Goal: Task Accomplishment & Management: Manage account settings

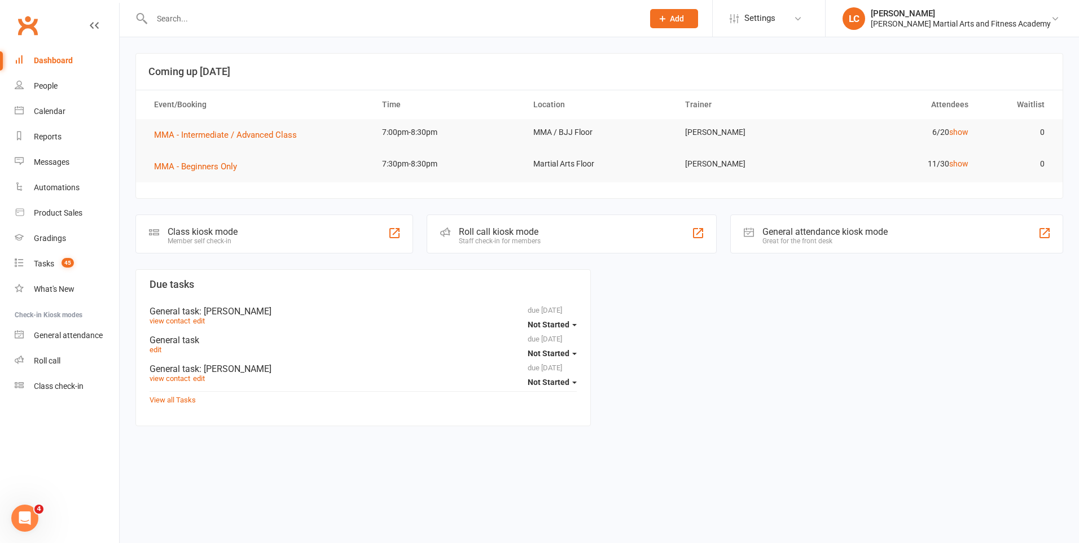
click at [200, 10] on div at bounding box center [385, 18] width 500 height 37
click at [197, 19] on input "text" at bounding box center [391, 19] width 487 height 16
paste input "[PERSON_NAME] <[DOMAIN_NAME][EMAIL_ADDRESS][DOMAIN_NAME]>"
drag, startPoint x: 198, startPoint y: 22, endPoint x: 42, endPoint y: 17, distance: 155.8
click at [42, 3] on header "[PERSON_NAME] <[DOMAIN_NAME][EMAIL_ADDRESS][DOMAIN_NAME]> Loading... Prospect M…" at bounding box center [539, 3] width 1079 height 0
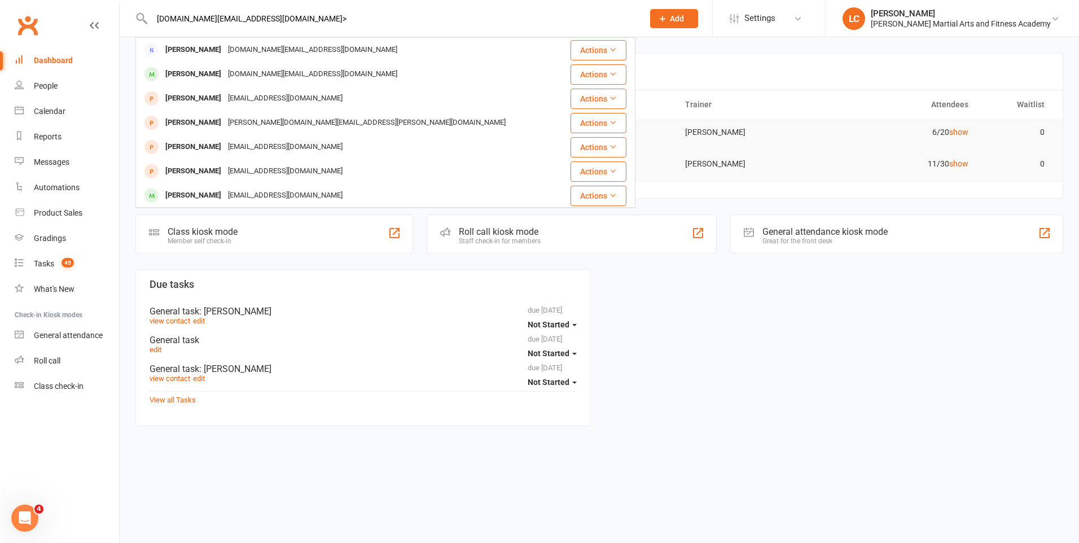
click at [290, 18] on input "[DOMAIN_NAME][EMAIL_ADDRESS][DOMAIN_NAME]>" at bounding box center [391, 19] width 487 height 16
type input "[DOMAIN_NAME][EMAIL_ADDRESS][DOMAIN_NAME]"
click at [270, 74] on div "[DOMAIN_NAME][EMAIL_ADDRESS][DOMAIN_NAME]" at bounding box center [313, 74] width 176 height 16
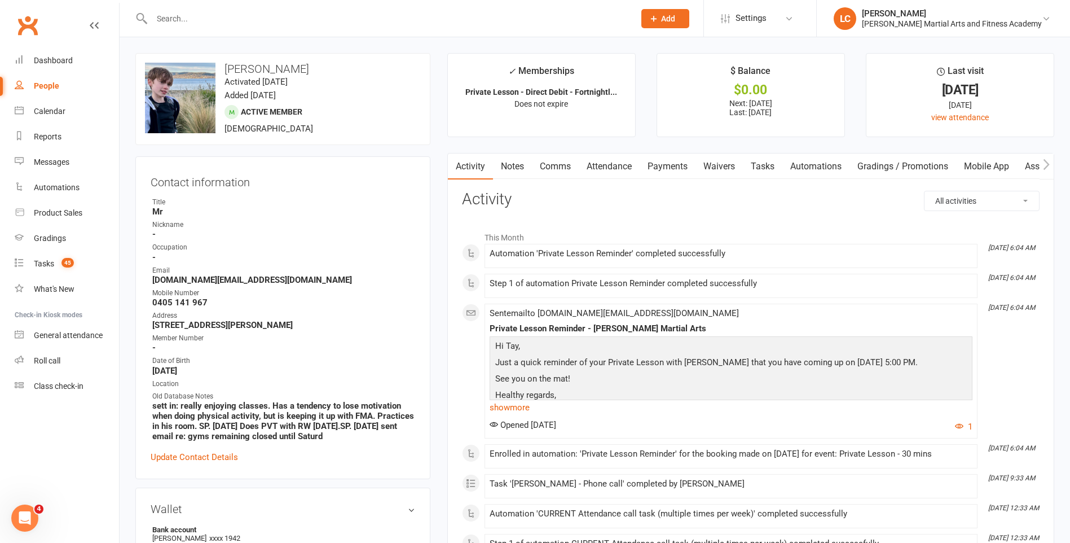
click at [513, 163] on link "Notes" at bounding box center [512, 166] width 39 height 26
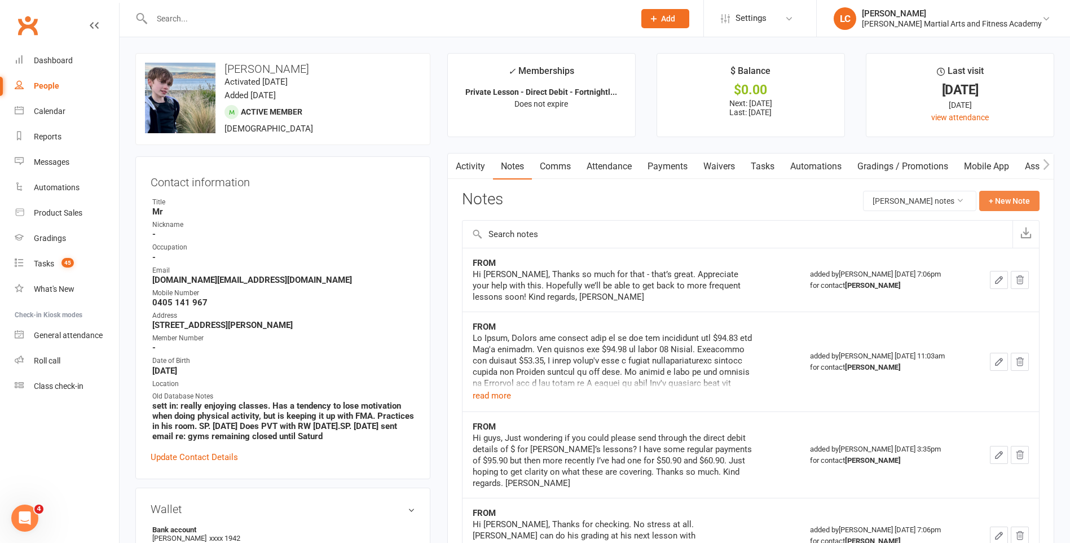
drag, startPoint x: 1001, startPoint y: 179, endPoint x: 1001, endPoint y: 194, distance: 15.2
click at [1001, 195] on button "+ New Note" at bounding box center [1009, 201] width 60 height 20
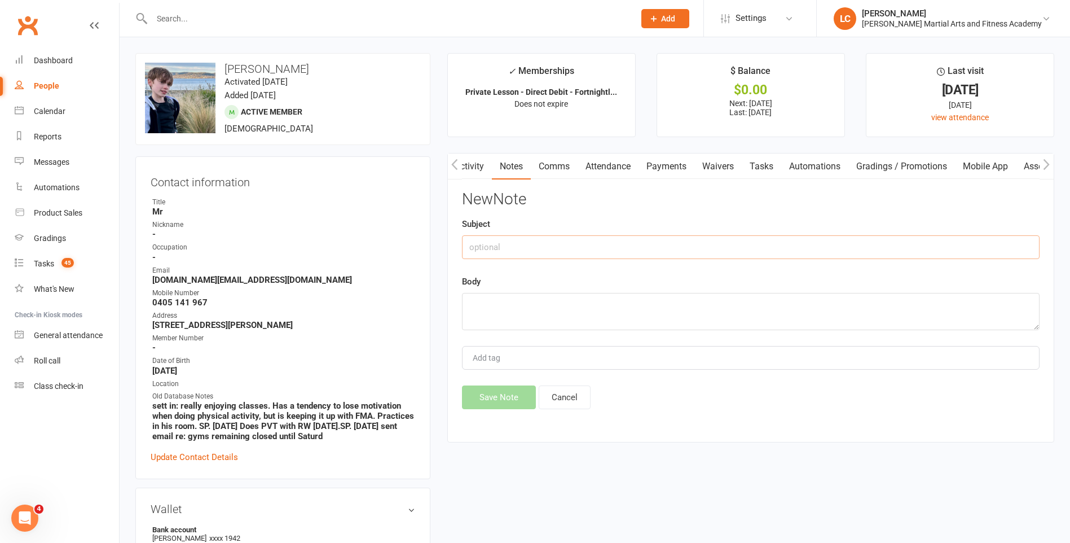
click at [550, 247] on input "text" at bounding box center [751, 247] width 578 height 24
type input "FROM"
click at [472, 320] on textarea at bounding box center [751, 311] width 578 height 37
paste textarea "Hi guys, I'm very sorry but [PERSON_NAME] won't make it to his lesson at 5pm wi…"
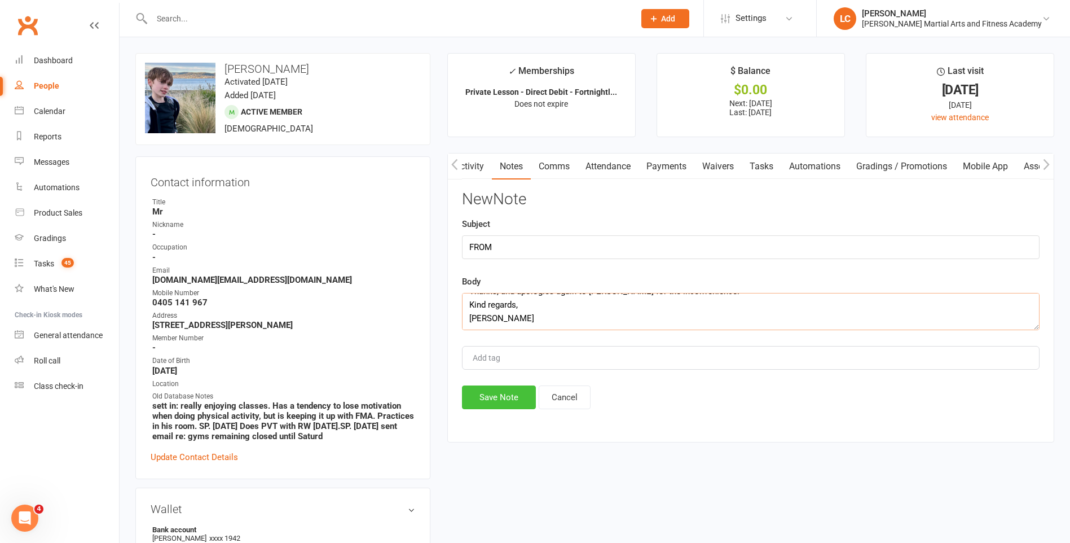
type textarea "Hi guys, I'm very sorry but [PERSON_NAME] won't make it to his lesson at 5pm wi…"
click at [489, 389] on button "Save Note" at bounding box center [499, 397] width 74 height 24
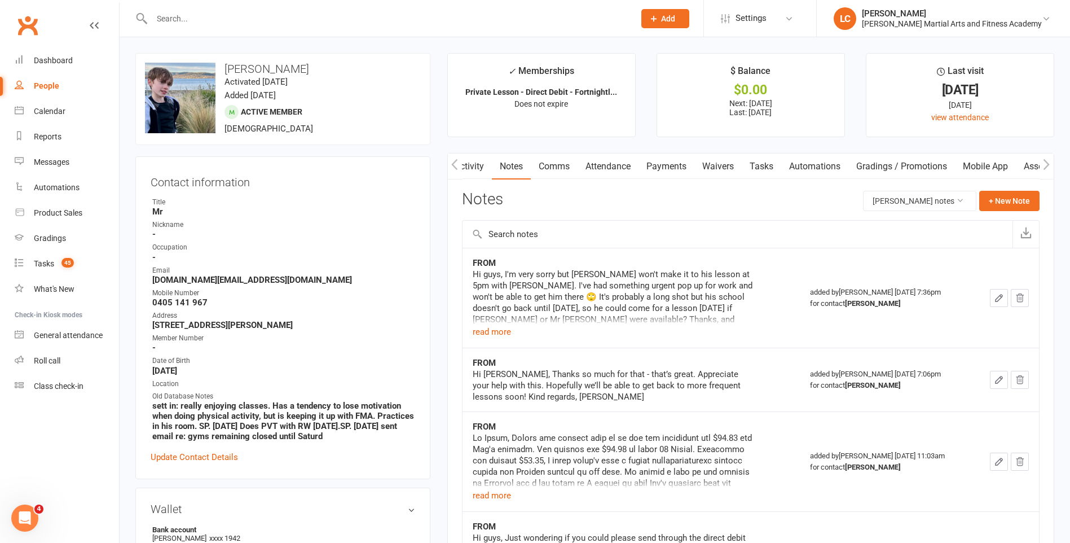
click at [555, 162] on link "Comms" at bounding box center [554, 166] width 47 height 26
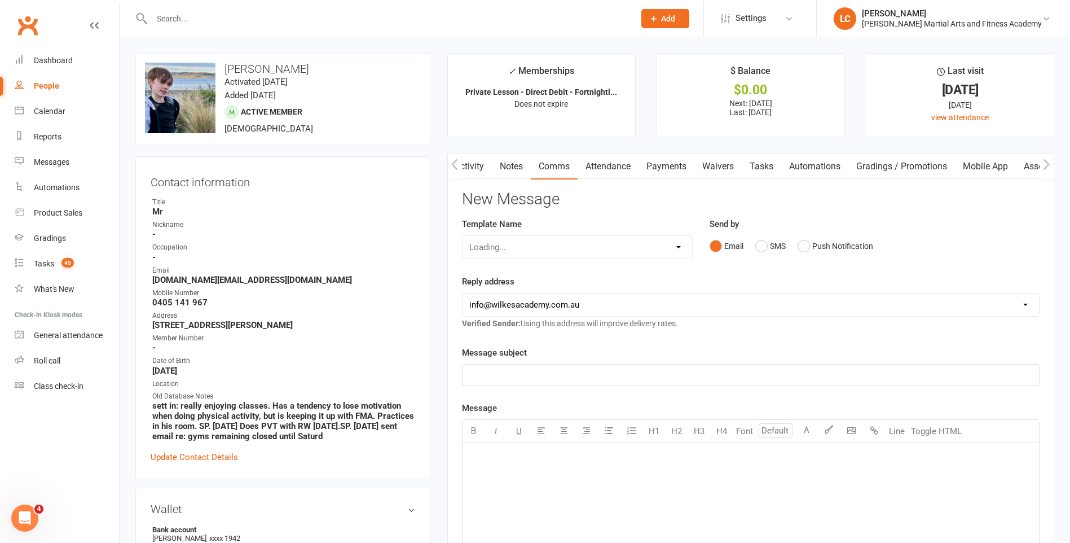
click at [531, 249] on div "Loading..." at bounding box center [577, 247] width 231 height 24
click at [667, 248] on select "Select Template [Email] Birthday Party Enquiry [Email] [DEMOGRAPHIC_DATA] Gradi…" at bounding box center [578, 247] width 230 height 23
select select "40"
click at [463, 236] on select "Select Template [Email] Birthday Party Enquiry [Email] [DEMOGRAPHIC_DATA] Gradi…" at bounding box center [578, 247] width 230 height 23
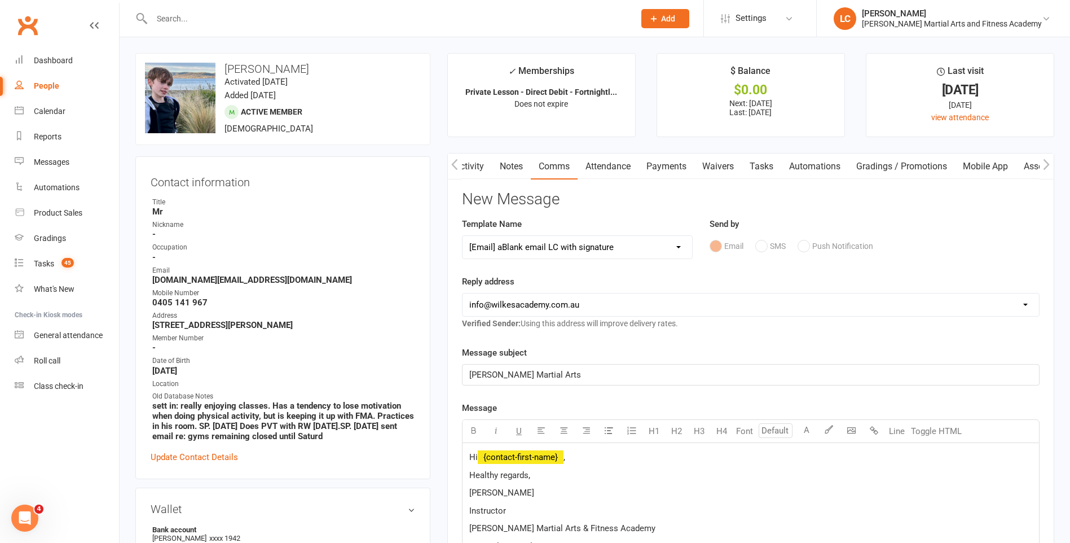
click at [579, 458] on p "Hi ﻿ {contact-first-name} ," at bounding box center [750, 457] width 563 height 14
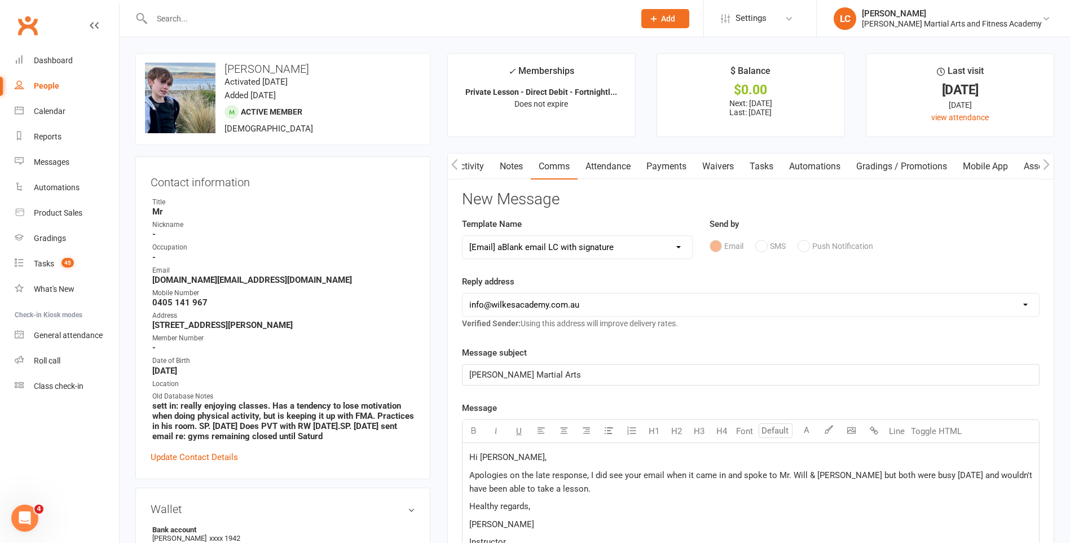
drag, startPoint x: 790, startPoint y: 470, endPoint x: 728, endPoint y: 500, distance: 69.1
click at [728, 500] on p "Healthy regards," at bounding box center [750, 506] width 563 height 14
drag, startPoint x: 590, startPoint y: 498, endPoint x: 591, endPoint y: 489, distance: 9.7
click at [590, 485] on p "Apologies on the late response, I did see your email when it came in and spoke …" at bounding box center [750, 481] width 563 height 27
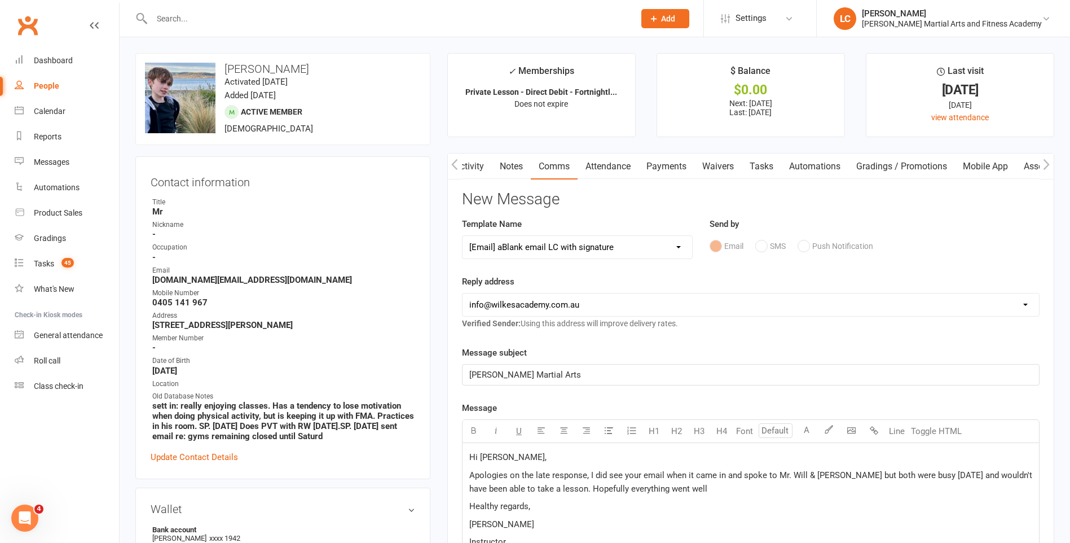
click at [863, 474] on span "Apologies on the late response, I did see your email when it came in and spoke …" at bounding box center [751, 482] width 565 height 24
drag, startPoint x: 866, startPoint y: 474, endPoint x: 875, endPoint y: 474, distance: 9.0
click at [881, 474] on span "Apologies on the late response, I did see your email when it came in and spoke …" at bounding box center [750, 482] width 562 height 24
click at [858, 473] on span "Apologies on the late response, I did see your email when it came in and spoke …" at bounding box center [750, 482] width 562 height 24
click at [864, 475] on span "Apologies on the late response, I did see your email when it came in and spoke …" at bounding box center [750, 482] width 562 height 24
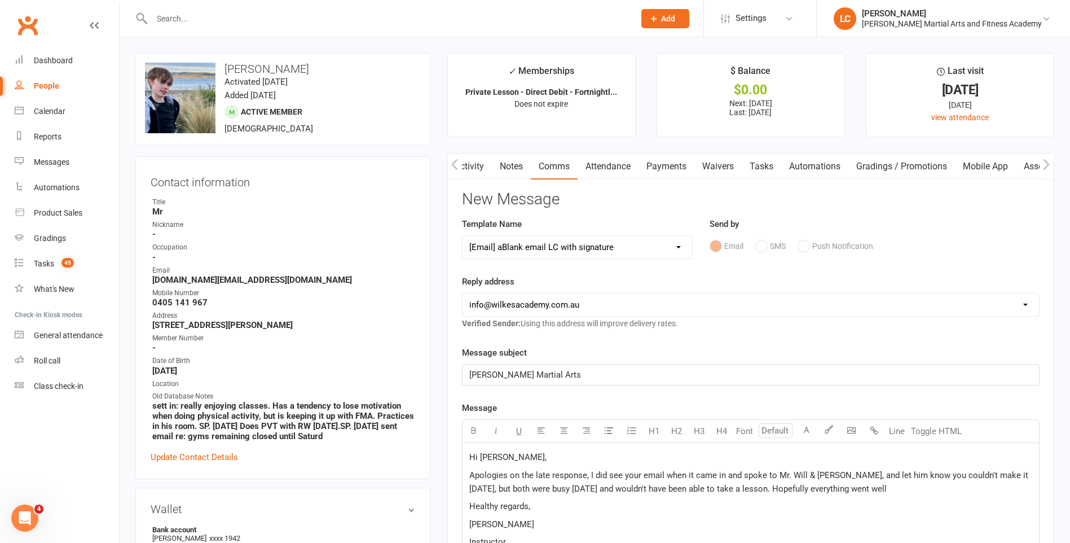
click at [888, 490] on p "Apologies on the late response, I did see your email when it came in and spoke …" at bounding box center [750, 481] width 563 height 27
click at [725, 474] on span "Apologies on the late response, I did see your email when it came in and spoke …" at bounding box center [749, 488] width 561 height 37
click at [948, 473] on span "Apologies on the late response, I did see your email when it came in but I was …" at bounding box center [745, 488] width 553 height 37
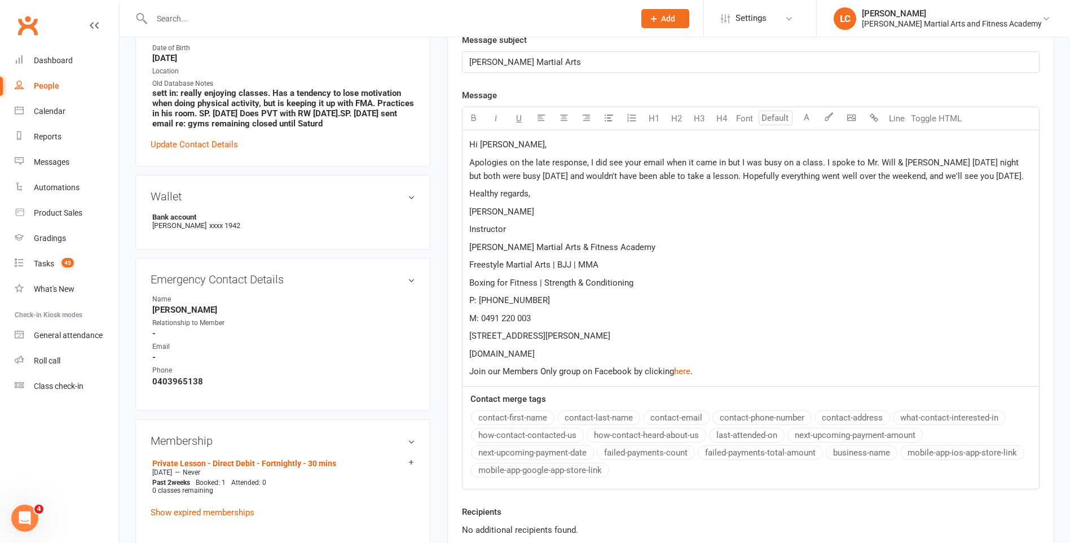
scroll to position [395, 0]
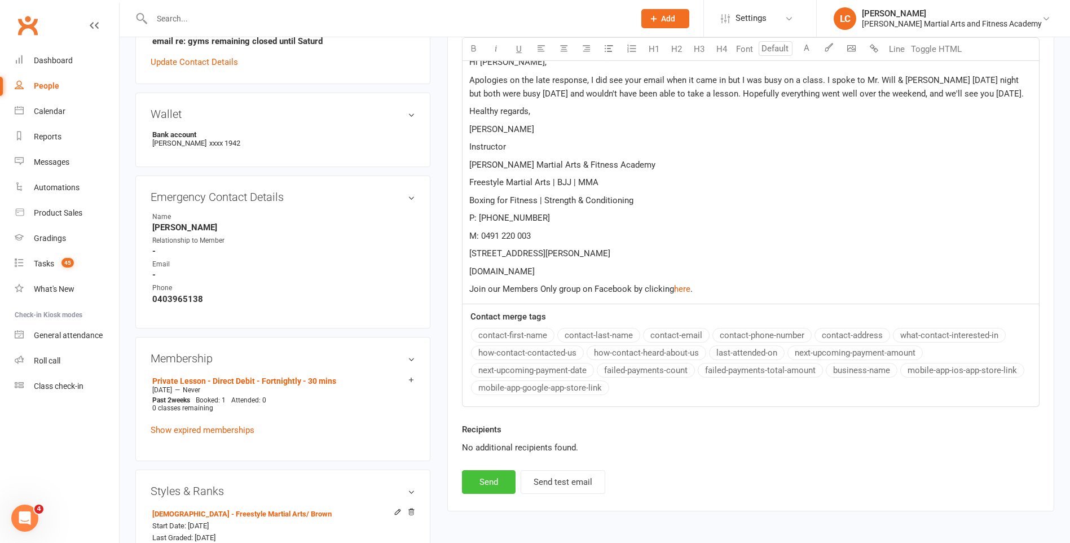
click at [484, 489] on button "Send" at bounding box center [489, 482] width 54 height 24
select select
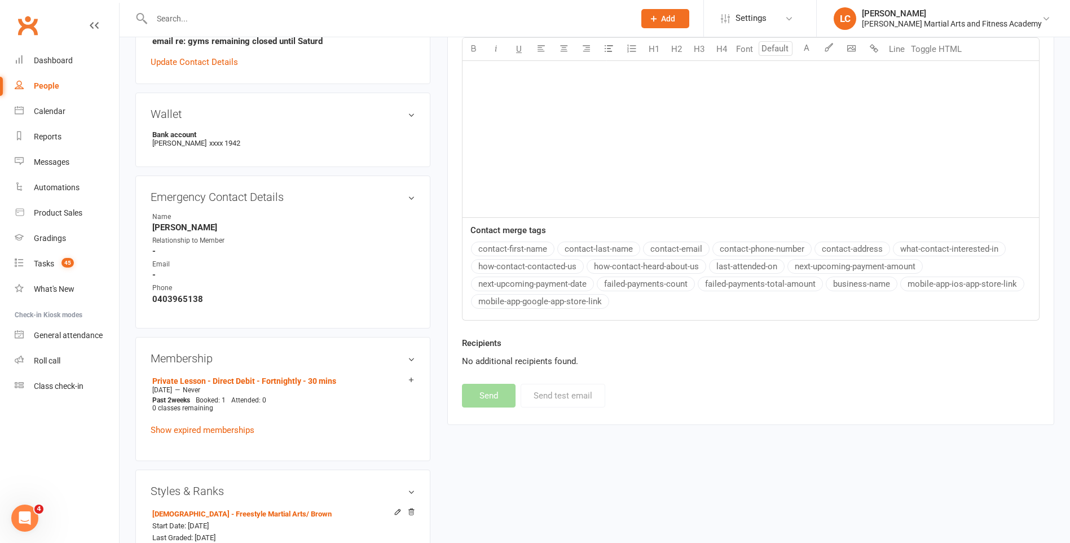
click at [224, 21] on input "text" at bounding box center [387, 19] width 478 height 16
paste input "[PERSON_NAME] <[EMAIL_ADDRESS][DOMAIN_NAME]>"
drag, startPoint x: 206, startPoint y: 17, endPoint x: 0, endPoint y: 7, distance: 206.7
click at [0, 9] on html "[PERSON_NAME] <[EMAIL_ADDRESS][DOMAIN_NAME]> Loading... Prospect Member Non-att…" at bounding box center [535, 442] width 1070 height 1674
click at [291, 16] on input "[EMAIL_ADDRESS][DOMAIN_NAME]>" at bounding box center [387, 19] width 478 height 16
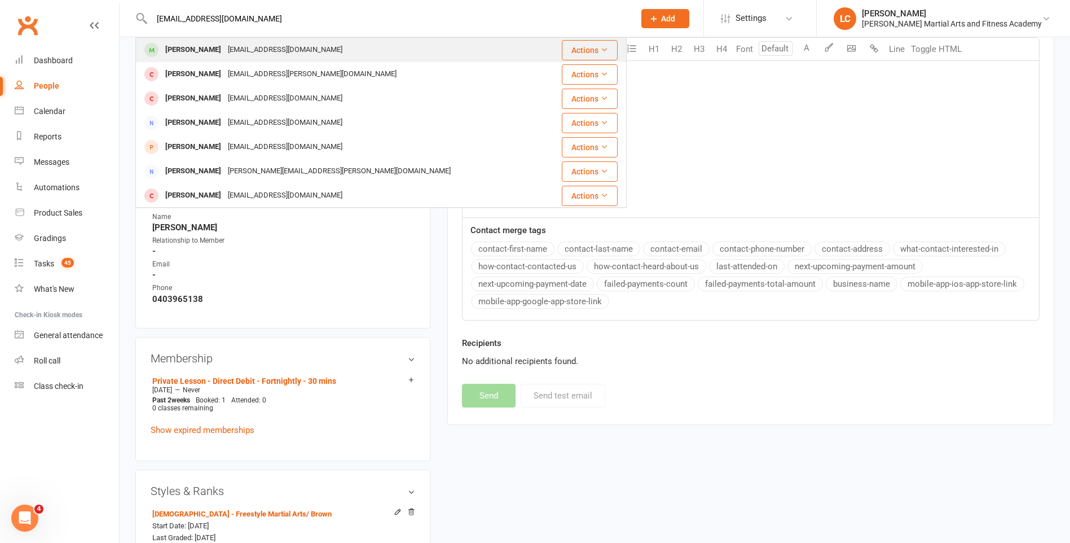
type input "[EMAIL_ADDRESS][DOMAIN_NAME]"
click at [272, 46] on div "[EMAIL_ADDRESS][DOMAIN_NAME]" at bounding box center [285, 50] width 121 height 16
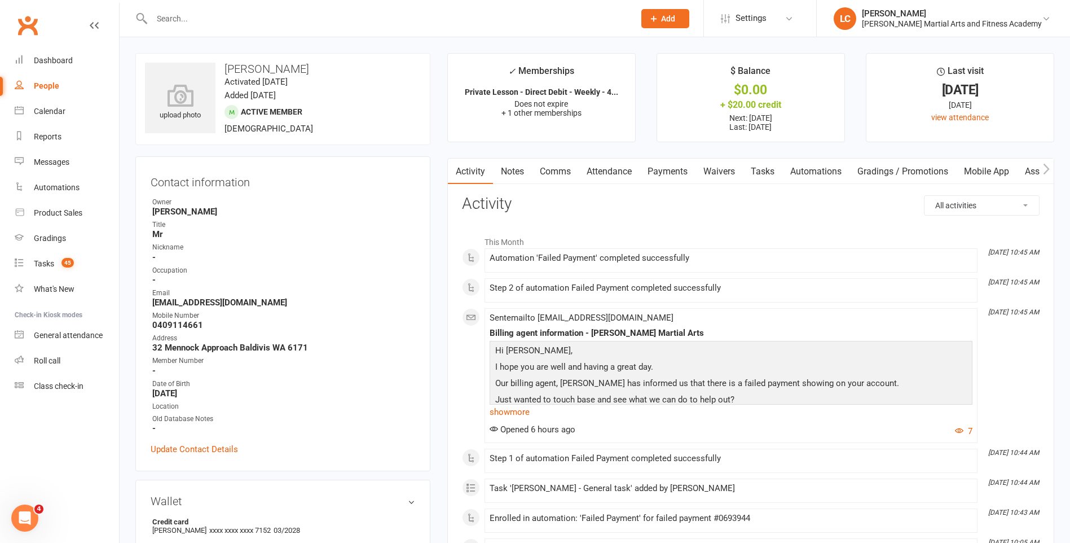
click at [499, 162] on link "Notes" at bounding box center [512, 172] width 39 height 26
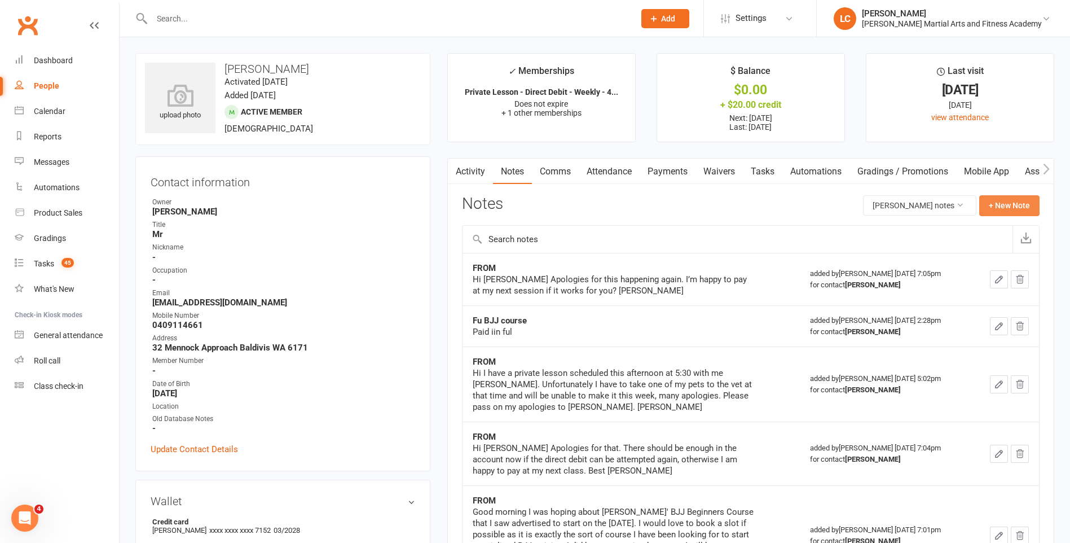
click at [1002, 206] on button "+ New Note" at bounding box center [1009, 205] width 60 height 20
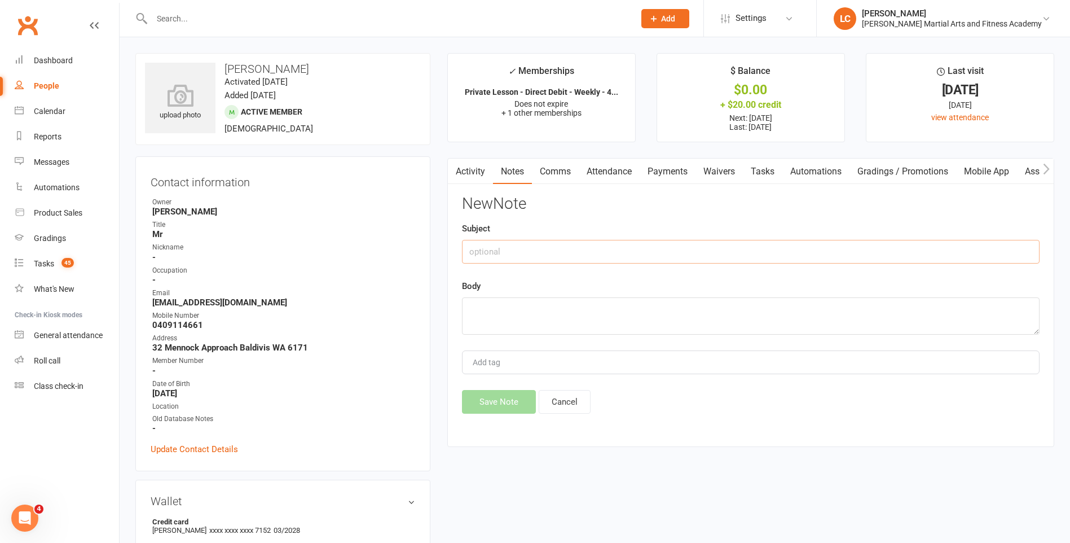
click at [552, 249] on input "text" at bounding box center [751, 252] width 578 height 24
type input "FROM"
click at [492, 289] on div "Body" at bounding box center [751, 306] width 578 height 55
click at [496, 324] on textarea at bounding box center [751, 315] width 578 height 37
paste textarea "Good afternoon This is to notify you that I will be away overseas from the [DAT…"
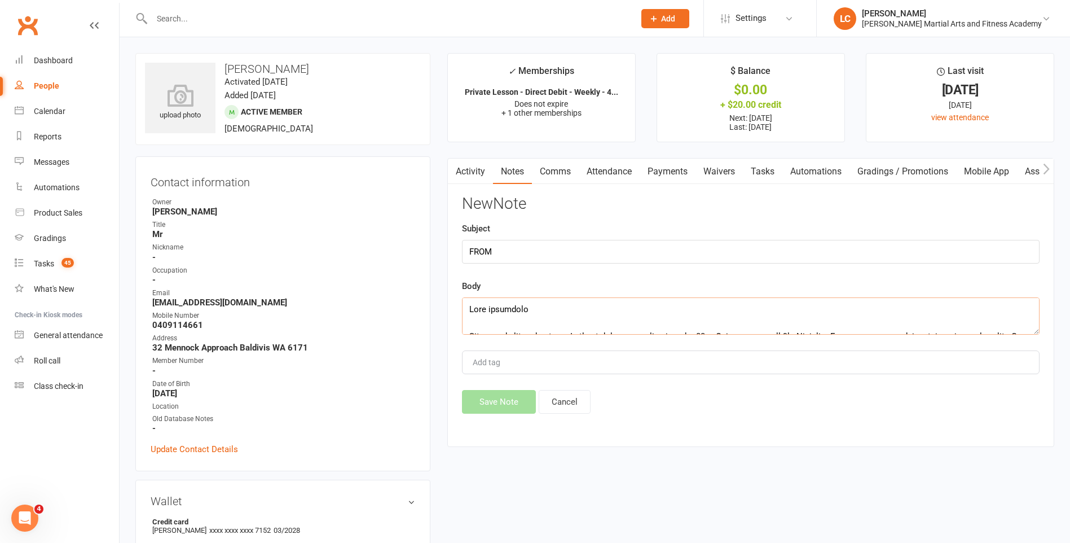
scroll to position [400, 0]
type textarea "Good afternoon This is to notify you that I will be away overseas from the [DAT…"
click at [499, 413] on button "Save Note" at bounding box center [499, 402] width 74 height 24
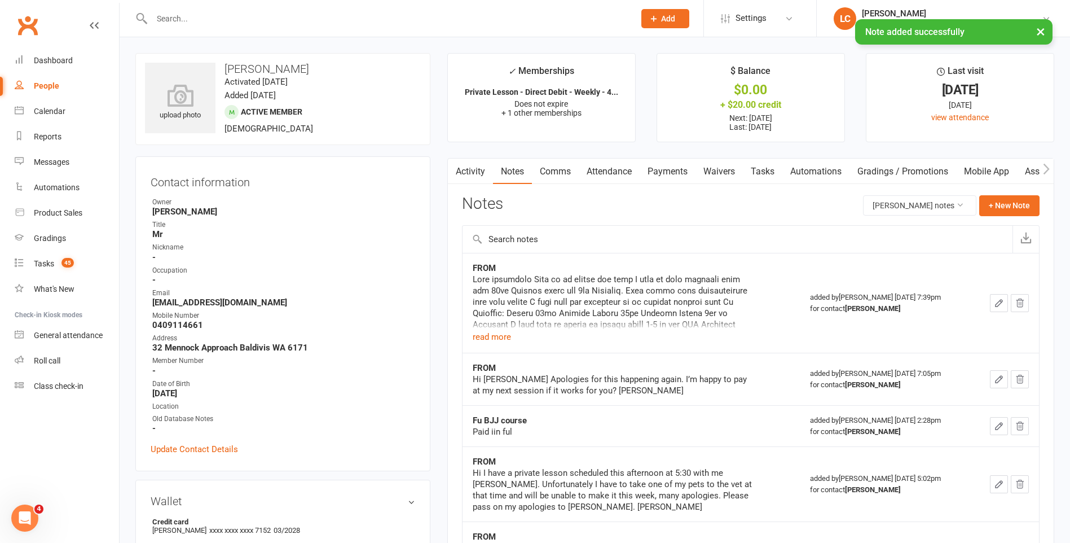
click at [764, 171] on link "Tasks" at bounding box center [762, 172] width 39 height 26
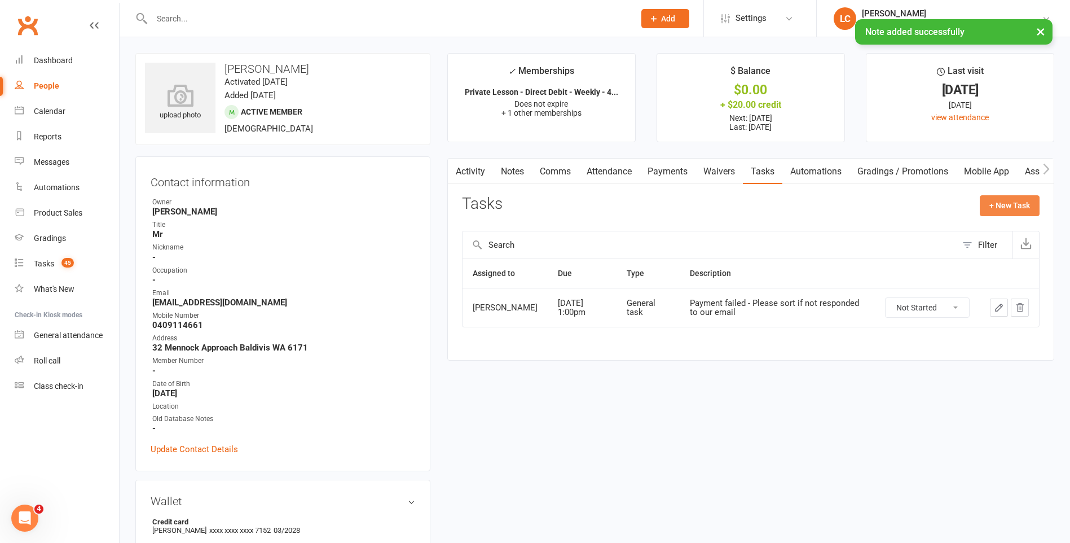
click at [1011, 203] on button "+ New Task" at bounding box center [1010, 205] width 60 height 20
select select "47778"
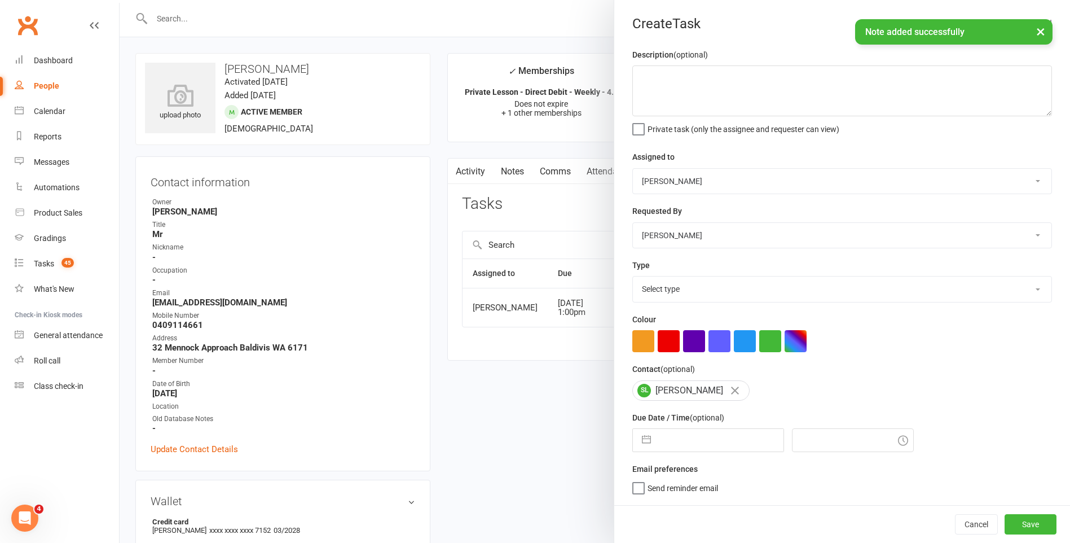
click at [734, 175] on select "[PERSON_NAME] [PERSON_NAME] [PERSON_NAME] [PERSON_NAME] [PERSON_NAME] [PERSON_N…" at bounding box center [842, 181] width 419 height 25
select select "47660"
click at [633, 169] on select "[PERSON_NAME] [PERSON_NAME] [PERSON_NAME] [PERSON_NAME] [PERSON_NAME] [PERSON_N…" at bounding box center [842, 181] width 419 height 25
click at [710, 93] on textarea at bounding box center [842, 90] width 420 height 51
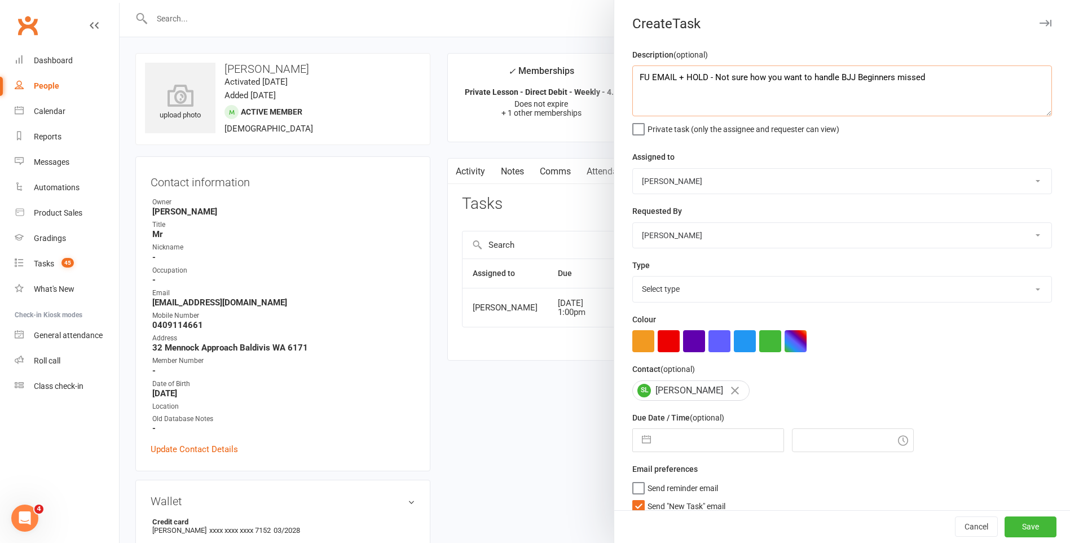
click at [891, 73] on textarea "FU EMAIL + HOLD - Not sure how you want to handle BJJ Beginners missed" at bounding box center [842, 90] width 420 height 51
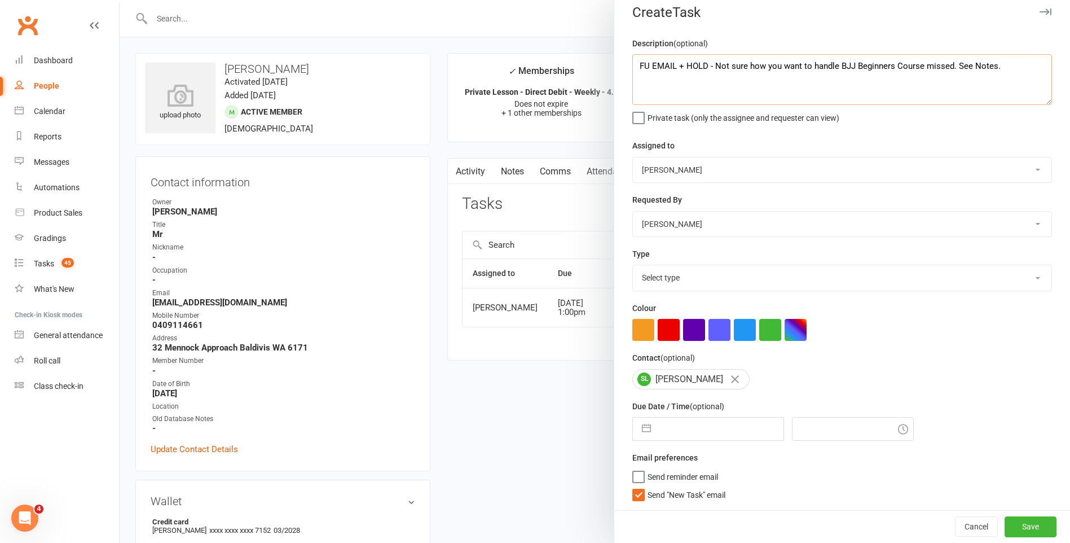
type textarea "FU EMAIL + HOLD - Not sure how you want to handle BJJ Beginners Course missed. …"
click at [634, 492] on label "Send "New Task" email" at bounding box center [678, 491] width 93 height 11
click at [634, 486] on input "Send "New Task" email" at bounding box center [678, 486] width 93 height 0
click at [693, 422] on input "text" at bounding box center [720, 428] width 127 height 23
select select "8"
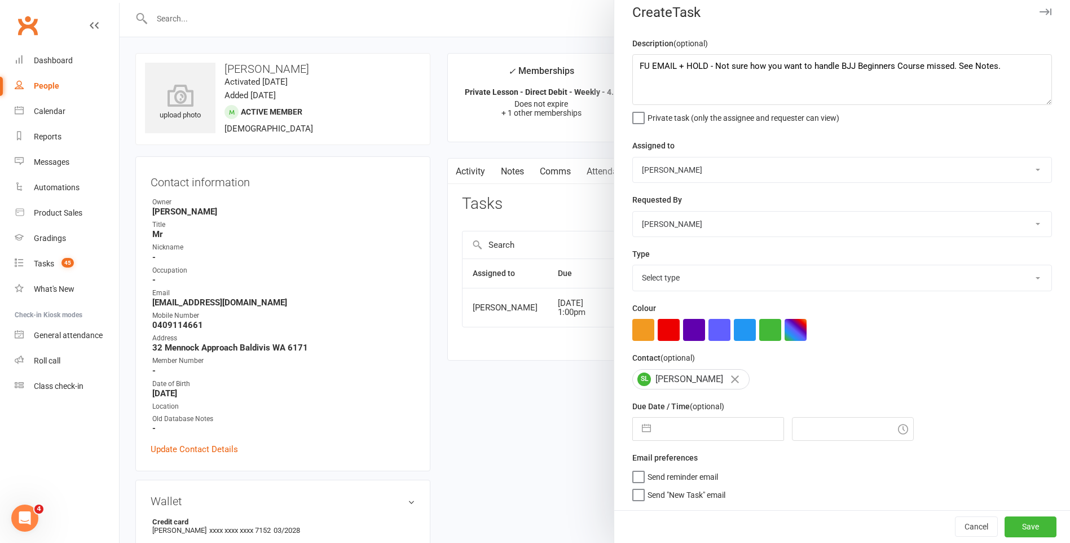
select select "2025"
select select "9"
select select "2025"
select select "10"
select select "2025"
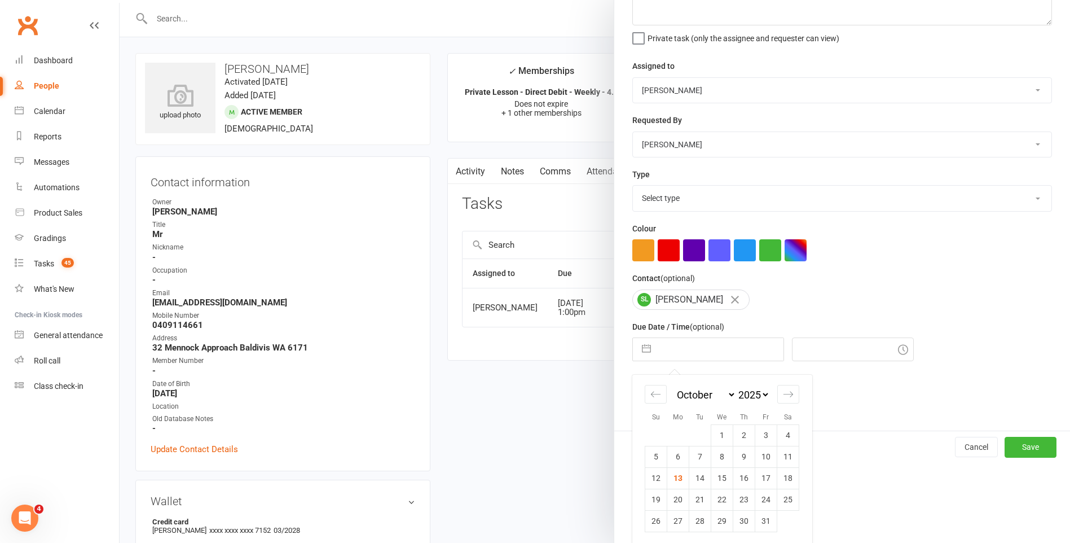
scroll to position [97, 0]
click at [689, 475] on td "14" at bounding box center [700, 475] width 22 height 21
type input "[DATE]"
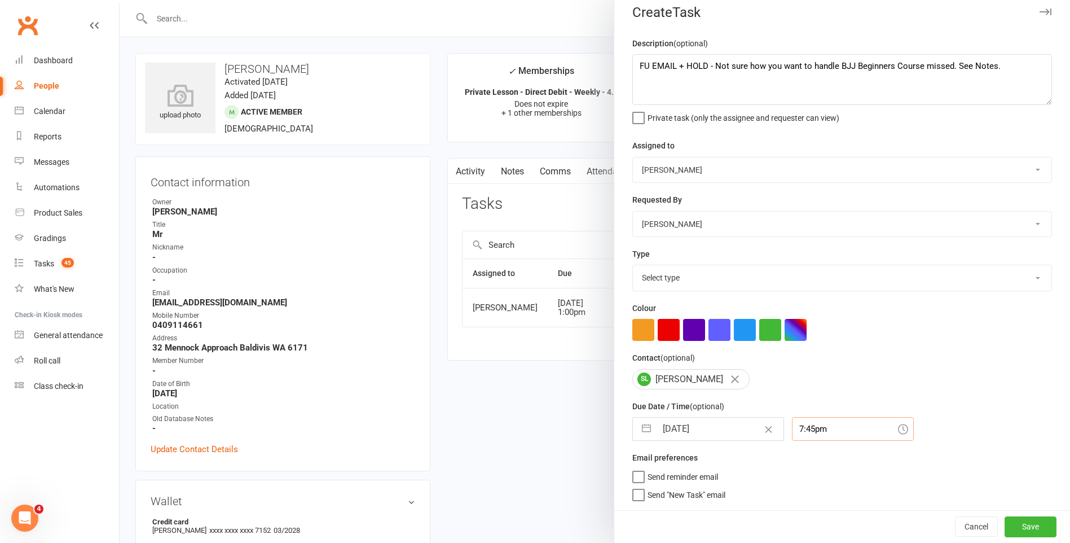
click at [819, 424] on input "7:45pm" at bounding box center [853, 429] width 122 height 24
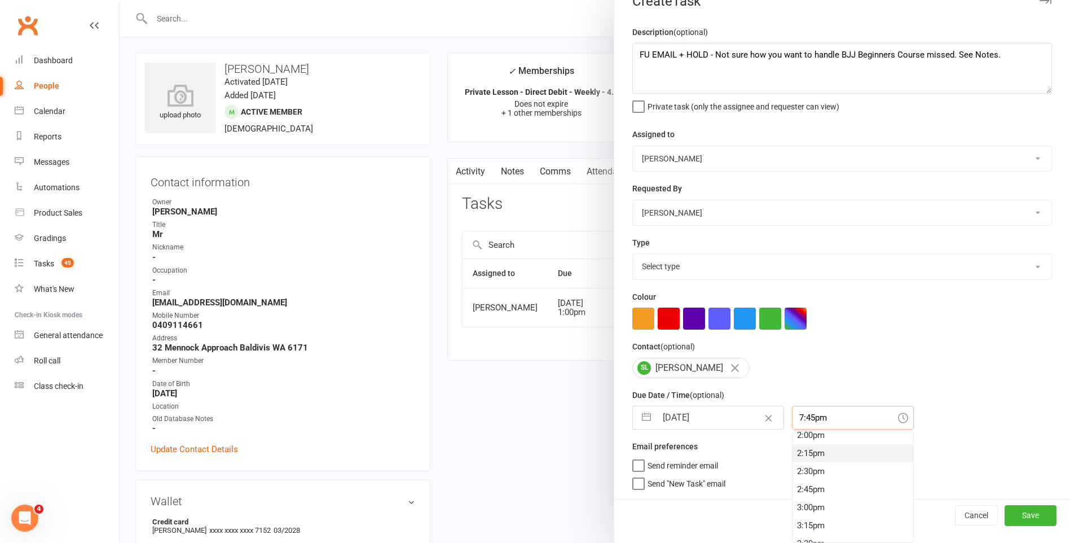
scroll to position [1013, 0]
click at [848, 454] on div "2:15pm" at bounding box center [853, 455] width 121 height 18
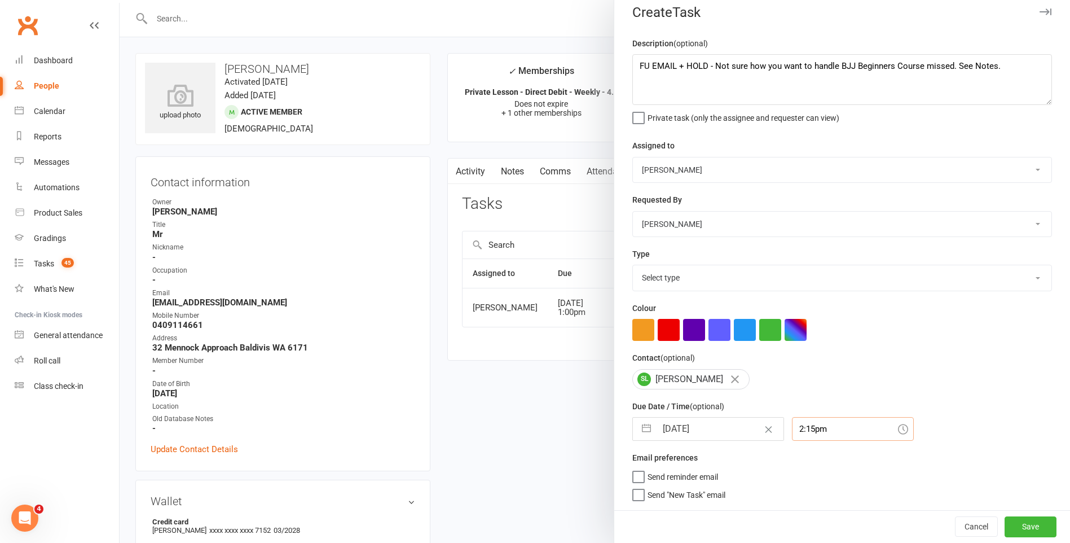
click at [854, 430] on input "2:15pm" at bounding box center [853, 429] width 122 height 24
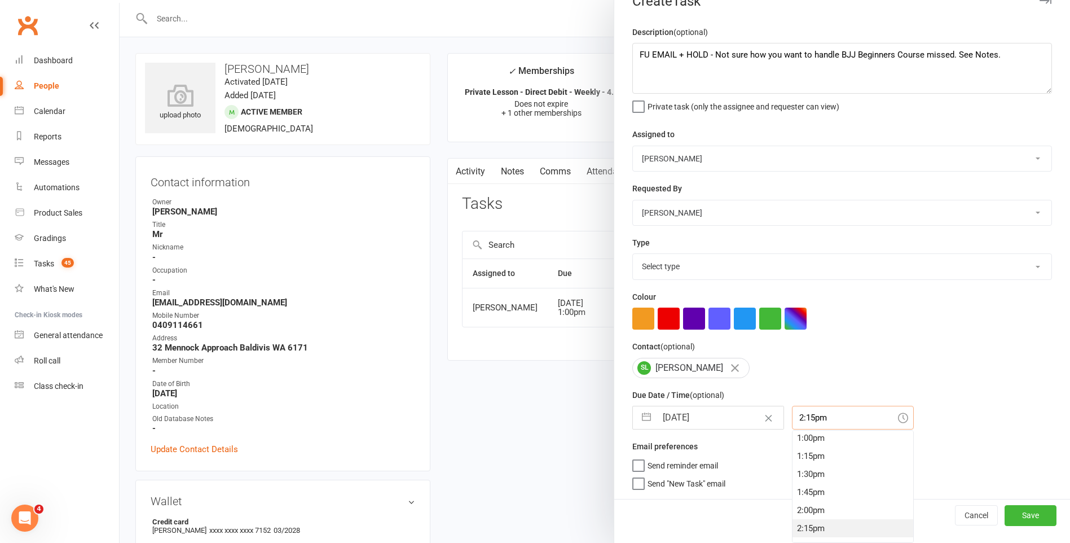
scroll to position [842, 0]
click at [827, 461] on div "12:00pm" at bounding box center [853, 464] width 121 height 18
type input "12:00pm"
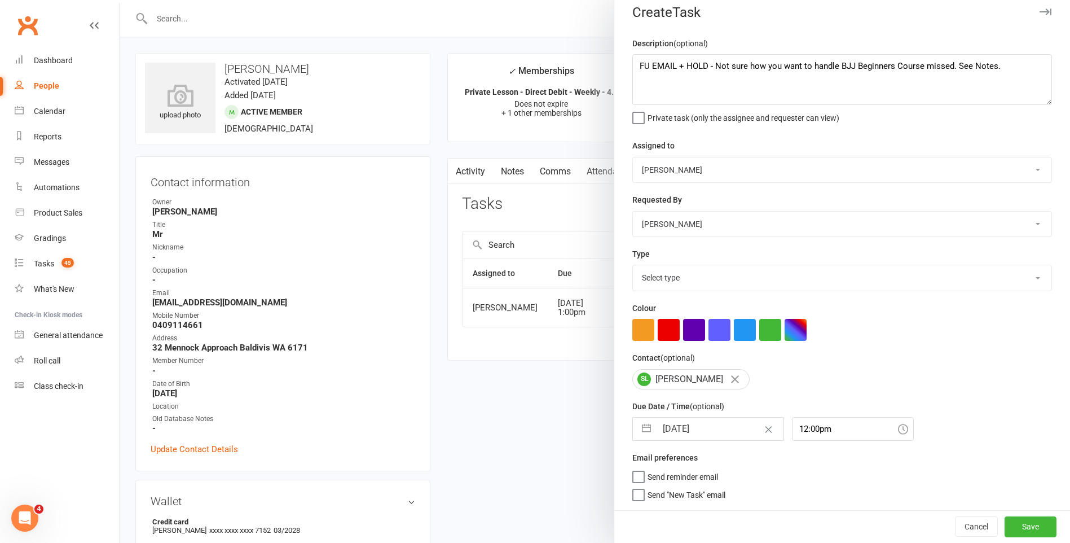
click at [1008, 513] on div "Cancel Save" at bounding box center [842, 526] width 456 height 32
click at [1010, 521] on button "Save" at bounding box center [1031, 526] width 52 height 20
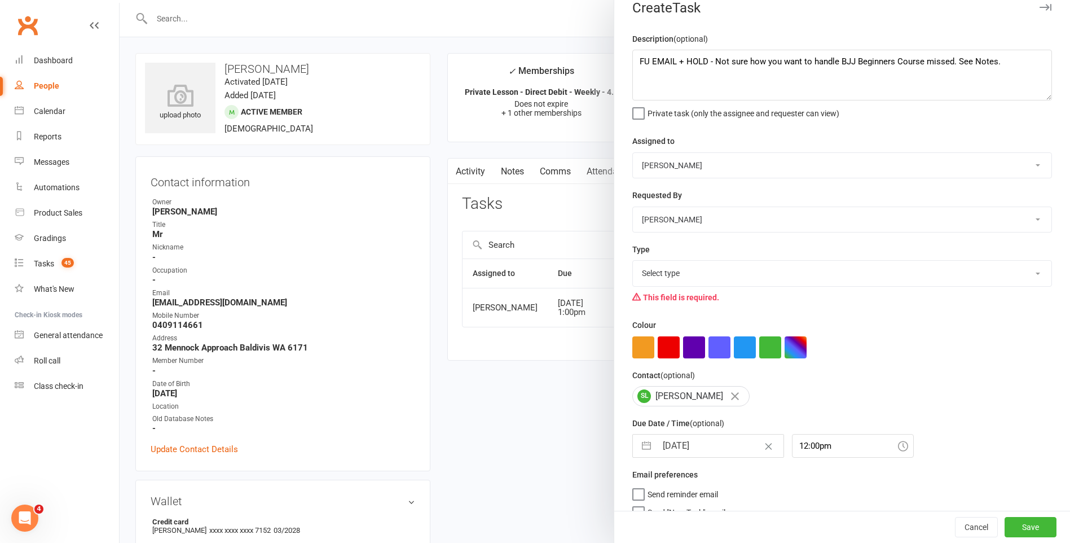
click at [777, 284] on select "Select type E-mail General task Meeting Phone call Sett in calls Add new task t…" at bounding box center [842, 273] width 419 height 25
select select "25648"
click at [633, 263] on select "Select type E-mail General task Meeting Phone call Sett in calls Add new task t…" at bounding box center [842, 273] width 419 height 25
click at [1022, 520] on button "Save" at bounding box center [1031, 527] width 52 height 20
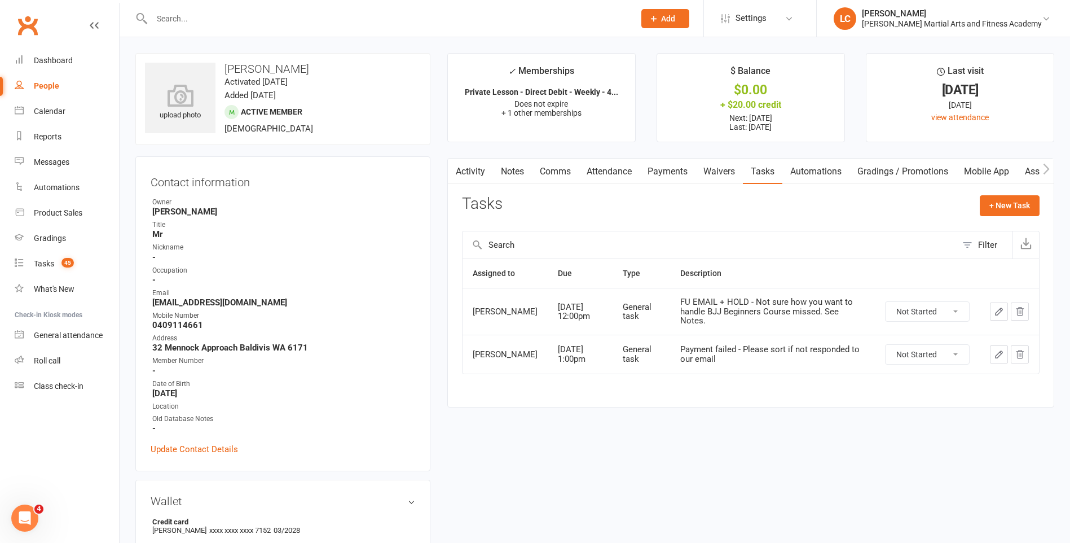
click at [233, 15] on input "text" at bounding box center [387, 19] width 478 height 16
paste input "[PERSON_NAME] <[EMAIL_ADDRESS][DOMAIN_NAME]>"
drag, startPoint x: 209, startPoint y: 21, endPoint x: 34, endPoint y: 36, distance: 175.0
click at [36, 3] on header "[PERSON_NAME] <[EMAIL_ADDRESS][DOMAIN_NAME]> Loading... Prospect Member Non-att…" at bounding box center [535, 3] width 1070 height 0
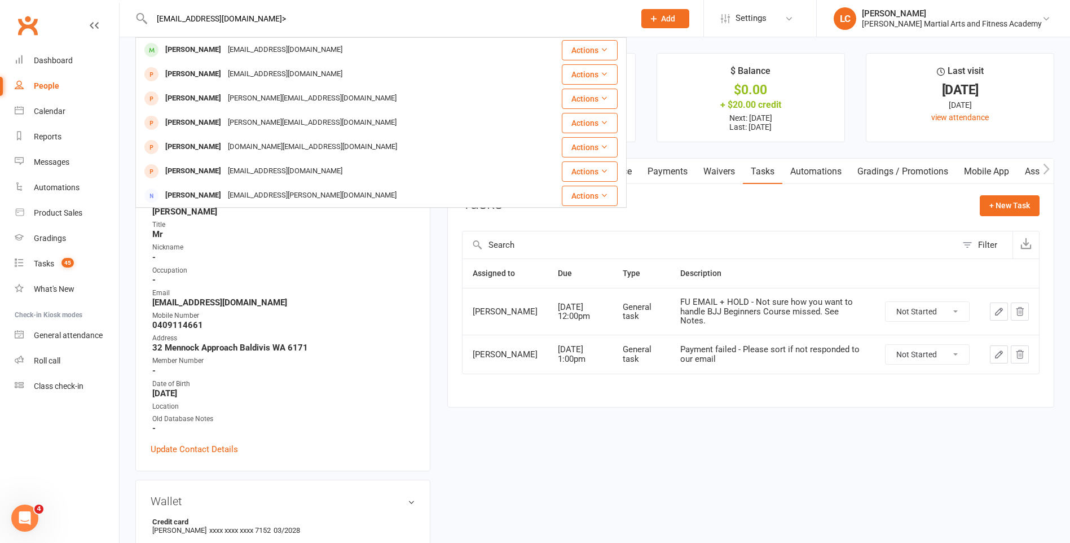
click at [285, 19] on input "[EMAIL_ADDRESS][DOMAIN_NAME]>" at bounding box center [387, 19] width 478 height 16
type input "[EMAIL_ADDRESS][DOMAIN_NAME]"
click at [260, 54] on div "[EMAIL_ADDRESS][DOMAIN_NAME]" at bounding box center [285, 50] width 121 height 16
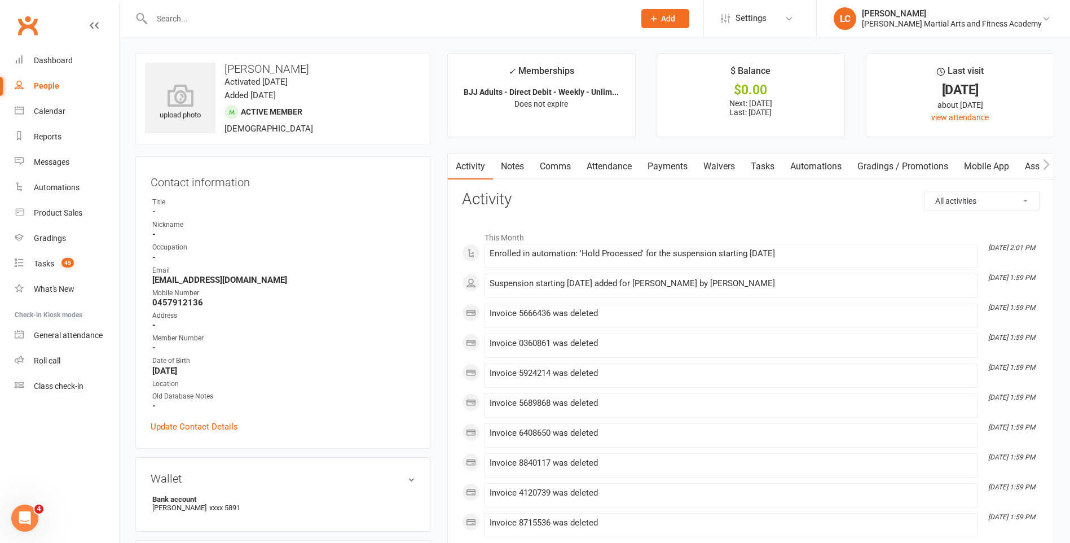
click at [670, 159] on link "Payments" at bounding box center [668, 166] width 56 height 26
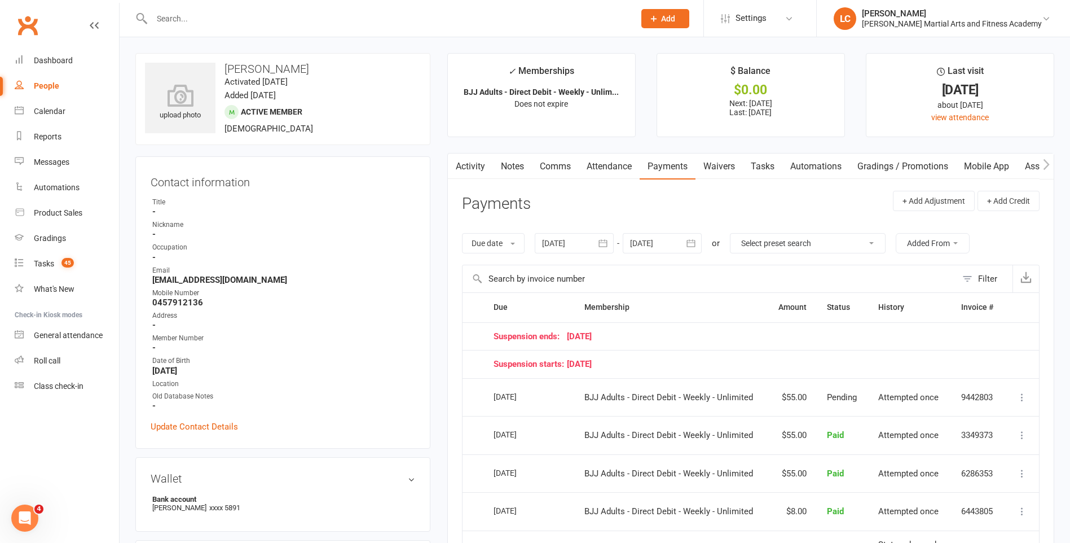
drag, startPoint x: 645, startPoint y: 371, endPoint x: 692, endPoint y: 376, distance: 46.5
click at [691, 376] on td "Suspension starts: [DATE]" at bounding box center [743, 364] width 521 height 28
click at [693, 373] on td "Suspension starts: [DATE]" at bounding box center [743, 364] width 521 height 28
click at [470, 166] on link "Activity" at bounding box center [470, 166] width 45 height 26
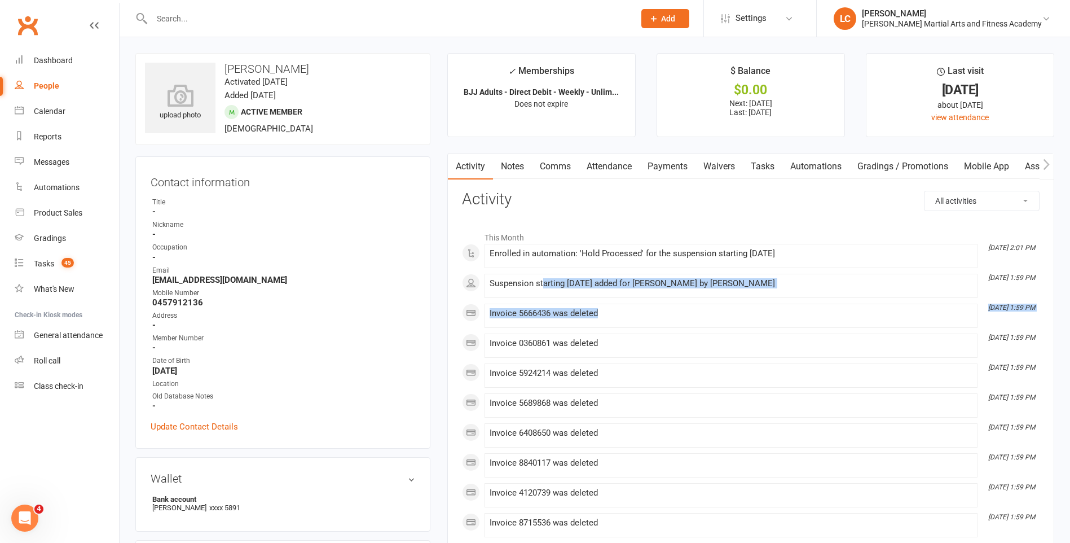
drag, startPoint x: 543, startPoint y: 287, endPoint x: 780, endPoint y: 305, distance: 237.0
drag, startPoint x: 780, startPoint y: 305, endPoint x: 676, endPoint y: 327, distance: 106.1
click at [676, 327] on li "[DATE] 1:59 PM Invoice 5666436 was deleted" at bounding box center [731, 315] width 493 height 24
drag, startPoint x: 593, startPoint y: 219, endPoint x: 535, endPoint y: 4, distance: 223.0
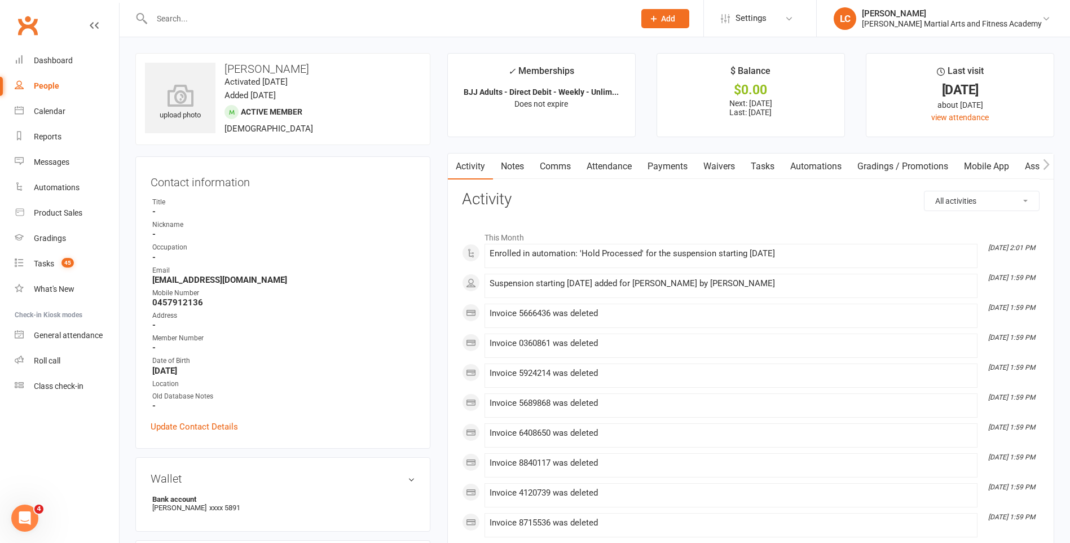
click at [508, 170] on link "Notes" at bounding box center [512, 166] width 39 height 26
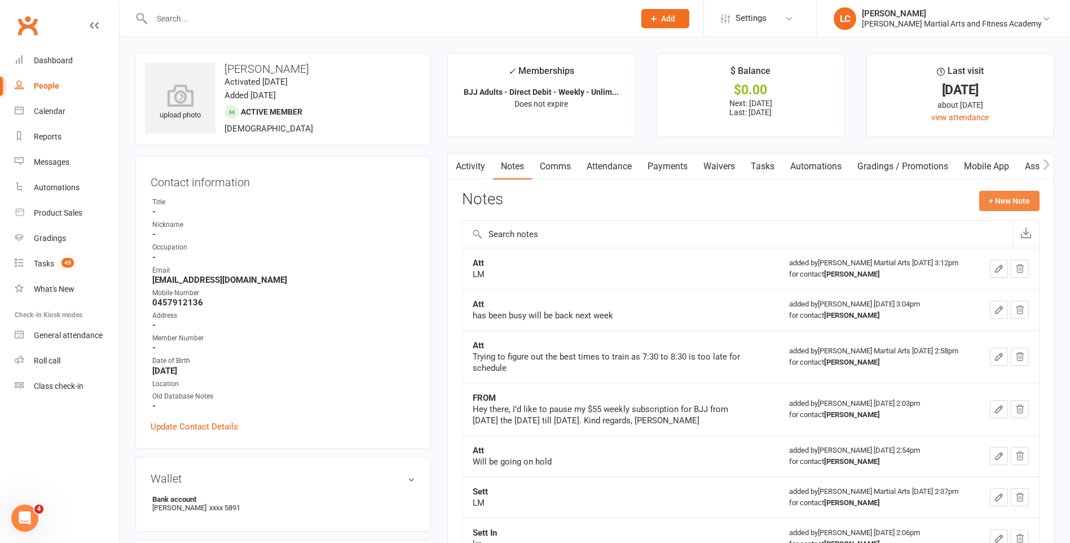
click at [1015, 203] on button "+ New Note" at bounding box center [1009, 201] width 60 height 20
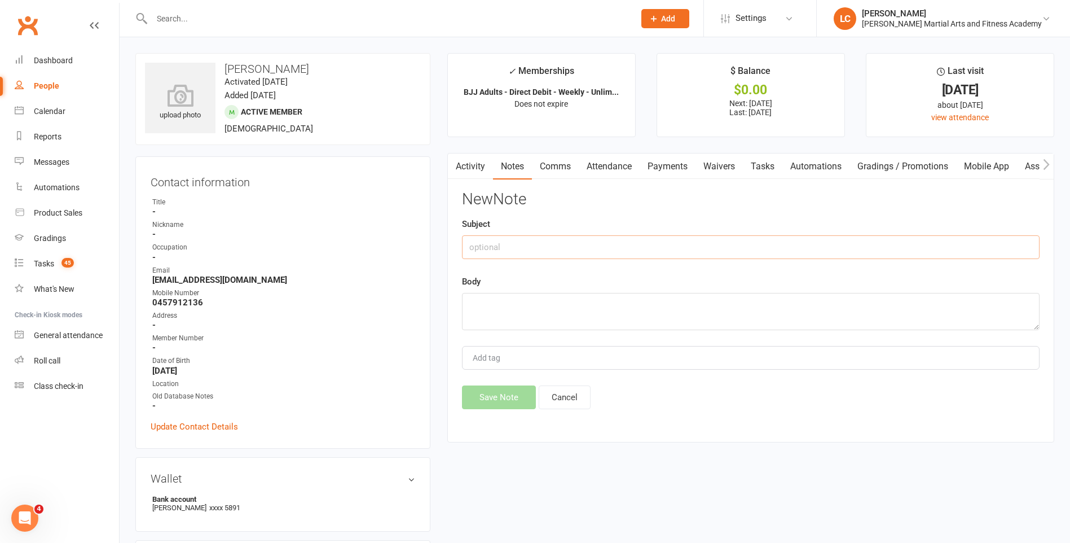
click at [538, 239] on input "text" at bounding box center [751, 247] width 578 height 24
type input "FROM"
click at [562, 307] on textarea at bounding box center [751, 311] width 578 height 37
paste textarea "Hi, As I mentioned [DATE] over the phone I’d like to pause my BJJ subscription …"
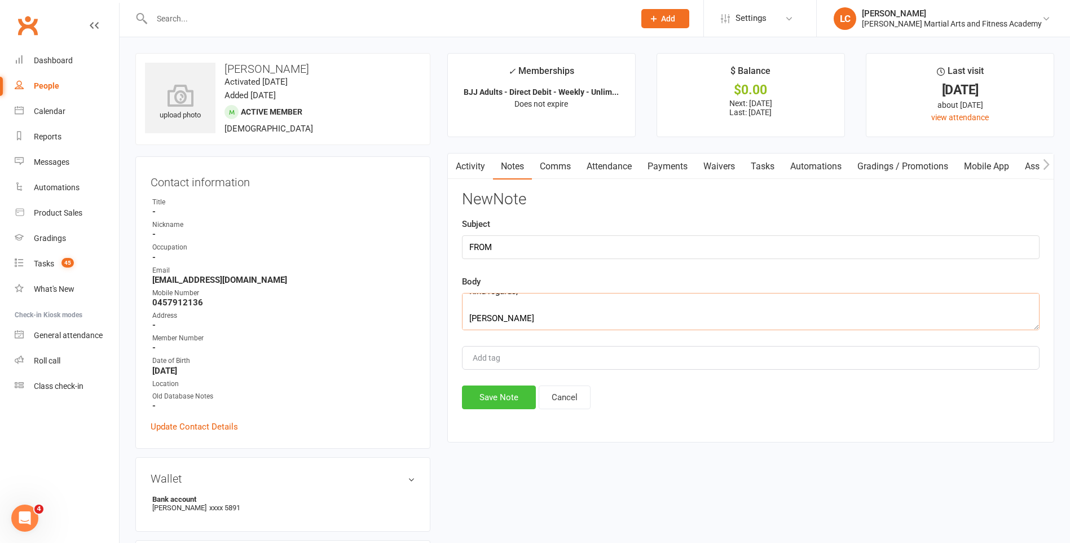
type textarea "Hi, As I mentioned [DATE] over the phone I’d like to pause my BJJ subscription …"
click at [494, 404] on button "Save Note" at bounding box center [499, 397] width 74 height 24
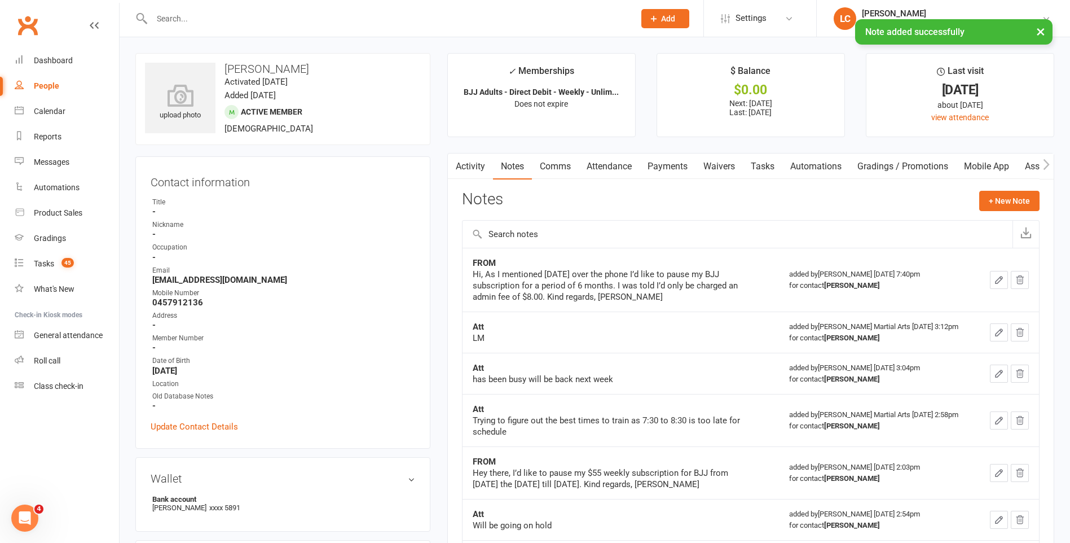
drag, startPoint x: 658, startPoint y: 170, endPoint x: 652, endPoint y: 307, distance: 137.8
click at [658, 170] on link "Payments" at bounding box center [668, 166] width 56 height 26
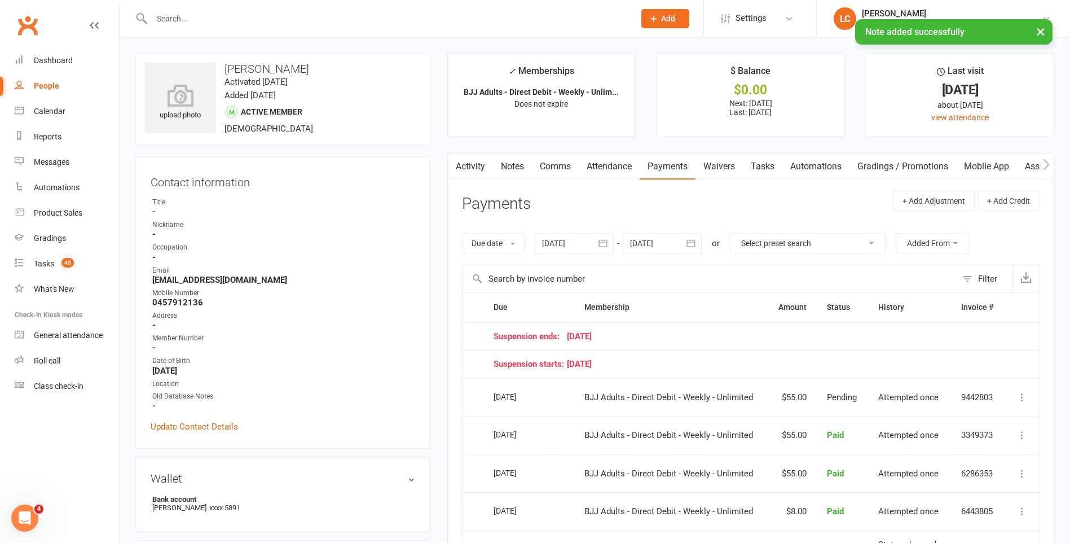
click at [647, 235] on div at bounding box center [662, 243] width 79 height 20
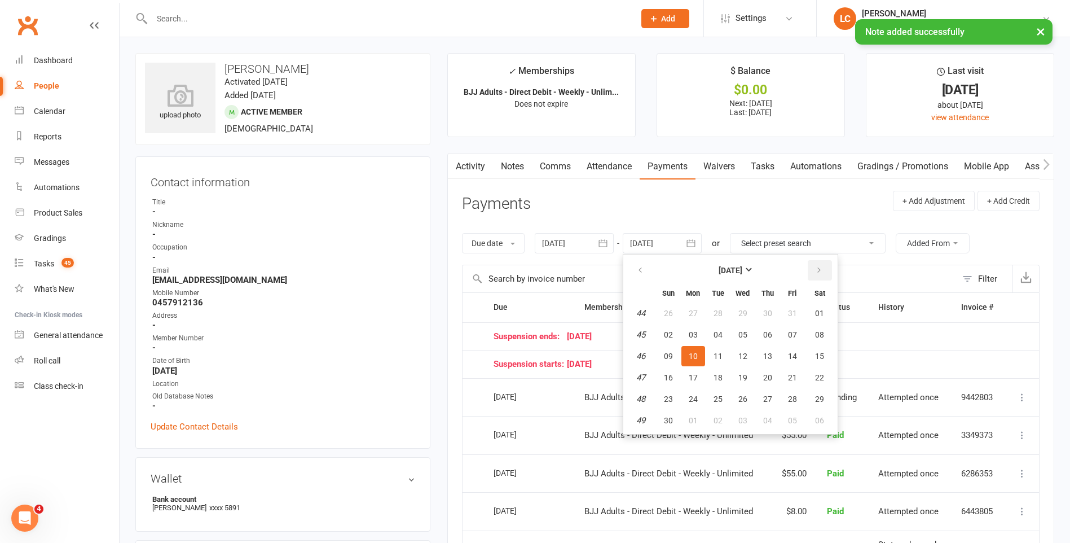
click at [822, 263] on button "button" at bounding box center [820, 270] width 24 height 20
click at [821, 265] on button "button" at bounding box center [820, 270] width 24 height 20
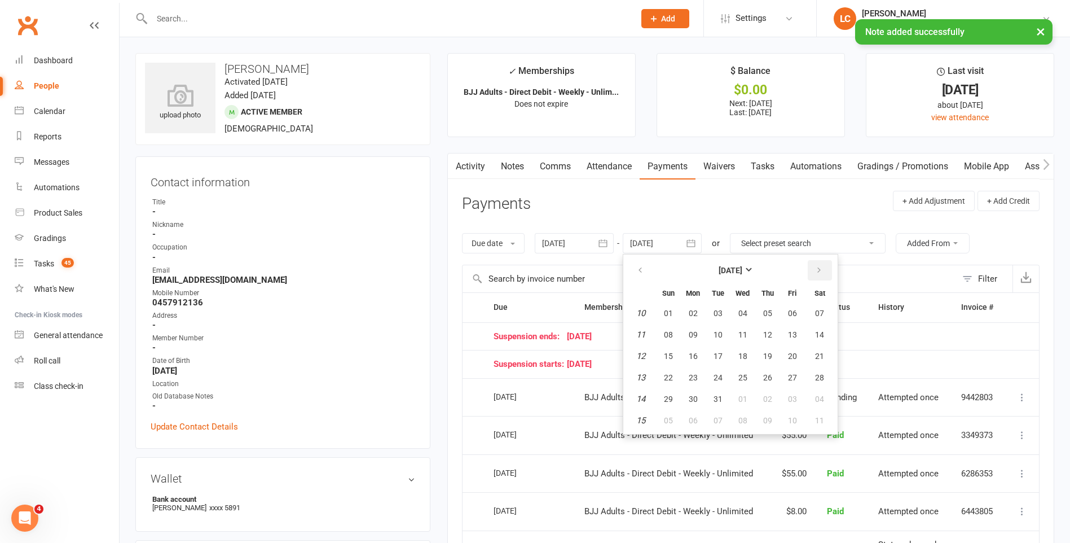
click at [820, 266] on icon "button" at bounding box center [819, 270] width 8 height 9
click at [636, 273] on button "button" at bounding box center [641, 270] width 24 height 20
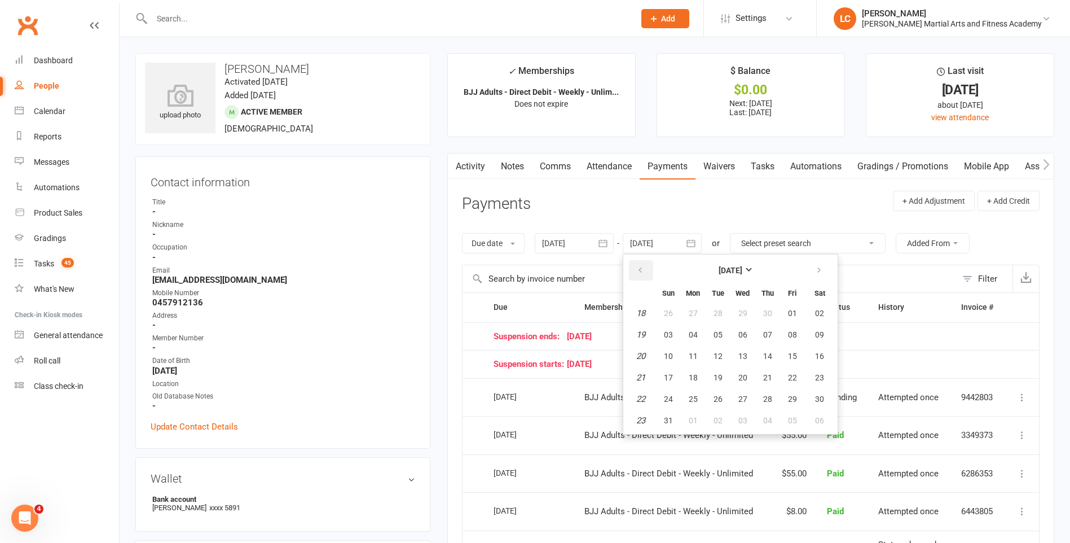
click at [640, 273] on icon "button" at bounding box center [640, 270] width 8 height 9
click at [723, 358] on span "14" at bounding box center [718, 355] width 9 height 9
type input "[DATE]"
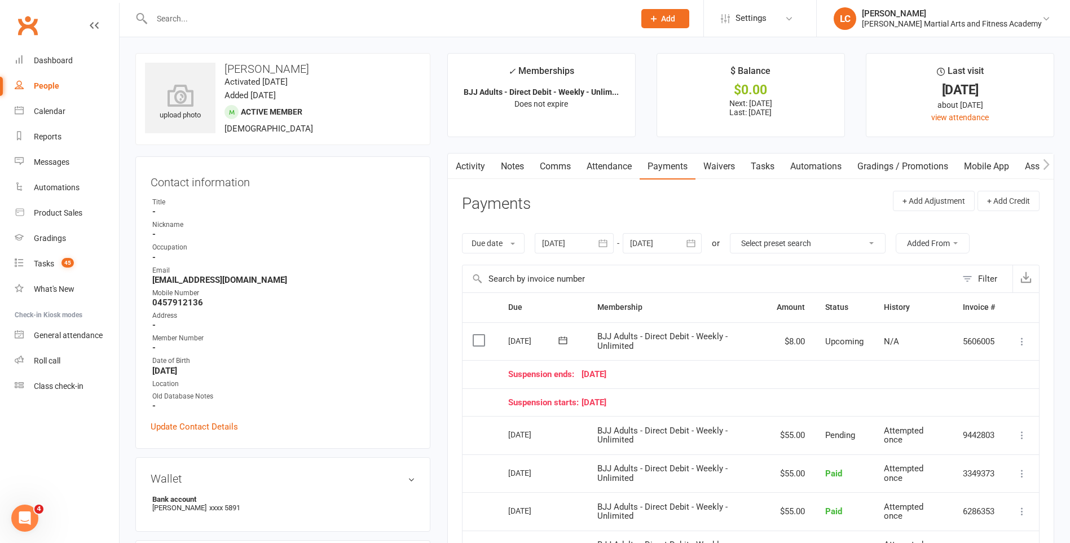
click at [518, 175] on link "Notes" at bounding box center [512, 166] width 39 height 26
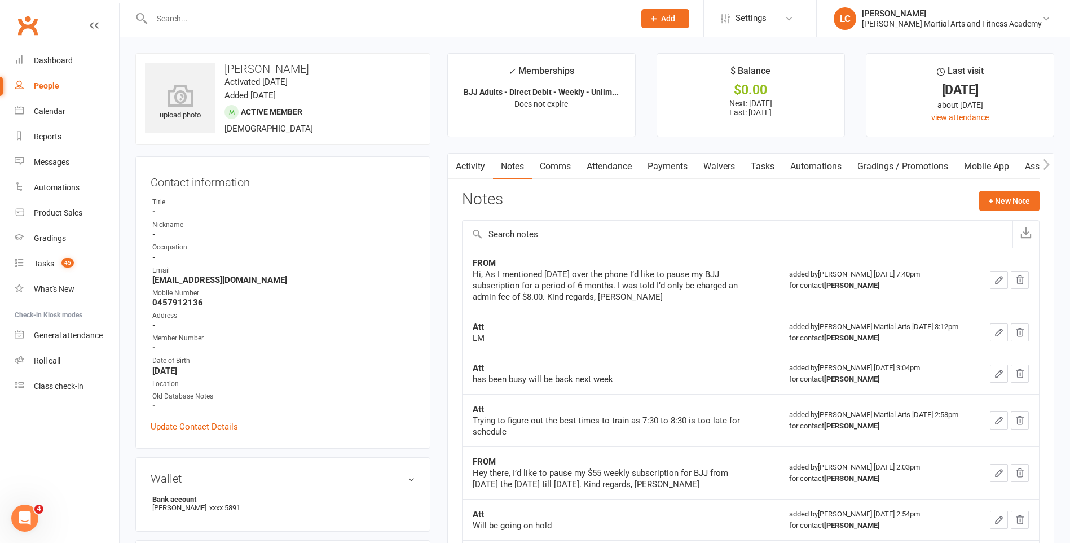
click at [562, 166] on link "Comms" at bounding box center [555, 166] width 47 height 26
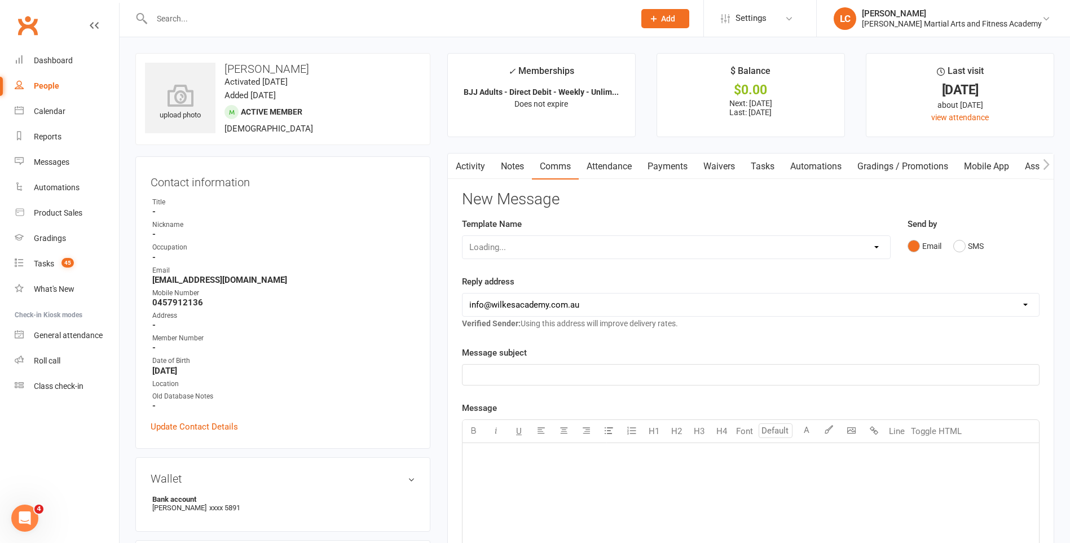
click at [560, 245] on div "Loading..." at bounding box center [676, 247] width 429 height 24
drag, startPoint x: 586, startPoint y: 252, endPoint x: 588, endPoint y: 259, distance: 7.5
click at [586, 252] on select "Select Template [Email] Birthday Party Enquiry [Email] [DEMOGRAPHIC_DATA] Gradi…" at bounding box center [677, 247] width 428 height 23
select select "40"
click at [463, 236] on select "Select Template [Email] Birthday Party Enquiry [Email] [DEMOGRAPHIC_DATA] Gradi…" at bounding box center [677, 247] width 428 height 23
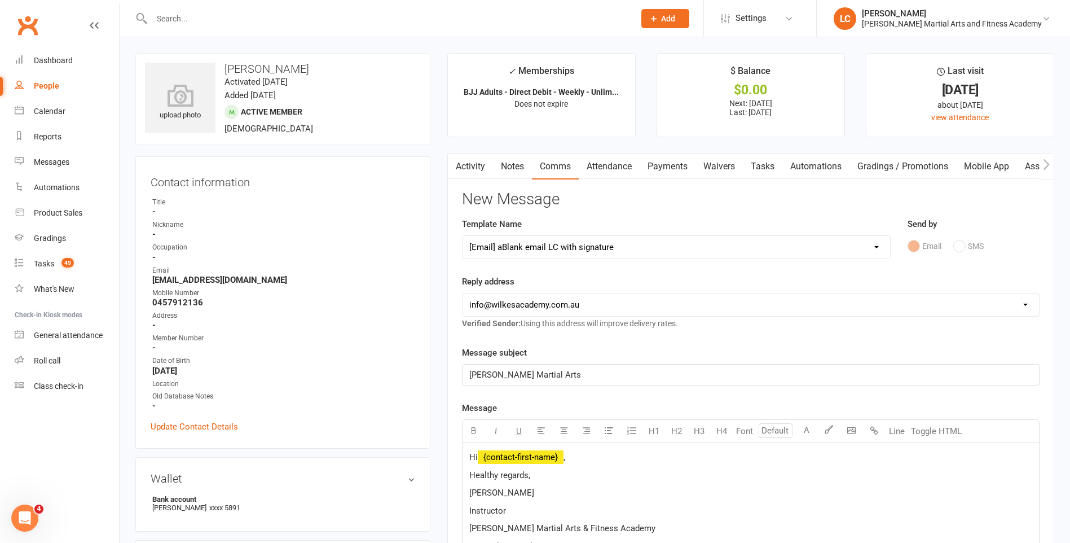
click at [614, 463] on p "Hi ﻿ {contact-first-name} ," at bounding box center [750, 457] width 563 height 14
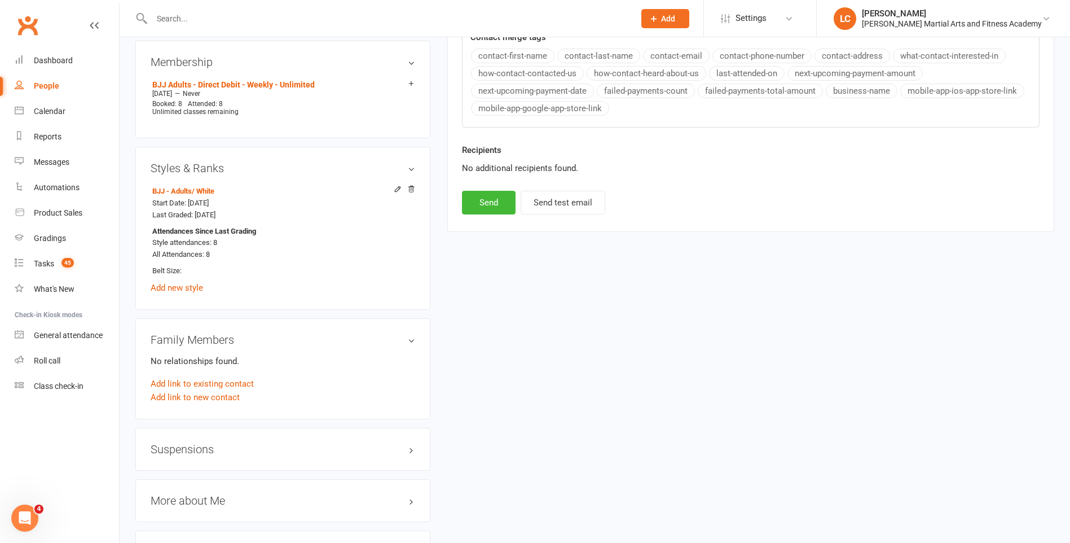
scroll to position [903, 0]
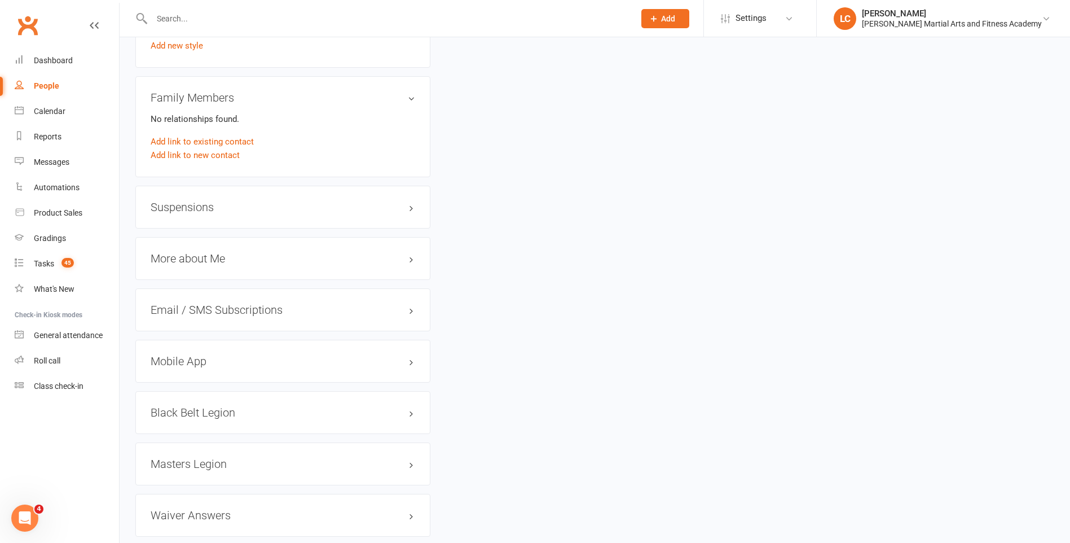
click at [212, 203] on h3 "Suspensions" at bounding box center [283, 207] width 265 height 12
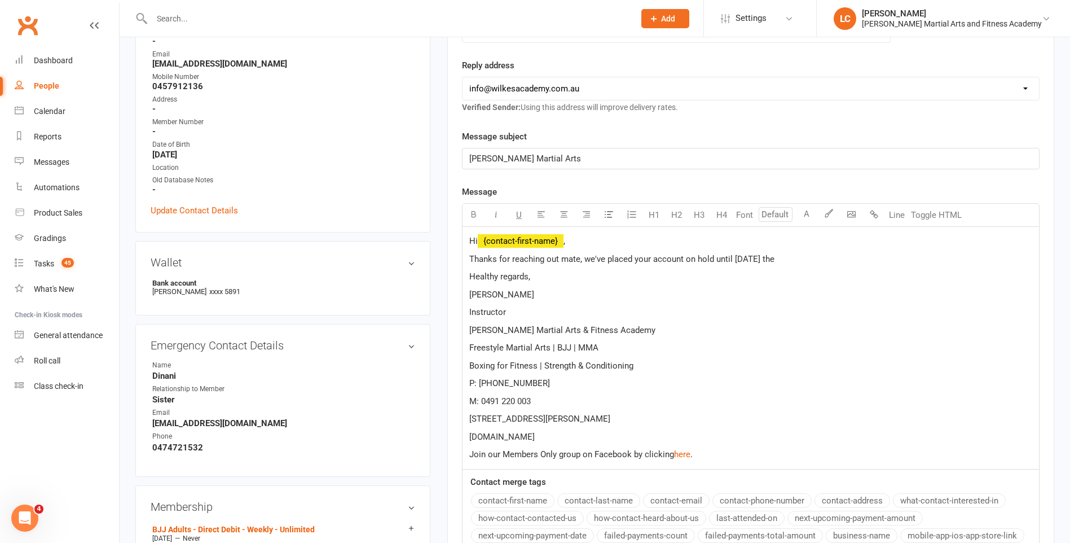
scroll to position [56, 0]
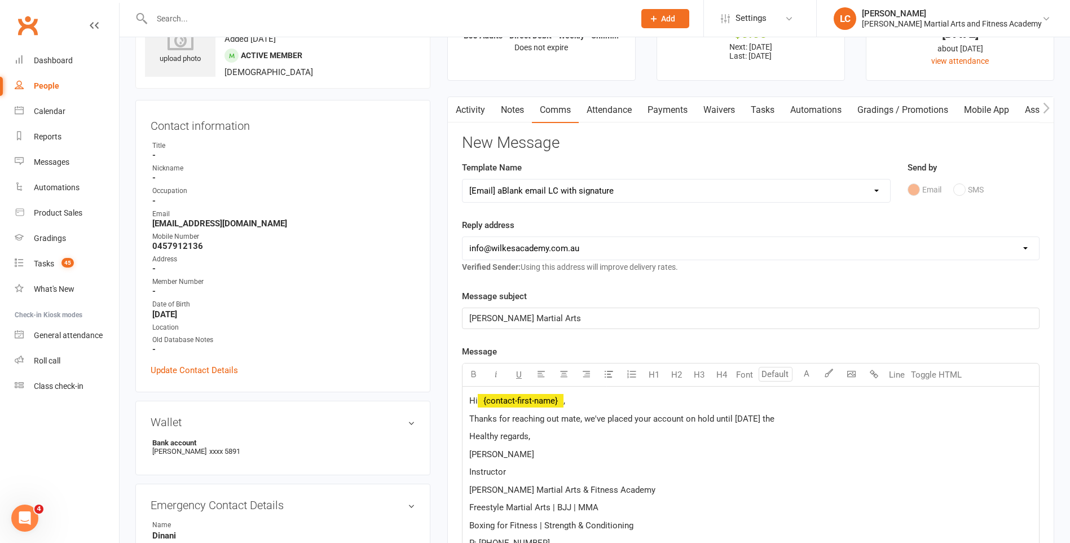
click at [791, 424] on p "Thanks for reaching out mate, we've placed your account on hold until [DATE] the" at bounding box center [750, 419] width 563 height 14
drag, startPoint x: 808, startPoint y: 450, endPoint x: 794, endPoint y: 423, distance: 30.0
click at [808, 448] on p "[PERSON_NAME]" at bounding box center [750, 454] width 563 height 14
click at [789, 414] on p "Thanks for reaching out mate, we've placed your account on hold until [DATE] the" at bounding box center [750, 419] width 563 height 14
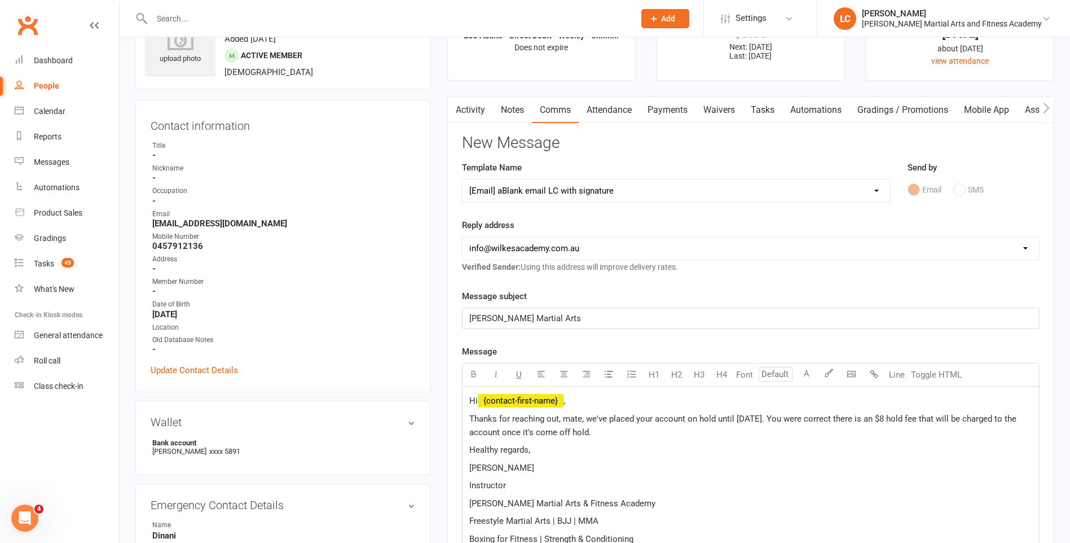
click at [749, 432] on p "Thanks for reaching out, mate, we've placed your account on hold until [DATE]. …" at bounding box center [750, 425] width 563 height 27
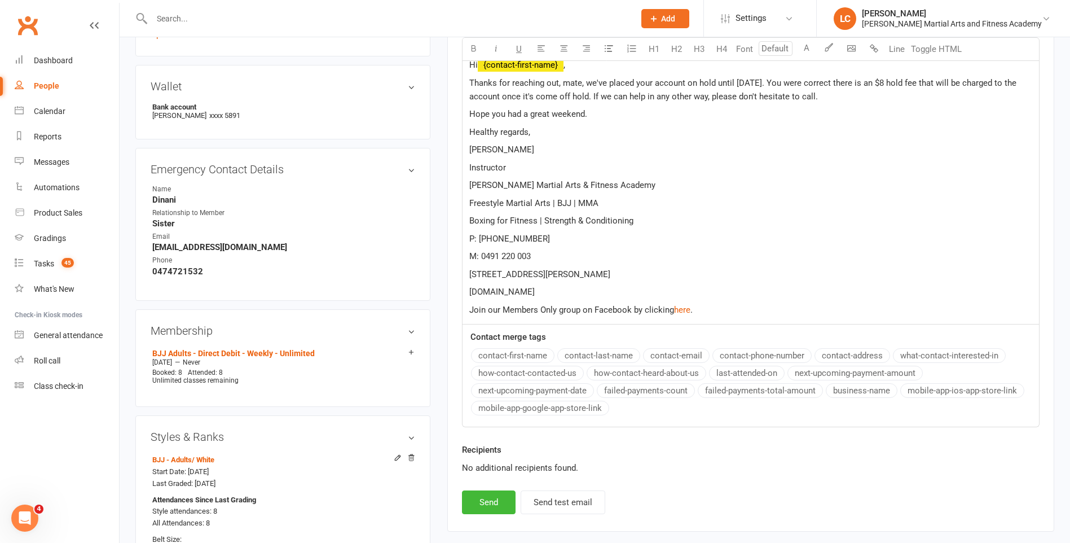
scroll to position [395, 0]
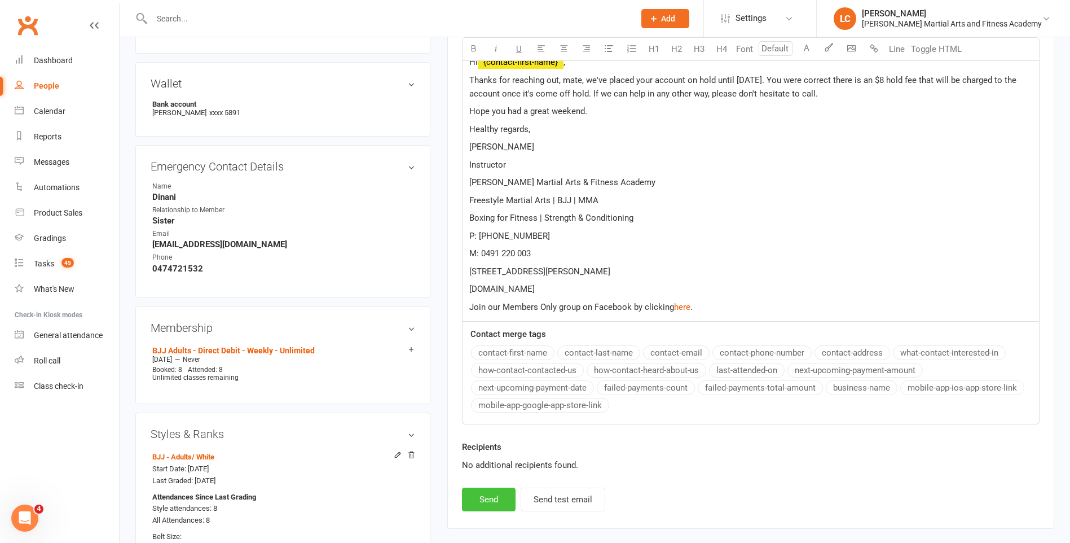
click at [494, 496] on button "Send" at bounding box center [489, 499] width 54 height 24
select select
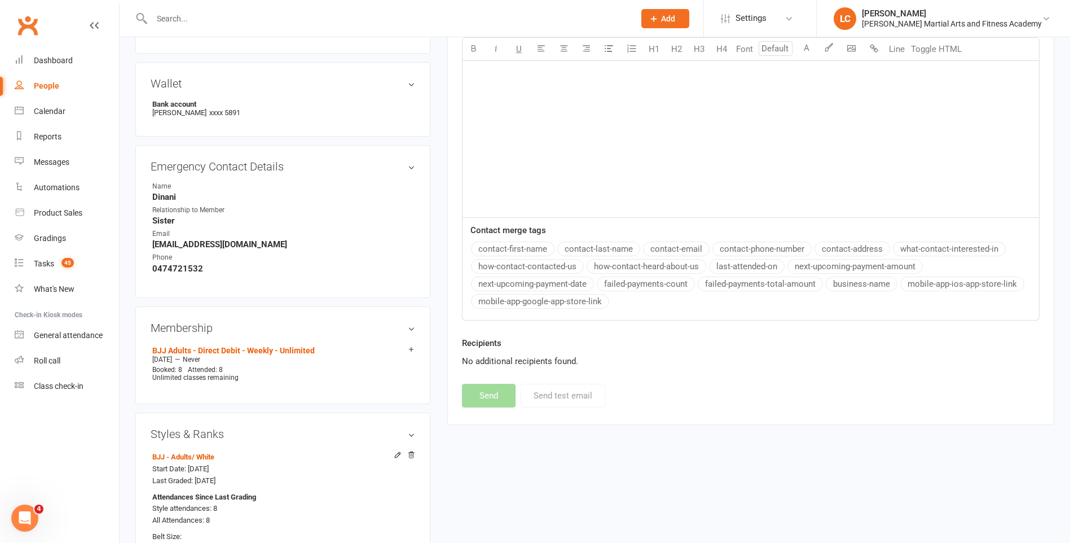
click at [234, 30] on div at bounding box center [380, 18] width 491 height 37
click at [232, 15] on input "text" at bounding box center [387, 19] width 478 height 16
paste input "[PERSON_NAME] <[EMAIL_ADDRESS][DOMAIN_NAME]>"
drag, startPoint x: 199, startPoint y: 14, endPoint x: 10, endPoint y: 17, distance: 188.5
click at [0, 16] on html "[PERSON_NAME] <[EMAIL_ADDRESS][DOMAIN_NAME]> Loading... Prospect Member Non-att…" at bounding box center [535, 455] width 1070 height 1701
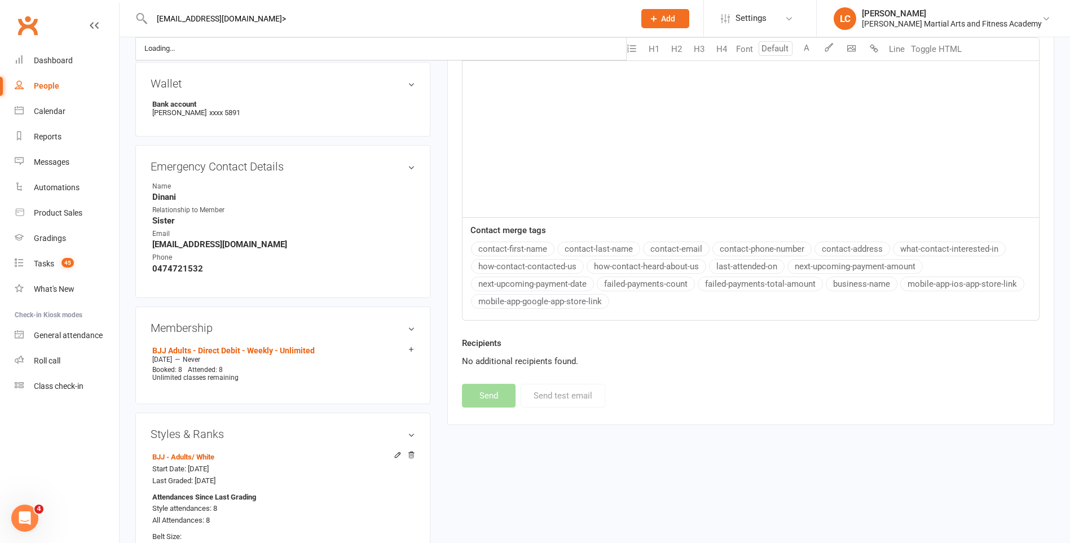
click at [280, 22] on input "[EMAIL_ADDRESS][DOMAIN_NAME]>" at bounding box center [387, 19] width 478 height 16
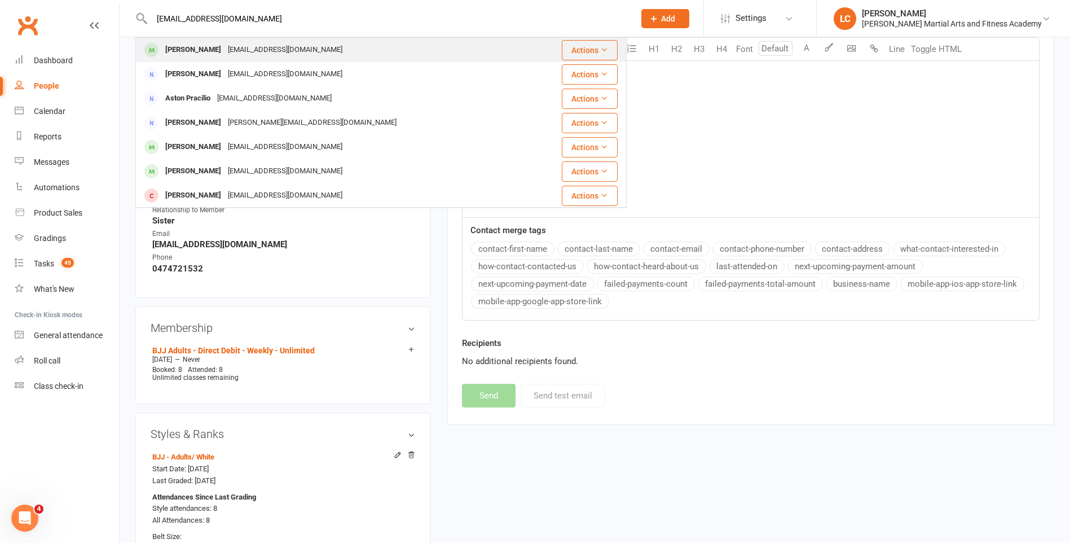
type input "[EMAIL_ADDRESS][DOMAIN_NAME]"
drag, startPoint x: 260, startPoint y: 45, endPoint x: 329, endPoint y: 122, distance: 103.5
click at [261, 45] on div "[EMAIL_ADDRESS][DOMAIN_NAME]" at bounding box center [285, 50] width 121 height 16
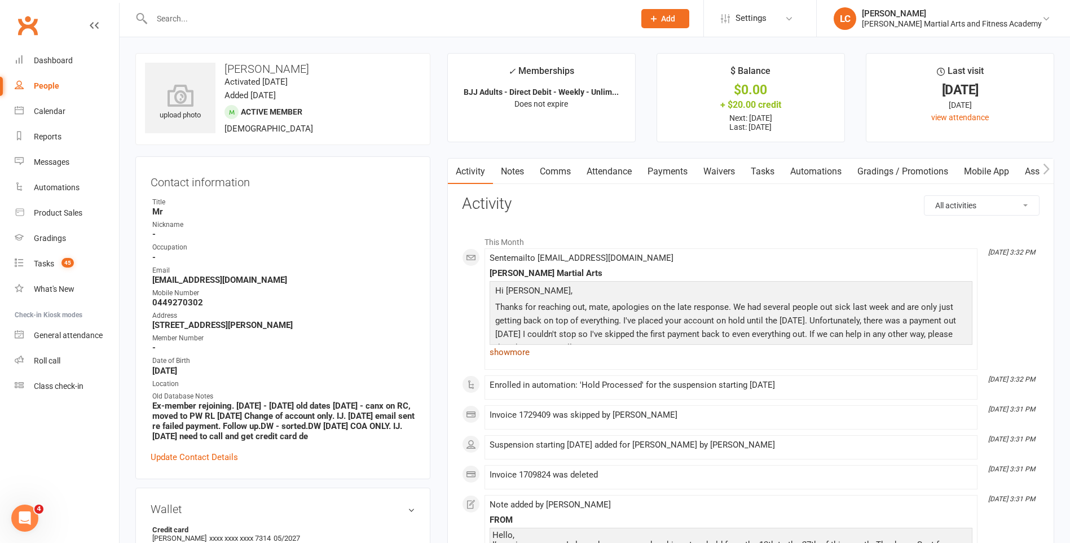
click at [514, 350] on link "show more" at bounding box center [731, 352] width 483 height 16
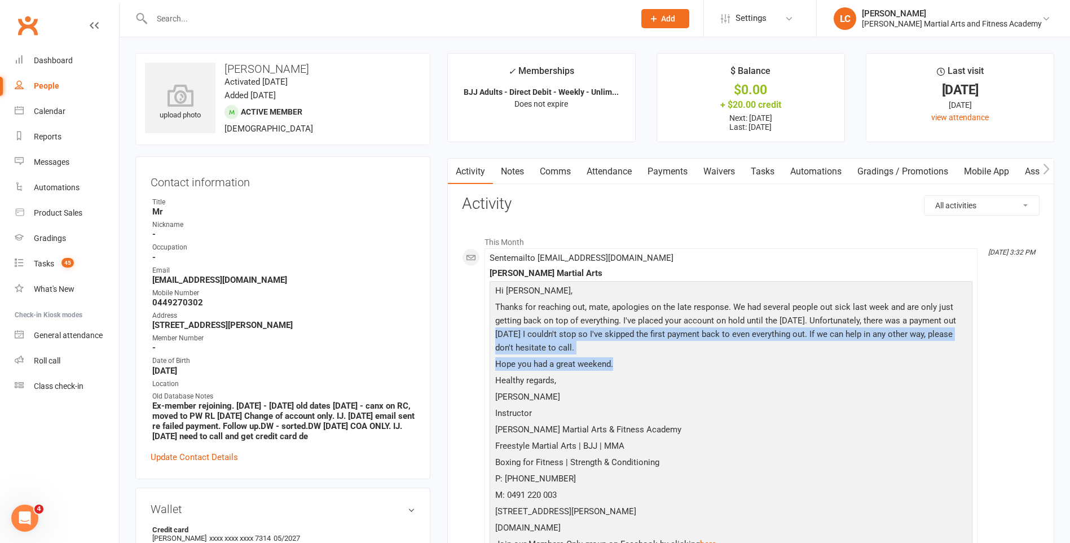
drag, startPoint x: 503, startPoint y: 331, endPoint x: 722, endPoint y: 356, distance: 220.3
click at [722, 356] on p "Thanks for reaching out, mate, apologies on the late response. We had several p…" at bounding box center [730, 328] width 477 height 57
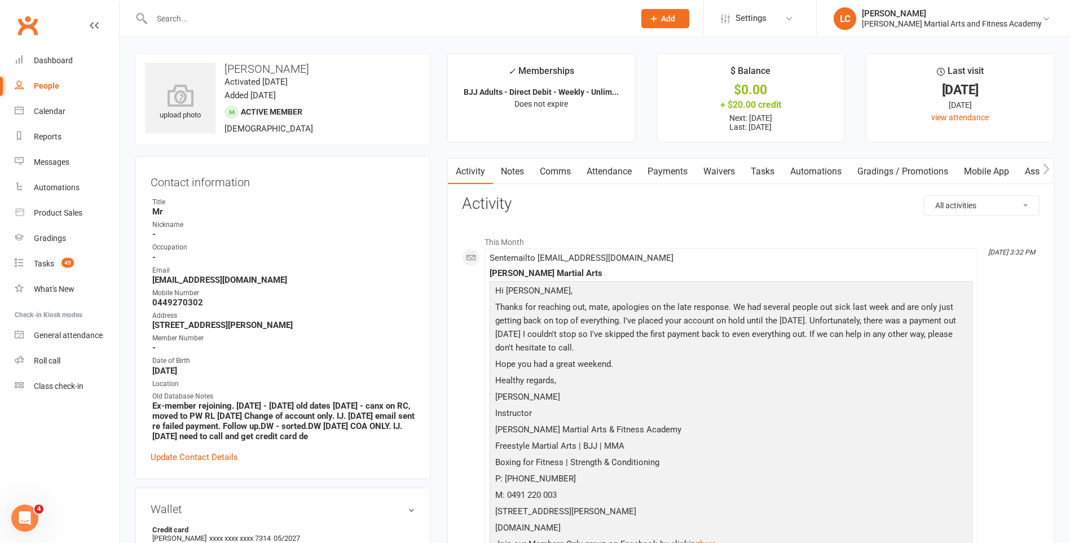
click at [493, 169] on link "Activity" at bounding box center [470, 172] width 45 height 26
click at [514, 173] on link "Notes" at bounding box center [512, 172] width 39 height 26
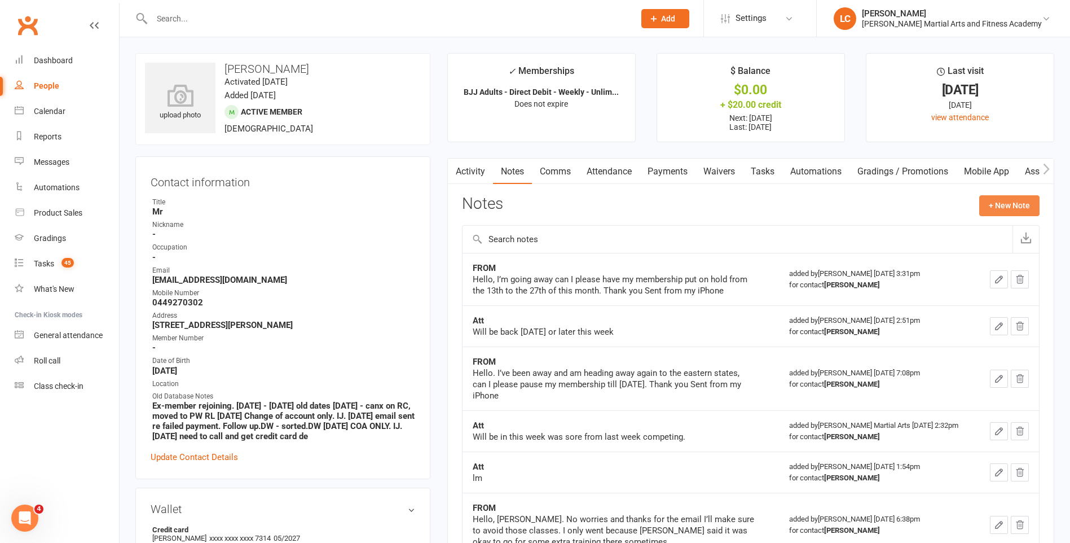
click at [1009, 206] on button "+ New Note" at bounding box center [1009, 205] width 60 height 20
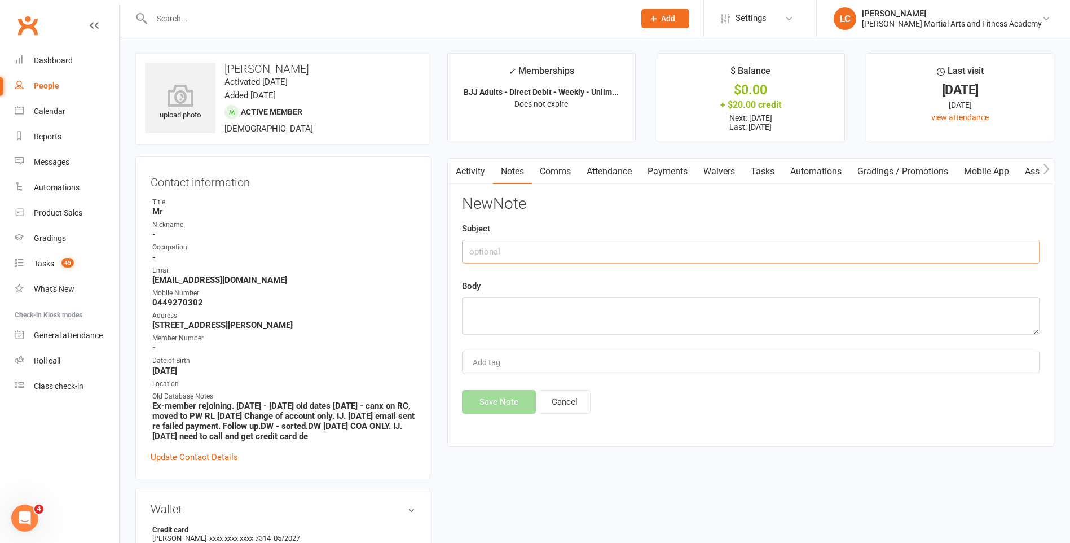
click at [493, 258] on input "text" at bounding box center [751, 252] width 578 height 24
click at [496, 248] on input "text" at bounding box center [751, 252] width 578 height 24
type input "FROM"
click at [510, 298] on textarea at bounding box center [751, 315] width 578 height 37
paste textarea "Hello, I sent an email [DATE] night. Just confirming that I’ll be away from the…"
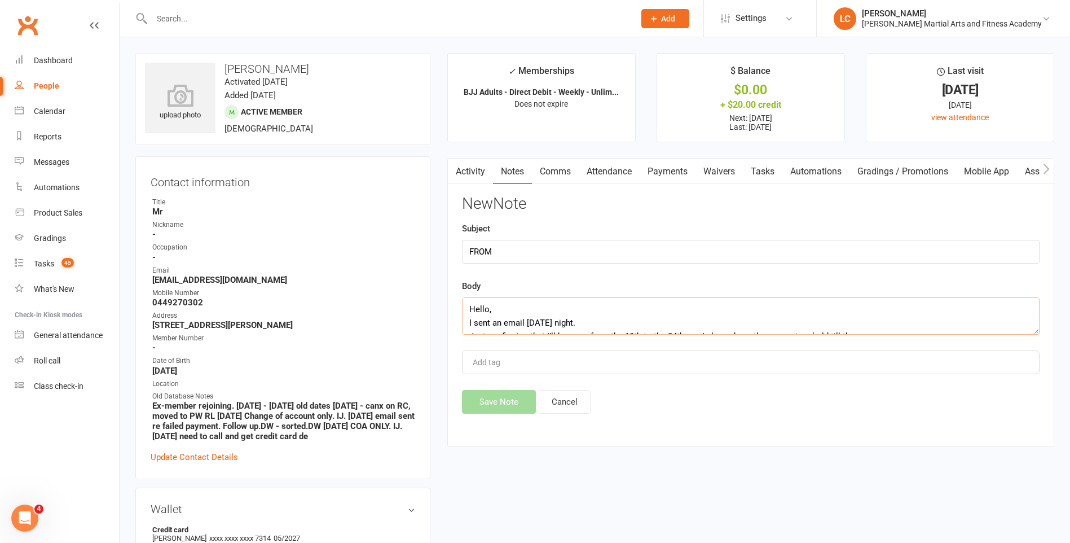
scroll to position [48, 0]
type textarea "Hello, I sent an email [DATE] night. Just confirming that I’ll be away from the…"
click at [494, 402] on button "Save Note" at bounding box center [499, 402] width 74 height 24
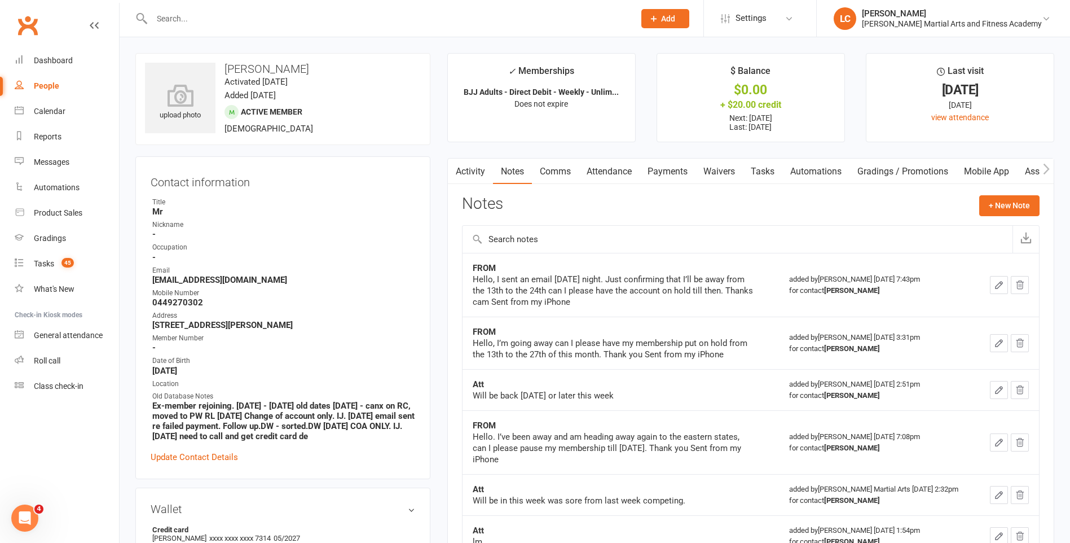
click at [245, 19] on input "text" at bounding box center [387, 19] width 478 height 16
paste input "[PERSON_NAME] <[EMAIL_ADDRESS][DOMAIN_NAME]>"
click at [197, 16] on input "[PERSON_NAME] <[EMAIL_ADDRESS][DOMAIN_NAME]>" at bounding box center [387, 19] width 478 height 16
click at [193, 17] on input "[PERSON_NAME] <[EMAIL_ADDRESS][DOMAIN_NAME]>" at bounding box center [387, 19] width 478 height 16
drag, startPoint x: 197, startPoint y: 19, endPoint x: 27, endPoint y: 17, distance: 170.9
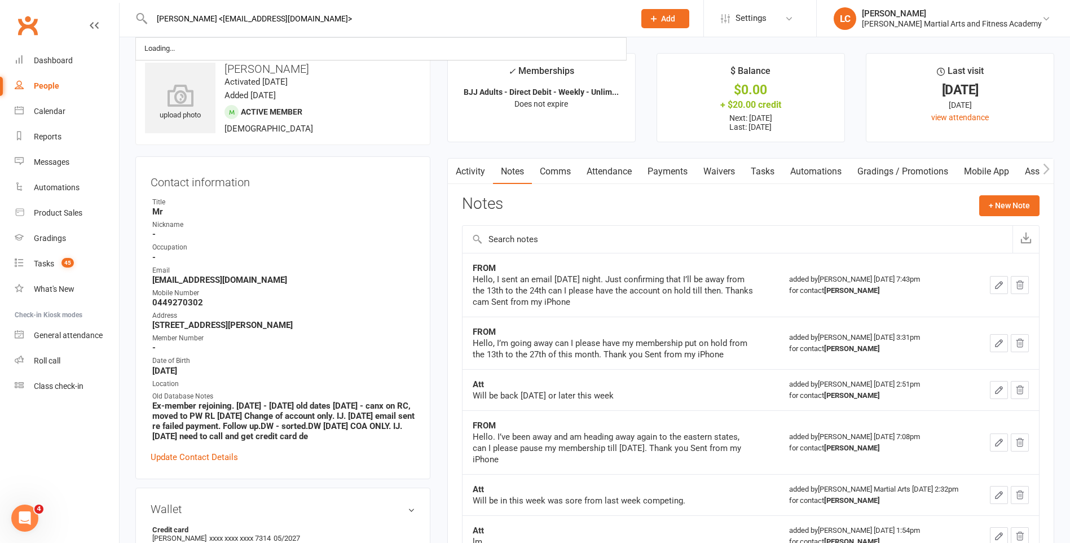
click at [34, 3] on header "[PERSON_NAME] <[EMAIL_ADDRESS][DOMAIN_NAME]> Loading... Prospect Member Non-att…" at bounding box center [535, 3] width 1070 height 0
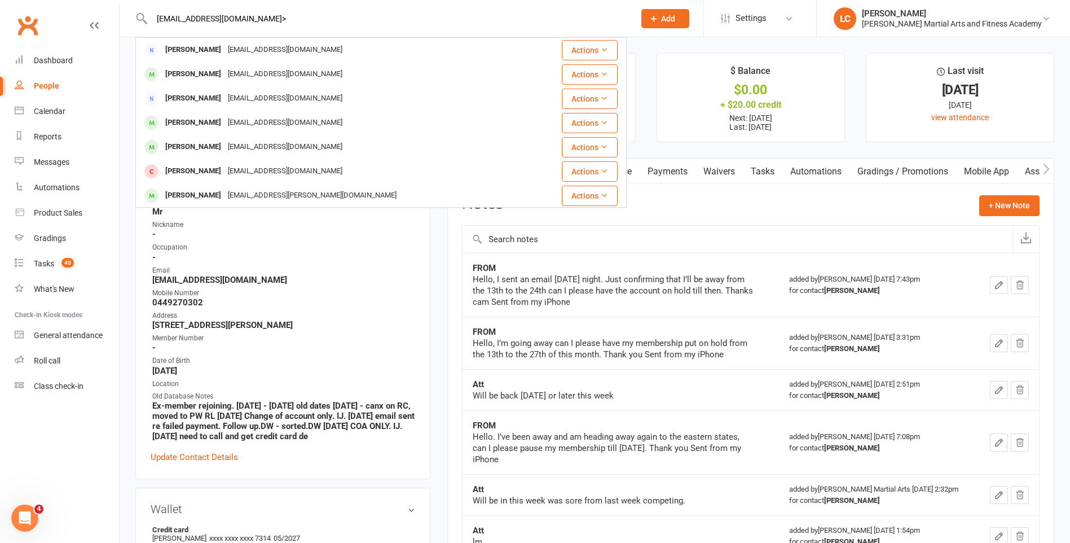
click at [258, 23] on input "[EMAIL_ADDRESS][DOMAIN_NAME]>" at bounding box center [387, 19] width 478 height 16
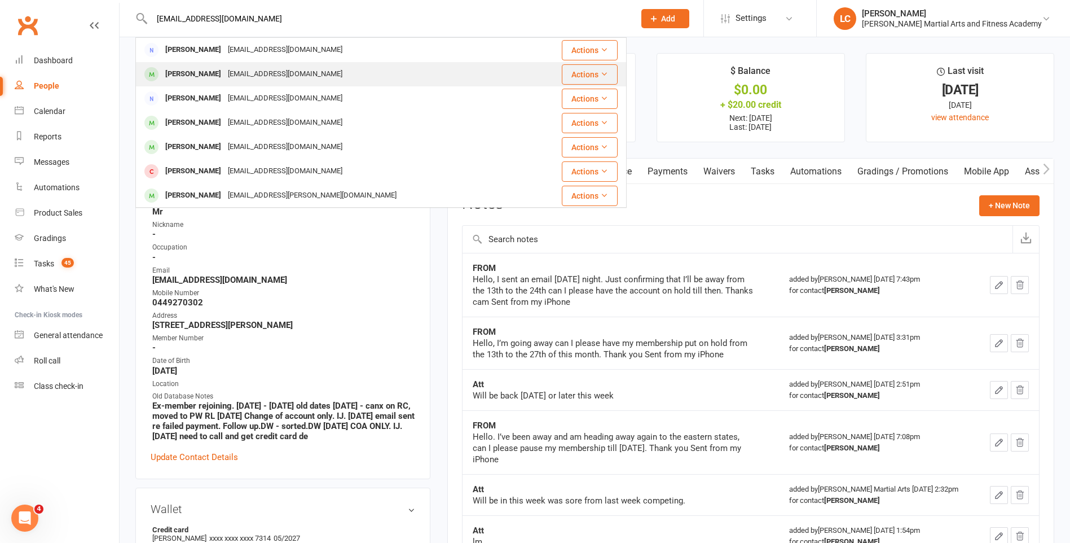
type input "[EMAIL_ADDRESS][DOMAIN_NAME]"
drag, startPoint x: 281, startPoint y: 74, endPoint x: 329, endPoint y: 111, distance: 60.8
click at [281, 74] on div "[PERSON_NAME] [PERSON_NAME][EMAIL_ADDRESS][DOMAIN_NAME]" at bounding box center [343, 74] width 412 height 23
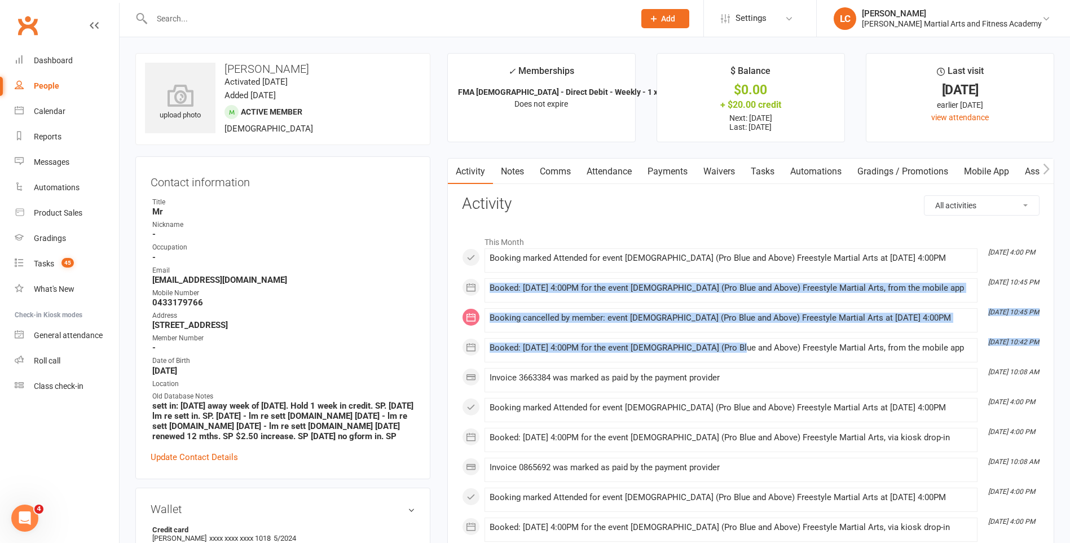
drag, startPoint x: 491, startPoint y: 288, endPoint x: 728, endPoint y: 339, distance: 242.3
click at [728, 339] on div "This Month [DATE] 4:00 PM Booking marked Attended for event [DEMOGRAPHIC_DATA] …" at bounding box center [751, 385] width 578 height 311
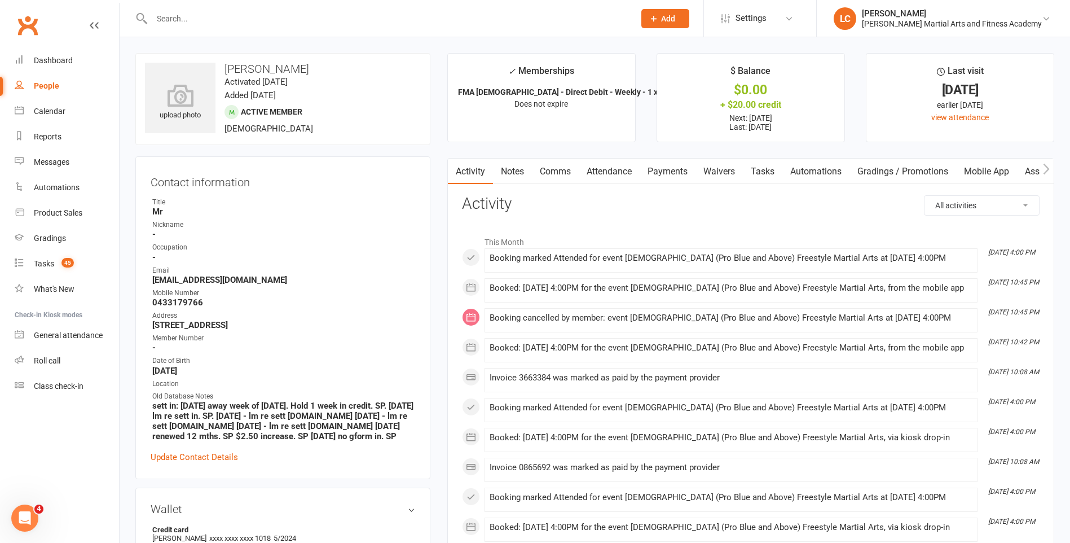
drag, startPoint x: 728, startPoint y: 339, endPoint x: 884, endPoint y: 351, distance: 156.8
click at [876, 354] on div "Booked: [DATE] 4:00PM for the event [DEMOGRAPHIC_DATA] (Pro Blue and Above) Fre…" at bounding box center [731, 350] width 483 height 14
drag, startPoint x: 940, startPoint y: 321, endPoint x: 764, endPoint y: 303, distance: 176.9
click at [764, 303] on div "This Month [DATE] 4:00 PM Booking marked Attended for event [DEMOGRAPHIC_DATA] …" at bounding box center [751, 385] width 578 height 311
drag, startPoint x: 764, startPoint y: 303, endPoint x: 900, endPoint y: 320, distance: 136.4
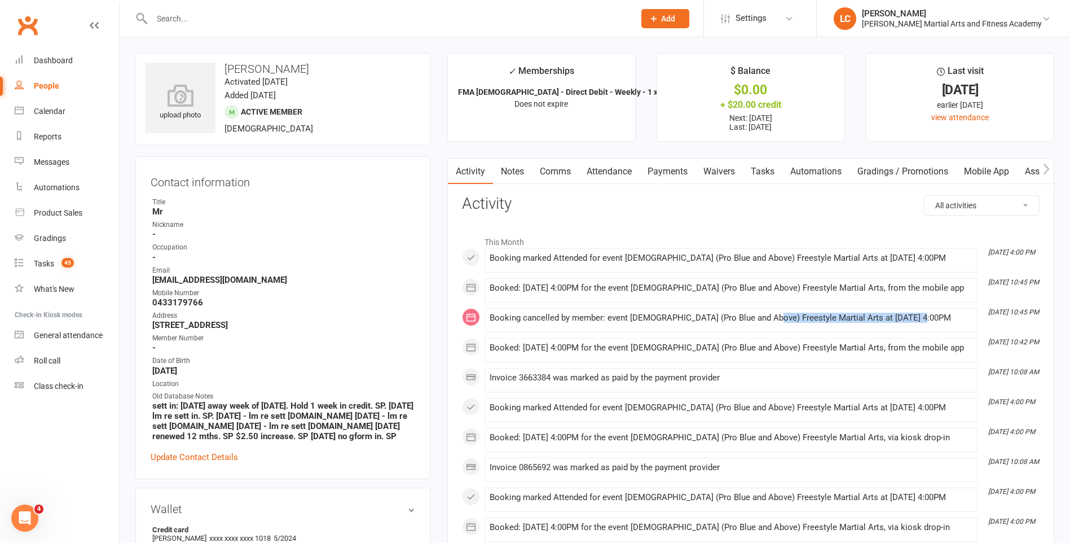
click at [915, 330] on li "[DATE] 10:45 PM Booking cancelled by member: event [DEMOGRAPHIC_DATA] (Pro Blue…" at bounding box center [731, 320] width 493 height 24
click at [522, 179] on link "Notes" at bounding box center [512, 172] width 39 height 26
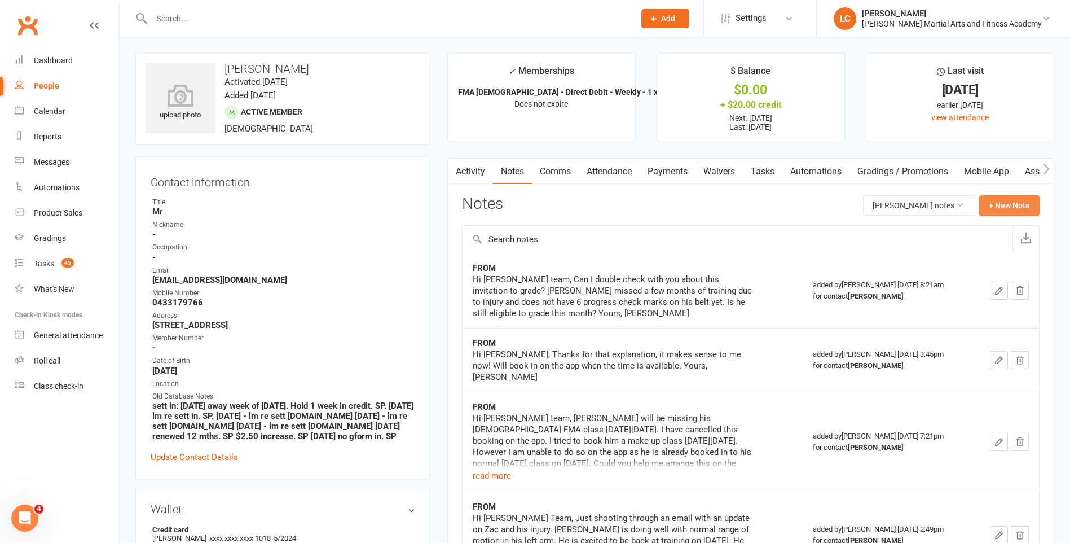
click at [1027, 198] on button "+ New Note" at bounding box center [1009, 205] width 60 height 20
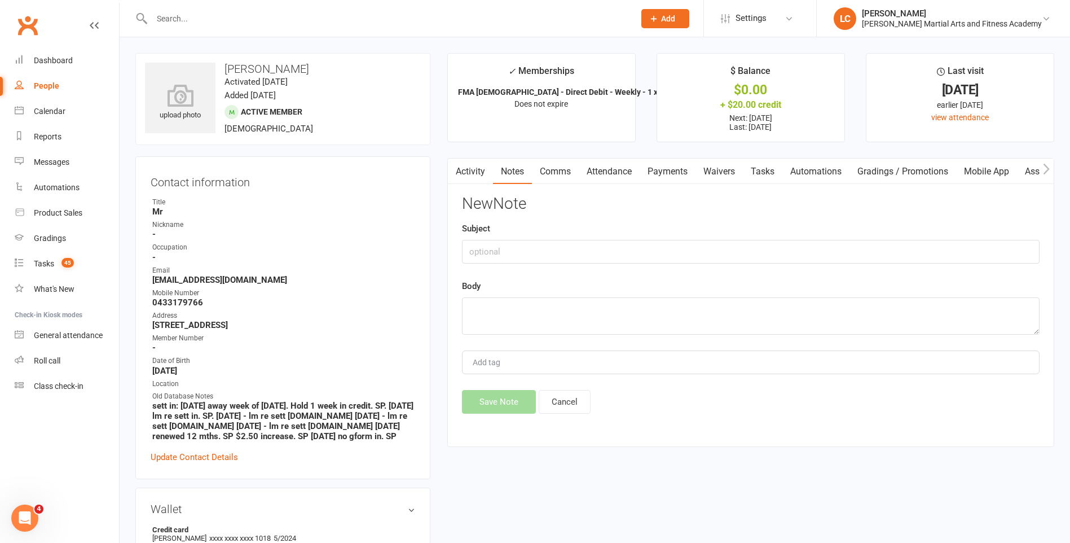
click at [545, 238] on div "Subject" at bounding box center [751, 243] width 578 height 42
click at [527, 252] on input "text" at bounding box center [751, 252] width 578 height 24
click at [467, 162] on link "Activity" at bounding box center [470, 172] width 45 height 26
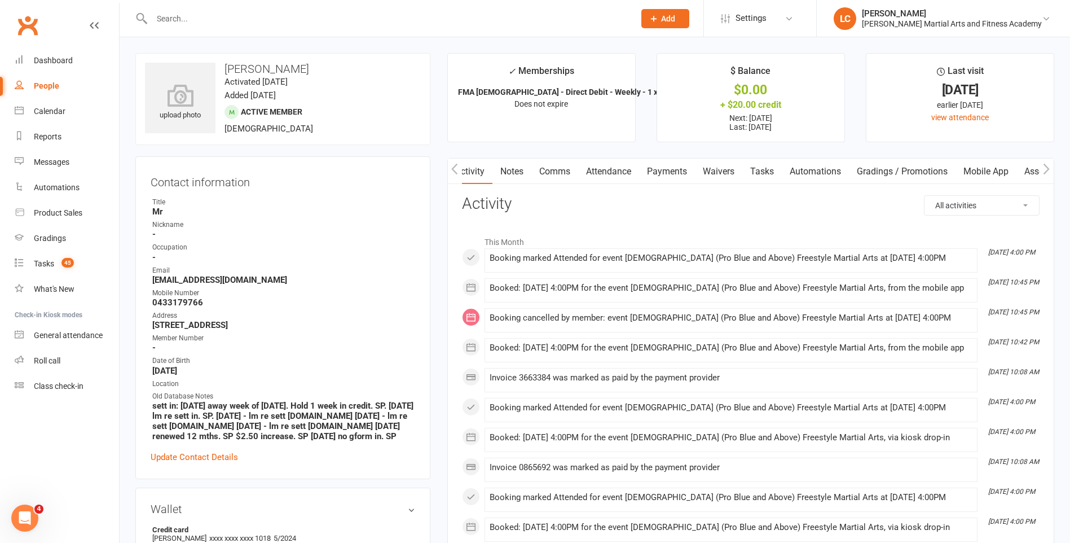
click at [502, 168] on link "Notes" at bounding box center [511, 172] width 39 height 26
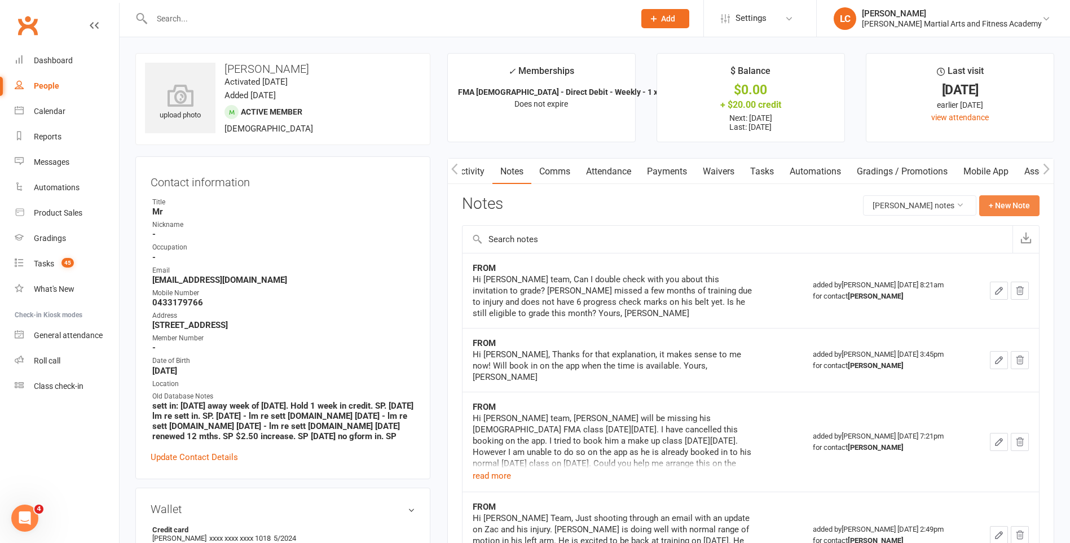
click at [1009, 201] on button "+ New Note" at bounding box center [1009, 205] width 60 height 20
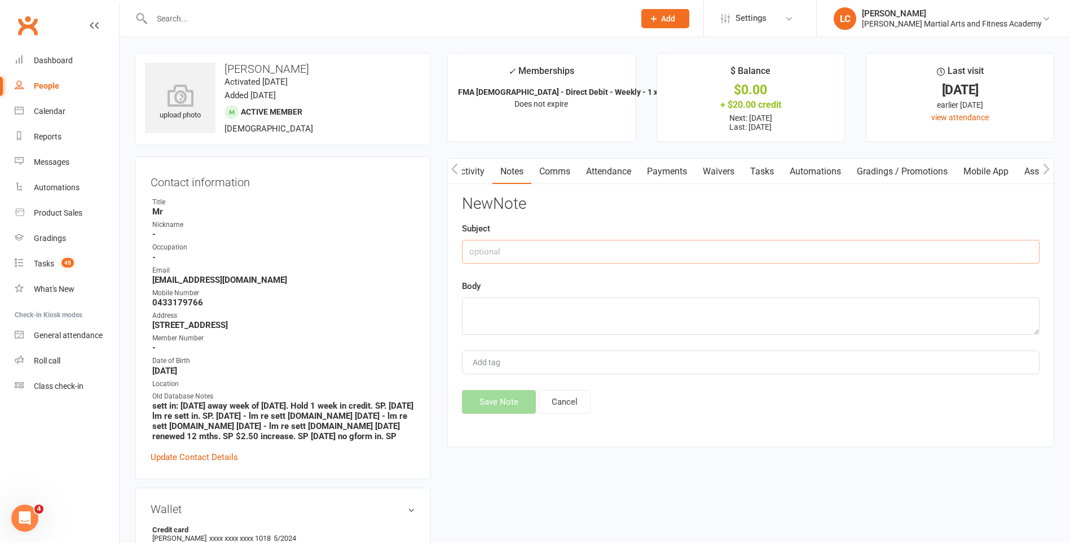
click at [546, 243] on input "text" at bounding box center [751, 252] width 578 height 24
type input "FROM"
click at [526, 320] on textarea at bounding box center [751, 315] width 578 height 37
paste textarea "Hi [PERSON_NAME] Team, [PERSON_NAME] will be away and unable to attend his usua…"
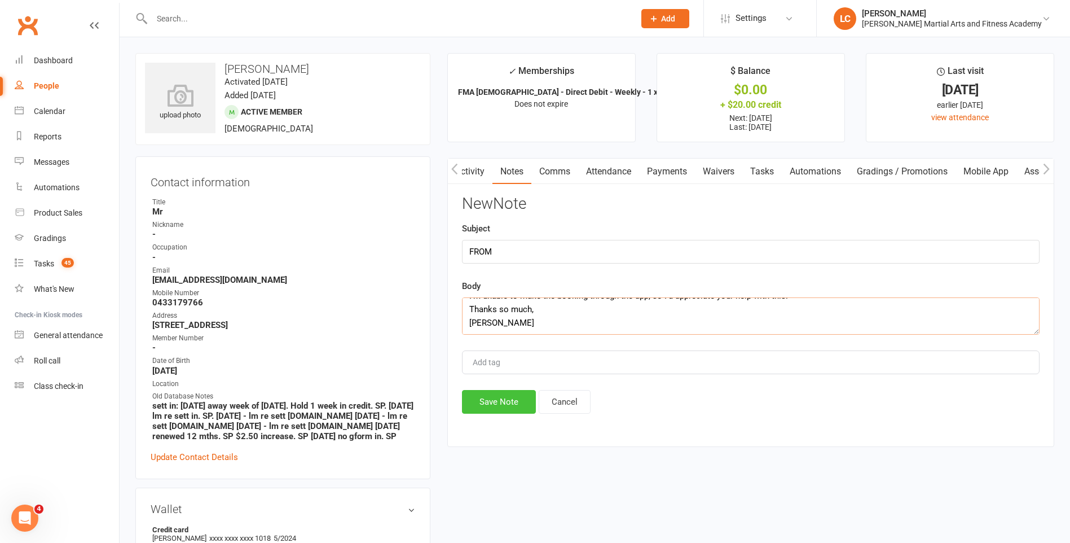
type textarea "Hi [PERSON_NAME] Team, [PERSON_NAME] will be away and unable to attend his usua…"
click at [489, 407] on button "Save Note" at bounding box center [499, 402] width 74 height 24
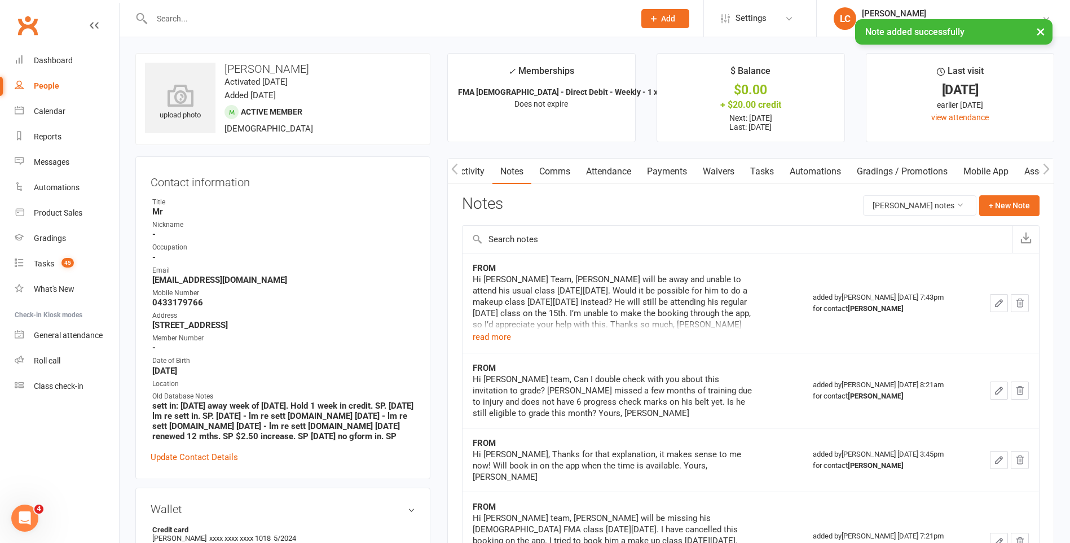
click at [558, 165] on link "Comms" at bounding box center [554, 172] width 47 height 26
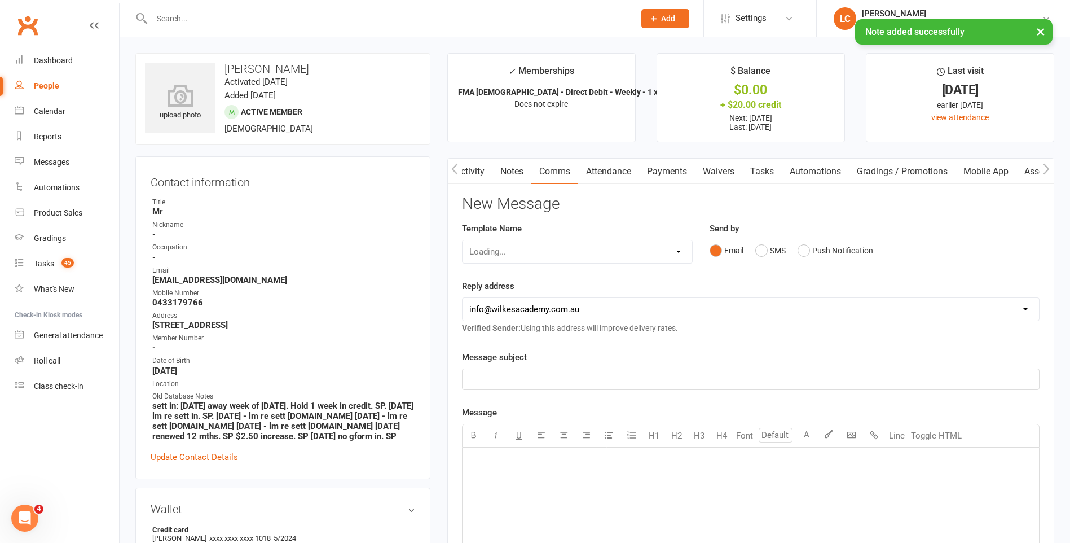
click at [570, 263] on div "Loading..." at bounding box center [577, 252] width 231 height 24
click at [570, 253] on select "Select Template [Email] Birthday Party Enquiry [Email] [DEMOGRAPHIC_DATA] Gradi…" at bounding box center [578, 251] width 230 height 23
select select "40"
click at [463, 240] on select "Select Template [Email] Birthday Party Enquiry [Email] [DEMOGRAPHIC_DATA] Gradi…" at bounding box center [578, 251] width 230 height 23
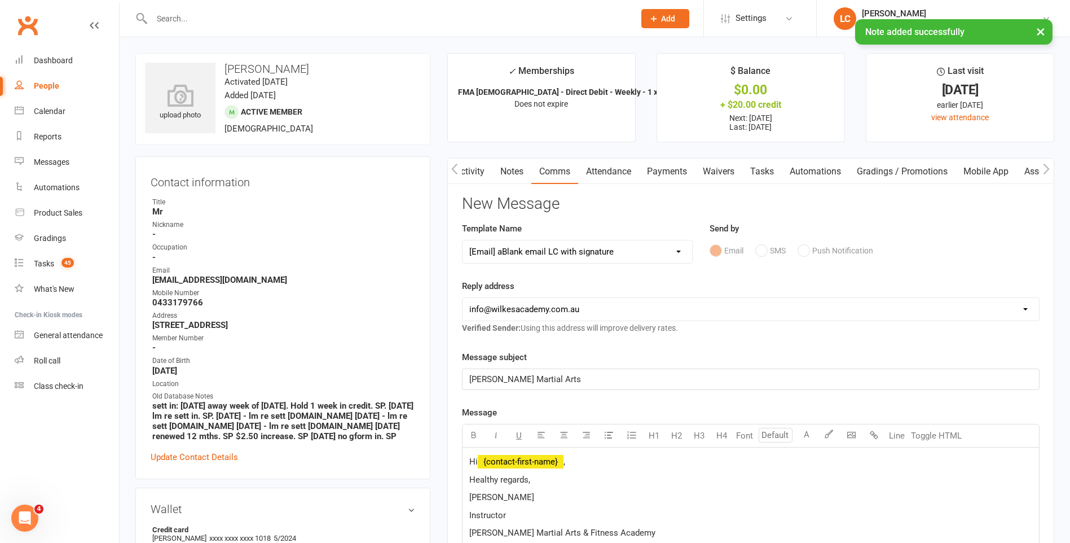
click at [587, 463] on p "Hi ﻿ {contact-first-name} ," at bounding box center [750, 462] width 563 height 14
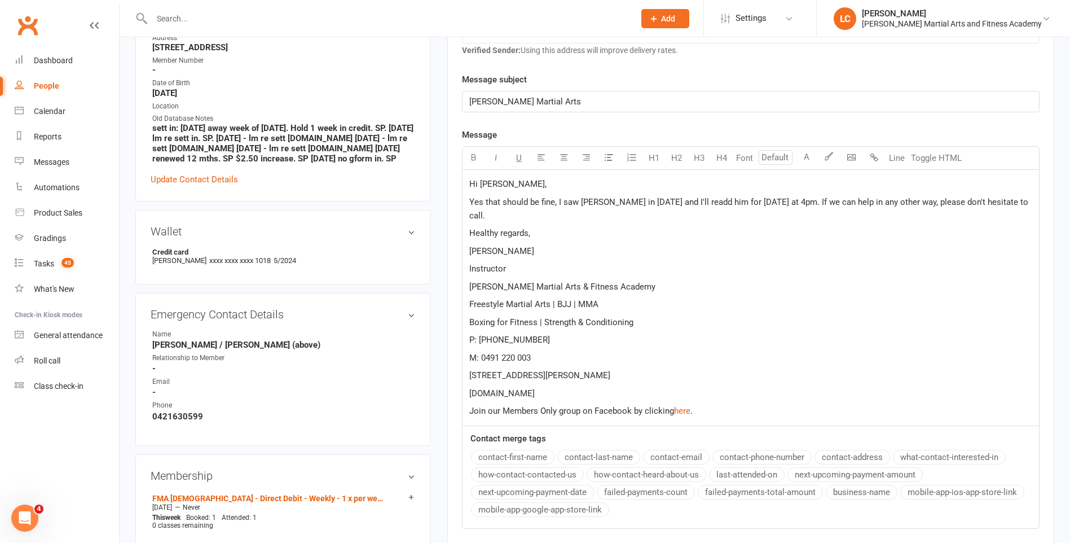
scroll to position [282, 0]
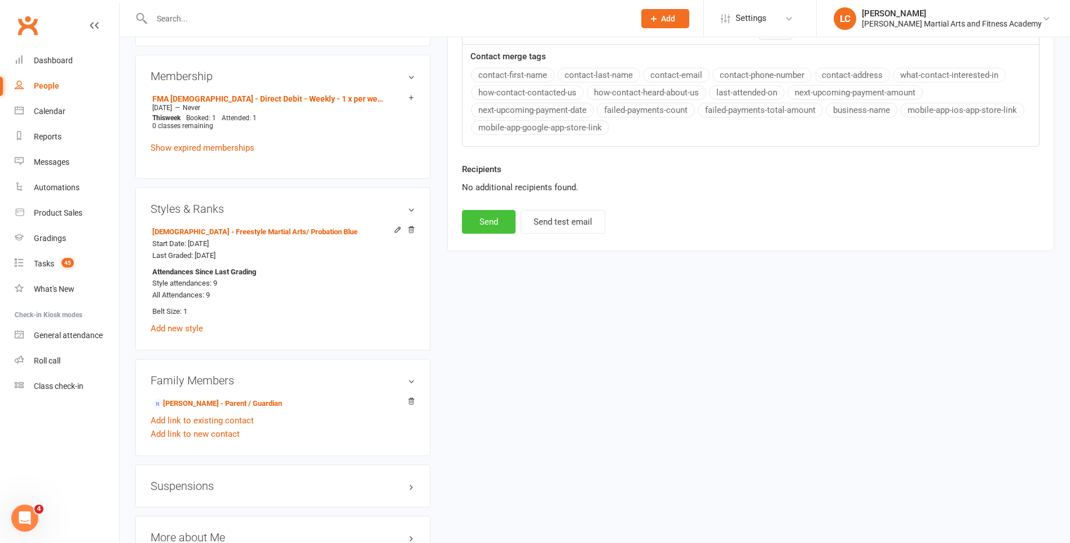
click at [490, 211] on button "Send" at bounding box center [489, 222] width 54 height 24
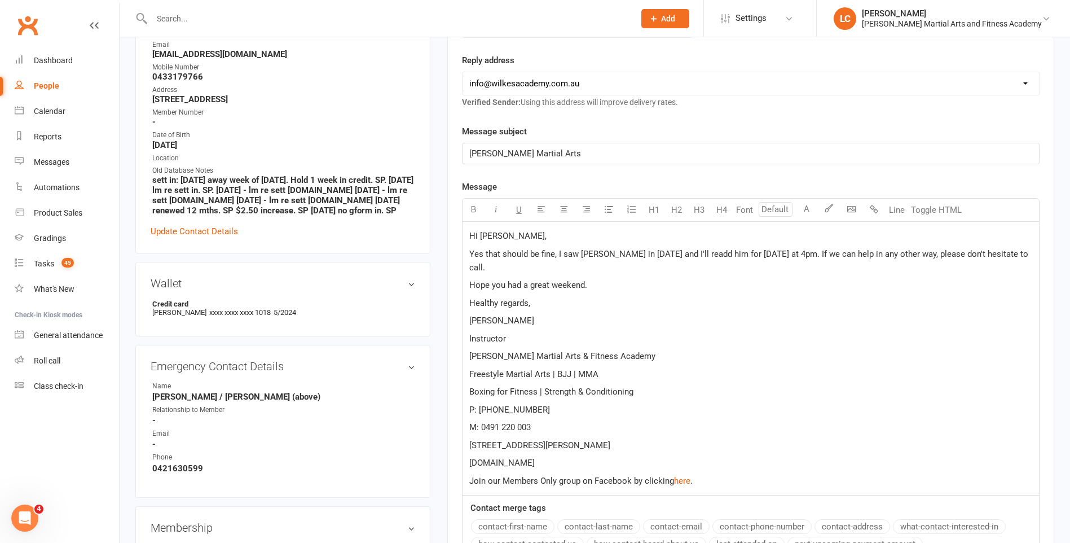
select select
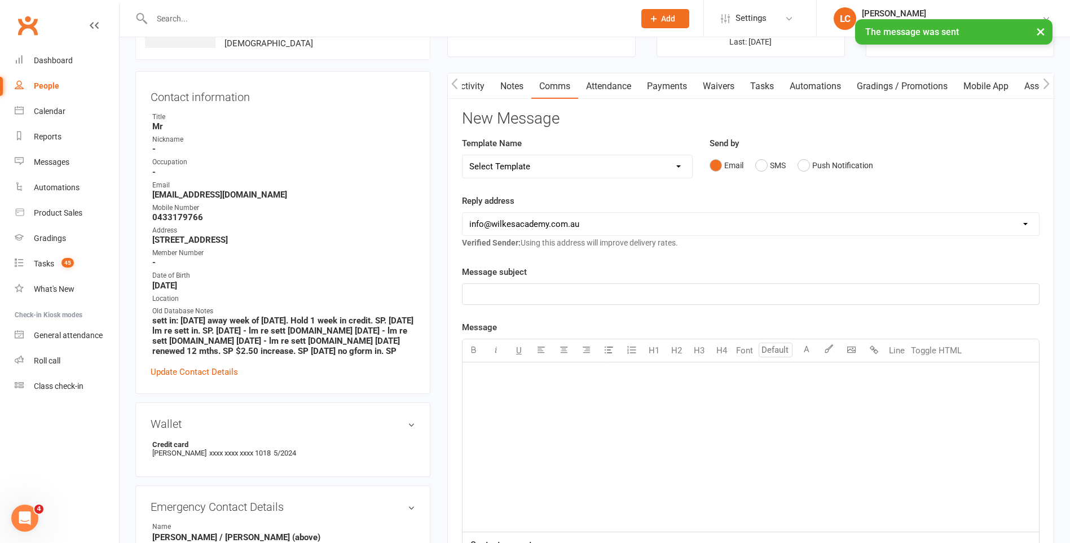
scroll to position [0, 0]
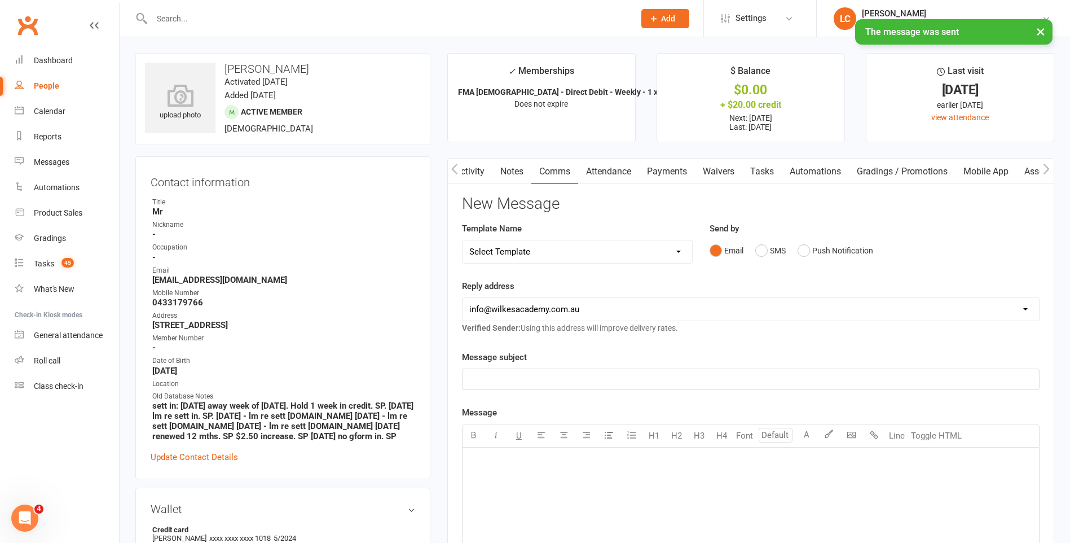
click at [654, 160] on link "Payments" at bounding box center [667, 172] width 56 height 26
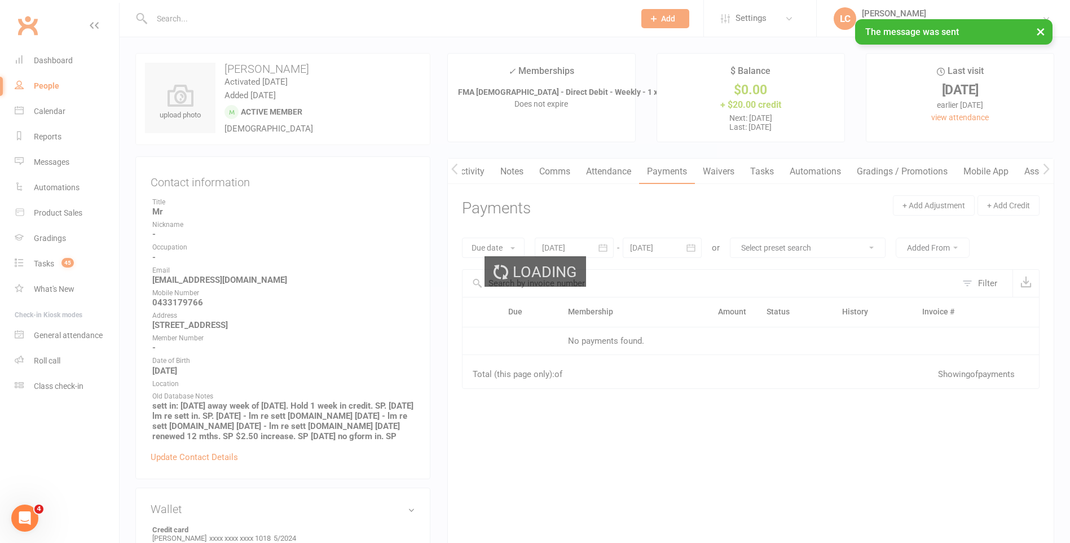
click at [622, 174] on div "Loading" at bounding box center [535, 271] width 1070 height 543
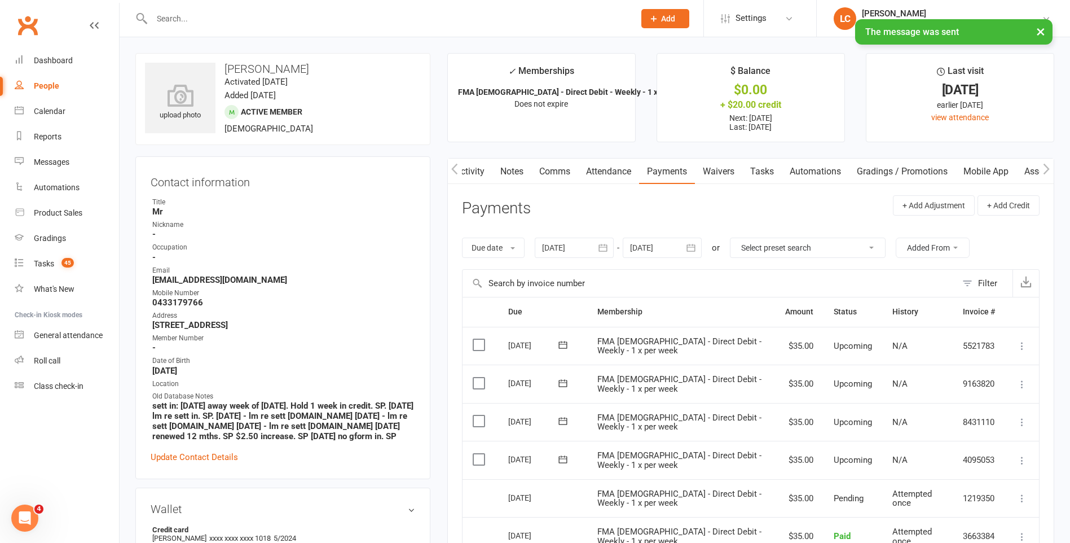
click at [604, 168] on link "Attendance" at bounding box center [608, 172] width 61 height 26
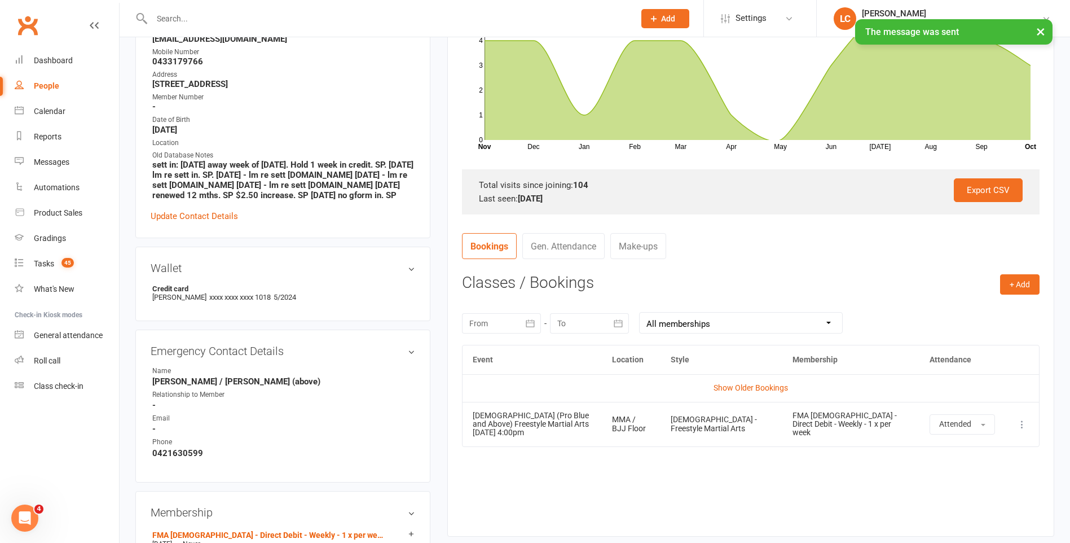
scroll to position [282, 0]
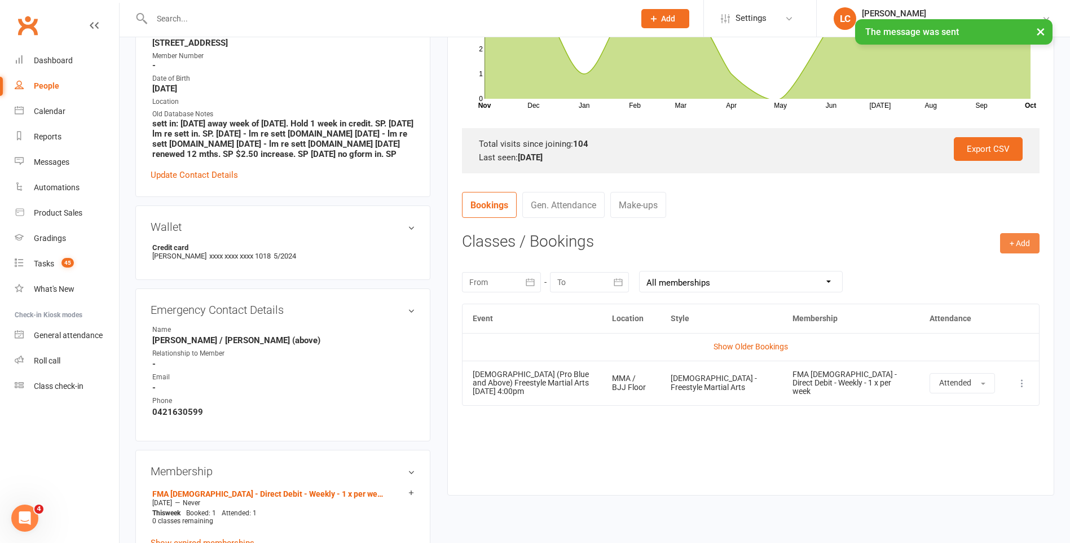
click at [1005, 253] on button "+ Add" at bounding box center [1019, 243] width 39 height 20
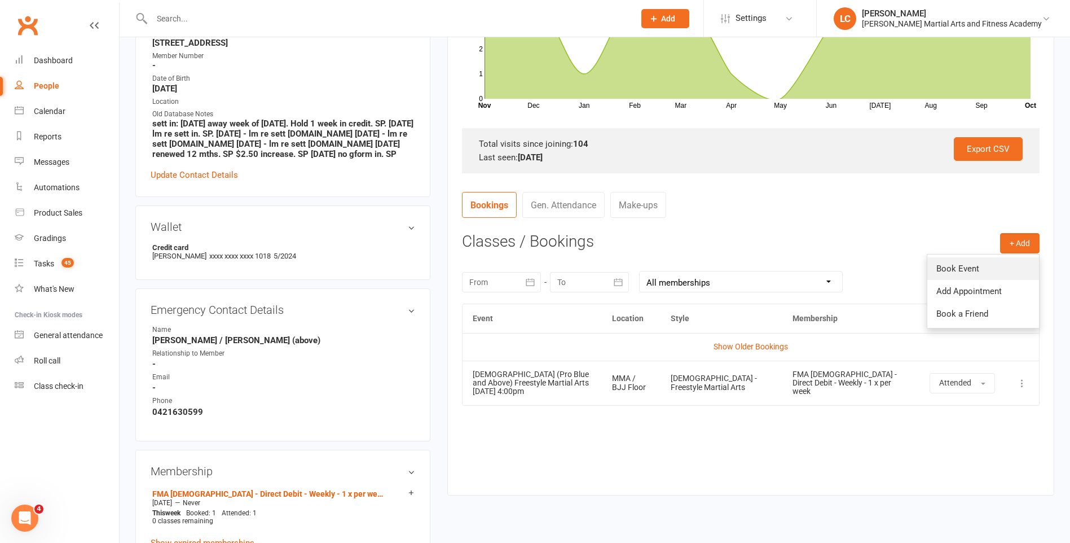
click at [971, 272] on link "Book Event" at bounding box center [983, 268] width 112 height 23
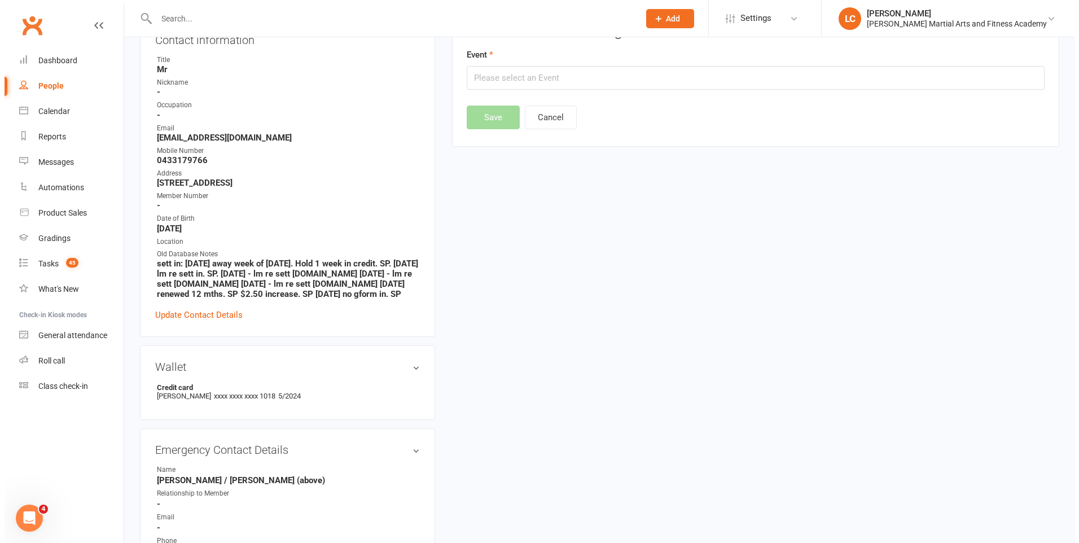
scroll to position [102, 0]
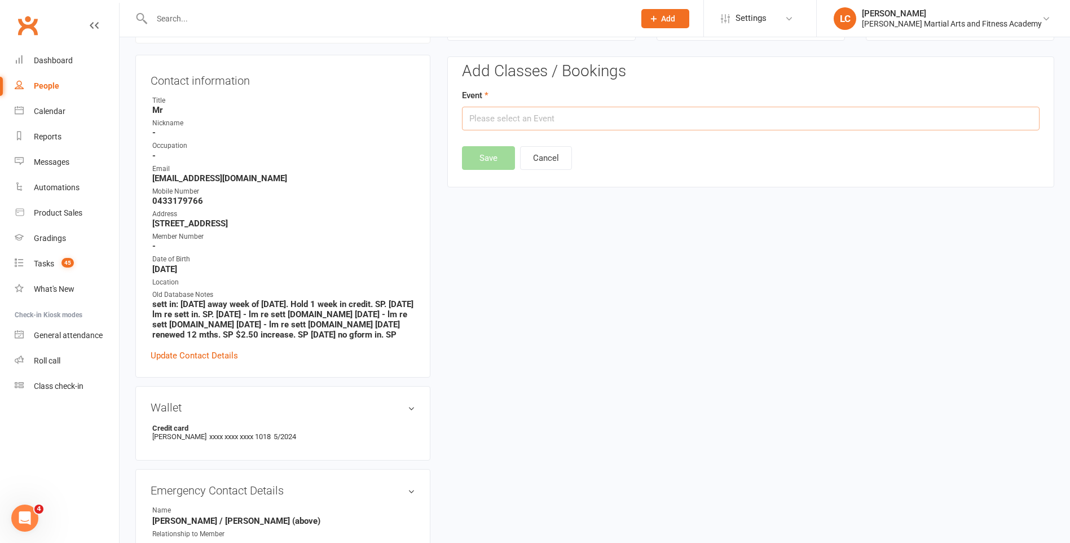
click at [632, 122] on input "text" at bounding box center [751, 119] width 578 height 24
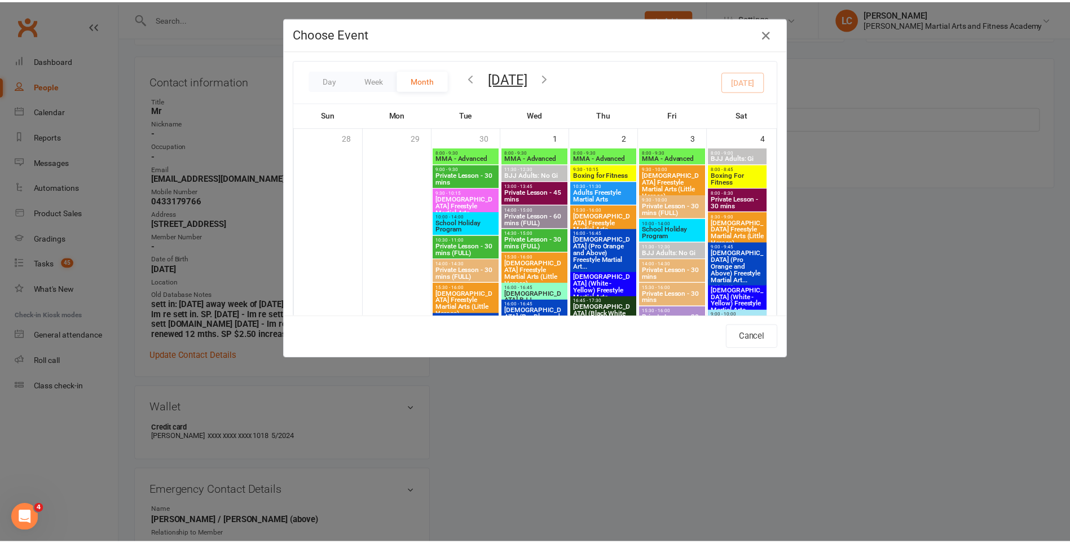
scroll to position [1523, 0]
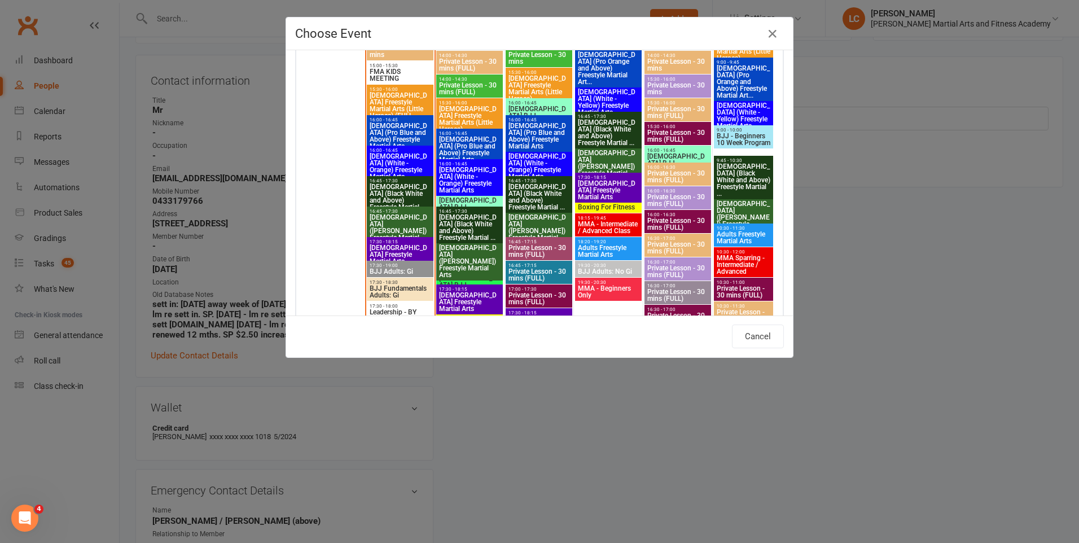
click at [529, 125] on span "[DEMOGRAPHIC_DATA] (Pro Blue and Above) Freestyle Martial Arts" at bounding box center [539, 135] width 62 height 27
type input "[DEMOGRAPHIC_DATA] (Pro Blue and Above) Freestyle Martial Arts - [DATE] 4:00:00…"
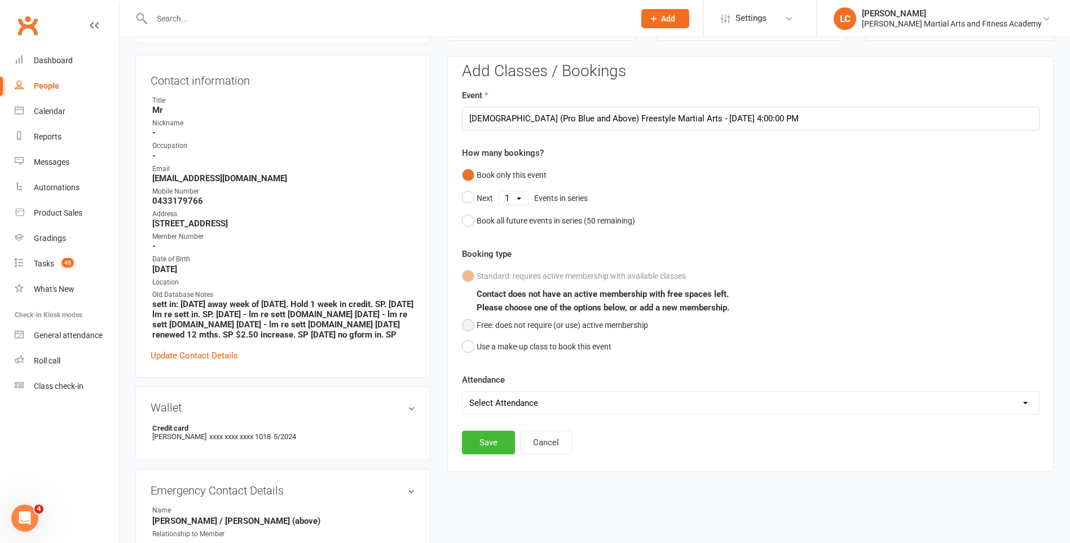
click at [476, 323] on button "Free: does not require (or use) active membership" at bounding box center [555, 324] width 186 height 21
click at [489, 424] on div "Add Classes / Bookings Event [DEMOGRAPHIC_DATA] (Pro Blue and Above) Freestyle …" at bounding box center [751, 259] width 578 height 392
click at [489, 441] on button "Save" at bounding box center [488, 442] width 53 height 24
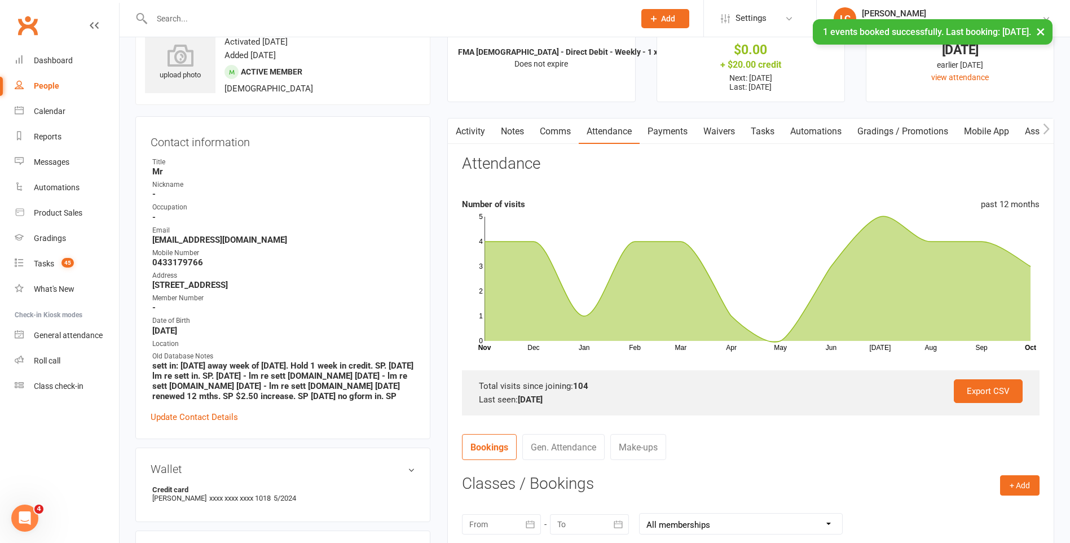
scroll to position [0, 0]
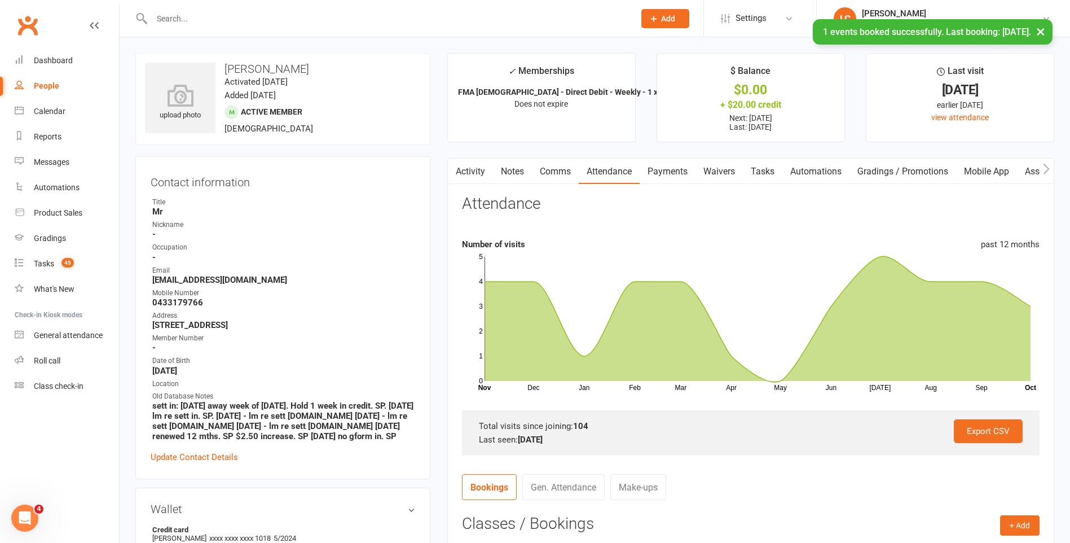
click at [766, 168] on link "Tasks" at bounding box center [762, 172] width 39 height 26
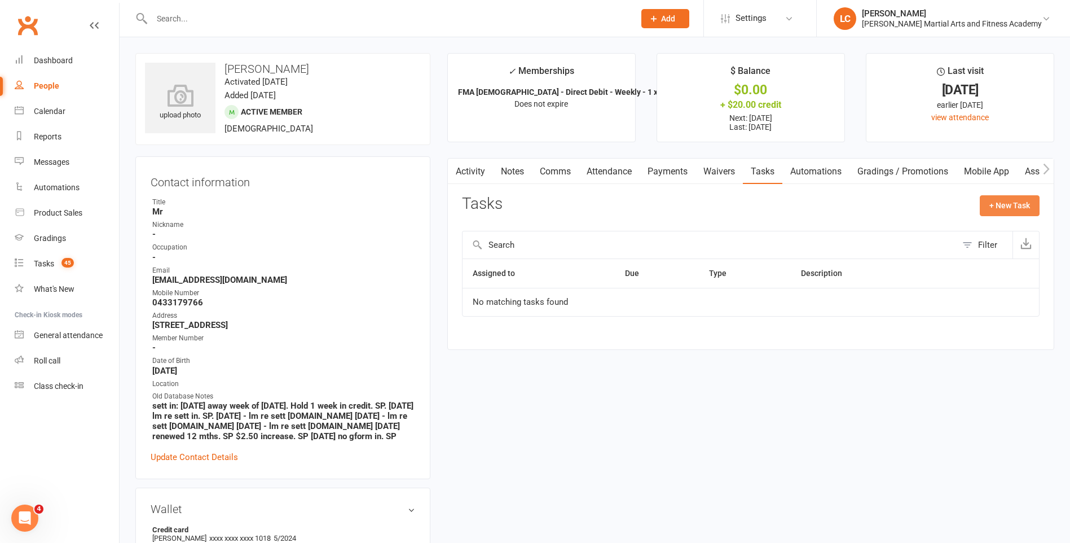
click at [1010, 209] on button "+ New Task" at bounding box center [1010, 205] width 60 height 20
select select "47778"
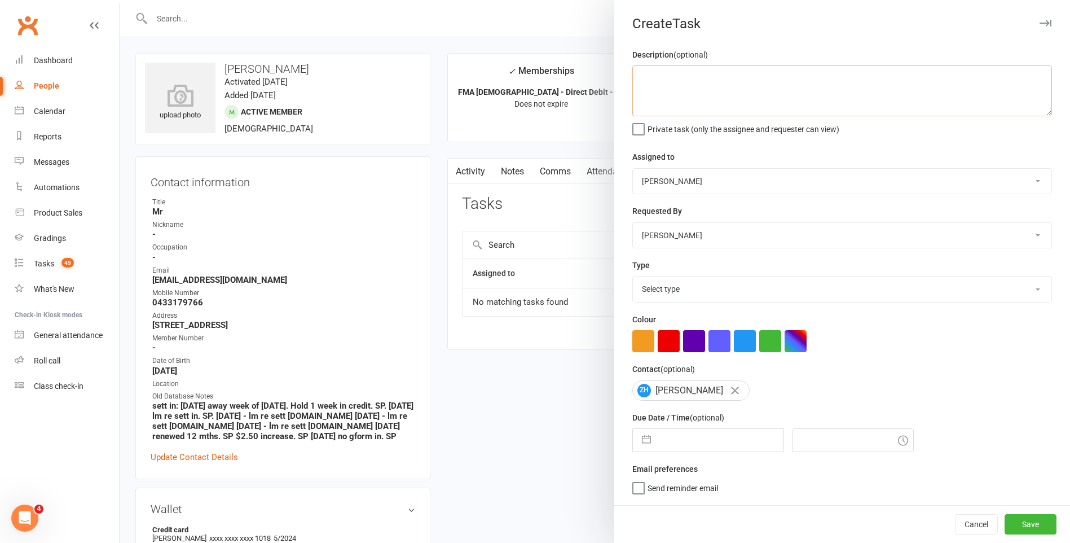
click at [741, 69] on textarea at bounding box center [842, 90] width 420 height 51
type textarea "DELETE 1 MAKE UP LESSON"
click at [670, 301] on select "Select type E-mail General task Meeting Phone call Sett in calls Add new task t…" at bounding box center [842, 288] width 419 height 25
select select "25648"
click at [633, 279] on select "Select type E-mail General task Meeting Phone call Sett in calls Add new task t…" at bounding box center [842, 288] width 419 height 25
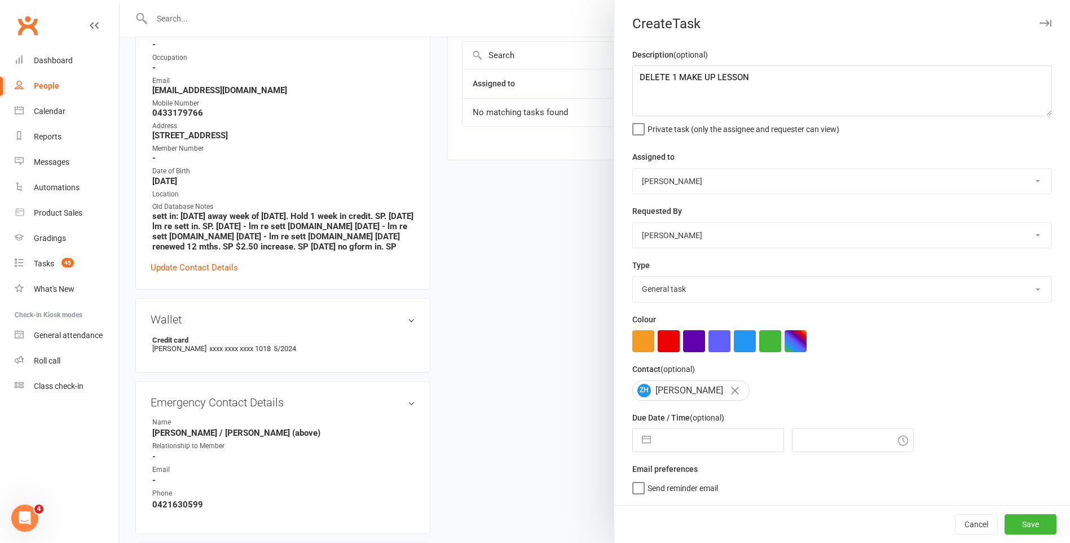
scroll to position [226, 0]
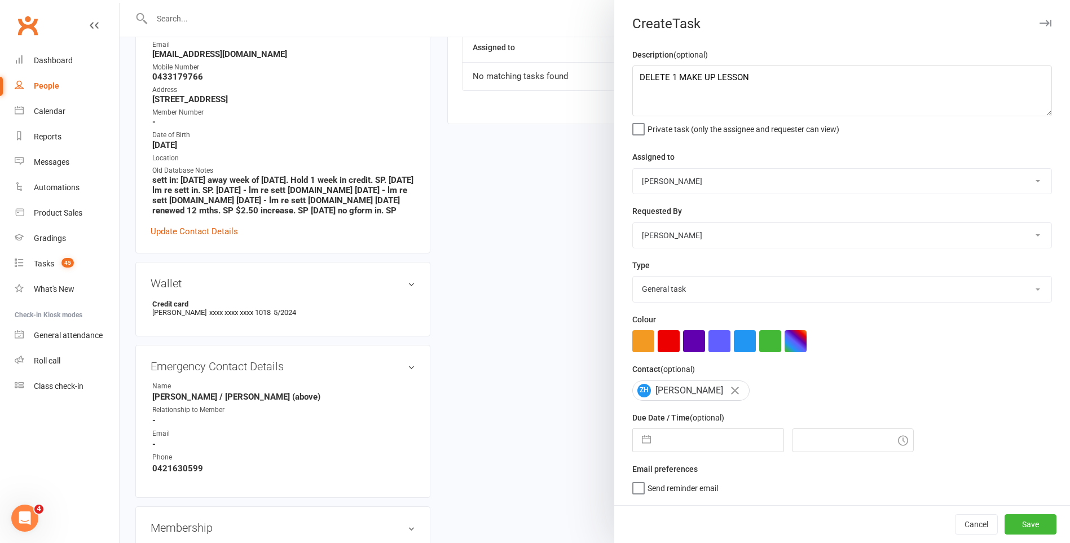
click at [680, 432] on div "Navigate forward to interact with the calendar and select a date. Press the que…" at bounding box center [708, 440] width 152 height 24
click at [692, 445] on input "text" at bounding box center [720, 440] width 127 height 23
select select "8"
select select "2025"
select select "9"
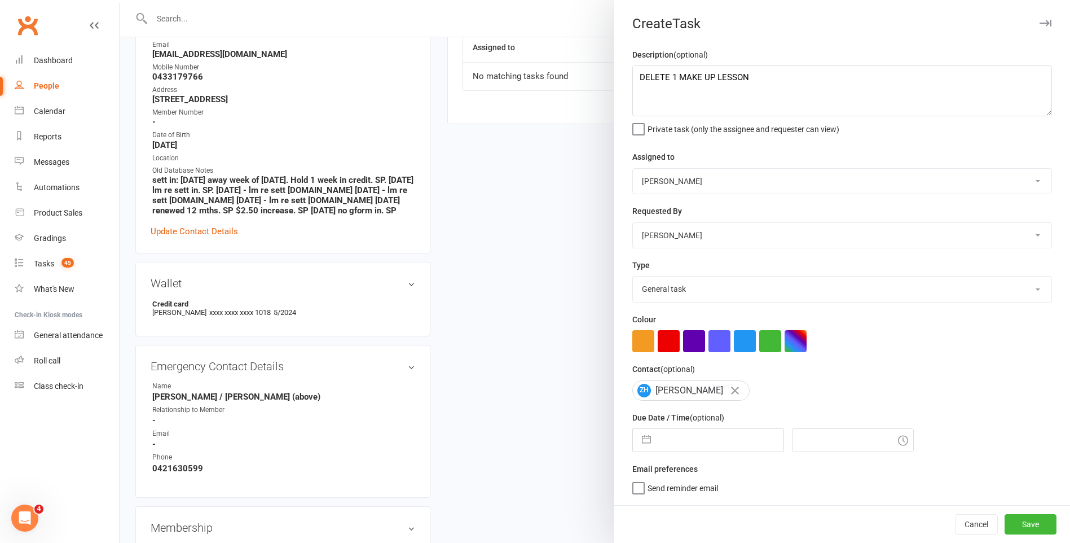
select select "2025"
select select "10"
select select "2025"
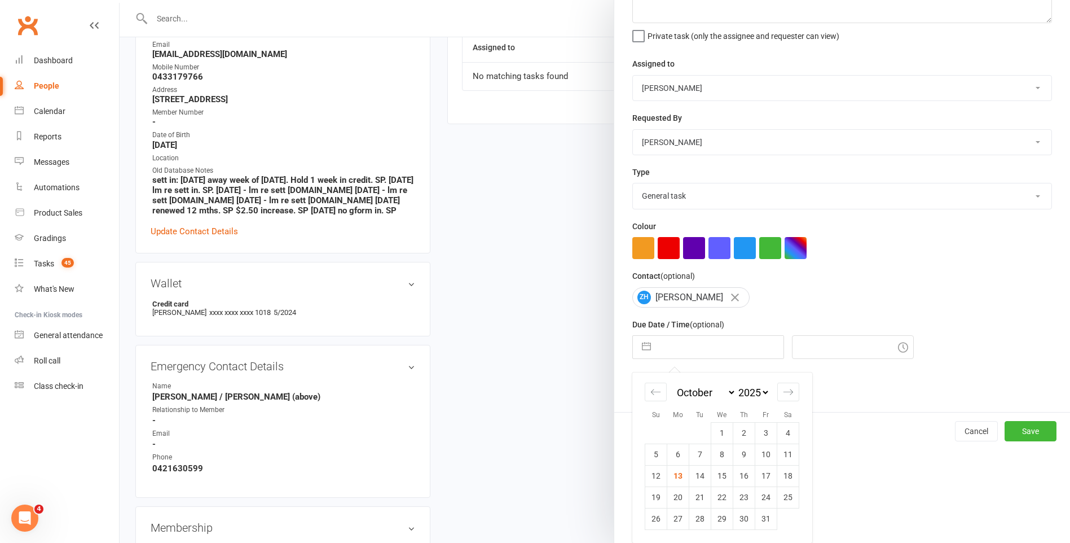
scroll to position [97, 0]
drag, startPoint x: 674, startPoint y: 522, endPoint x: 780, endPoint y: 499, distance: 108.5
click at [674, 522] on td "27" at bounding box center [678, 518] width 22 height 21
type input "[DATE]"
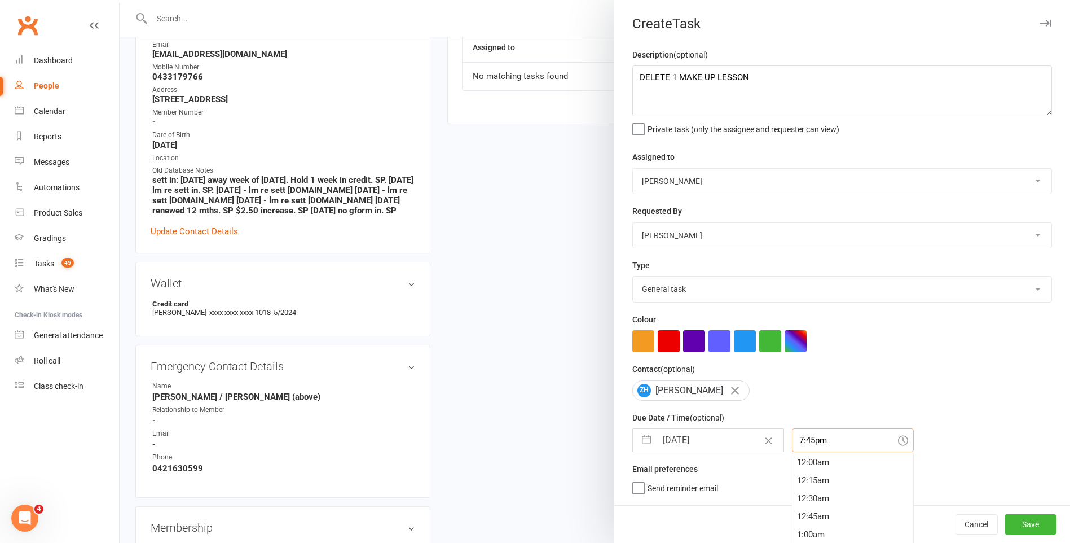
click at [807, 433] on input "7:45pm" at bounding box center [853, 440] width 122 height 24
click at [810, 476] on div "11:45am" at bounding box center [853, 466] width 121 height 18
type input "11:45am"
click at [1014, 522] on button "Save" at bounding box center [1031, 524] width 52 height 20
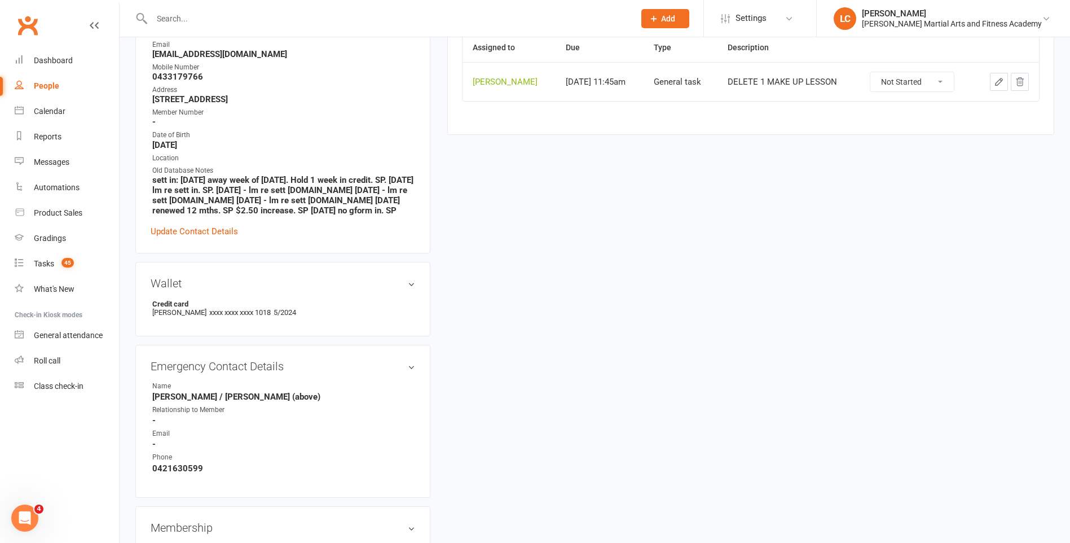
click at [223, 17] on input "text" at bounding box center [387, 19] width 478 height 16
paste input "[PERSON_NAME] <[EMAIL_ADDRESS][DOMAIN_NAME]>"
drag, startPoint x: 212, startPoint y: 17, endPoint x: 75, endPoint y: 31, distance: 137.8
click at [266, 17] on input "[EMAIL_ADDRESS][DOMAIN_NAME]>" at bounding box center [387, 19] width 478 height 16
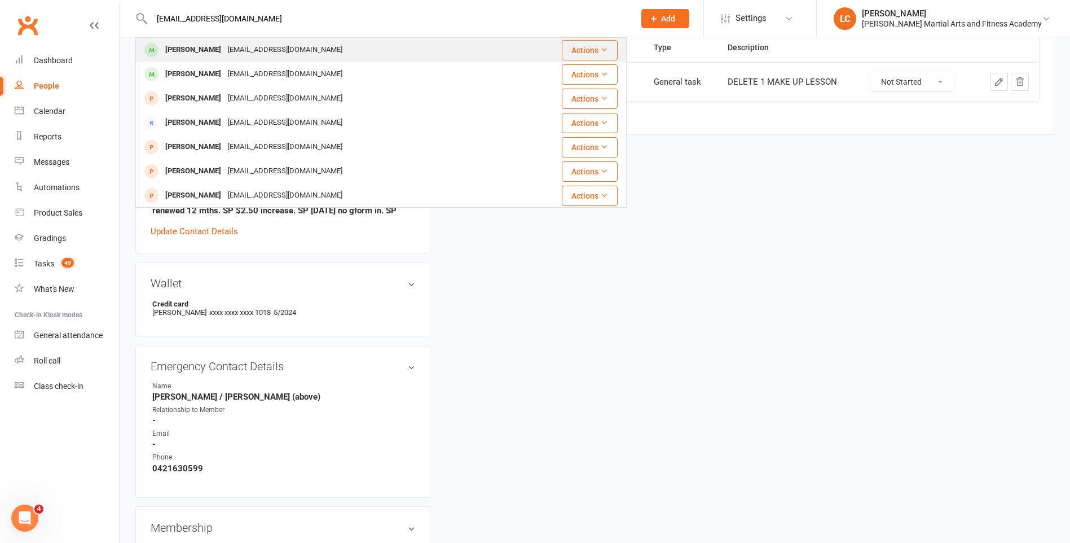
type input "[EMAIL_ADDRESS][DOMAIN_NAME]"
click at [254, 51] on div "[EMAIL_ADDRESS][DOMAIN_NAME]" at bounding box center [285, 50] width 121 height 16
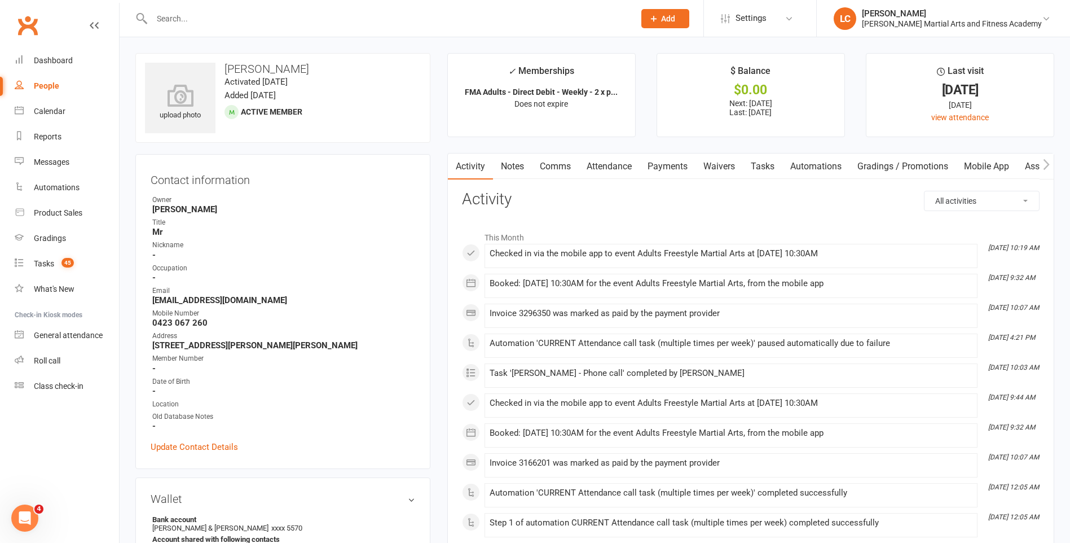
click at [520, 161] on link "Notes" at bounding box center [512, 166] width 39 height 26
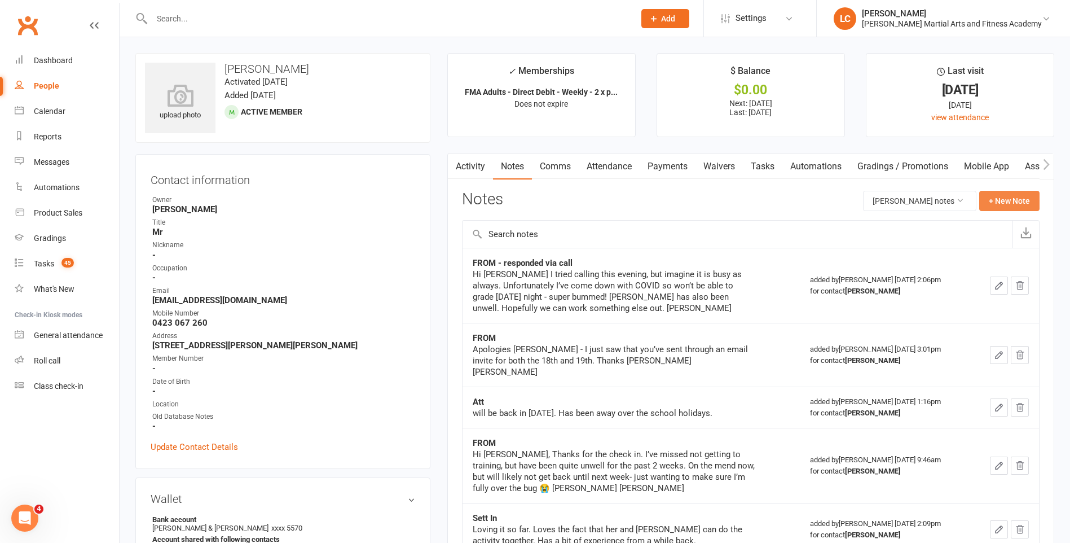
click at [1034, 194] on button "+ New Note" at bounding box center [1009, 201] width 60 height 20
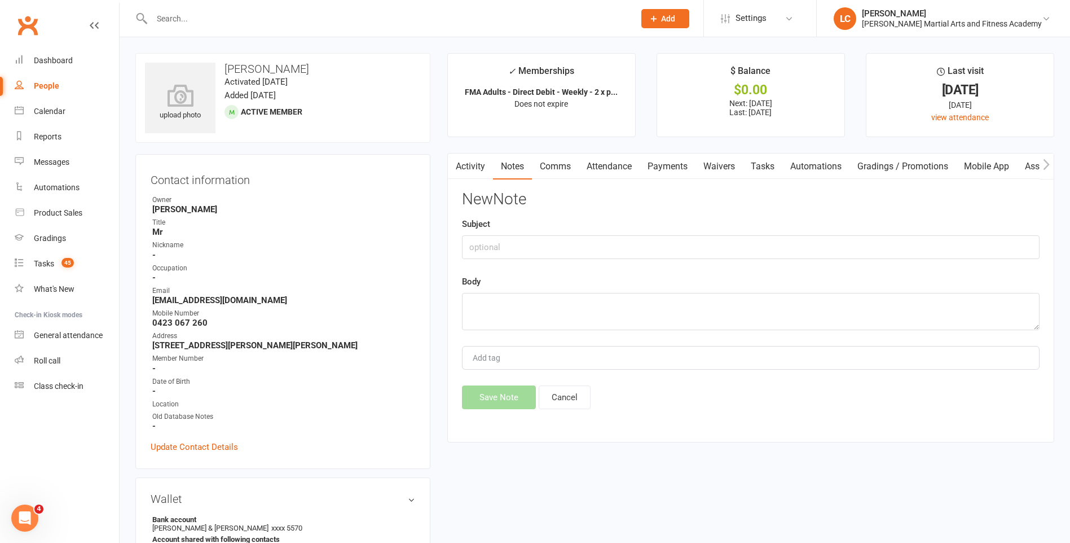
click at [592, 261] on div "New Note Subject Body Add tag Save Note Cancel" at bounding box center [751, 300] width 578 height 218
click at [587, 250] on input "text" at bounding box center [751, 247] width 578 height 24
type input "FROM"
click at [528, 301] on textarea at bounding box center [751, 311] width 578 height 37
paste textarea "Hello, Could we please pause our membership from 18/10- 14/11 for both [PERSON_…"
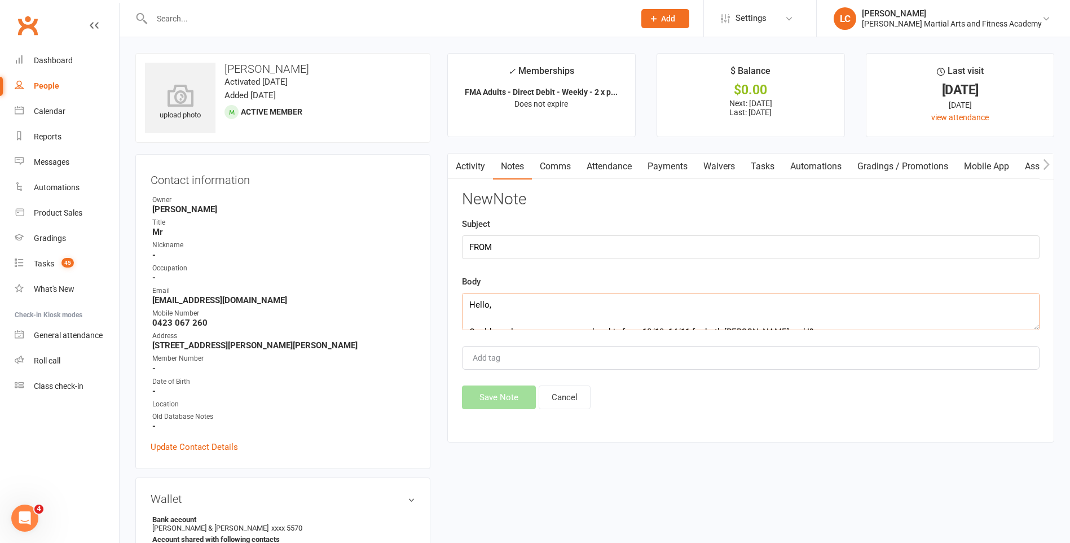
scroll to position [143, 0]
type textarea "Hello, Could we please pause our membership from 18/10- 14/11 for both [PERSON_…"
click at [504, 392] on button "Save Note" at bounding box center [499, 397] width 74 height 24
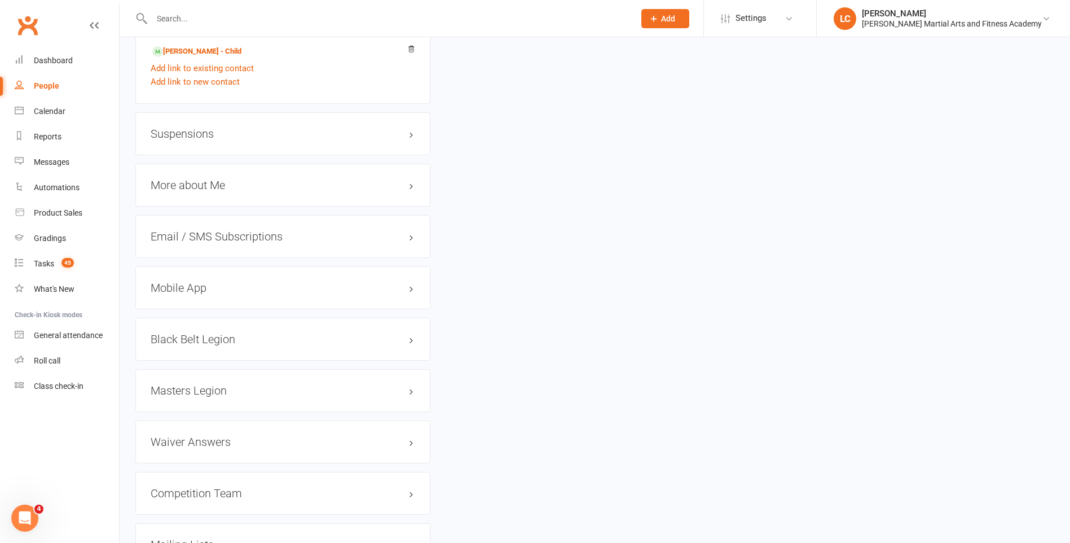
scroll to position [1015, 0]
click at [188, 134] on h3 "Suspensions" at bounding box center [283, 130] width 265 height 12
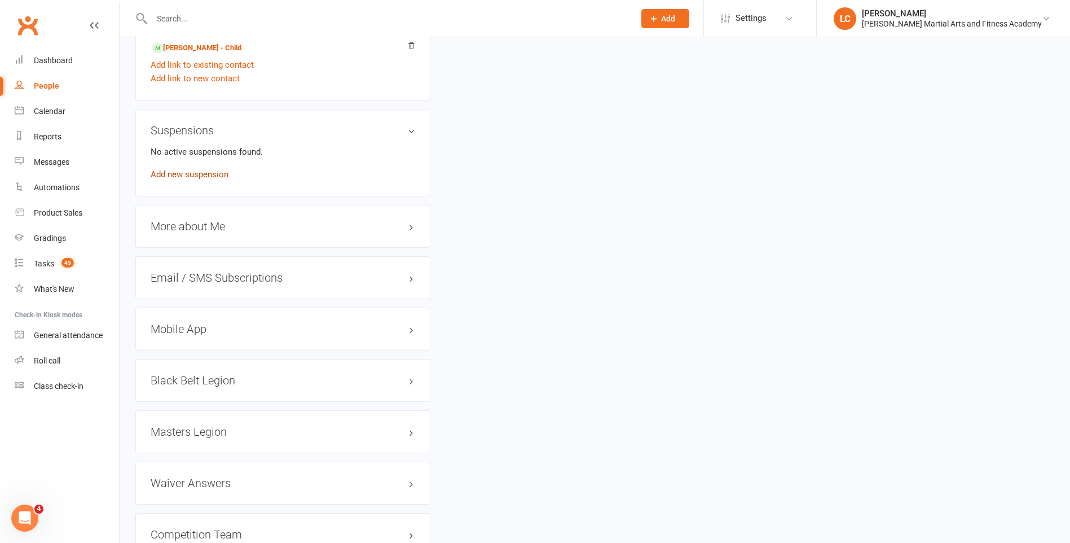
click at [198, 174] on link "Add new suspension" at bounding box center [190, 174] width 78 height 10
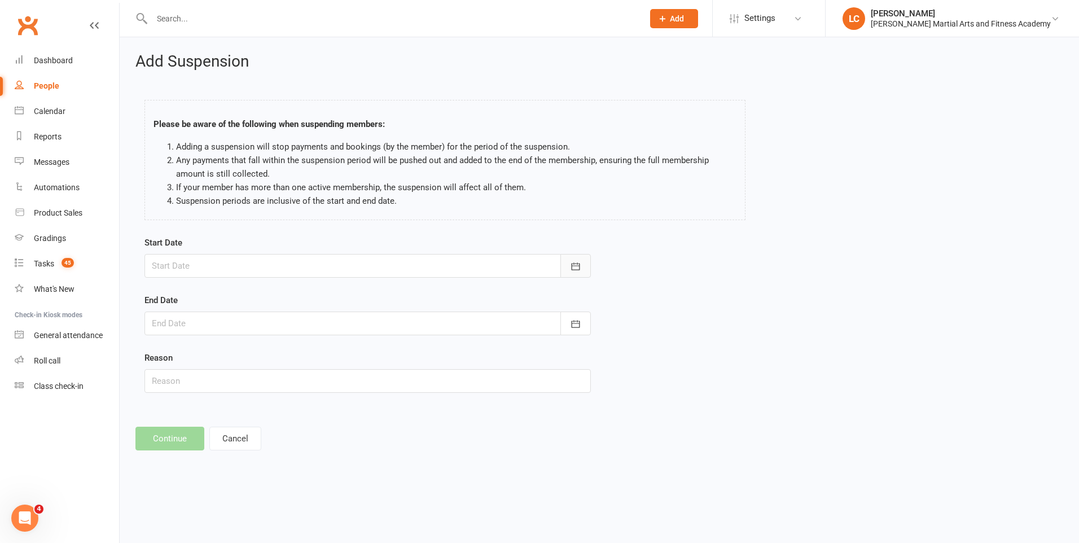
click at [569, 269] on button "button" at bounding box center [575, 266] width 30 height 24
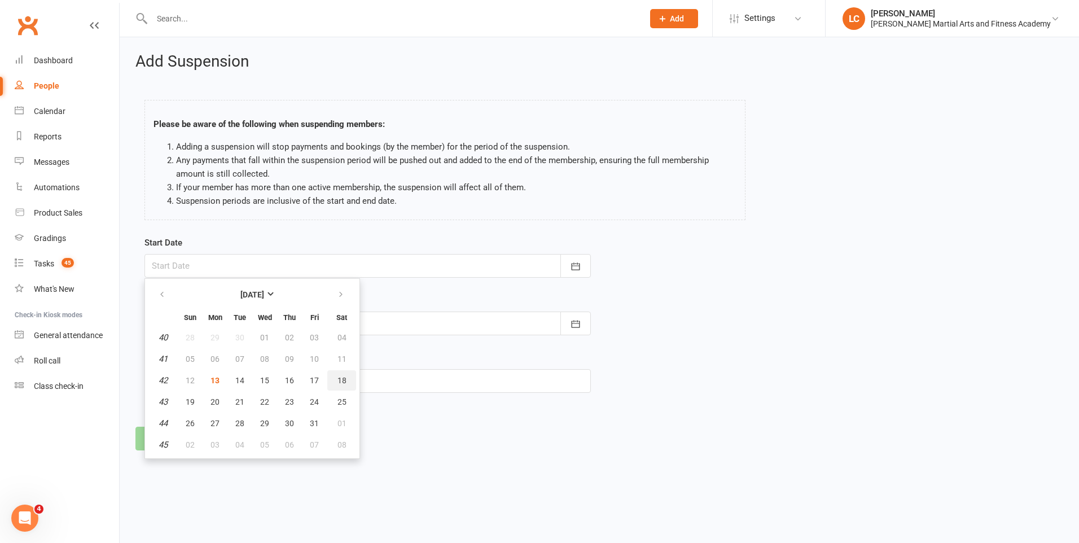
click at [346, 380] on button "18" at bounding box center [341, 380] width 29 height 20
type input "[DATE]"
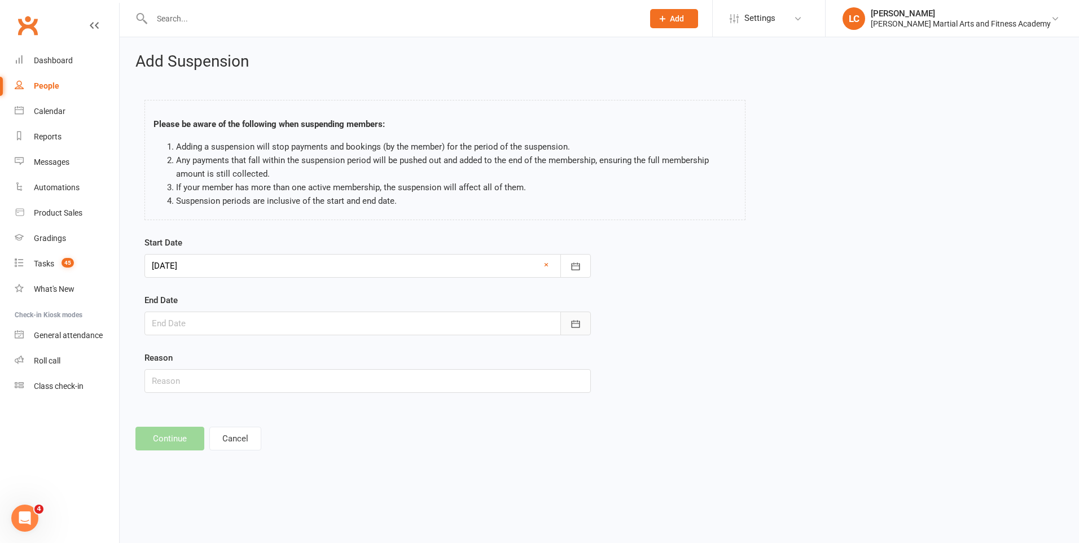
click at [584, 325] on button "button" at bounding box center [575, 323] width 30 height 24
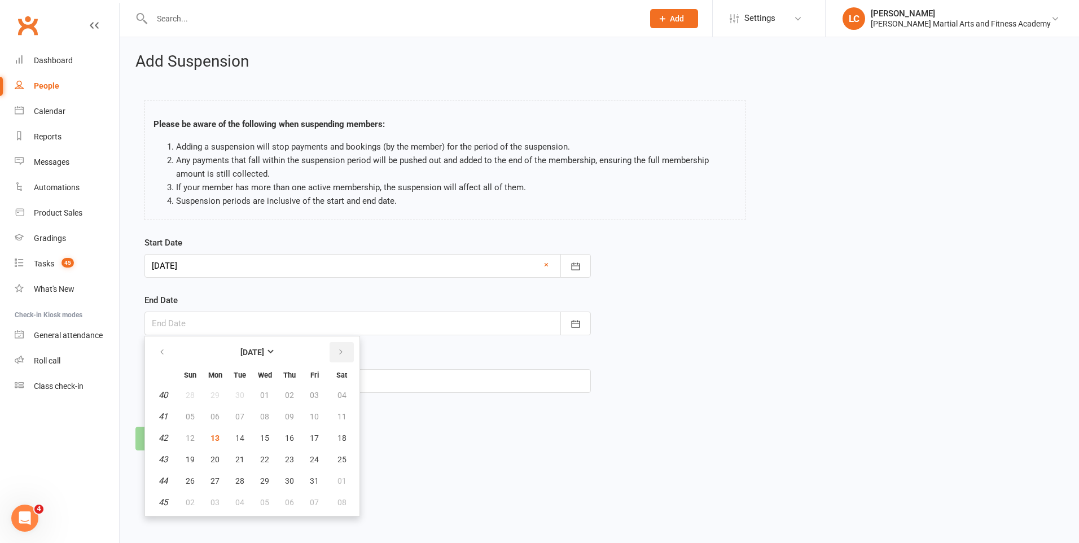
click at [345, 351] on button "button" at bounding box center [341, 352] width 24 height 20
drag, startPoint x: 193, startPoint y: 433, endPoint x: 186, endPoint y: 408, distance: 26.6
click at [194, 433] on span "09" at bounding box center [190, 437] width 9 height 9
type input "[DATE]"
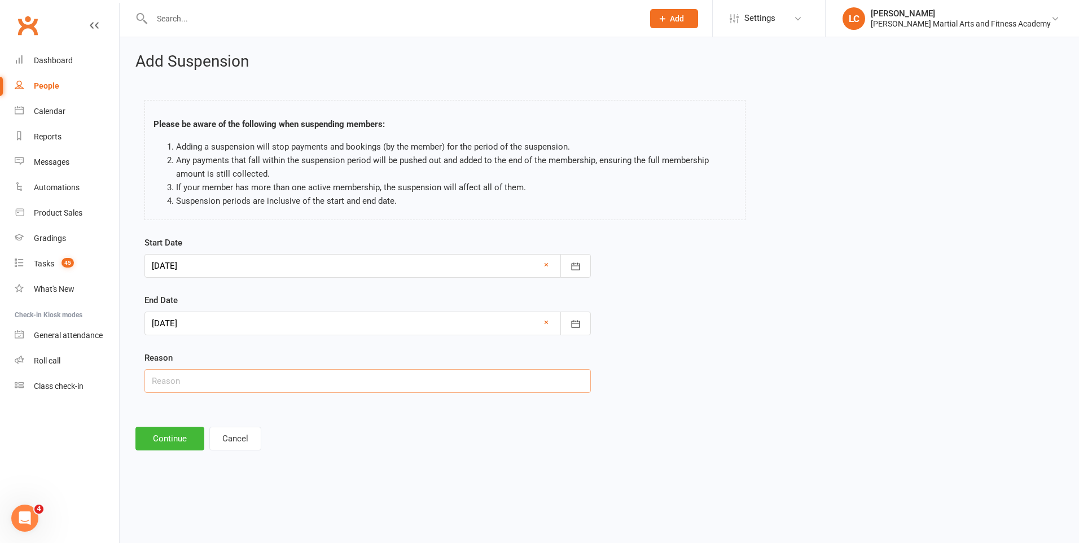
click at [218, 380] on input "text" at bounding box center [367, 381] width 446 height 24
type input "AWAY"
click at [159, 439] on button "Continue" at bounding box center [169, 438] width 69 height 24
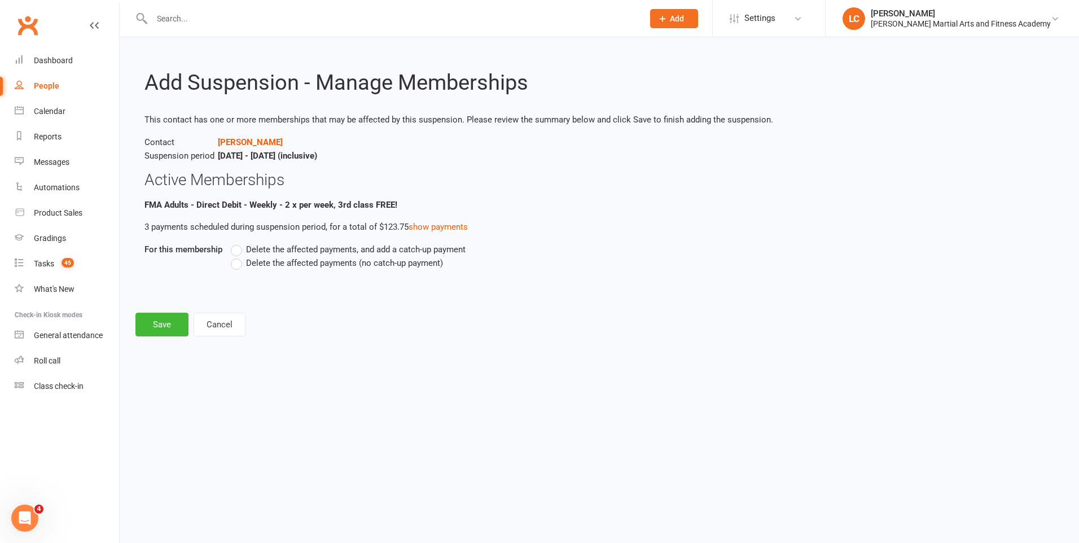
click at [241, 250] on label "Delete the affected payments, and add a catch-up payment" at bounding box center [348, 250] width 235 height 14
click at [238, 243] on input "Delete the affected payments, and add a catch-up payment" at bounding box center [234, 243] width 7 height 0
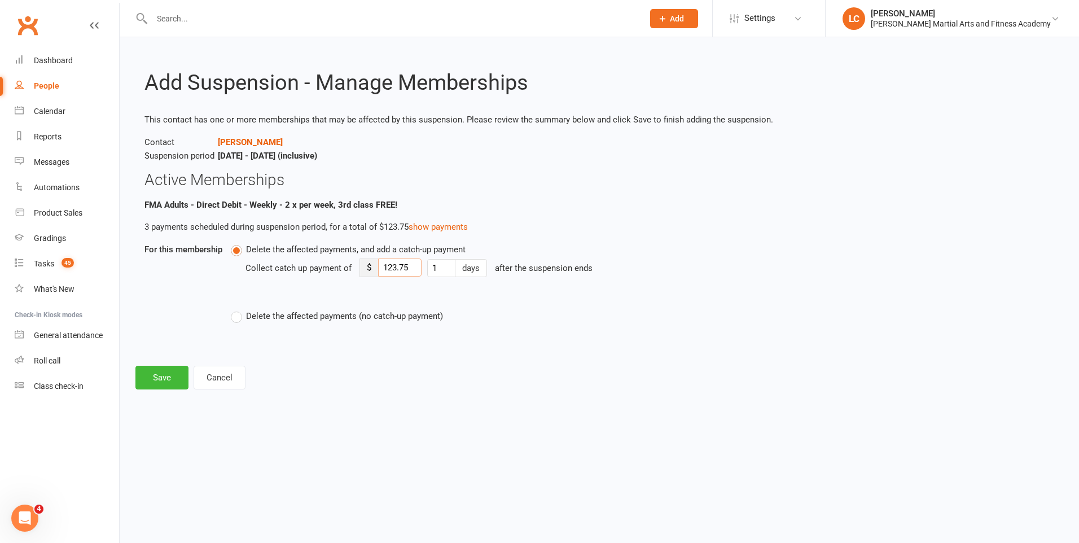
drag, startPoint x: 411, startPoint y: 264, endPoint x: 374, endPoint y: 270, distance: 37.1
click at [374, 270] on div "$ 123.75" at bounding box center [390, 267] width 62 height 19
type input "8"
click at [153, 379] on button "Save" at bounding box center [161, 378] width 53 height 24
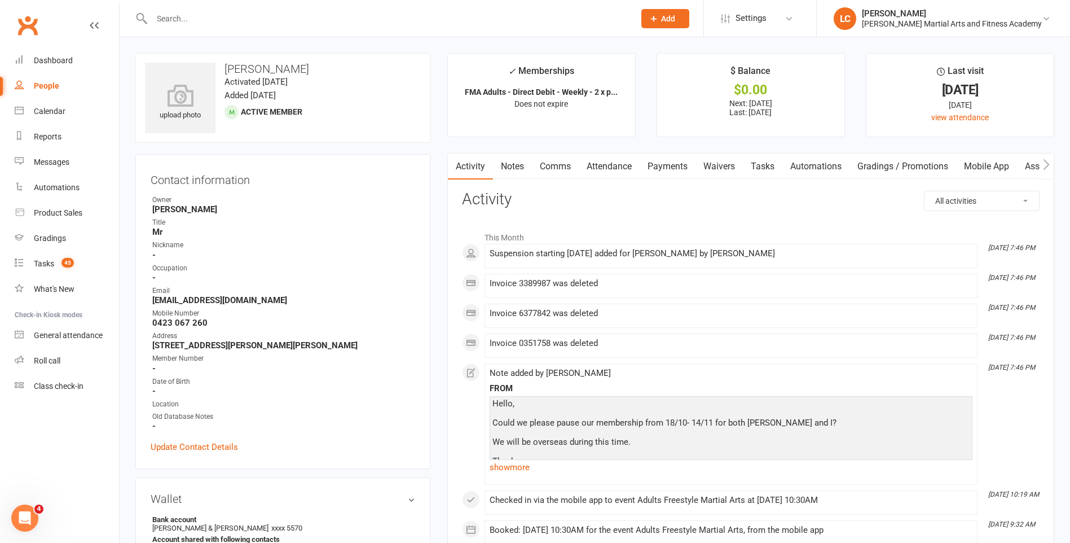
click at [551, 160] on link "Comms" at bounding box center [555, 166] width 47 height 26
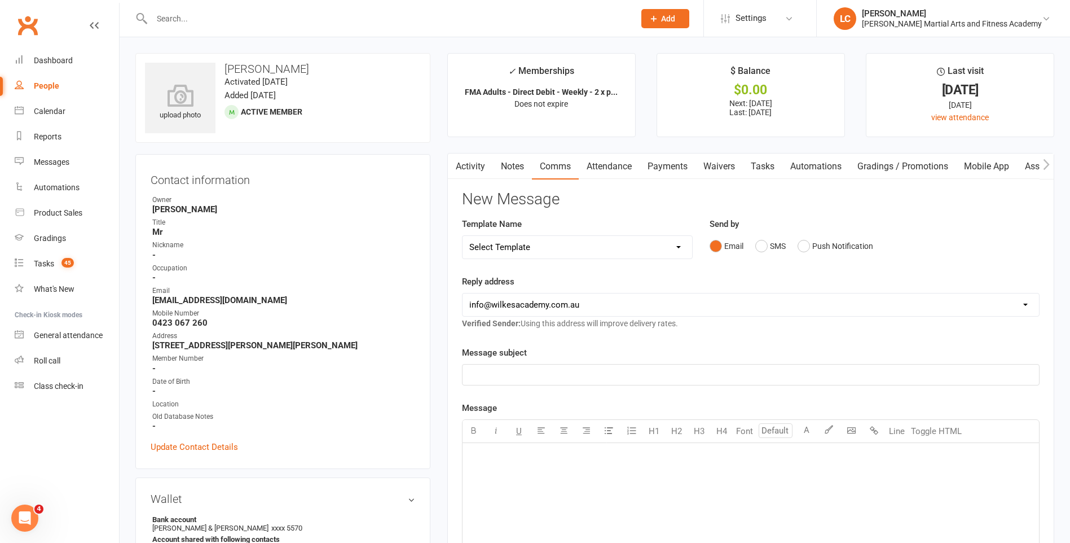
click at [523, 249] on select "Select Template [Email] Birthday Party Enquiry [Email] [DEMOGRAPHIC_DATA] Gradi…" at bounding box center [578, 247] width 230 height 23
select select "40"
click at [463, 236] on select "Select Template [Email] Birthday Party Enquiry [Email] [DEMOGRAPHIC_DATA] Gradi…" at bounding box center [578, 247] width 230 height 23
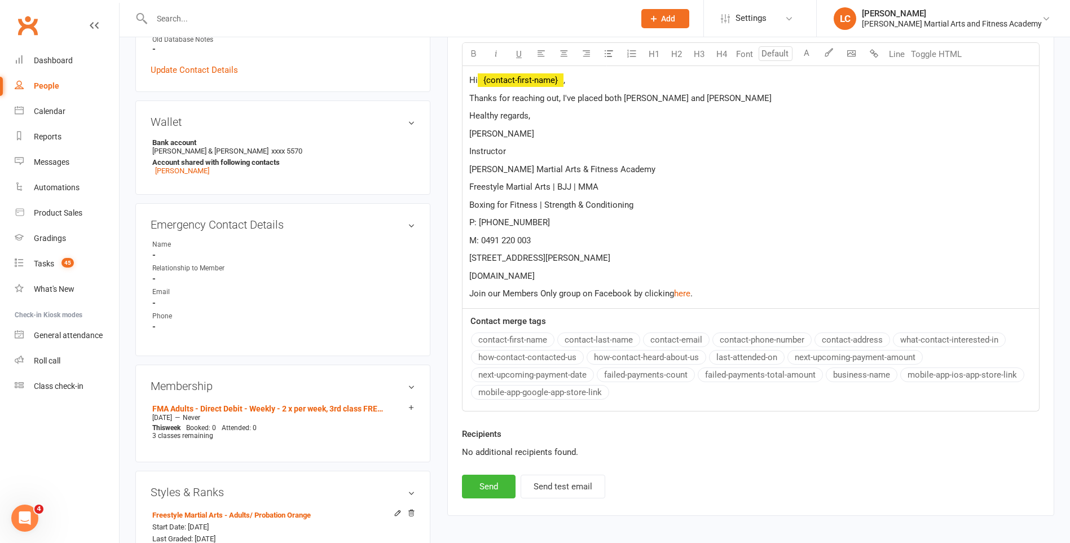
scroll to position [131, 0]
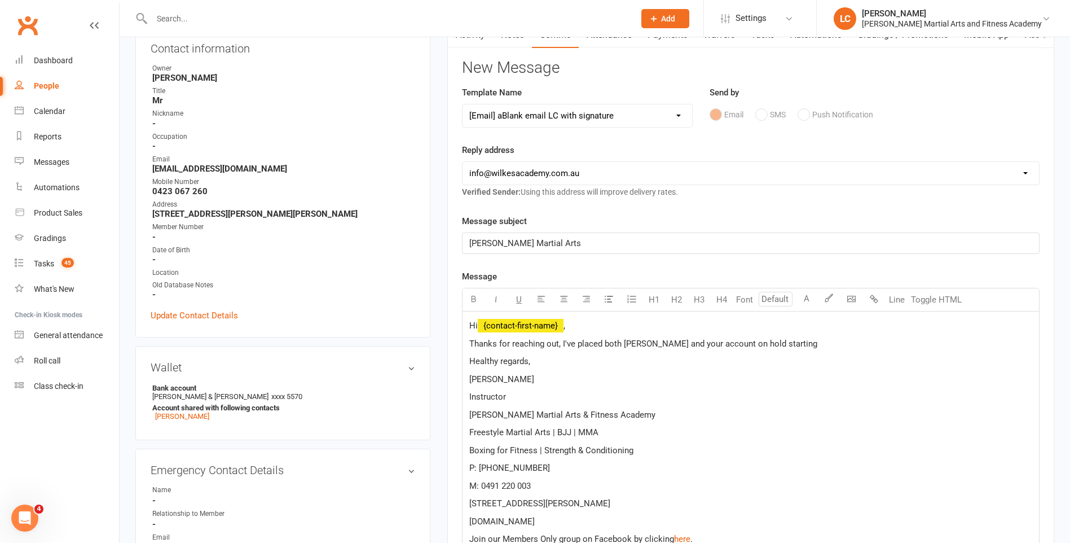
click at [791, 341] on p "Thanks for reaching out, I've placed both [PERSON_NAME] and your account on hol…" at bounding box center [750, 344] width 563 height 14
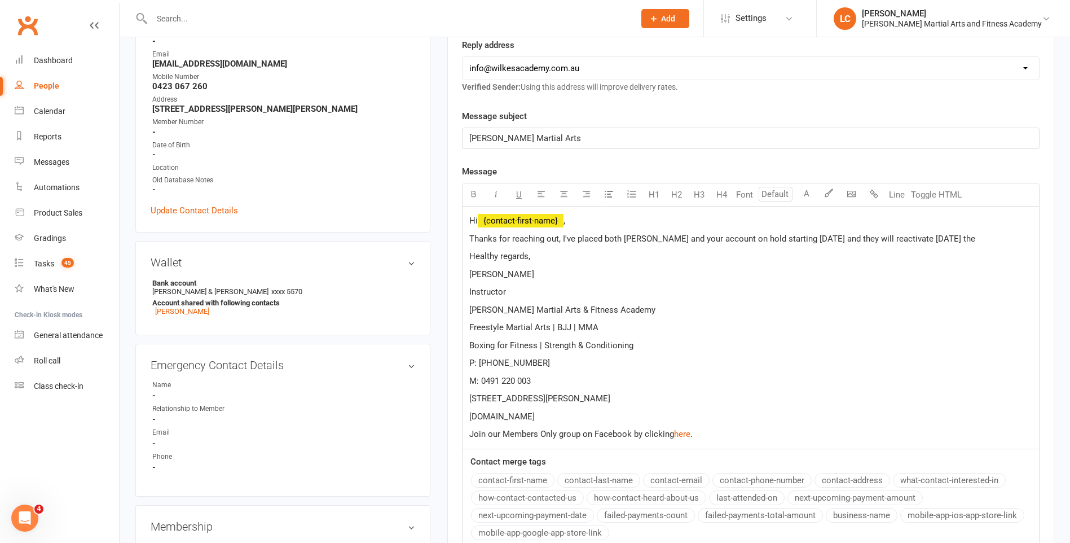
scroll to position [470, 0]
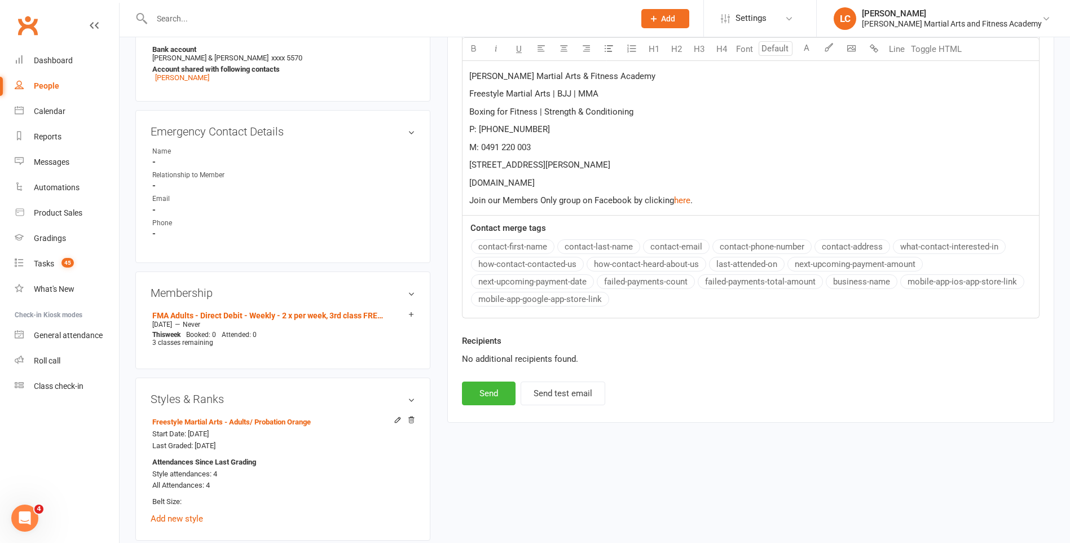
click at [685, 170] on p "[STREET_ADDRESS][PERSON_NAME]" at bounding box center [750, 165] width 563 height 14
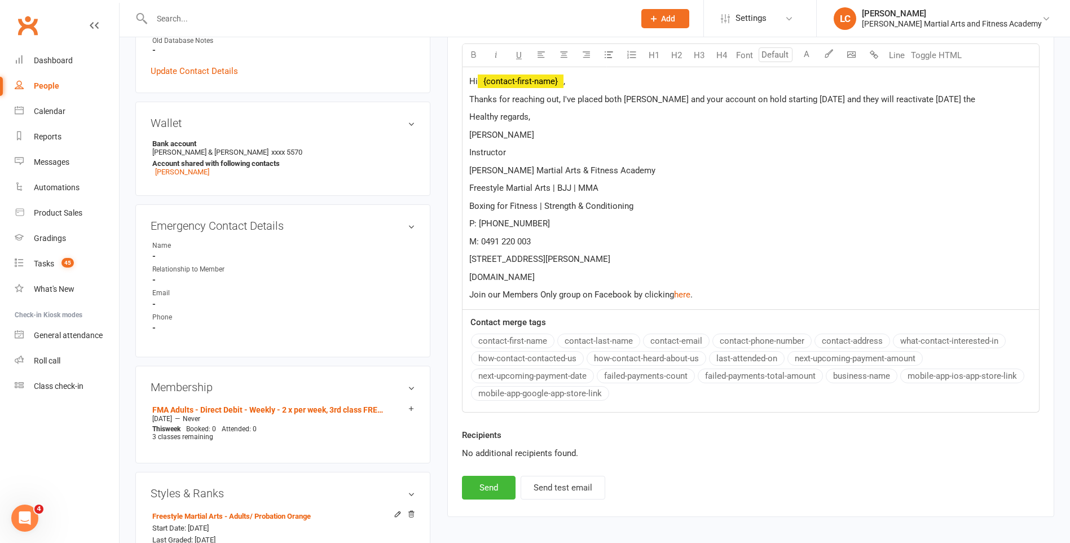
scroll to position [188, 0]
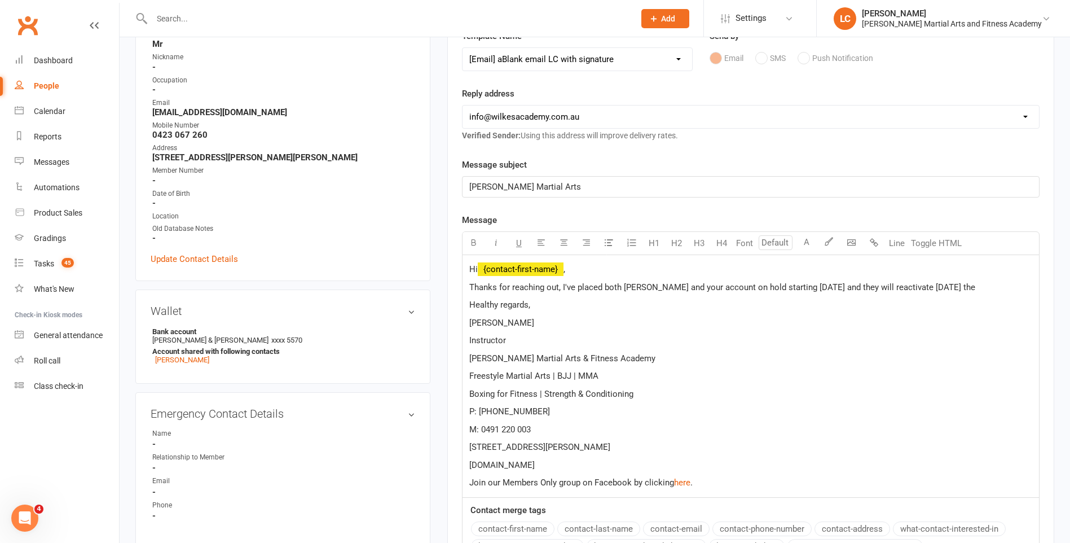
click at [975, 289] on span "Thanks for reaching out, I've placed both [PERSON_NAME] and your account on hol…" at bounding box center [722, 287] width 506 height 10
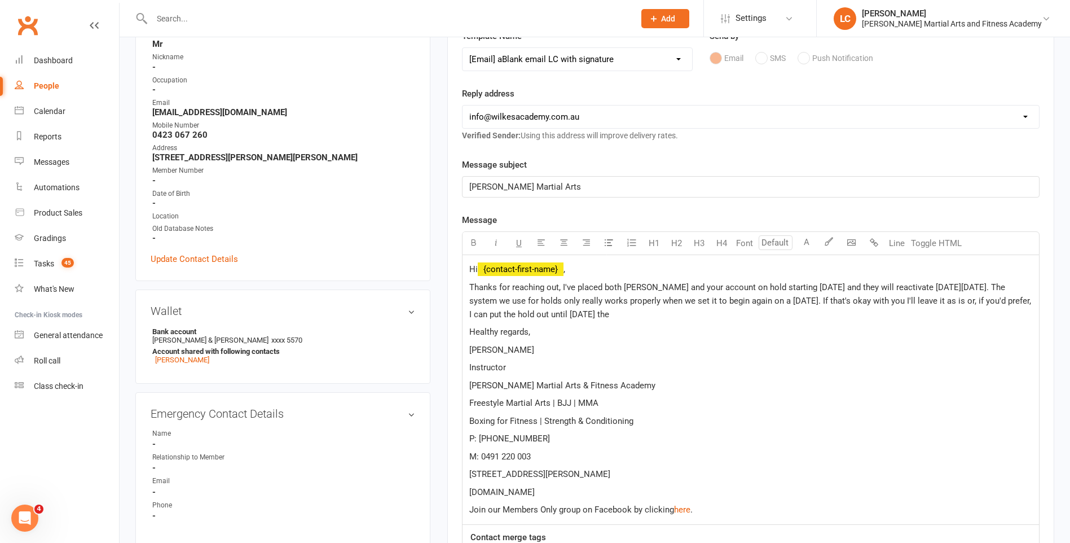
click at [705, 311] on p "Thanks for reaching out, I've placed both [PERSON_NAME] and your account on hol…" at bounding box center [750, 300] width 563 height 41
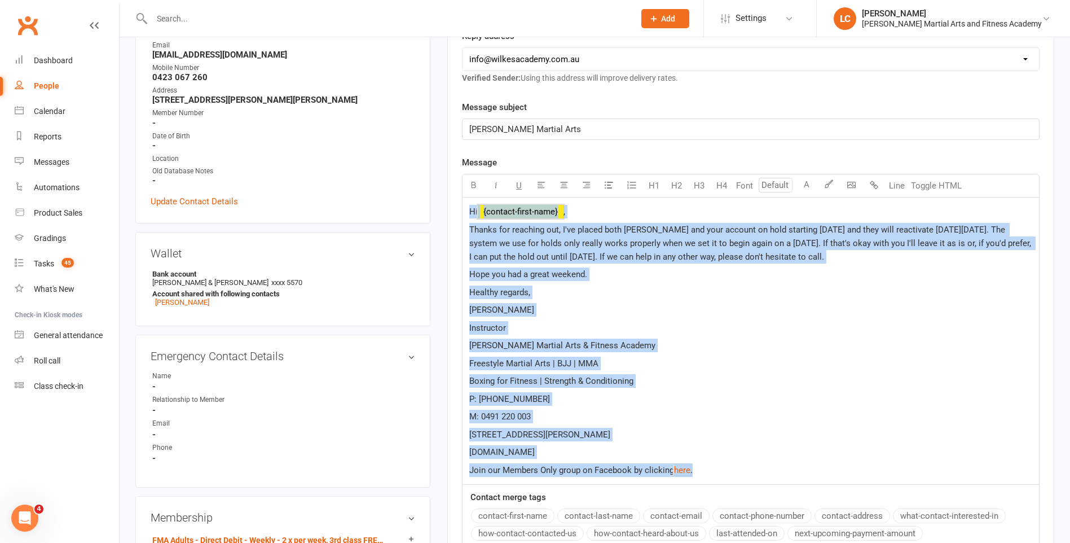
scroll to position [301, 0]
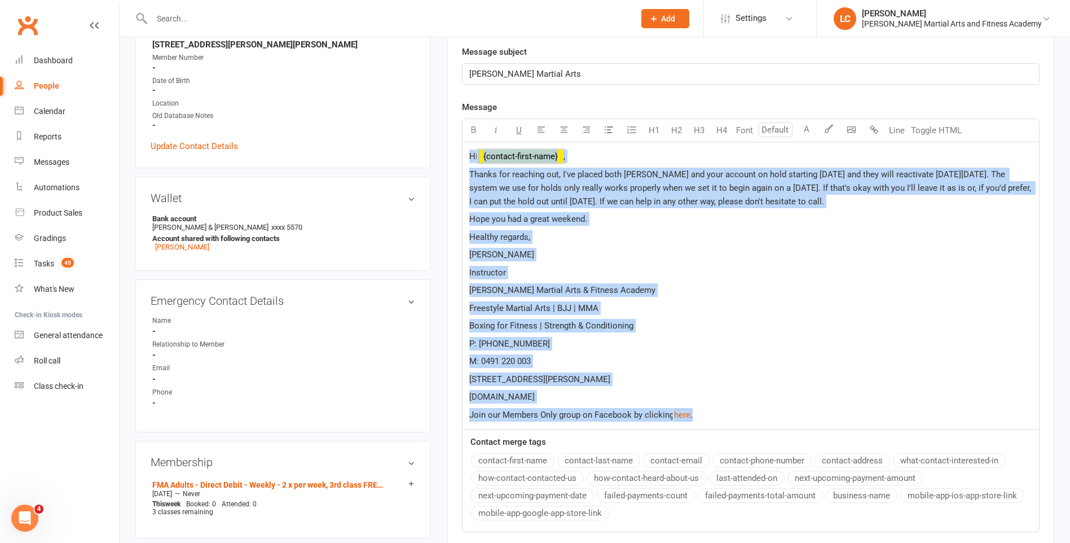
drag, startPoint x: 469, startPoint y: 270, endPoint x: 799, endPoint y: 401, distance: 354.8
click at [812, 448] on div "Message Select image from library U H1 H2 H3 H4 Font A Line Toggle HTML Hi ﻿ {c…" at bounding box center [751, 316] width 578 height 432
copy div "Hi ﻿ {contact-first-name} , Thanks for reaching out, I've placed both [PERSON_N…"
click at [782, 368] on p "M: 0491 220 003" at bounding box center [750, 361] width 563 height 14
click at [751, 341] on p "P: [PHONE_NUMBER]" at bounding box center [750, 344] width 563 height 14
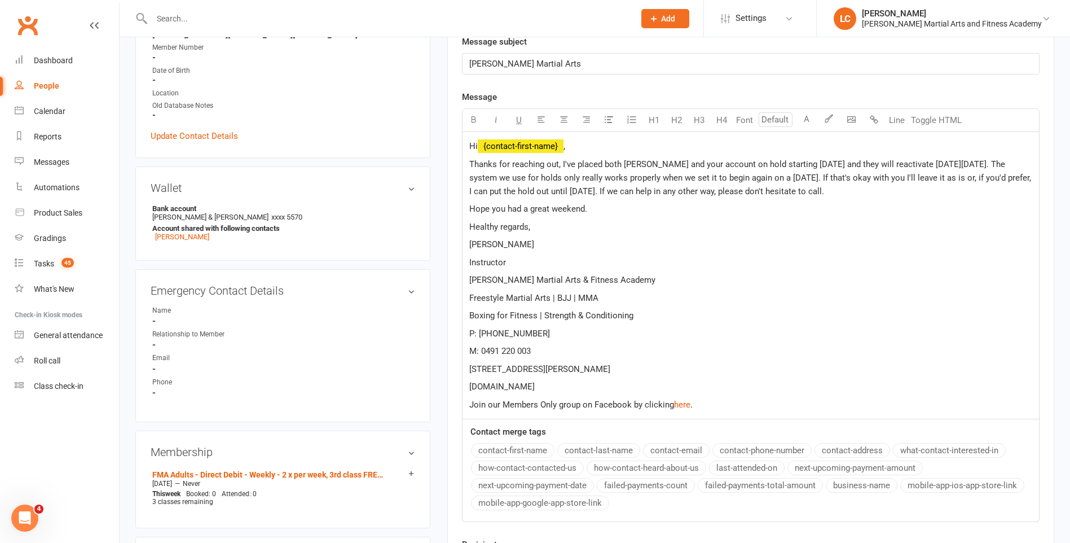
scroll to position [696, 0]
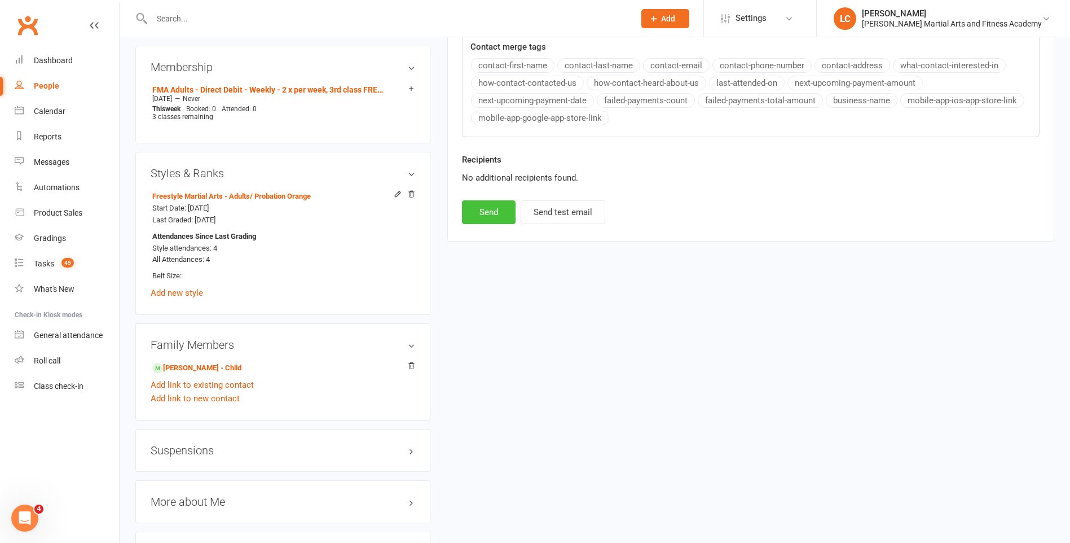
click at [495, 215] on button "Send" at bounding box center [489, 212] width 54 height 24
select select
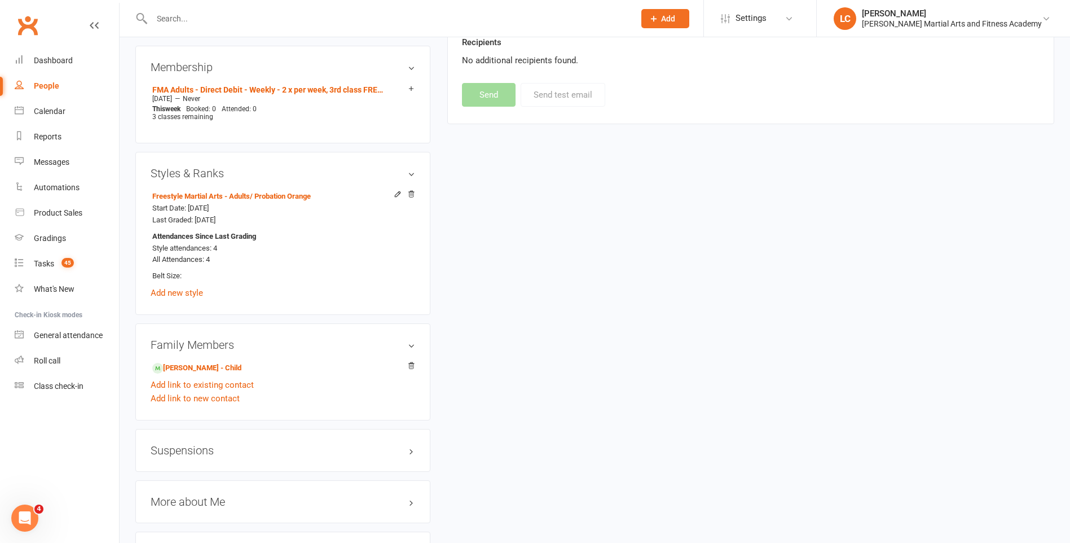
click at [675, 14] on span "Add" at bounding box center [668, 18] width 14 height 9
click at [663, 50] on link "Prospect" at bounding box center [653, 50] width 100 height 26
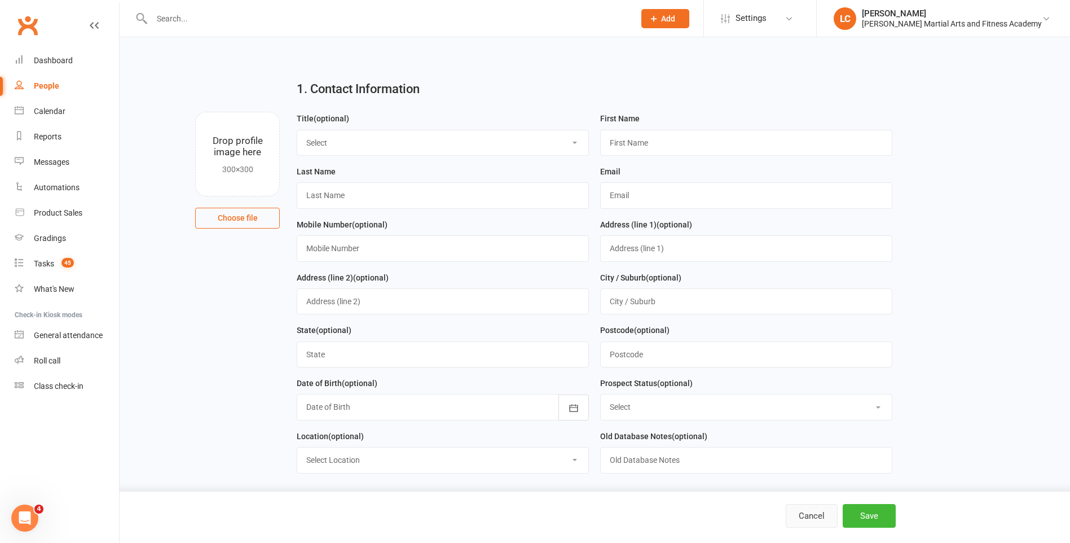
click at [819, 518] on button "Cancel" at bounding box center [812, 516] width 52 height 24
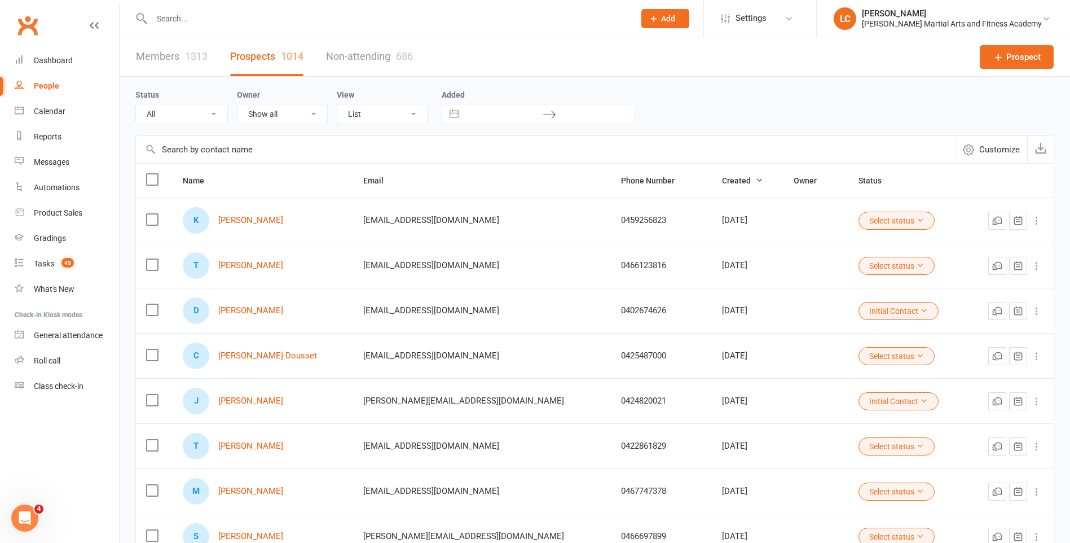
click at [243, 14] on input "text" at bounding box center [387, 19] width 478 height 16
paste input "[PERSON_NAME] <[PERSON_NAME][EMAIL_ADDRESS][DOMAIN_NAME]>"
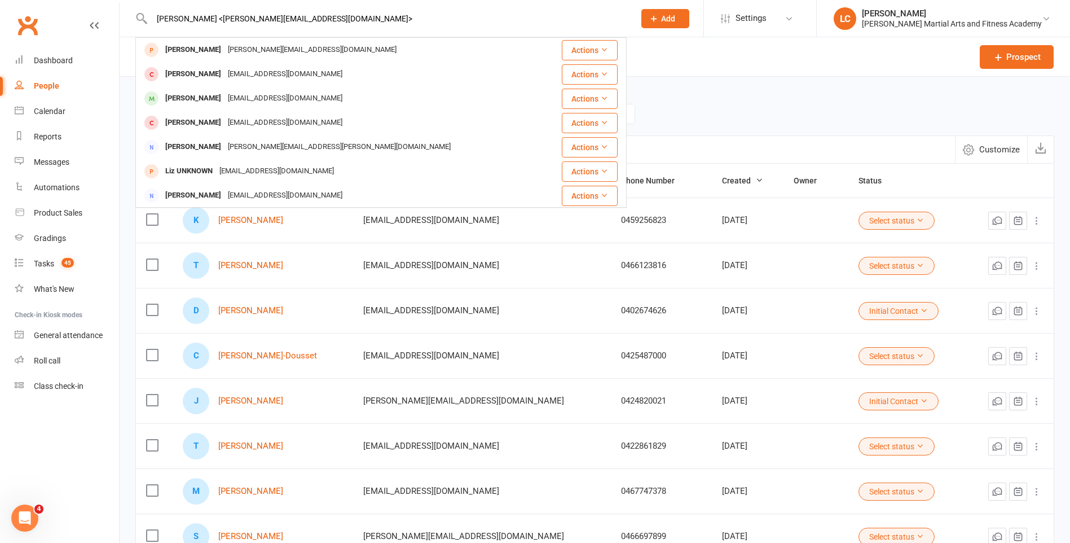
drag, startPoint x: 222, startPoint y: 18, endPoint x: 0, endPoint y: 28, distance: 222.5
click at [0, 27] on html "[PERSON_NAME] <[PERSON_NAME][EMAIL_ADDRESS][DOMAIN_NAME]> [PERSON_NAME] [PERSON…" at bounding box center [535, 374] width 1070 height 748
click at [339, 18] on input "[PERSON_NAME][EMAIL_ADDRESS][DOMAIN_NAME]>" at bounding box center [387, 19] width 478 height 16
type input "[PERSON_NAME][EMAIL_ADDRESS][DOMAIN_NAME]"
drag, startPoint x: 102, startPoint y: 35, endPoint x: 46, endPoint y: 59, distance: 61.4
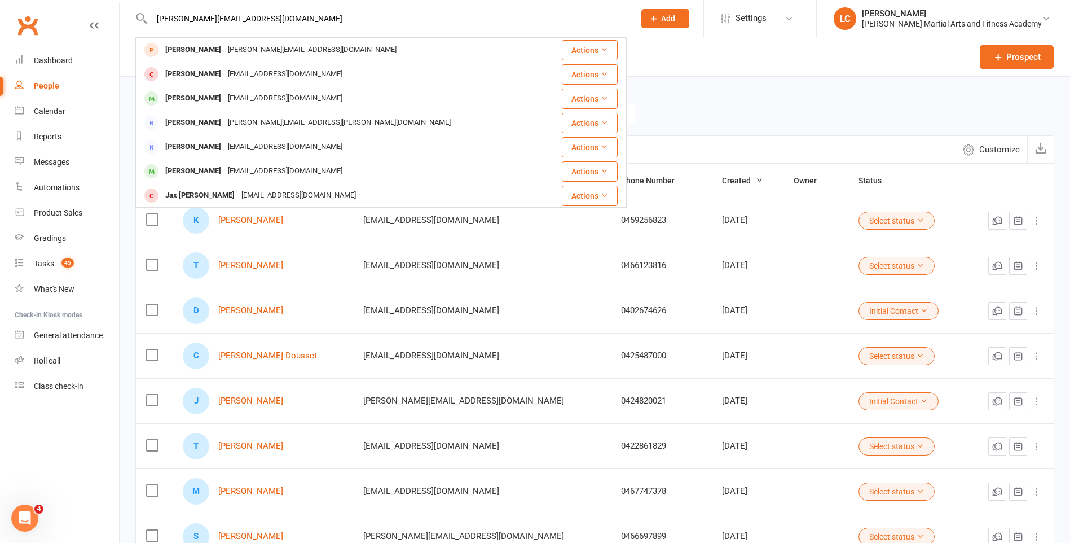
click at [61, 3] on header "[PERSON_NAME][EMAIL_ADDRESS][DOMAIN_NAME] [PERSON_NAME] [PERSON_NAME][EMAIL_ADD…" at bounding box center [535, 3] width 1070 height 0
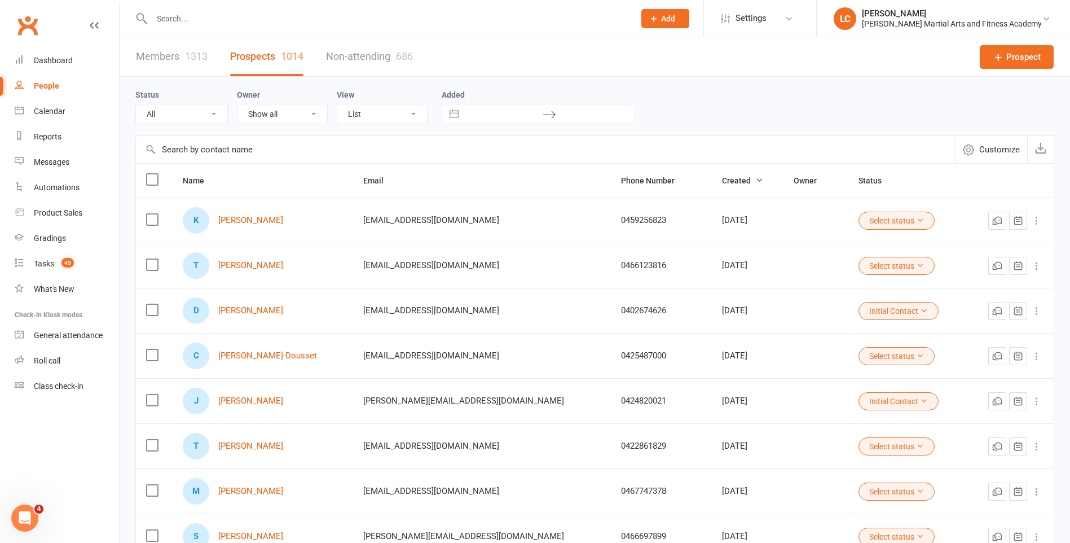
click at [675, 23] on span "Add" at bounding box center [668, 18] width 14 height 9
click at [678, 44] on link "Prospect" at bounding box center [653, 50] width 100 height 26
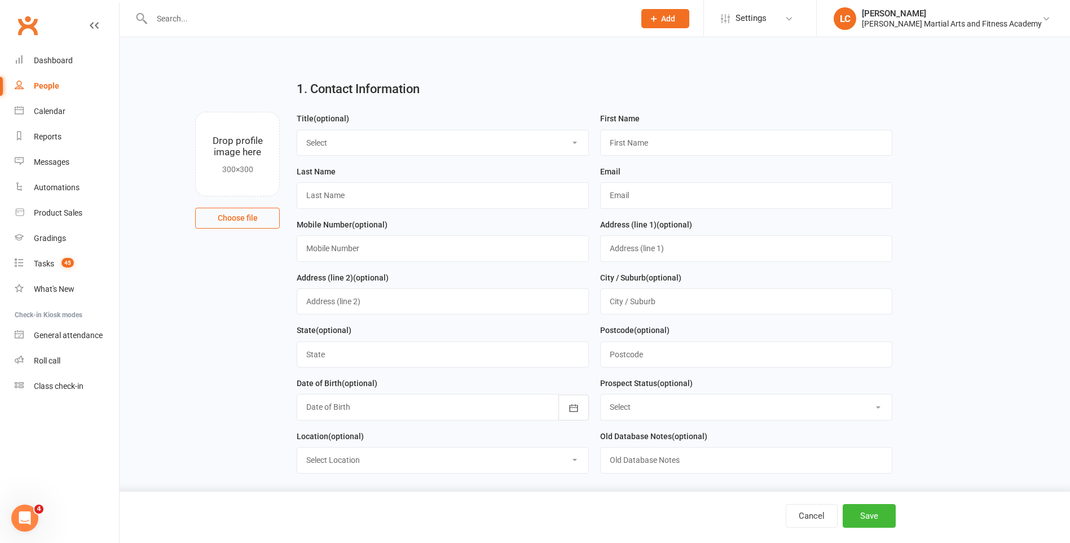
click at [527, 149] on select "Select Mr Mrs Miss Ms Dr" at bounding box center [442, 142] width 291 height 25
select select "Mr"
click at [297, 130] on select "Select Mr Mrs Miss Ms Dr" at bounding box center [442, 142] width 291 height 25
click at [662, 147] on input "text" at bounding box center [746, 143] width 292 height 26
paste input "[PERSON_NAME] <[PERSON_NAME][EMAIL_ADDRESS][DOMAIN_NAME]>"
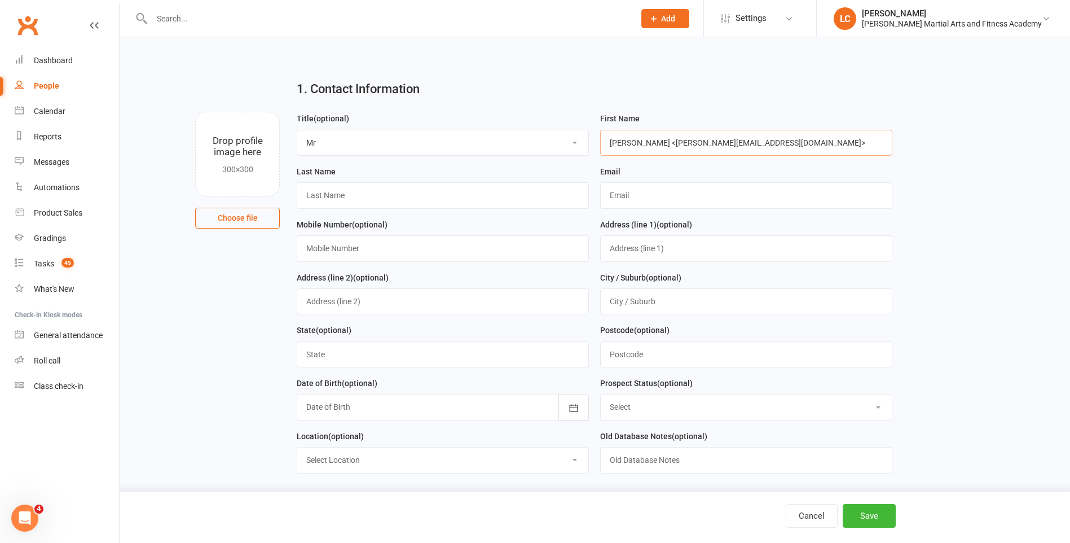
drag, startPoint x: 636, startPoint y: 146, endPoint x: 973, endPoint y: 159, distance: 337.0
click at [973, 159] on main "1. Contact Information Drop profile image here 300×300 Choose file Title (optio…" at bounding box center [594, 490] width 919 height 838
type input "[PERSON_NAME]"
click at [486, 199] on input "text" at bounding box center [443, 195] width 292 height 26
paste input "[PERSON_NAME] <[PERSON_NAME][EMAIL_ADDRESS][DOMAIN_NAME]>"
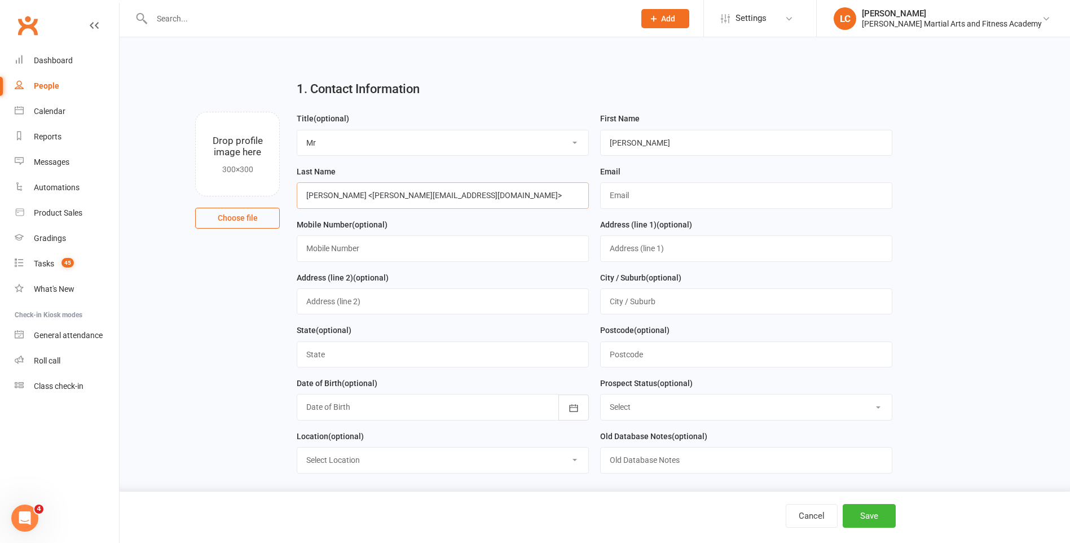
drag, startPoint x: 332, startPoint y: 196, endPoint x: 147, endPoint y: 206, distance: 185.9
click at [143, 112] on div "Drop profile image here 300×300 Choose file Title (optional) Select Mr Mrs Miss…" at bounding box center [594, 112] width 919 height 0
drag, startPoint x: 339, startPoint y: 195, endPoint x: 666, endPoint y: 177, distance: 327.1
click at [666, 177] on form "Title (optional) Select Mr Mrs Miss Ms Dr First Name [PERSON_NAME] Name [PERSON…" at bounding box center [594, 297] width 607 height 370
type input "Cochrane"
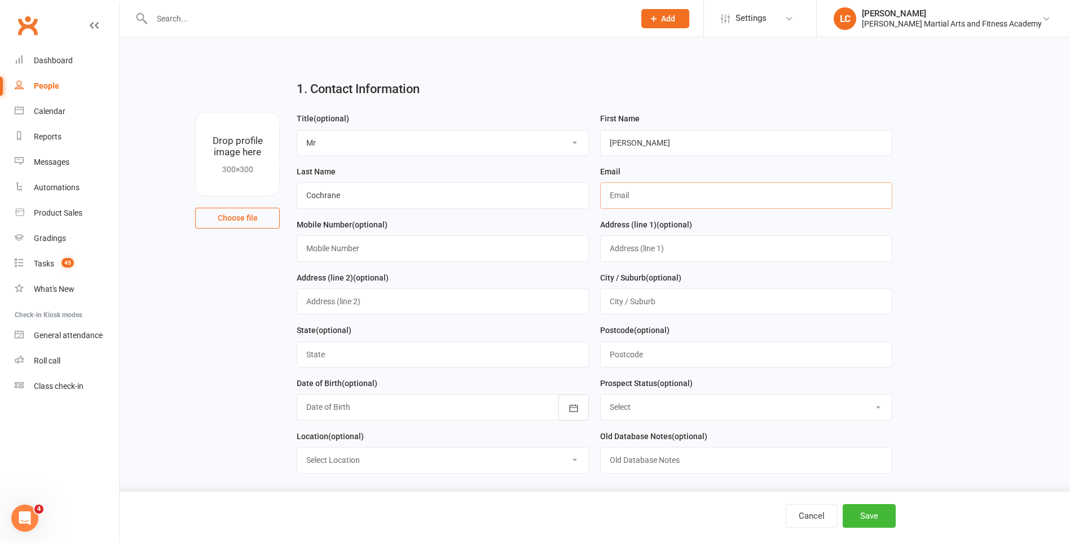
click at [655, 201] on input "text" at bounding box center [746, 195] width 292 height 26
paste input "[PERSON_NAME] <[PERSON_NAME][EMAIL_ADDRESS][DOMAIN_NAME]>"
drag, startPoint x: 676, startPoint y: 195, endPoint x: 438, endPoint y: 206, distance: 238.3
click at [438, 206] on form "Title (optional) Select Mr Mrs Miss Ms Dr First Name [PERSON_NAME] Name [PERSON…" at bounding box center [594, 297] width 607 height 370
click at [758, 193] on input "[PERSON_NAME][EMAIL_ADDRESS][DOMAIN_NAME]>" at bounding box center [746, 195] width 292 height 26
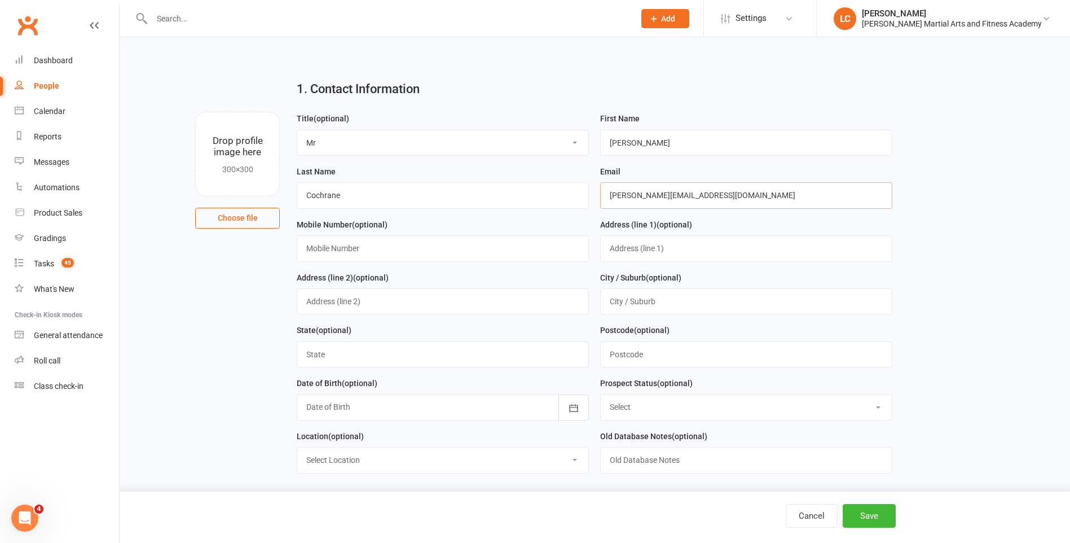
type input "[PERSON_NAME][EMAIL_ADDRESS][DOMAIN_NAME]"
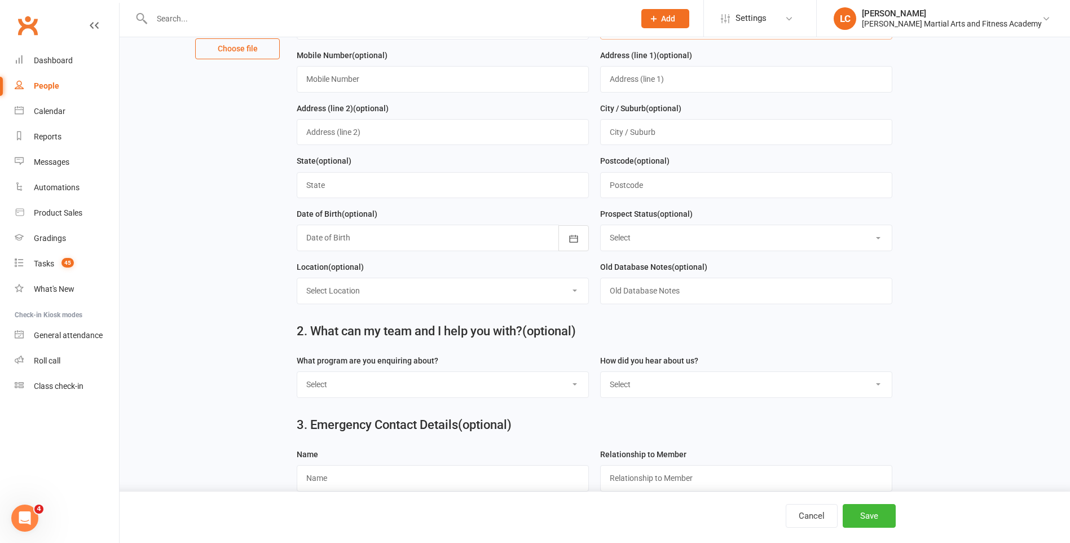
scroll to position [226, 0]
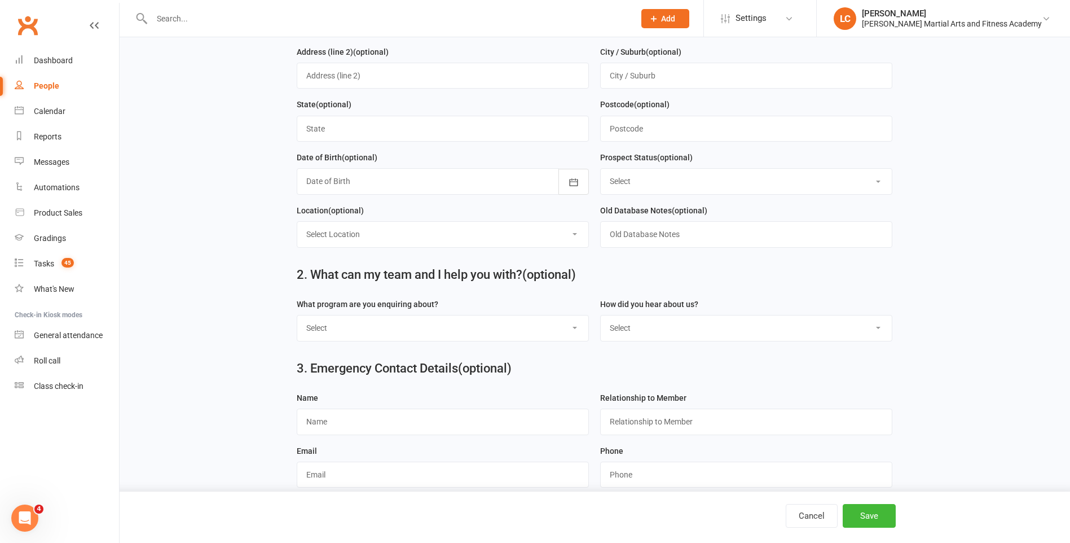
click at [389, 336] on select "Select Kids Martial Arts Kids BJJ Adults BJJ Adults Martial Arts Adults MMA Adu…" at bounding box center [442, 327] width 291 height 25
click at [448, 340] on select "Select Kids Martial Arts Kids BJJ Adults BJJ Adults Martial Arts Adults MMA Adu…" at bounding box center [442, 327] width 291 height 25
select select "Adults BJJ"
click at [297, 320] on select "Select Kids Martial Arts Kids BJJ Adults BJJ Adults Martial Arts Adults MMA Adu…" at bounding box center [442, 327] width 291 height 25
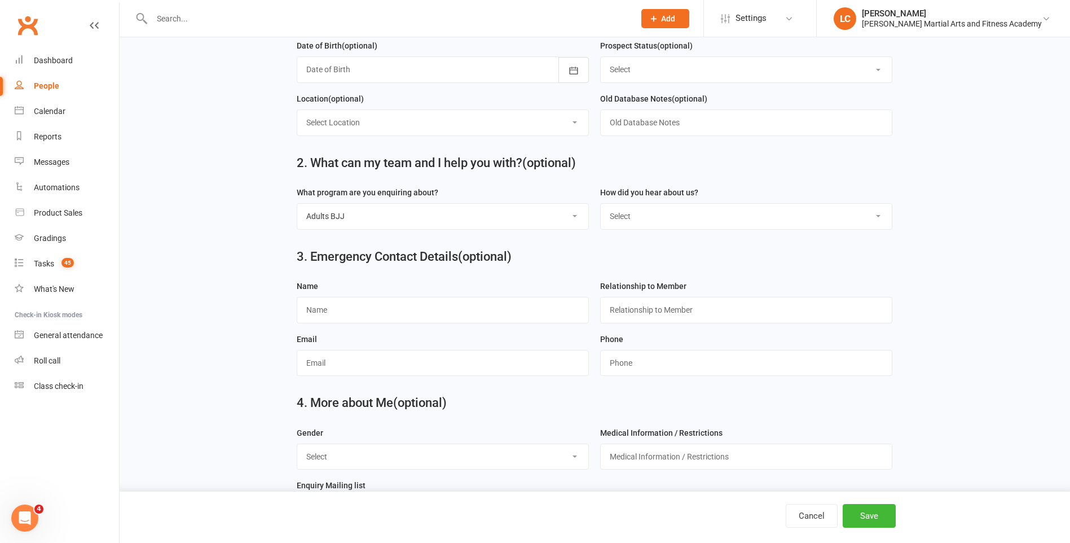
scroll to position [338, 0]
click at [723, 212] on select "Select Google Member Referral Social Media Walk by Letter Box Drop Poster" at bounding box center [746, 215] width 291 height 25
click at [722, 216] on select "Select Google Member Referral Social Media Walk by Letter Box Drop Poster" at bounding box center [746, 215] width 291 height 25
select select "Google"
click at [601, 207] on select "Select Google Member Referral Social Media Walk by Letter Box Drop Poster" at bounding box center [746, 215] width 291 height 25
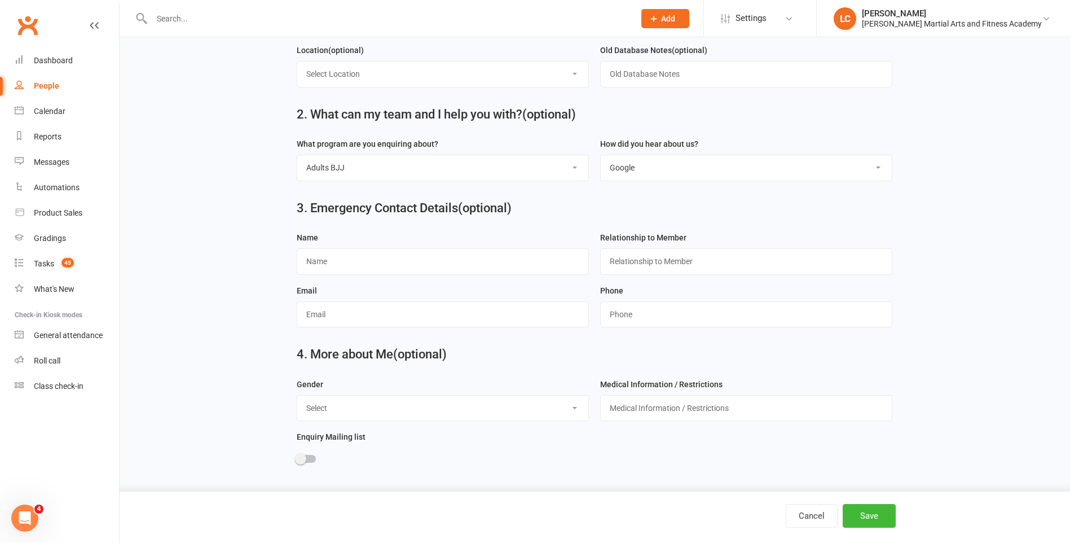
scroll to position [488, 0]
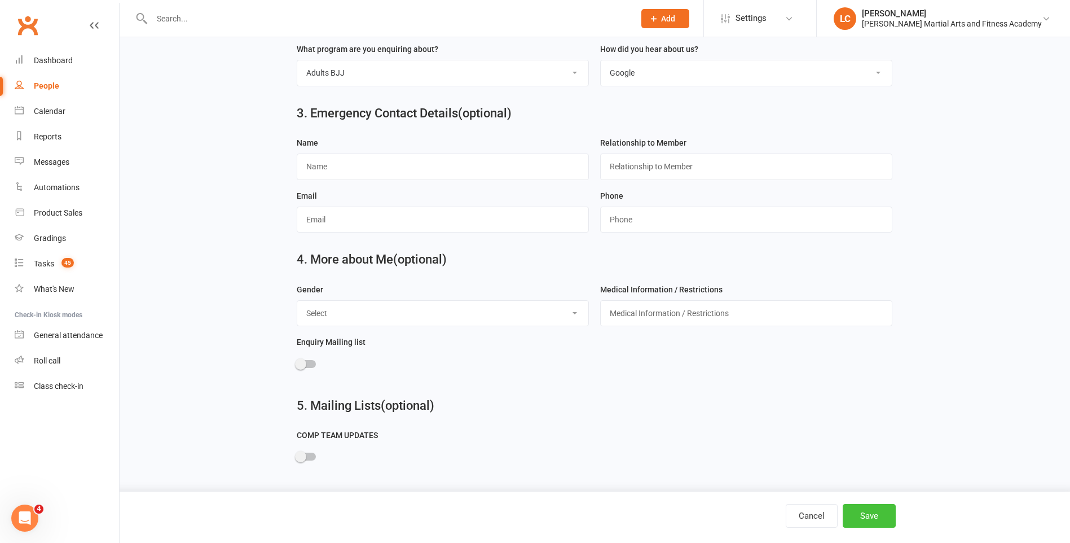
click at [869, 517] on button "Save" at bounding box center [869, 516] width 53 height 24
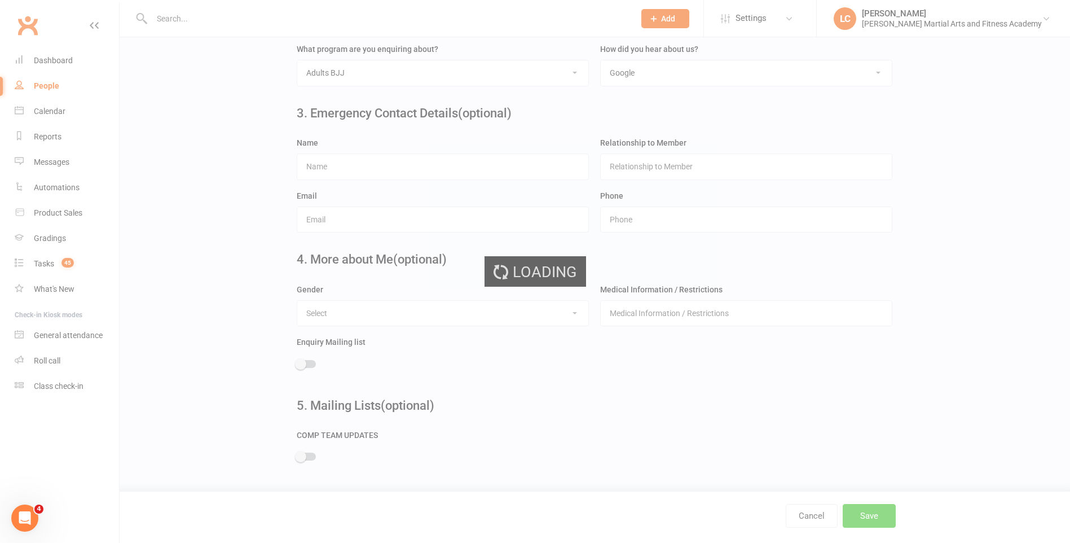
scroll to position [0, 0]
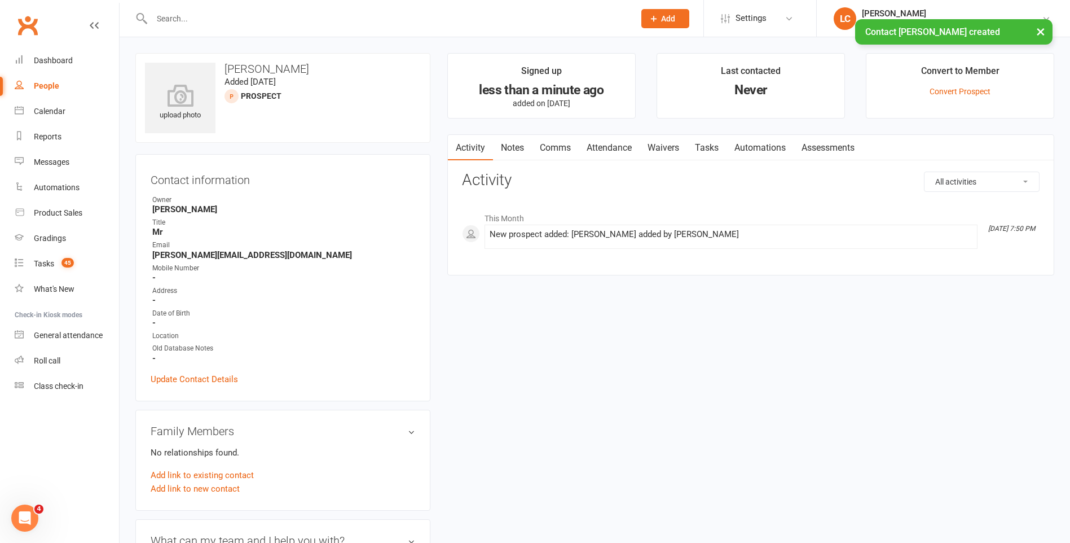
click at [513, 155] on link "Notes" at bounding box center [512, 148] width 39 height 26
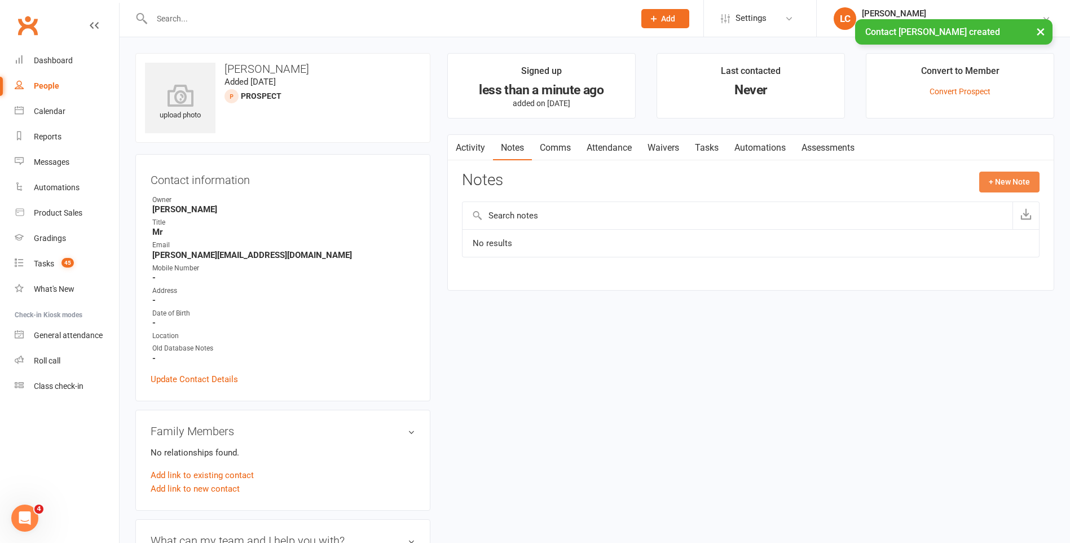
click at [1016, 188] on button "+ New Note" at bounding box center [1009, 181] width 60 height 20
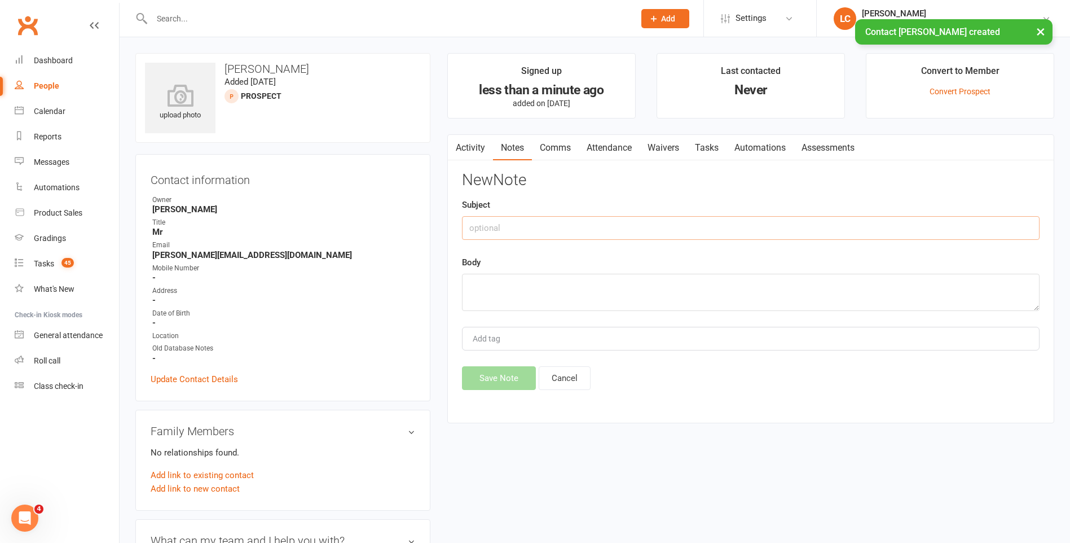
click at [555, 237] on input "text" at bounding box center [751, 228] width 578 height 24
type input "FROM"
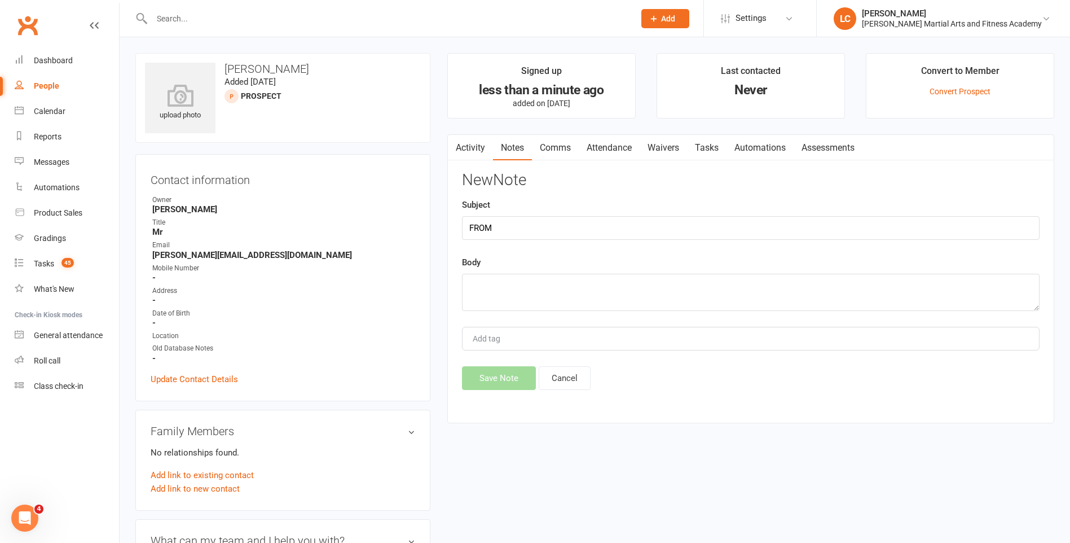
click at [533, 323] on div "New Note Subject FROM Body Add tag Save Note Cancel" at bounding box center [751, 280] width 578 height 218
click at [536, 298] on textarea at bounding box center [751, 292] width 578 height 37
paste textarea "Hey, I hope this email finds you well. My name is [PERSON_NAME], and I am reloc…"
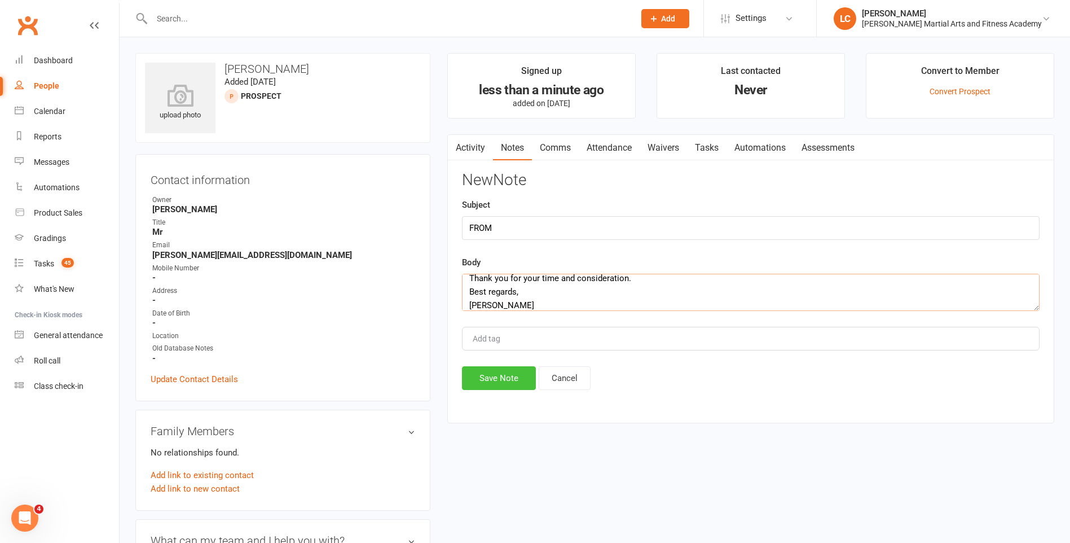
type textarea "Hey, I hope this email finds you well. My name is [PERSON_NAME], and I am reloc…"
click at [507, 384] on button "Save Note" at bounding box center [499, 378] width 74 height 24
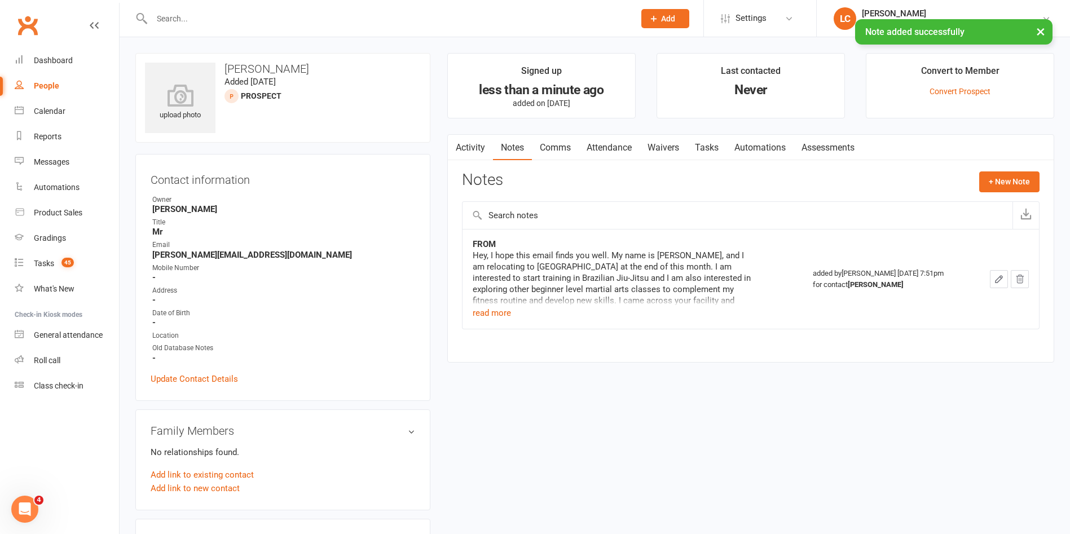
click at [713, 157] on link "Tasks" at bounding box center [706, 148] width 39 height 26
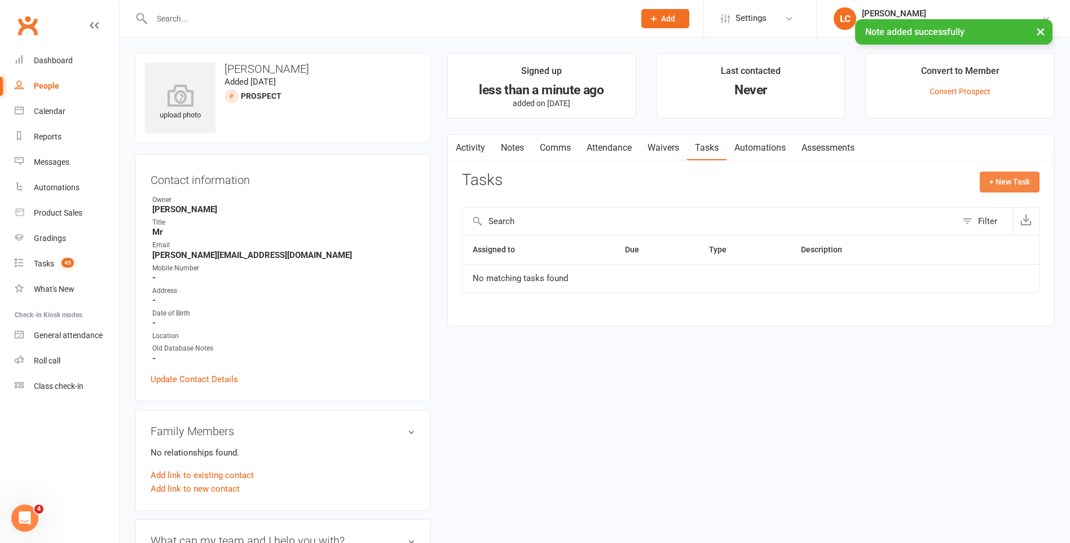
click at [1018, 181] on button "+ New Task" at bounding box center [1010, 181] width 60 height 20
select select "47778"
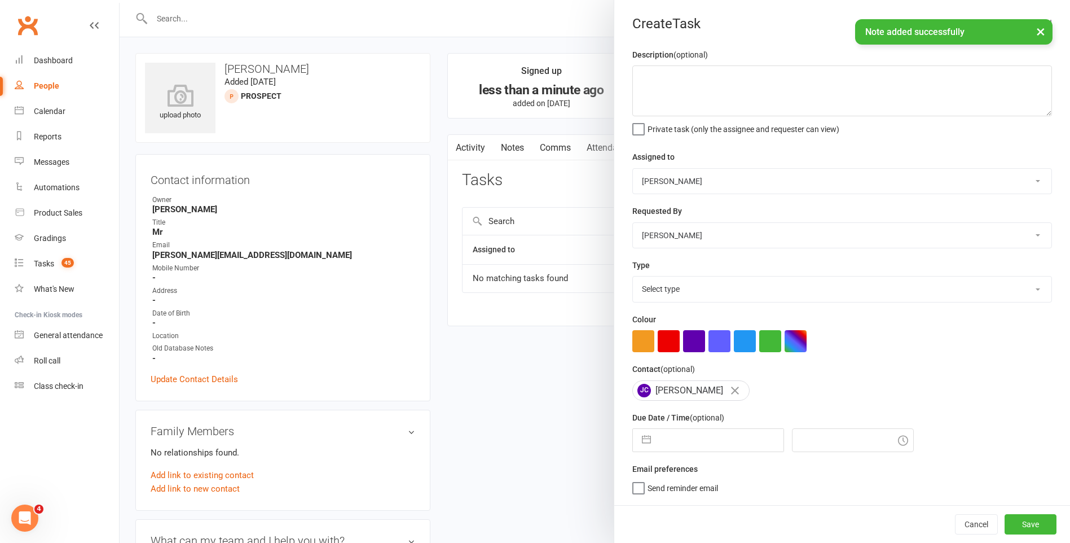
click at [706, 168] on div "Assigned to [PERSON_NAME] [PERSON_NAME] [PERSON_NAME] [PERSON_NAME] [PERSON_NAM…" at bounding box center [842, 172] width 420 height 44
click at [709, 180] on select "[PERSON_NAME] [PERSON_NAME] [PERSON_NAME] [PERSON_NAME] [PERSON_NAME] [PERSON_N…" at bounding box center [842, 181] width 419 height 25
click at [633, 169] on select "[PERSON_NAME] [PERSON_NAME] [PERSON_NAME] [PERSON_NAME] [PERSON_NAME] [PERSON_N…" at bounding box center [842, 181] width 419 height 25
click at [687, 183] on select "[PERSON_NAME] [PERSON_NAME] [PERSON_NAME] [PERSON_NAME] [PERSON_NAME] [PERSON_N…" at bounding box center [842, 181] width 419 height 25
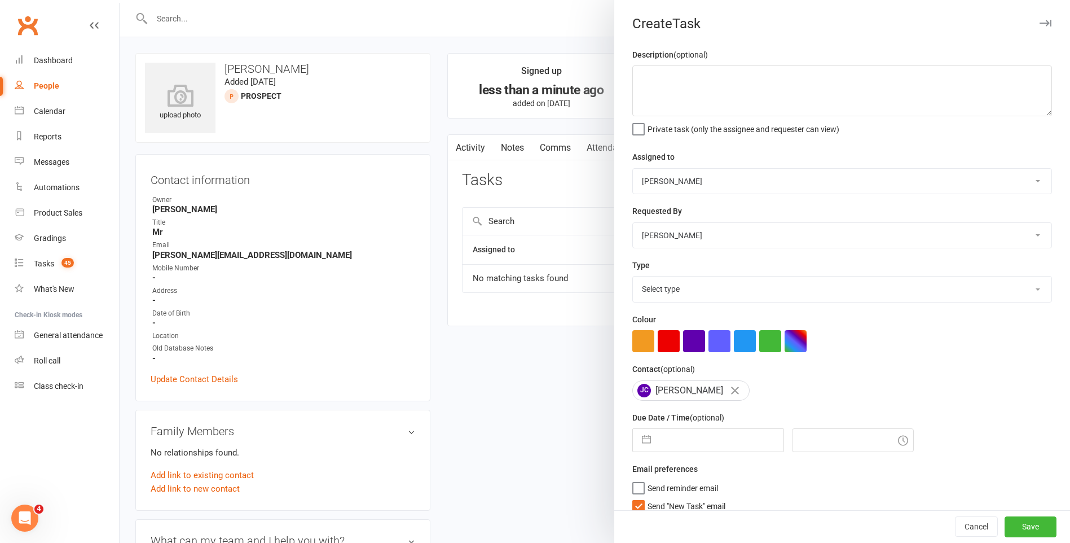
select select "50751"
click at [633, 169] on select "[PERSON_NAME] [PERSON_NAME] [PERSON_NAME] [PERSON_NAME] [PERSON_NAME] [PERSON_N…" at bounding box center [842, 181] width 419 height 25
click at [653, 89] on textarea at bounding box center [842, 90] width 420 height 51
type textarea "FU ENQ - See Notes."
drag, startPoint x: 644, startPoint y: 85, endPoint x: 627, endPoint y: 269, distance: 185.3
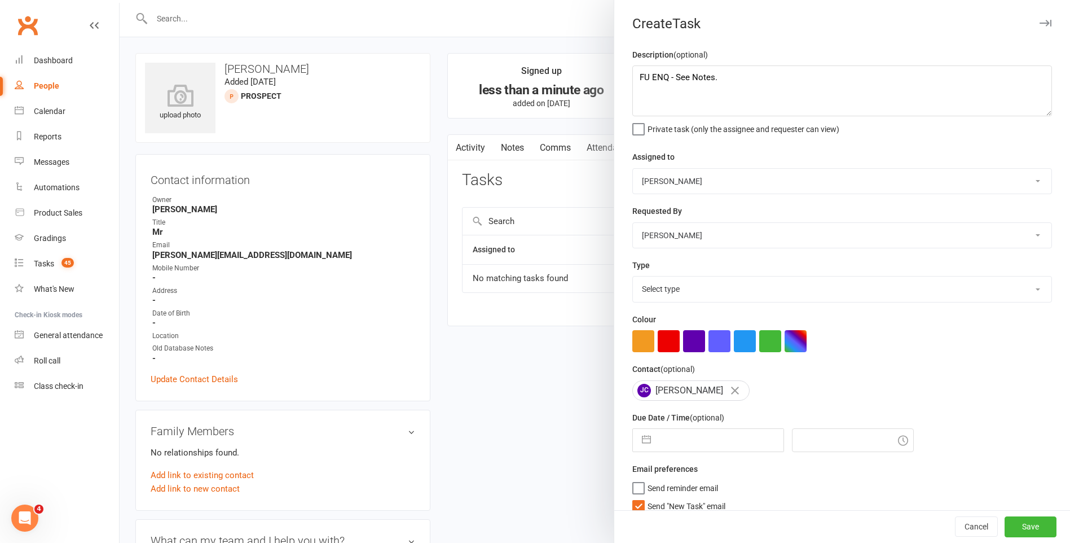
click at [627, 269] on div "Description (optional) FU ENQ - See Notes. Private task (only the assignee and …" at bounding box center [842, 284] width 456 height 473
click at [645, 293] on select "Select type E-mail General task Meeting Phone call Sett in calls Add new task t…" at bounding box center [842, 288] width 419 height 25
select select "25276"
click at [633, 279] on select "Select type E-mail General task Meeting Phone call Sett in calls Add new task t…" at bounding box center [842, 288] width 419 height 25
click at [639, 505] on label "Send "New Task" email" at bounding box center [678, 503] width 93 height 11
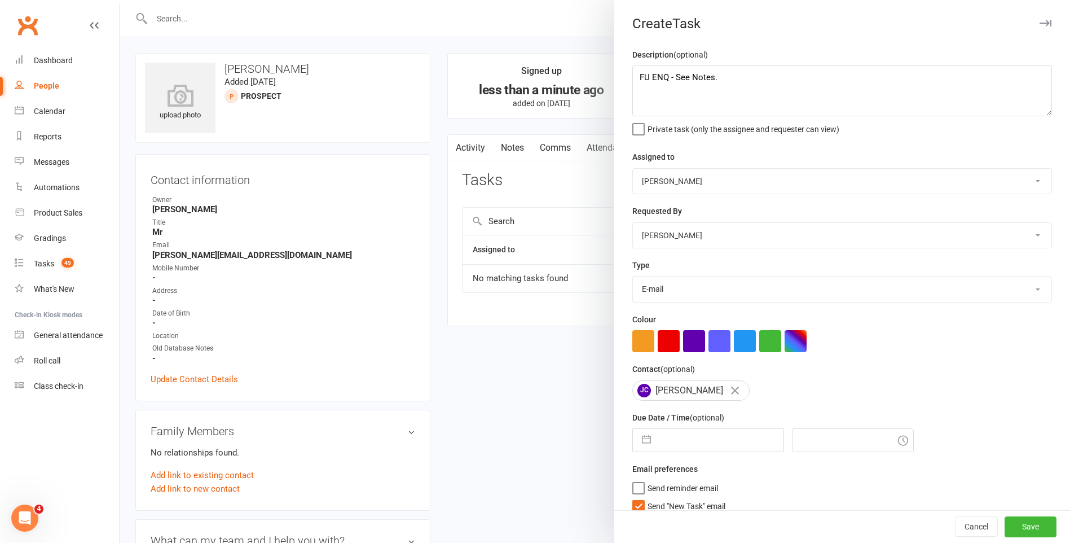
click at [639, 498] on input "Send "New Task" email" at bounding box center [678, 498] width 93 height 0
click at [689, 431] on div "Due Date / Time (optional) Navigate forward to interact with the calendar and s…" at bounding box center [842, 431] width 420 height 41
click at [693, 448] on input "text" at bounding box center [720, 440] width 127 height 23
select select "8"
select select "2025"
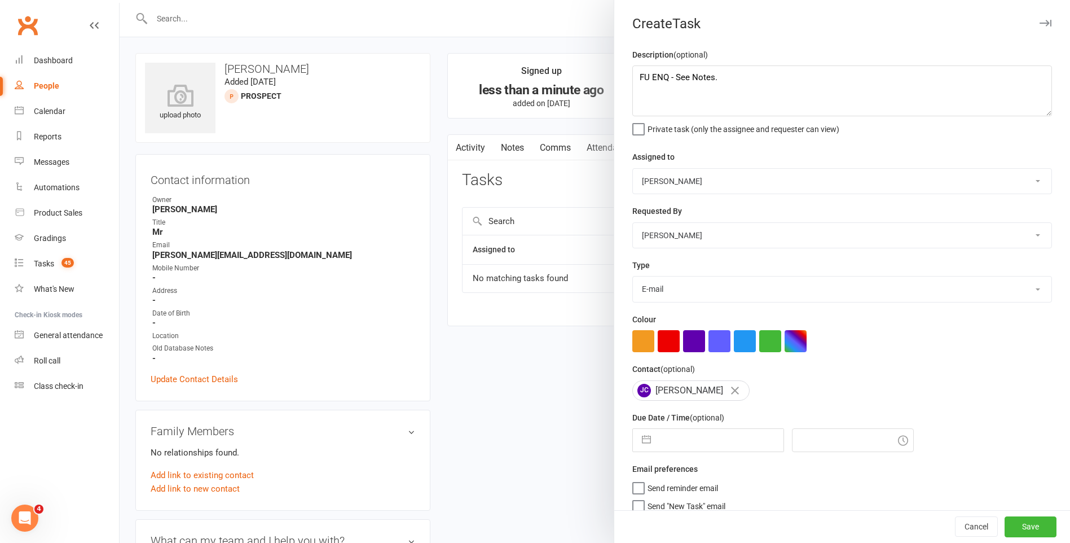
select select "9"
select select "2025"
select select "10"
select select "2025"
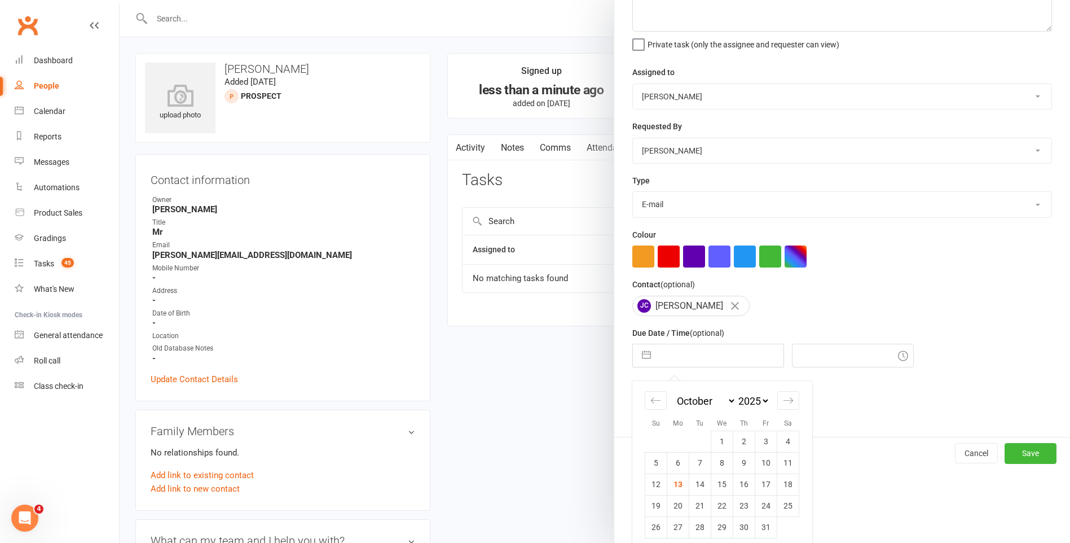
scroll to position [97, 0]
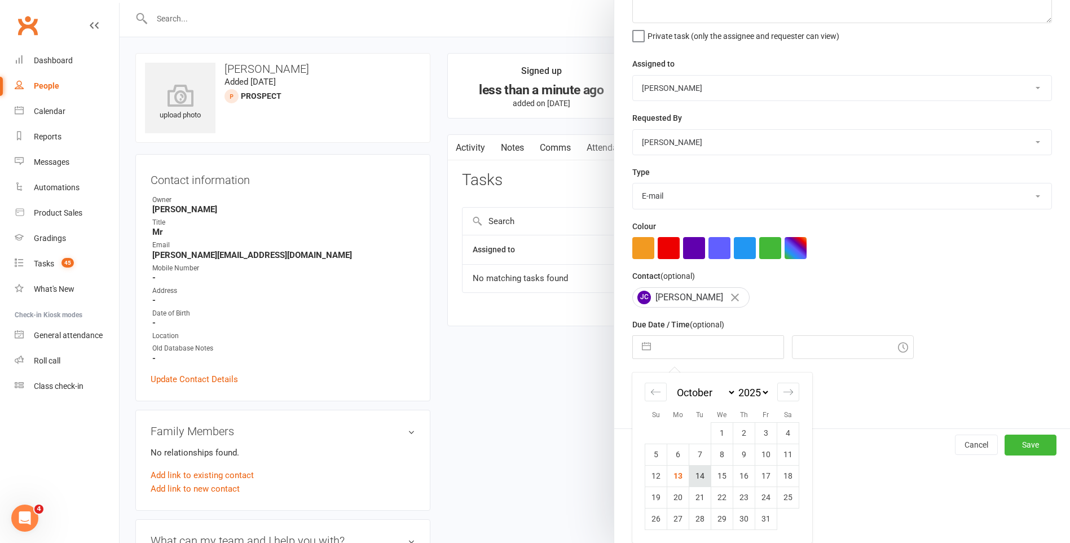
click at [698, 475] on td "14" at bounding box center [700, 475] width 22 height 21
type input "[DATE]"
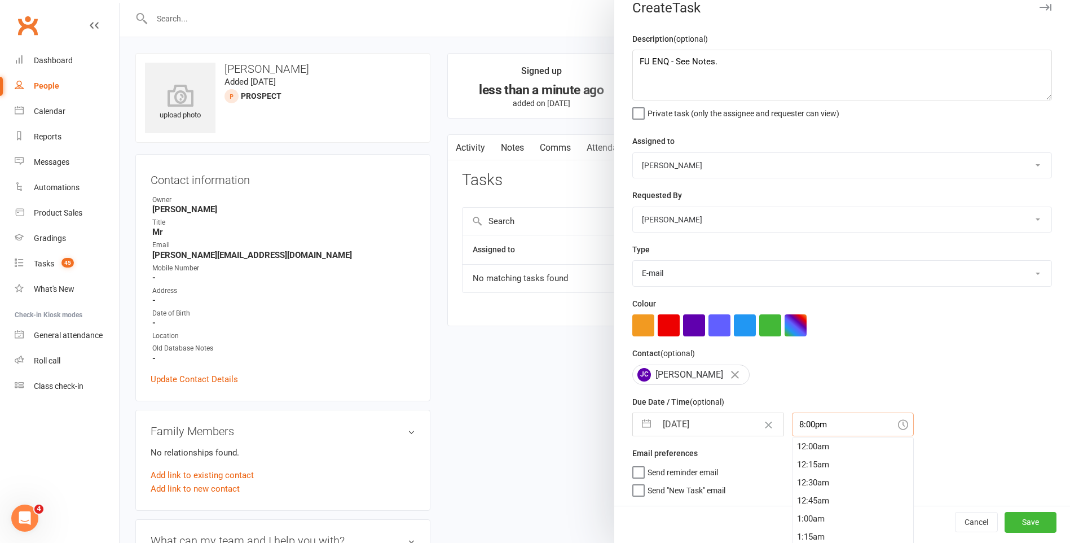
click at [819, 420] on input "8:00pm" at bounding box center [853, 424] width 122 height 24
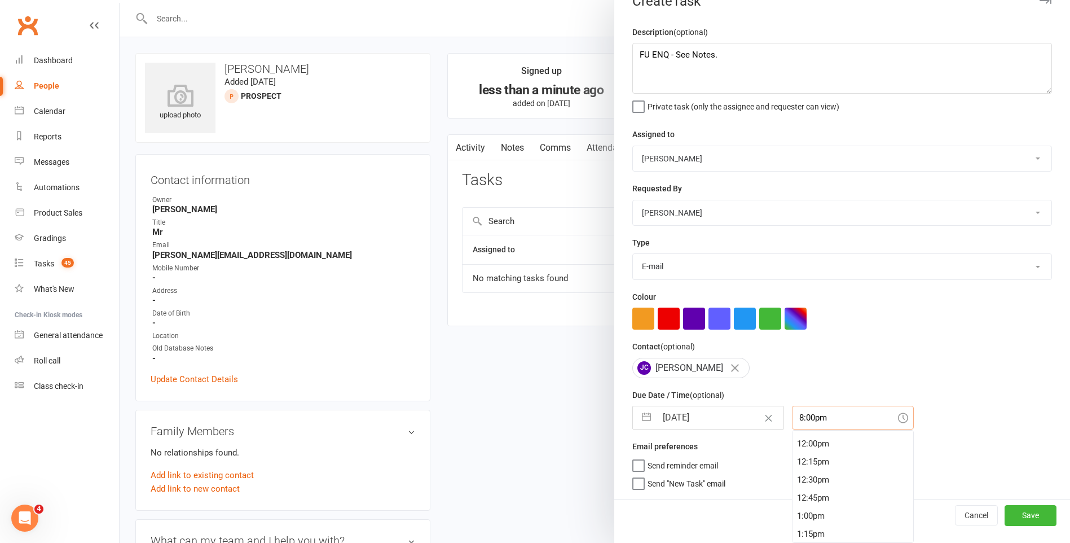
scroll to position [862, 0]
click at [830, 459] on div "12:15pm" at bounding box center [853, 462] width 121 height 18
type input "12:15pm"
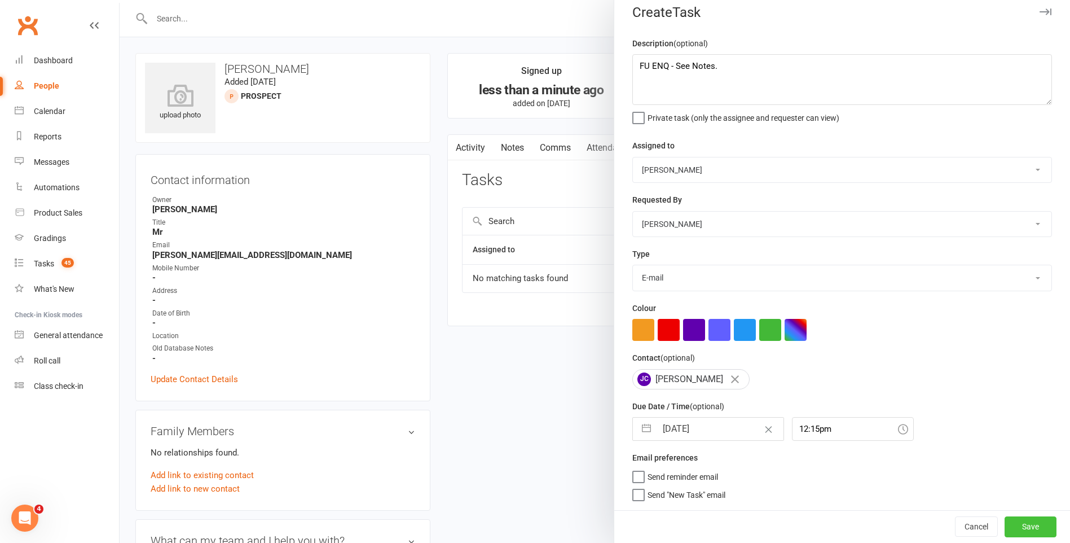
click at [1010, 534] on button "Save" at bounding box center [1031, 526] width 52 height 20
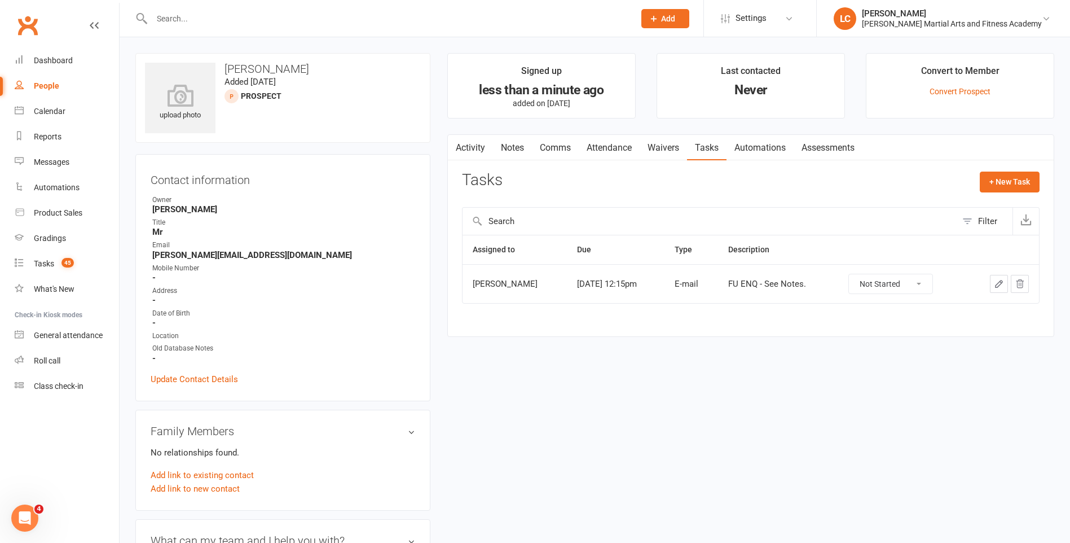
click at [239, 14] on input "text" at bounding box center [387, 19] width 478 height 16
paste input "King <[EMAIL_ADDRESS][DOMAIN_NAME]>"
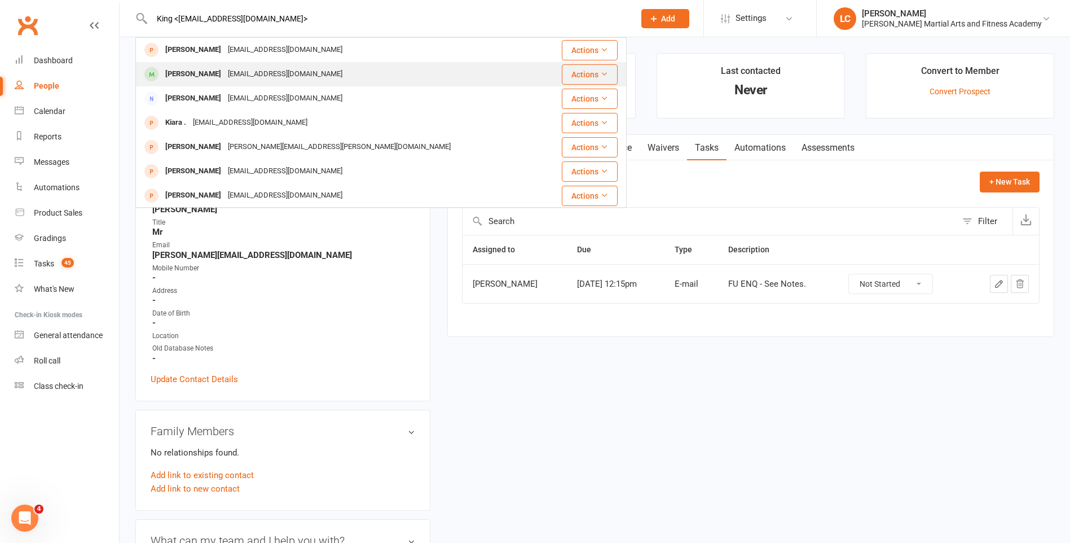
type input "King <[EMAIL_ADDRESS][DOMAIN_NAME]>"
click at [299, 67] on div "[PERSON_NAME] [EMAIL_ADDRESS][DOMAIN_NAME]" at bounding box center [340, 74] width 407 height 23
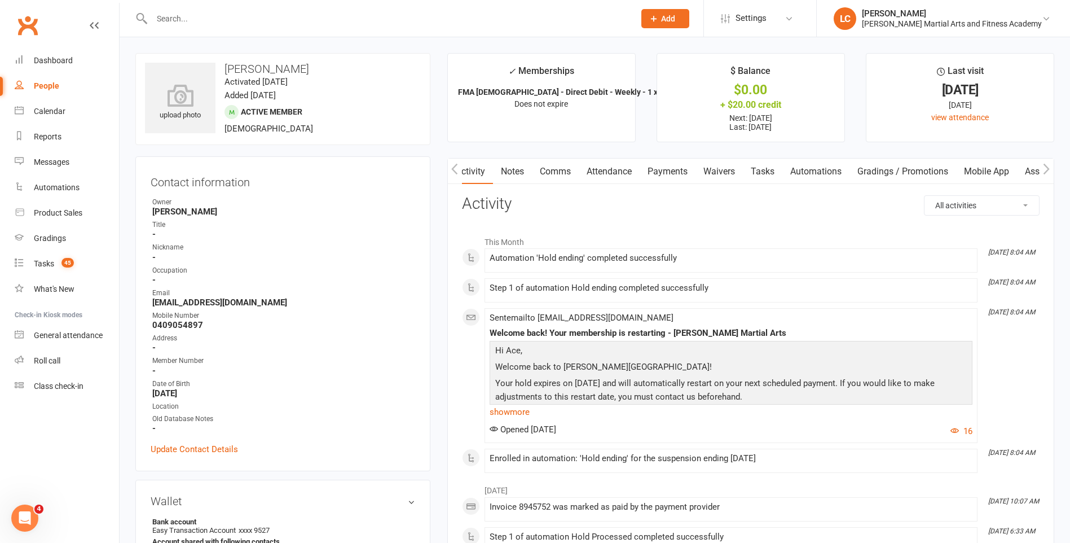
click at [676, 168] on link "Payments" at bounding box center [668, 172] width 56 height 26
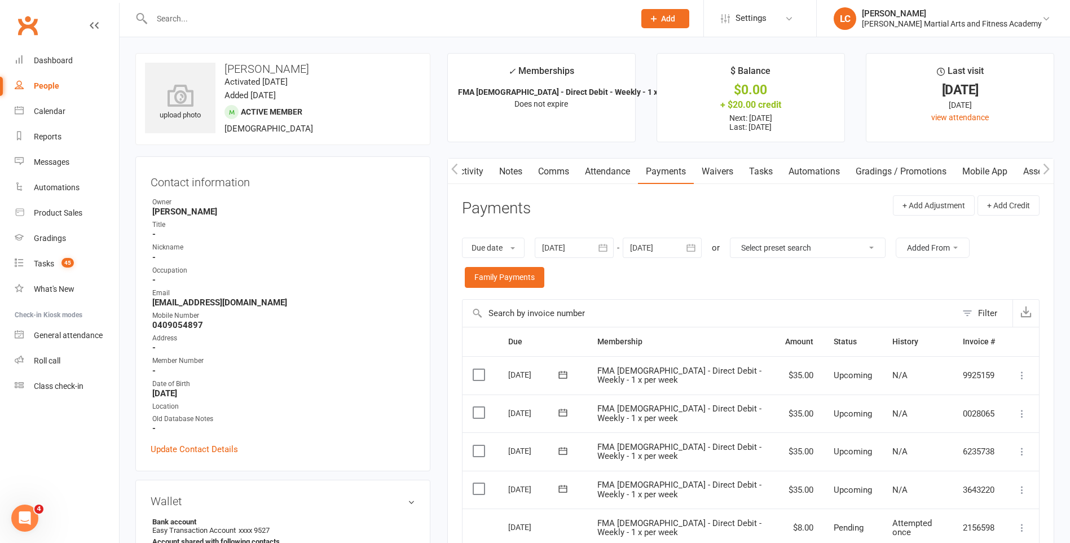
click at [502, 160] on link "Notes" at bounding box center [510, 172] width 39 height 26
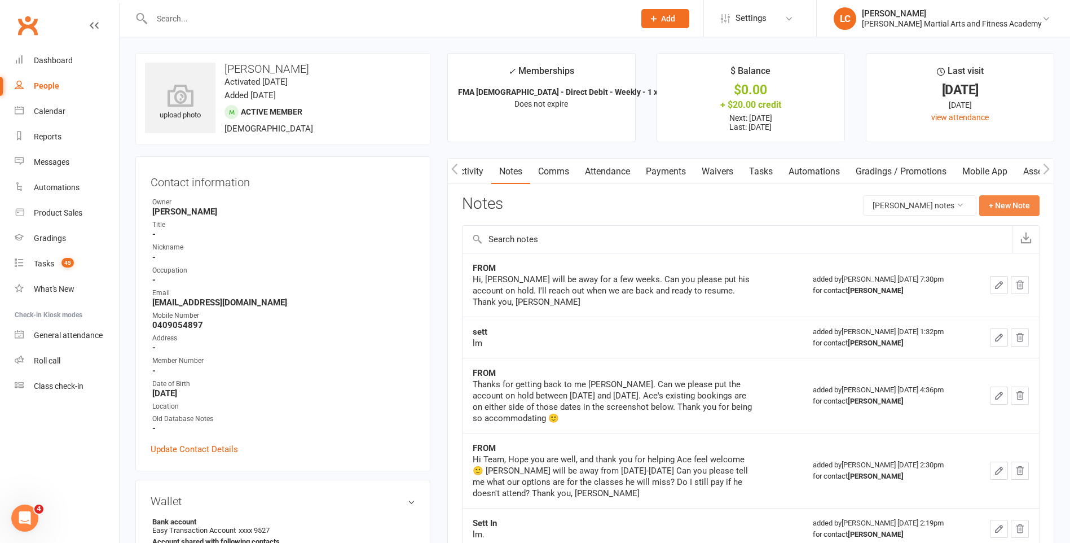
click at [1011, 200] on button "+ New Note" at bounding box center [1009, 205] width 60 height 20
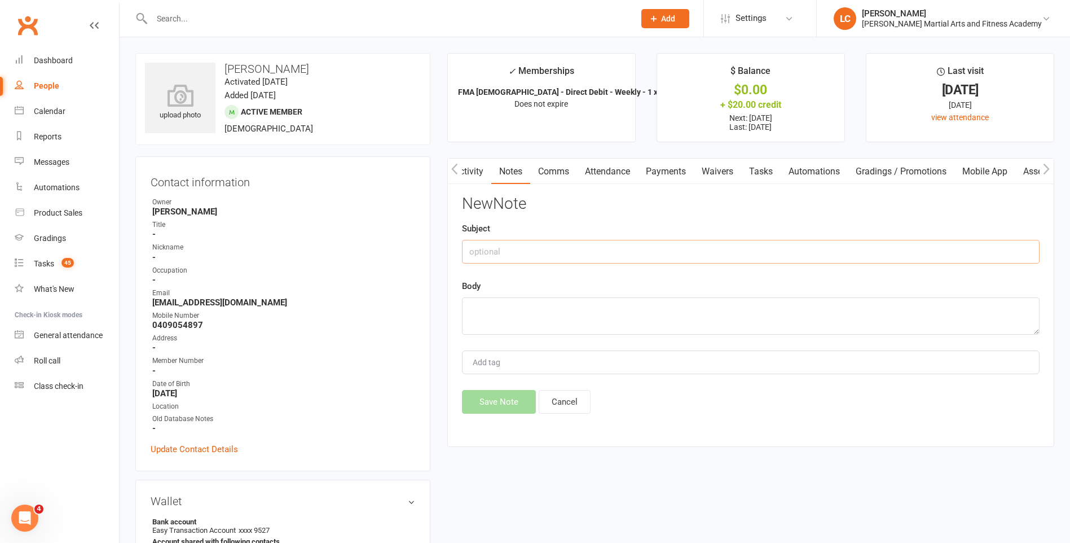
click at [565, 248] on input "text" at bounding box center [751, 252] width 578 height 24
type input "FROM"
click at [518, 312] on textarea at bounding box center [751, 315] width 578 height 37
paste textarea "Hi, I would like to put a hold on our account for now, please. We will be in to…"
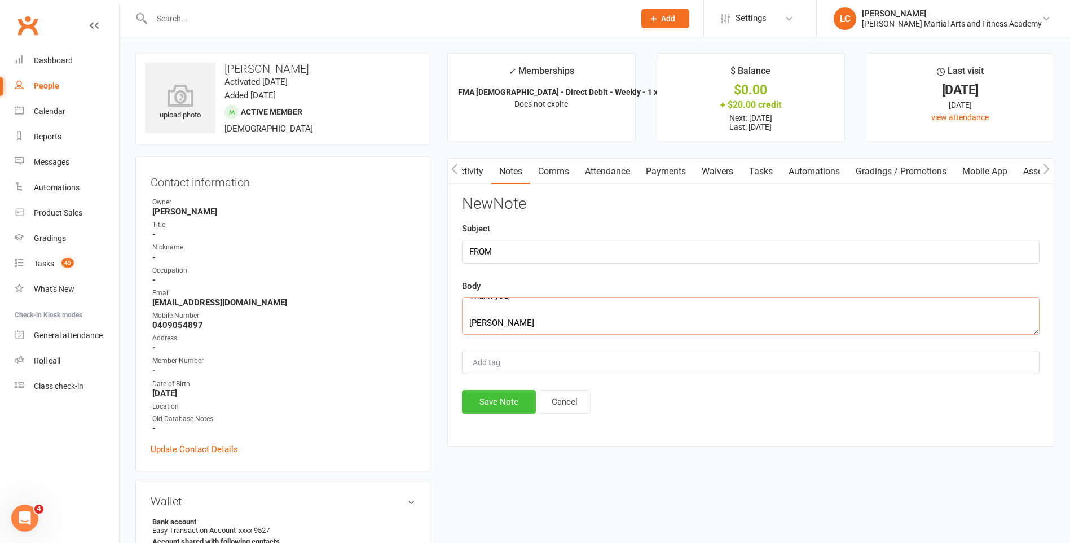
type textarea "Hi, I would like to put a hold on our account for now, please. We will be in to…"
click at [499, 408] on button "Save Note" at bounding box center [499, 402] width 74 height 24
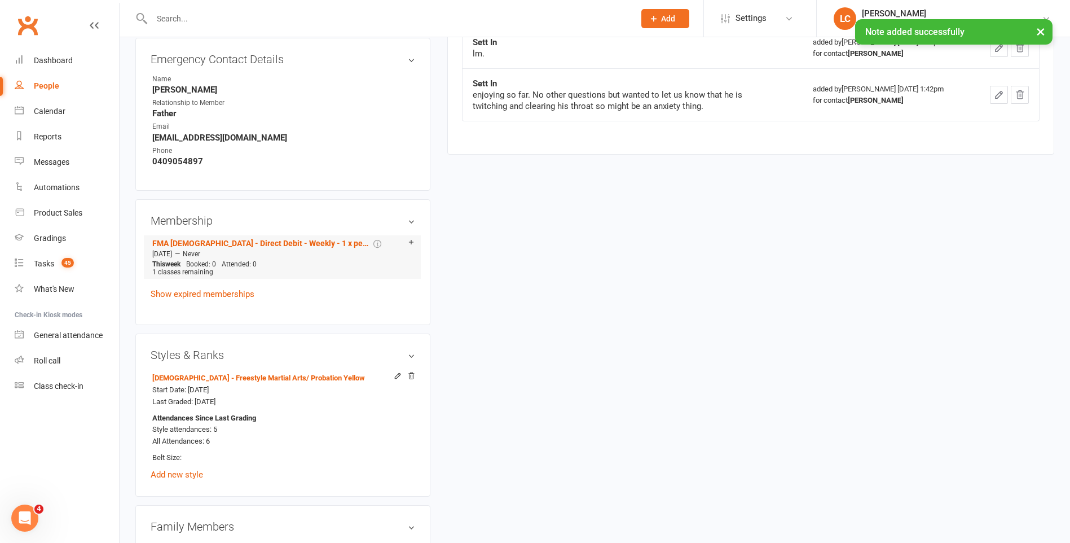
scroll to position [790, 0]
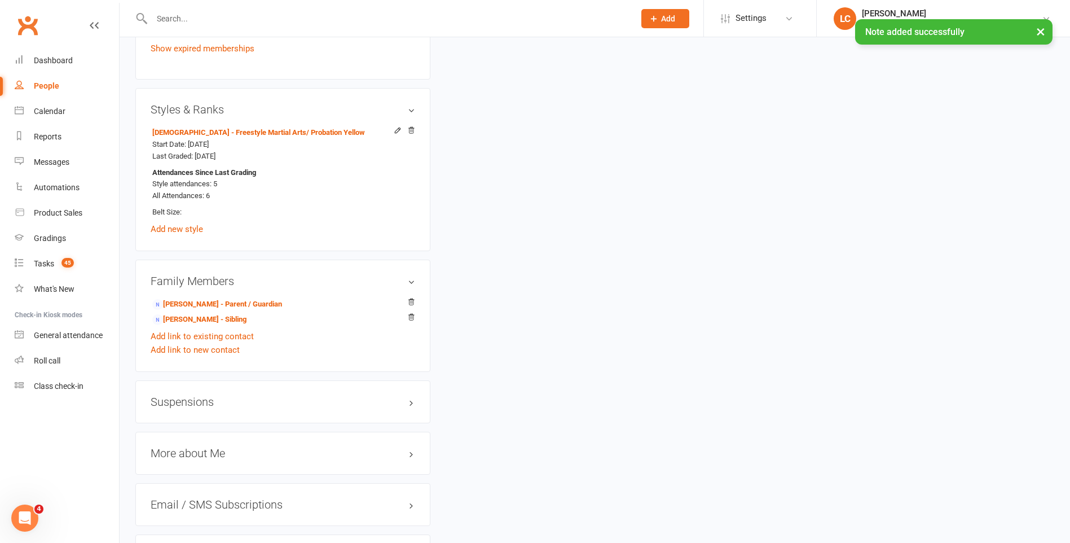
click at [193, 403] on h3 "Suspensions" at bounding box center [283, 401] width 265 height 12
click at [200, 449] on link "Add new suspension" at bounding box center [190, 446] width 78 height 10
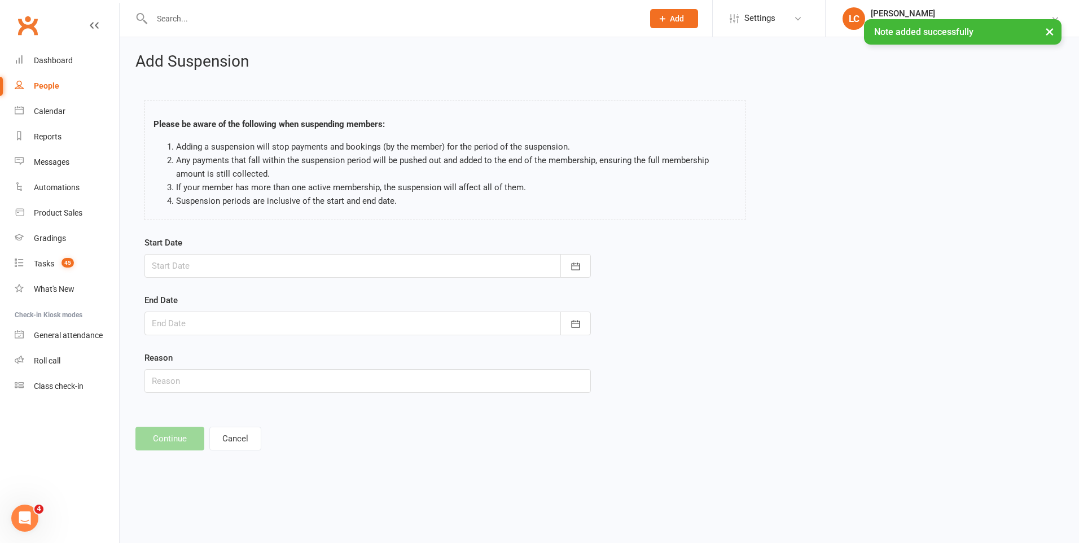
click at [410, 279] on form "Start Date [DATE] Sun Mon Tue Wed Thu Fri Sat 40 28 29 30 01 02 03 04 41 05 06 …" at bounding box center [367, 314] width 446 height 157
click at [407, 271] on div at bounding box center [367, 266] width 446 height 24
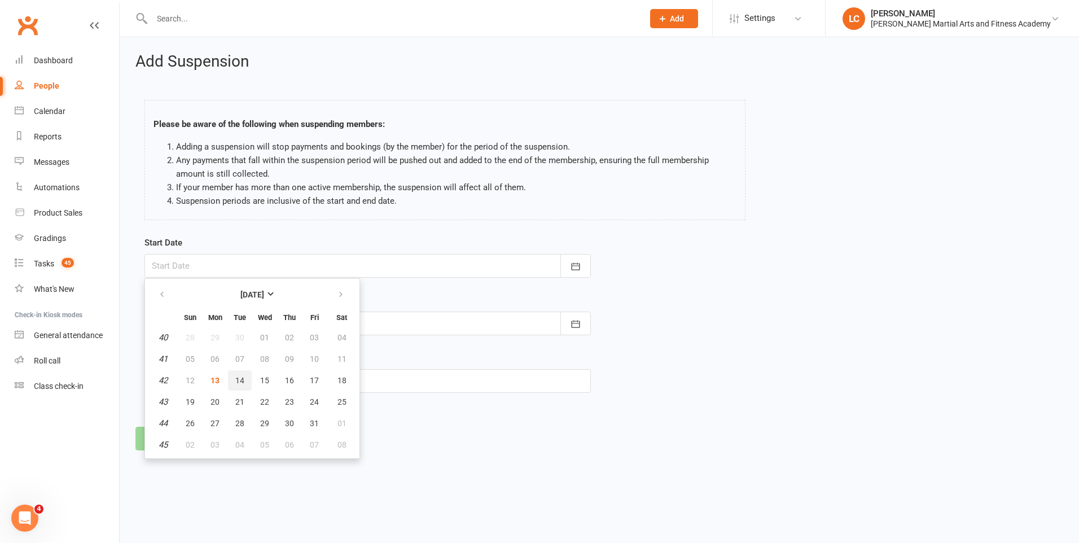
click at [237, 381] on span "14" at bounding box center [239, 380] width 9 height 9
type input "[DATE]"
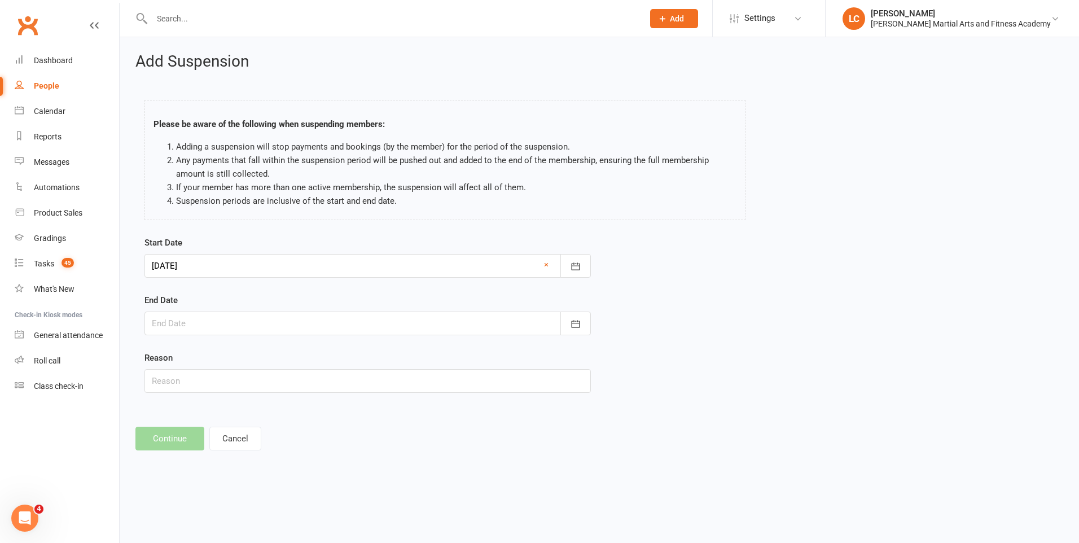
click at [517, 324] on div at bounding box center [367, 323] width 446 height 24
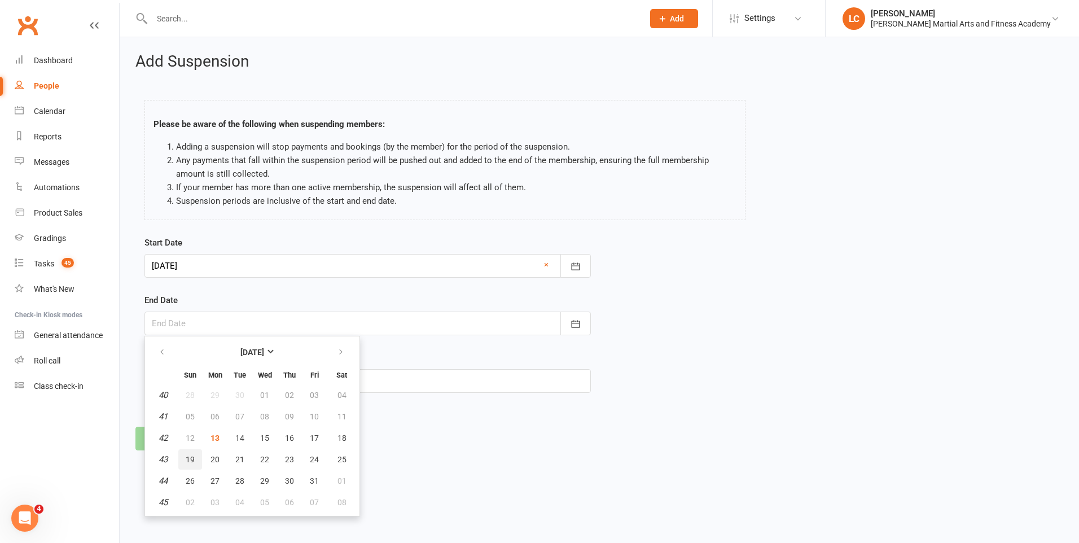
click at [191, 460] on span "19" at bounding box center [190, 459] width 9 height 9
type input "[DATE]"
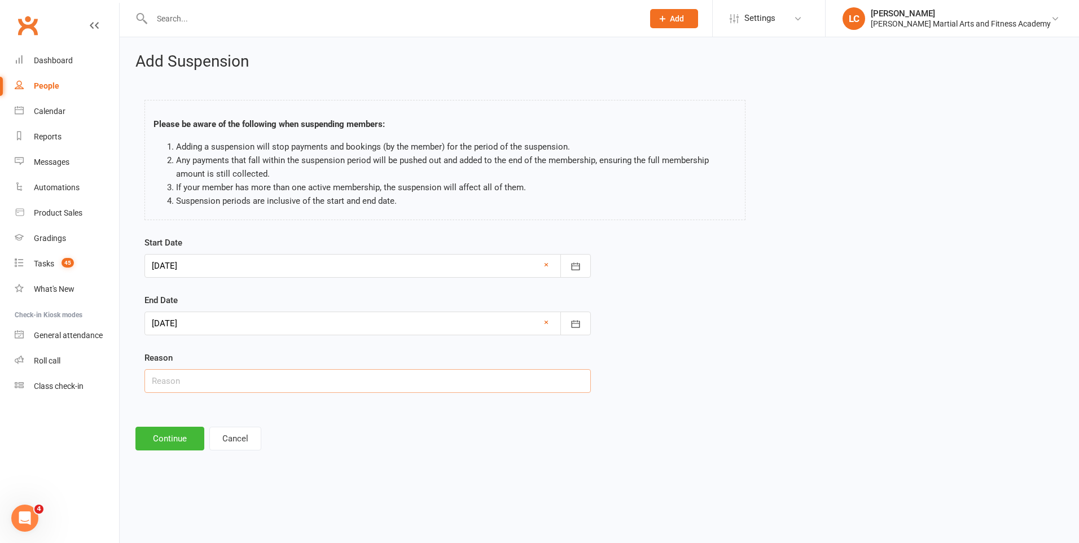
click at [274, 377] on input "text" at bounding box center [367, 381] width 446 height 24
type input "AWAY"
drag, startPoint x: 170, startPoint y: 442, endPoint x: 226, endPoint y: 438, distance: 55.4
click at [171, 442] on button "Continue" at bounding box center [169, 438] width 69 height 24
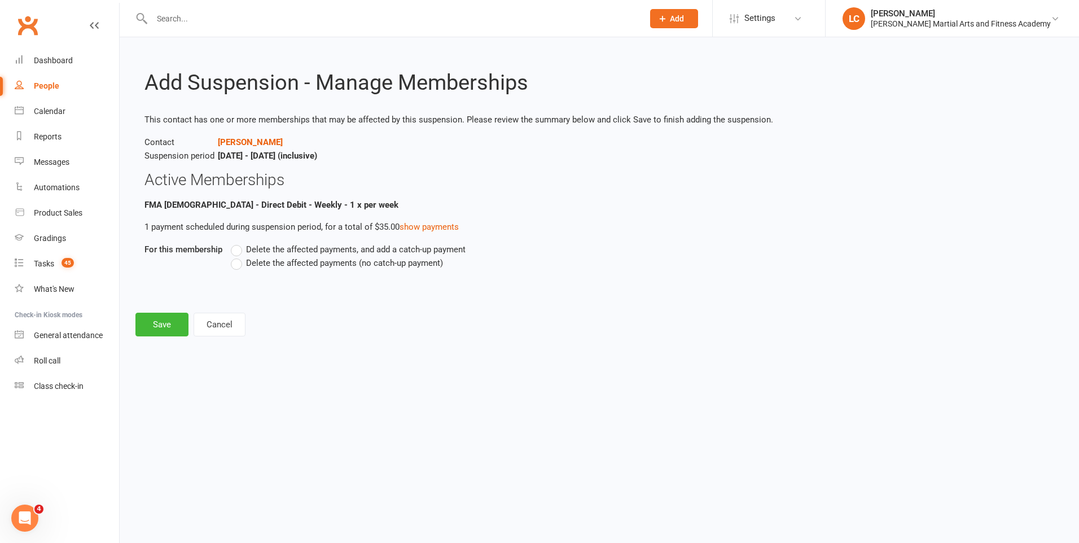
click at [237, 250] on label "Delete the affected payments, and add a catch-up payment" at bounding box center [348, 250] width 235 height 14
click at [237, 243] on input "Delete the affected payments, and add a catch-up payment" at bounding box center [234, 243] width 7 height 0
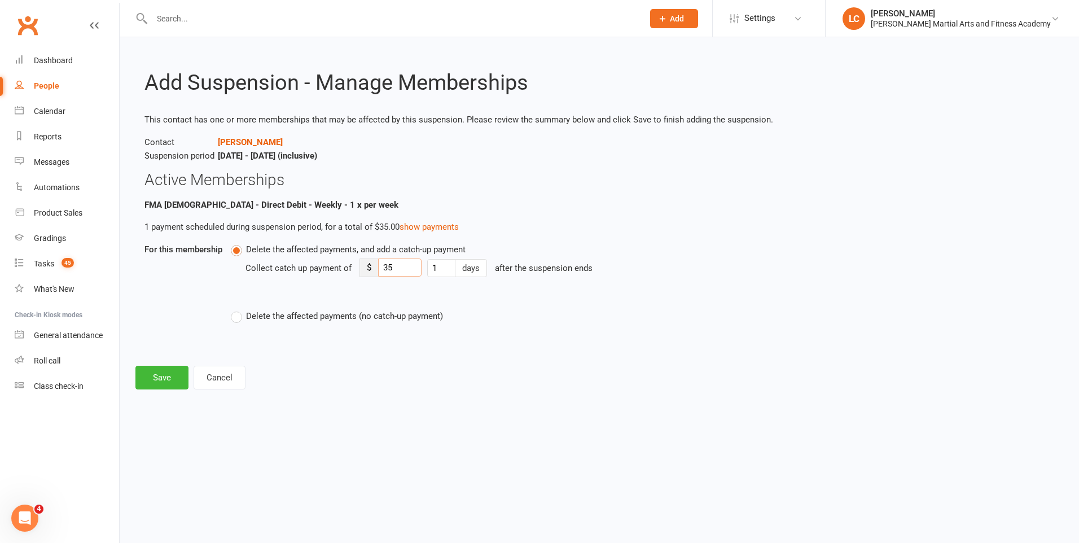
drag, startPoint x: 394, startPoint y: 263, endPoint x: 378, endPoint y: 266, distance: 16.5
click at [378, 266] on input "35" at bounding box center [399, 267] width 43 height 18
type input "8"
click at [147, 368] on button "Save" at bounding box center [161, 378] width 53 height 24
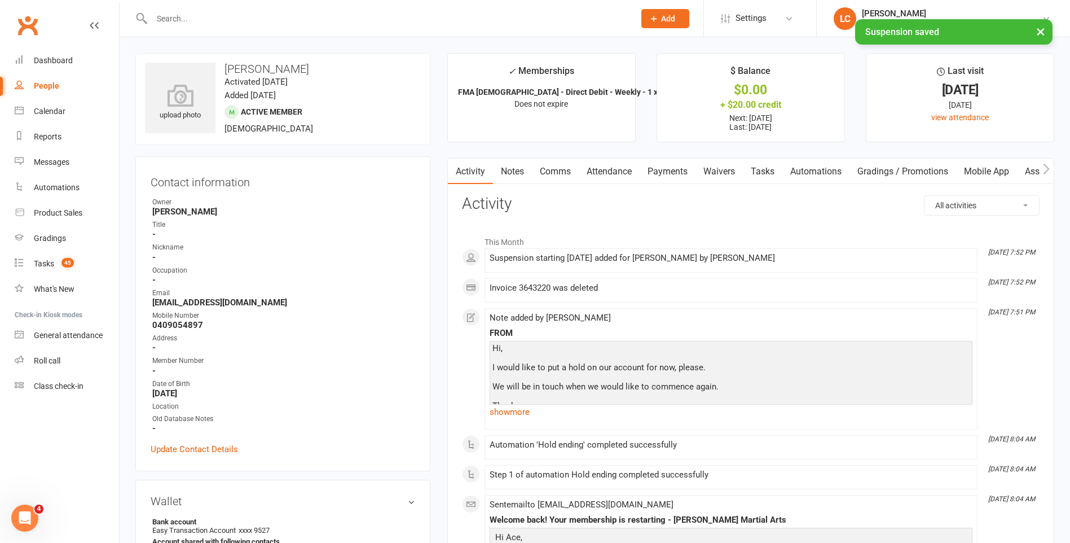
click at [557, 171] on link "Comms" at bounding box center [555, 172] width 47 height 26
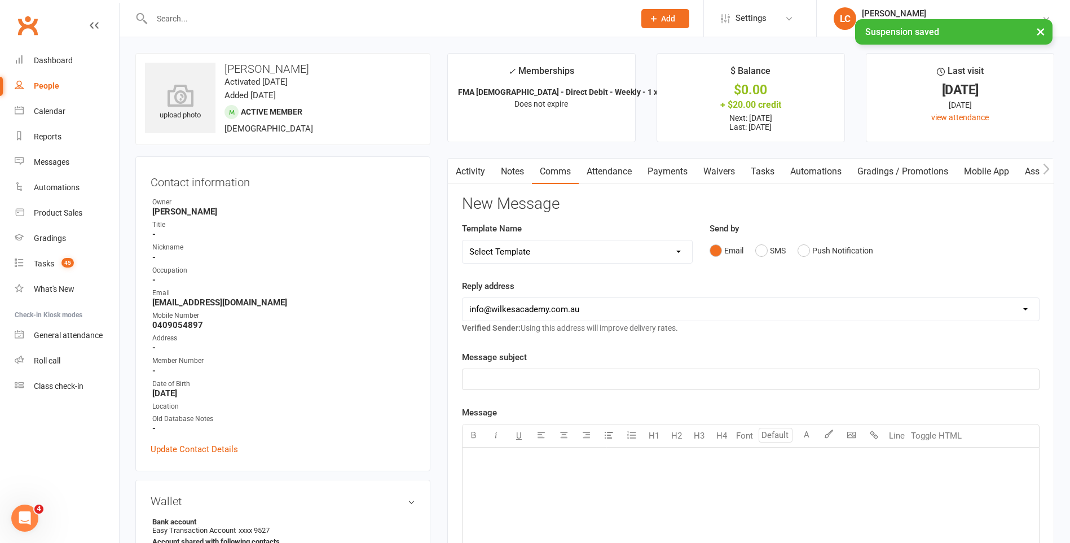
click at [533, 250] on select "Select Template [Email] Birthday Party Enquiry [Email] [DEMOGRAPHIC_DATA] Gradi…" at bounding box center [578, 251] width 230 height 23
select select "40"
click at [463, 240] on select "Select Template [Email] Birthday Party Enquiry [Email] [DEMOGRAPHIC_DATA] Gradi…" at bounding box center [578, 251] width 230 height 23
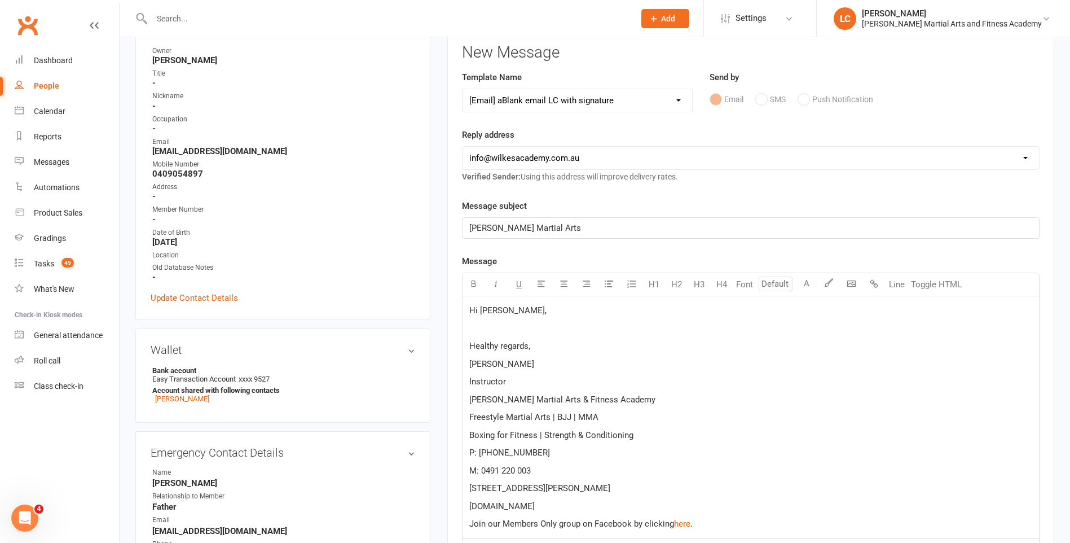
scroll to position [282, 0]
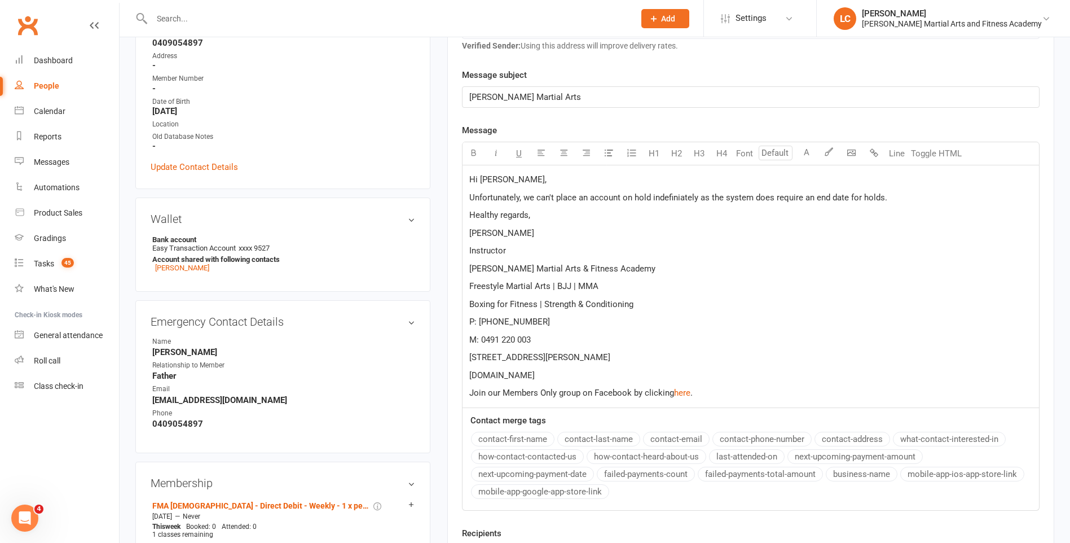
click at [663, 193] on span "Unfortunately, we can't place an account on hold indefiniately as the system do…" at bounding box center [678, 197] width 418 height 10
click at [611, 199] on span "Unfortunately, we can't place an account on hold indefiniately as the system do…" at bounding box center [678, 197] width 418 height 10
click at [658, 190] on div "Hi [PERSON_NAME], Unfortunately, we can't place an account on hold indefiniatel…" at bounding box center [751, 286] width 577 height 242
click at [645, 202] on span "Unfortunately, we can't place an account on hold indefiniately as the system do…" at bounding box center [678, 197] width 418 height 10
click at [649, 199] on span "Unfortunately, we can't place an account on hold indefiniately as the system do…" at bounding box center [678, 197] width 418 height 10
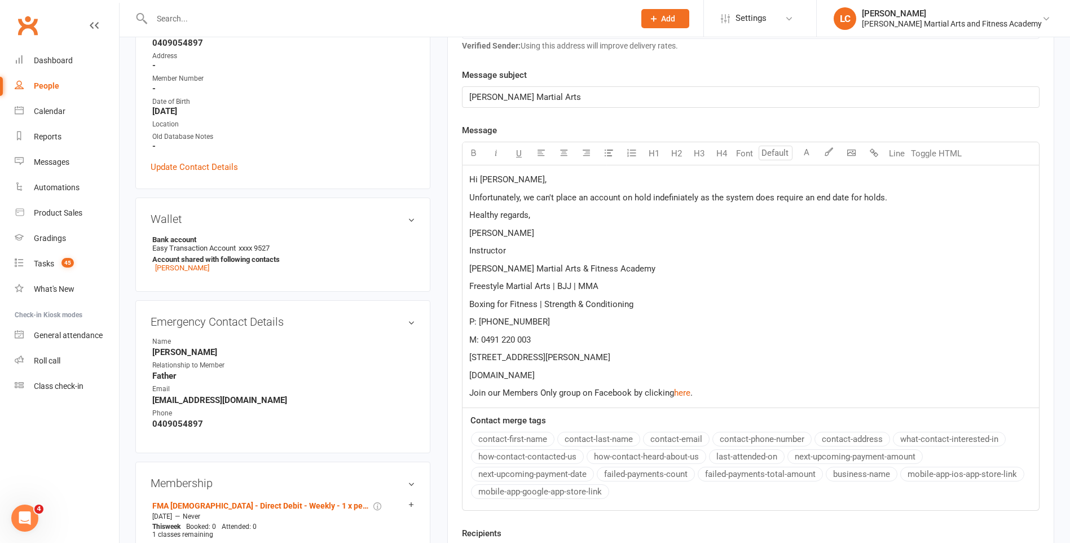
click at [654, 195] on span "Unfortunately, we can't place an account on hold indefiniately as the system do…" at bounding box center [678, 197] width 418 height 10
click at [894, 201] on p "Unfortunately, we can't place an account on hold indefiniately as the system do…" at bounding box center [750, 198] width 563 height 14
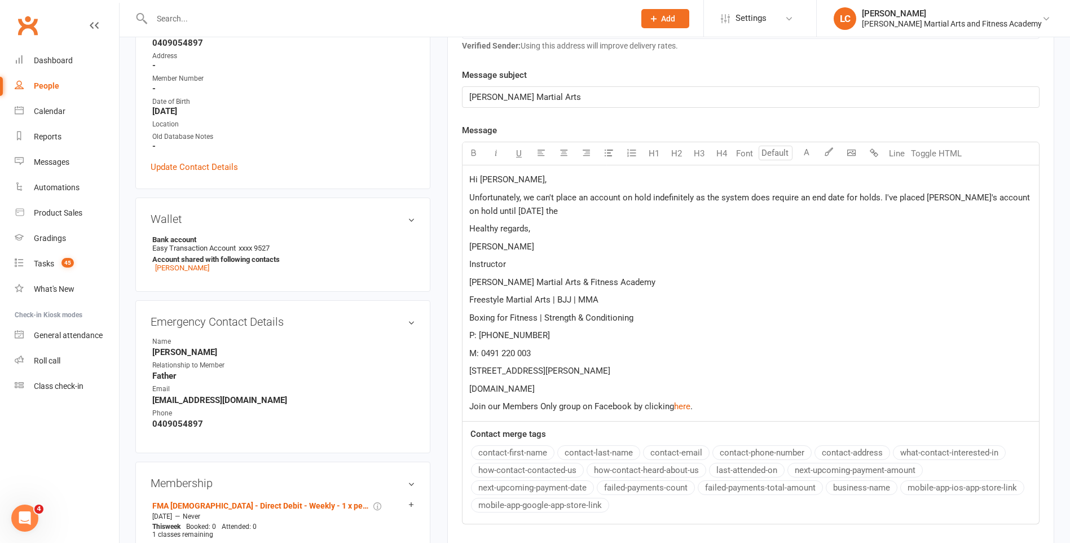
click at [508, 207] on span "Unfortunately, we can't place an account on hold indefinitely as the system doe…" at bounding box center [750, 204] width 563 height 24
click at [522, 209] on p "Unfortunately, we can't place an account on hold indefinitely as the system doe…" at bounding box center [750, 204] width 563 height 27
click at [539, 216] on p "Unfortunately, we can't place an account on hold indefinitely as the system doe…" at bounding box center [750, 204] width 563 height 27
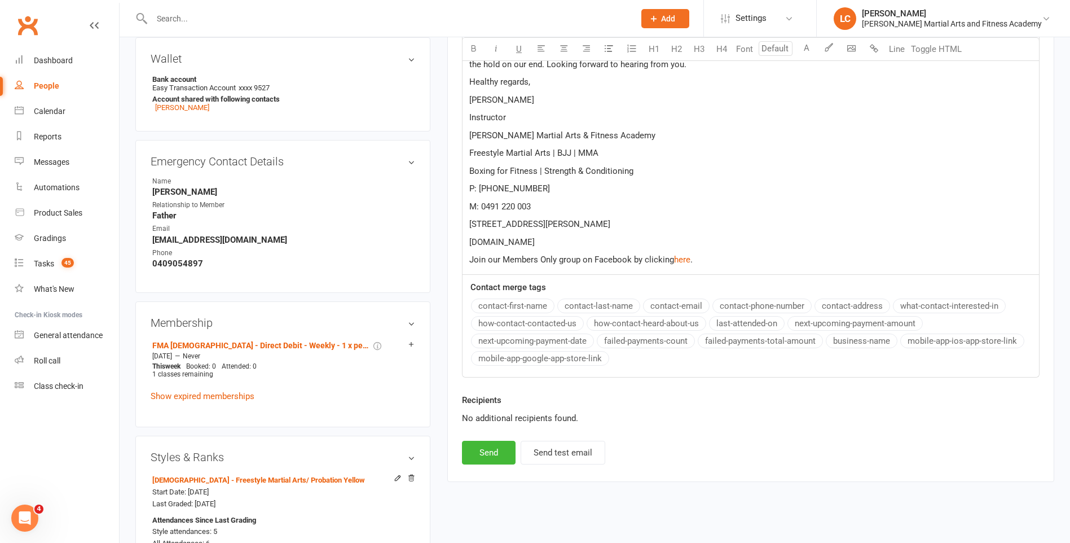
scroll to position [621, 0]
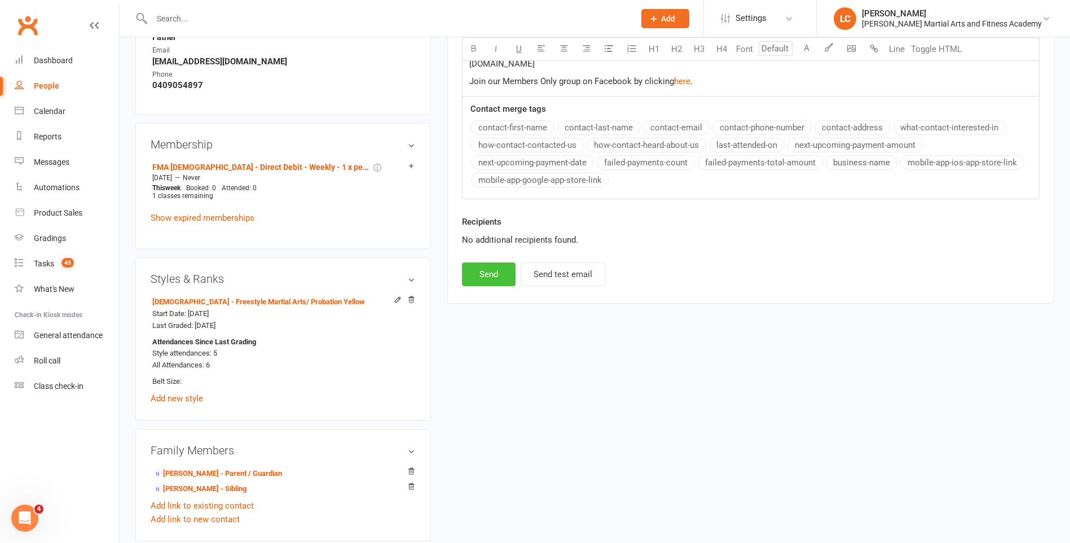
click at [495, 285] on button "Send" at bounding box center [489, 274] width 54 height 24
select select
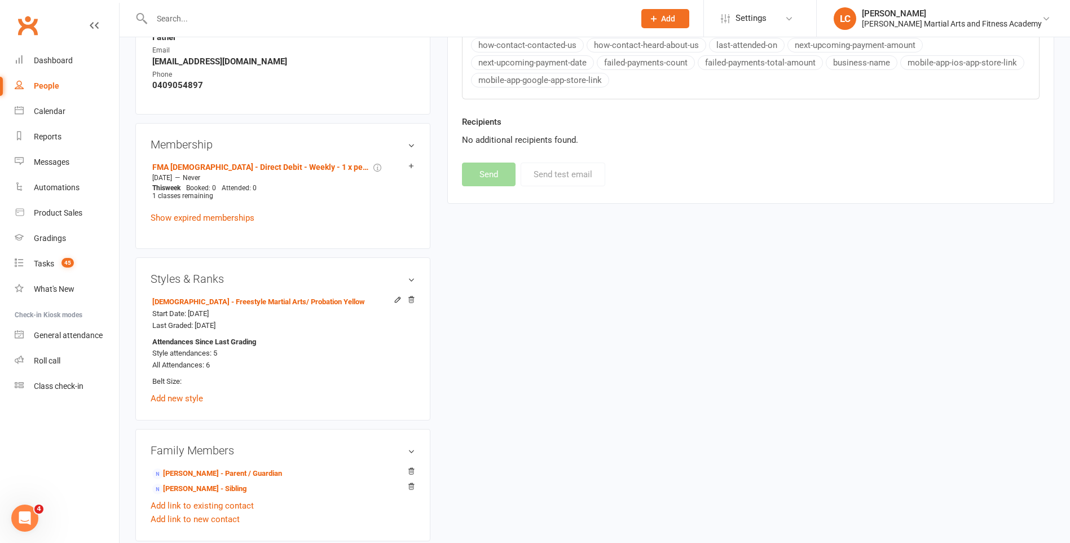
click at [243, 27] on div at bounding box center [380, 18] width 491 height 37
click at [227, 16] on input "text" at bounding box center [387, 19] width 478 height 16
paste input "[PERSON_NAME]-dousset <[EMAIL_ADDRESS][DOMAIN_NAME]>"
drag, startPoint x: 257, startPoint y: 20, endPoint x: 103, endPoint y: 19, distance: 154.0
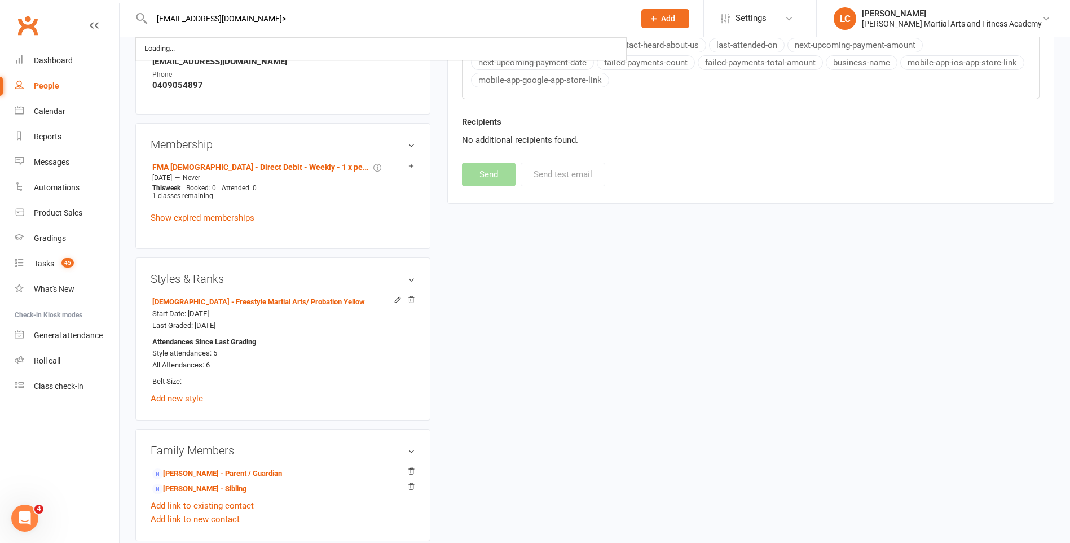
click at [336, 26] on input "[EMAIL_ADDRESS][DOMAIN_NAME]>" at bounding box center [387, 19] width 478 height 16
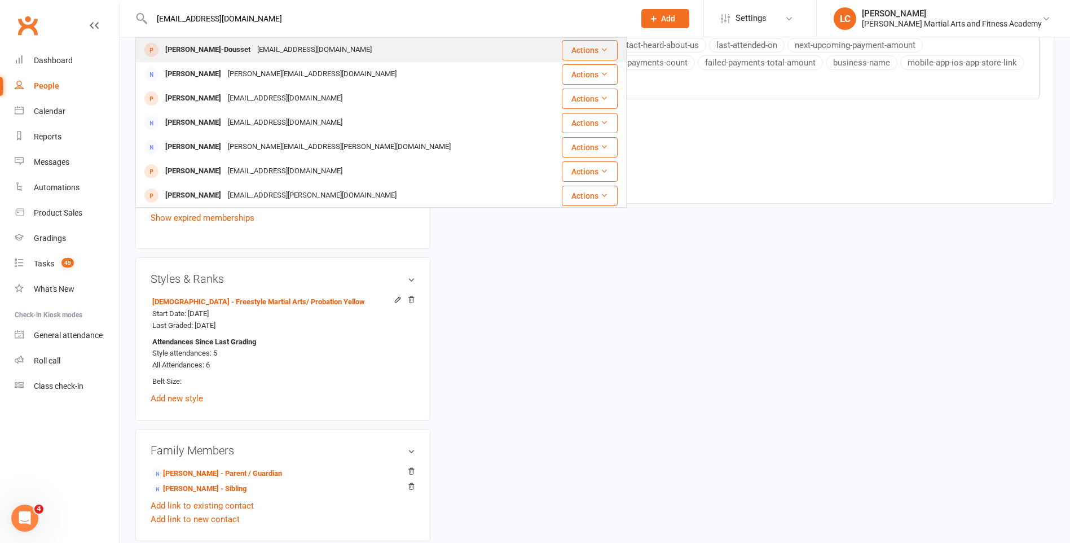
type input "[EMAIL_ADDRESS][DOMAIN_NAME]"
click at [302, 48] on div "[EMAIL_ADDRESS][DOMAIN_NAME]" at bounding box center [314, 50] width 121 height 16
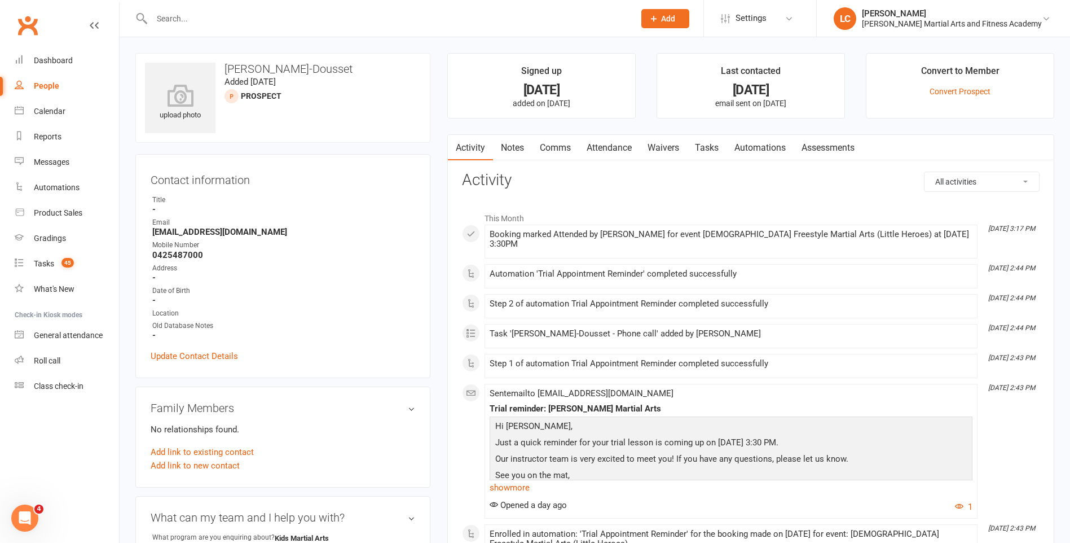
click at [517, 149] on link "Notes" at bounding box center [512, 148] width 39 height 26
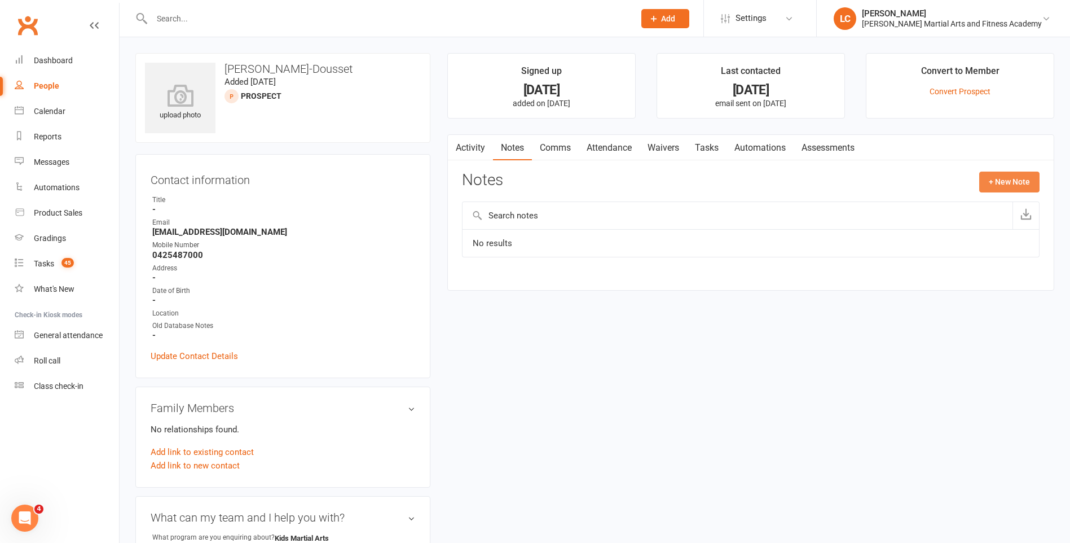
click at [1021, 176] on button "+ New Note" at bounding box center [1009, 181] width 60 height 20
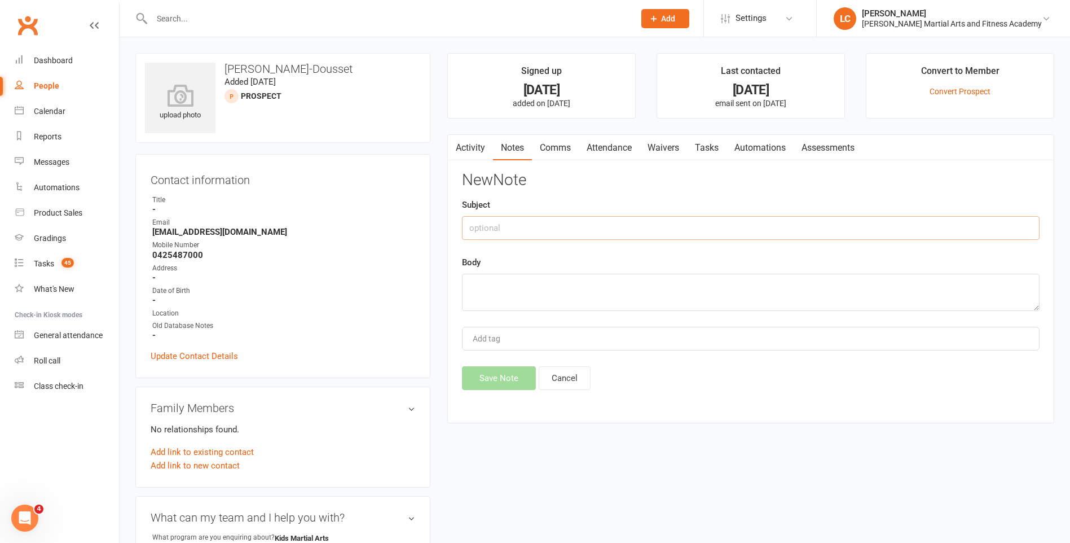
click at [613, 235] on input "text" at bounding box center [751, 228] width 578 height 24
type input "FROM"
click at [522, 281] on textarea at bounding box center [751, 292] width 578 height 37
paste textarea "No worries mate sounds good see you [DATE] my boy is 5 and has no experience th…"
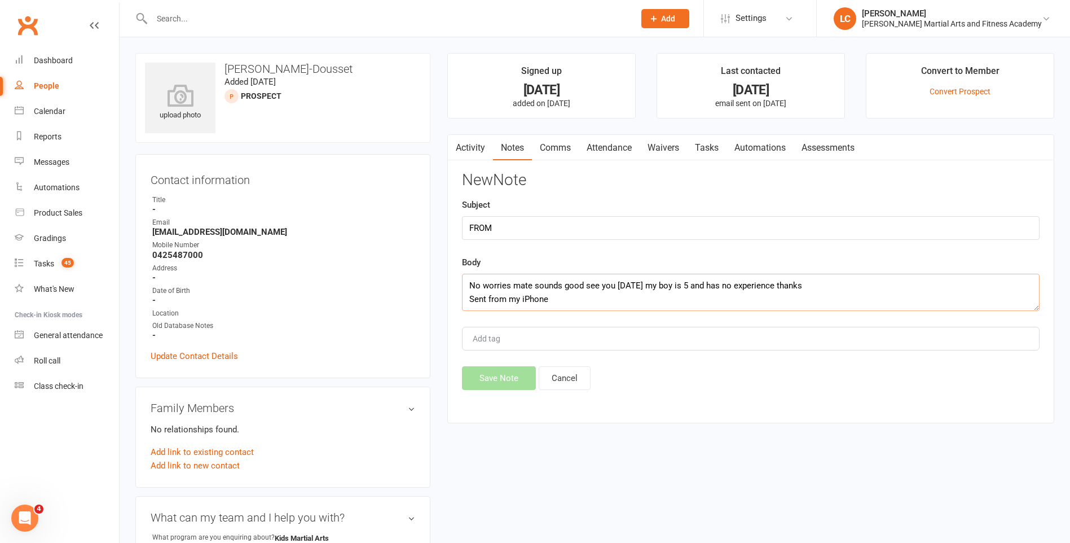
type textarea "No worries mate sounds good see you [DATE] my boy is 5 and has no experience th…"
click at [503, 372] on button "Save Note" at bounding box center [499, 378] width 74 height 24
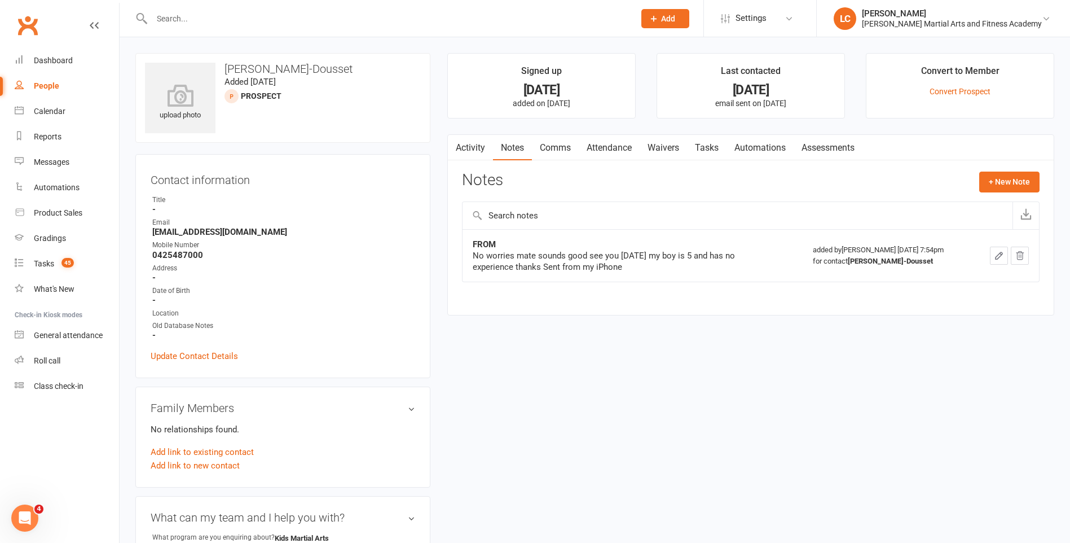
click at [198, 23] on input "text" at bounding box center [387, 19] width 478 height 16
paste input "[PERSON_NAME] <[EMAIL_ADDRESS][DOMAIN_NAME]>"
drag, startPoint x: 223, startPoint y: 16, endPoint x: 72, endPoint y: 18, distance: 151.2
click at [5, 3] on header "[PERSON_NAME] <[EMAIL_ADDRESS][DOMAIN_NAME]> Loading... Prospect Member Non-att…" at bounding box center [535, 3] width 1070 height 0
click at [307, 15] on input "[EMAIL_ADDRESS][DOMAIN_NAME]>" at bounding box center [387, 19] width 478 height 16
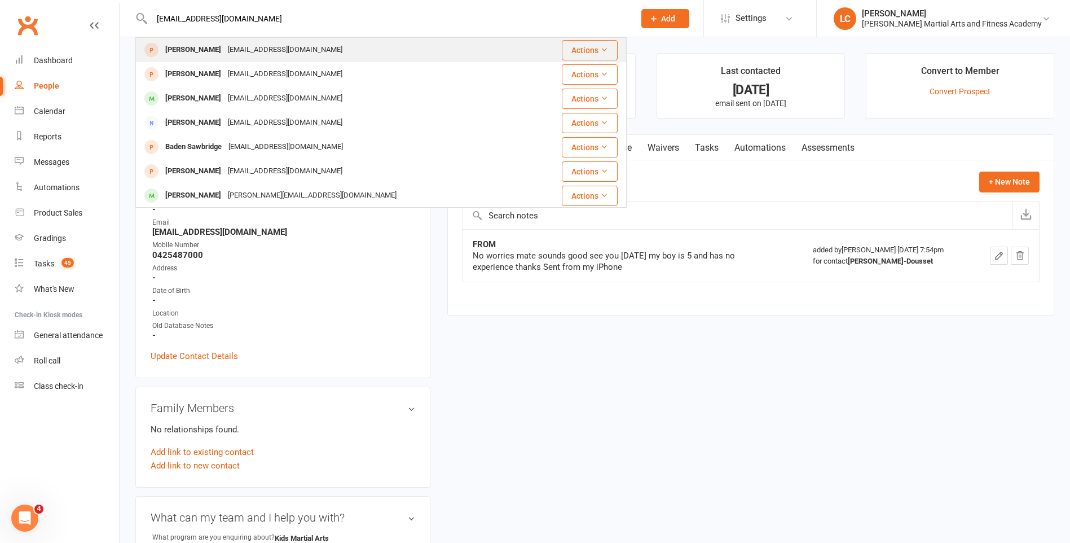
type input "[EMAIL_ADDRESS][DOMAIN_NAME]"
click at [354, 51] on div "[PERSON_NAME] [EMAIL_ADDRESS][DOMAIN_NAME]" at bounding box center [340, 49] width 407 height 23
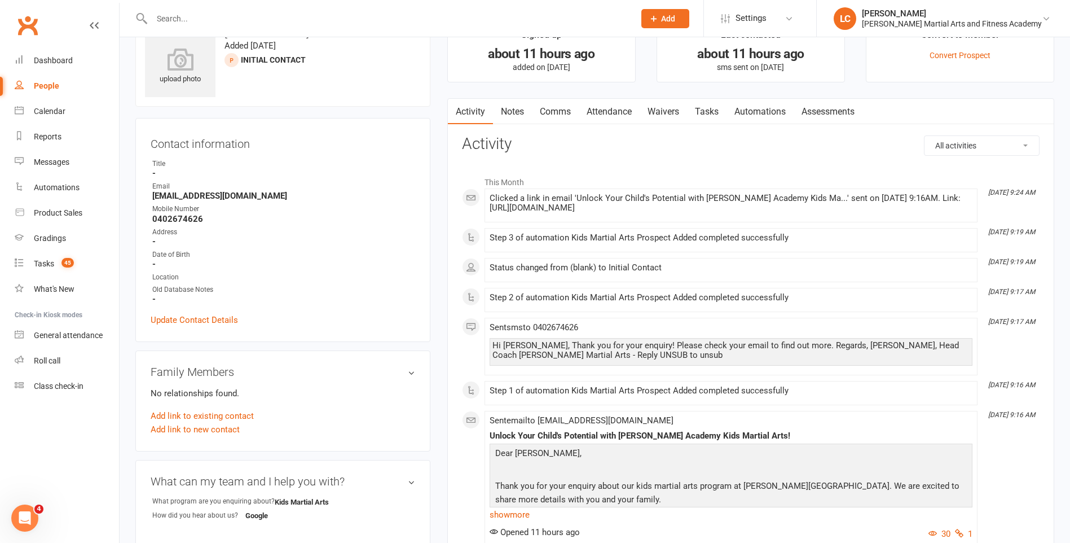
scroll to position [56, 0]
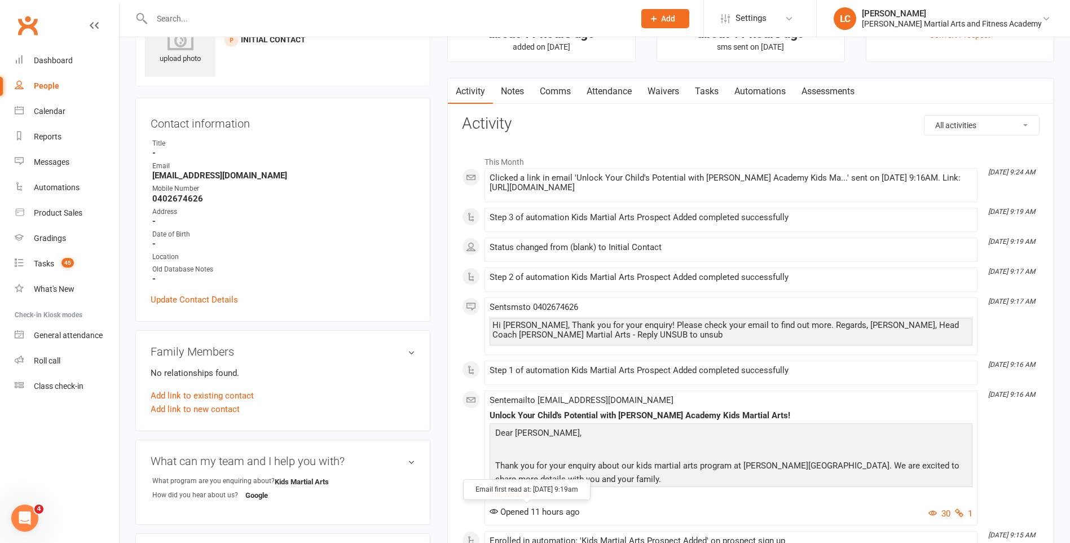
click at [524, 513] on span "Opened 11 hours ago" at bounding box center [535, 512] width 90 height 10
click at [528, 499] on link "show more" at bounding box center [731, 494] width 483 height 16
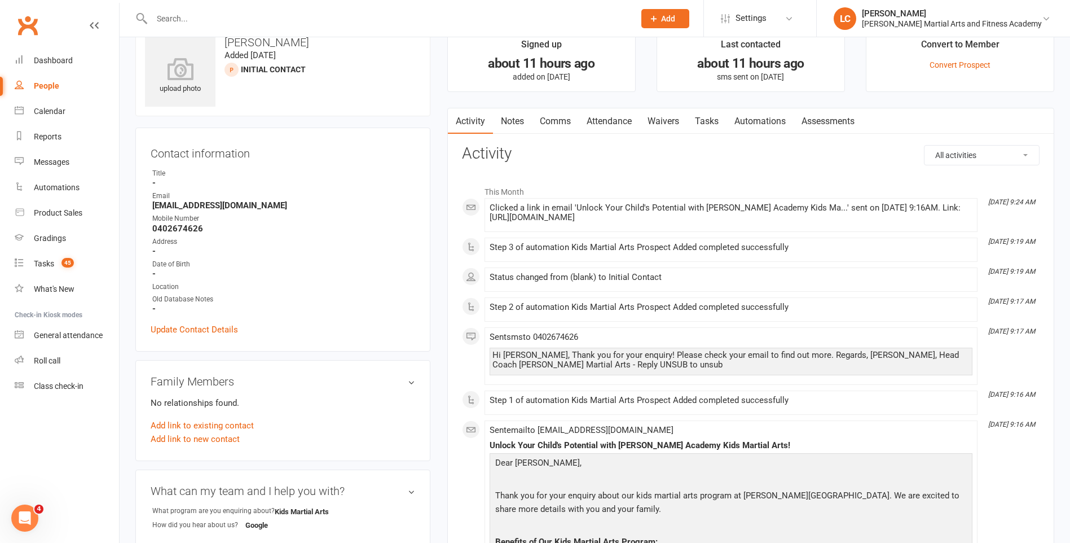
scroll to position [0, 0]
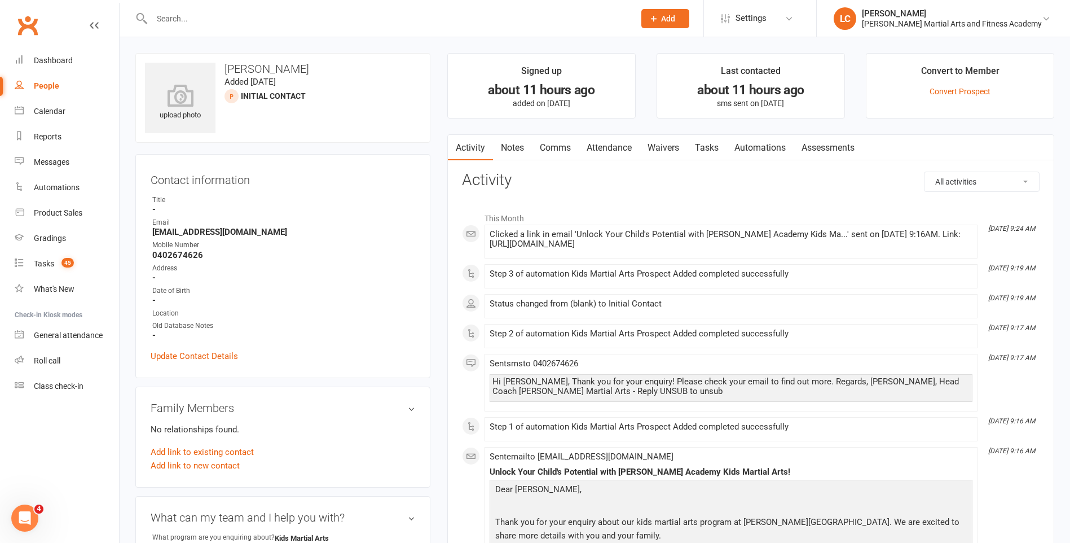
click at [514, 152] on link "Notes" at bounding box center [512, 148] width 39 height 26
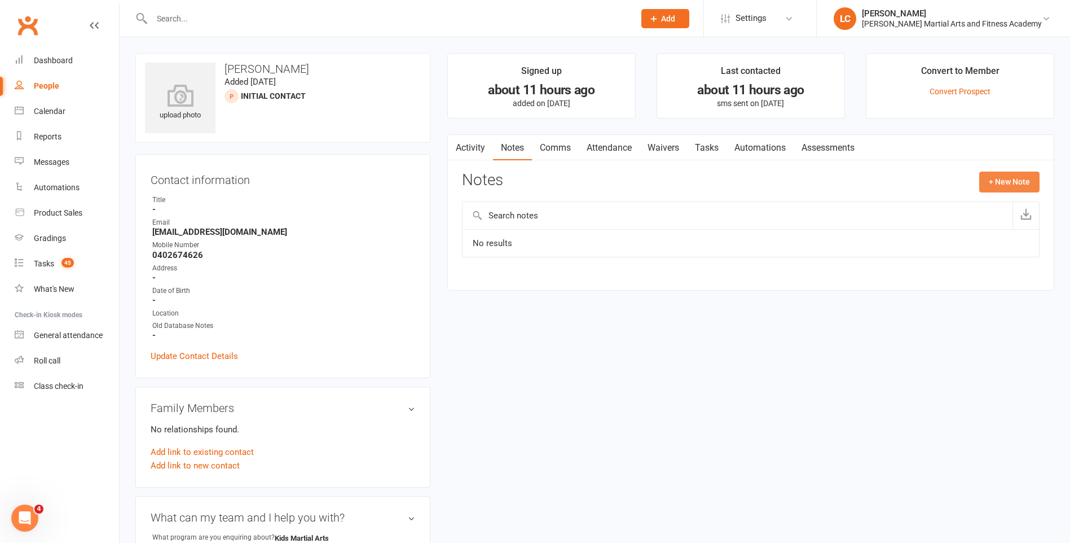
click at [996, 186] on button "+ New Note" at bounding box center [1009, 181] width 60 height 20
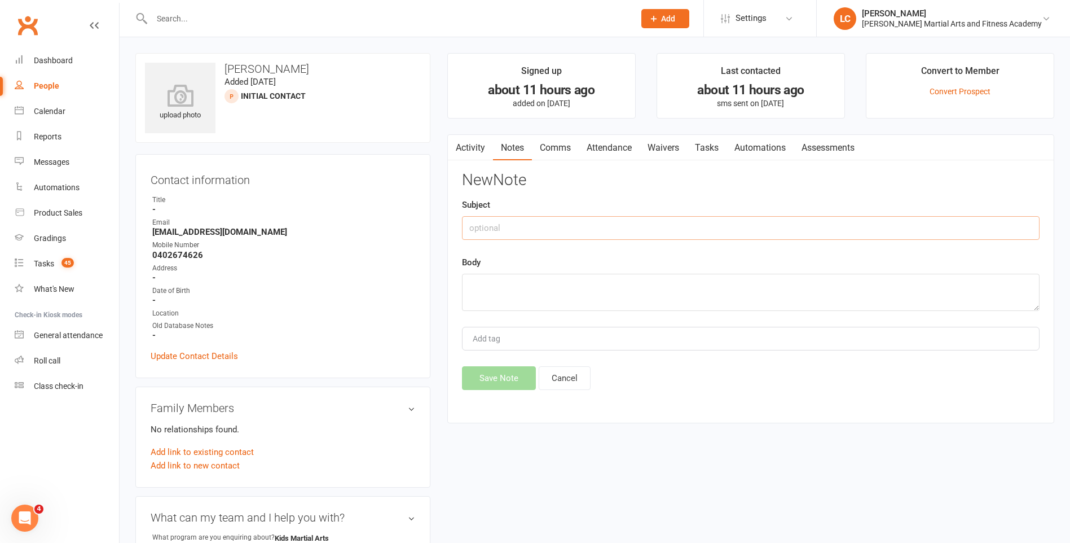
click at [593, 234] on input "text" at bounding box center [751, 228] width 578 height 24
type input "FROM"
click at [543, 298] on textarea at bounding box center [751, 292] width 578 height 37
paste textarea "Hi [PERSON_NAME], Thanks for your quick response. We have a two-year-old and we…"
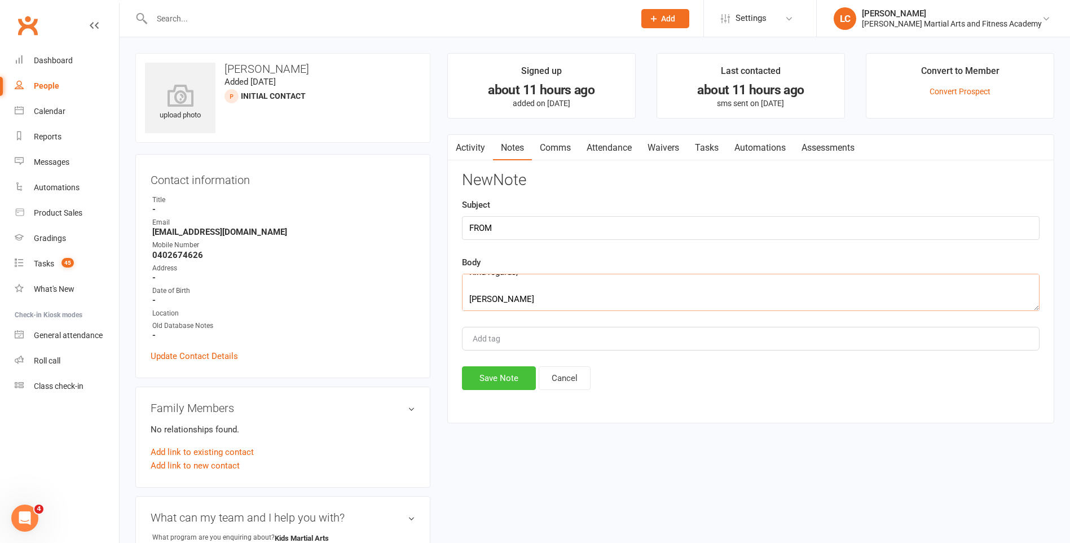
type textarea "Hi [PERSON_NAME], Thanks for your quick response. We have a two-year-old and we…"
drag, startPoint x: 487, startPoint y: 376, endPoint x: 497, endPoint y: 375, distance: 9.6
click at [487, 376] on button "Save Note" at bounding box center [499, 378] width 74 height 24
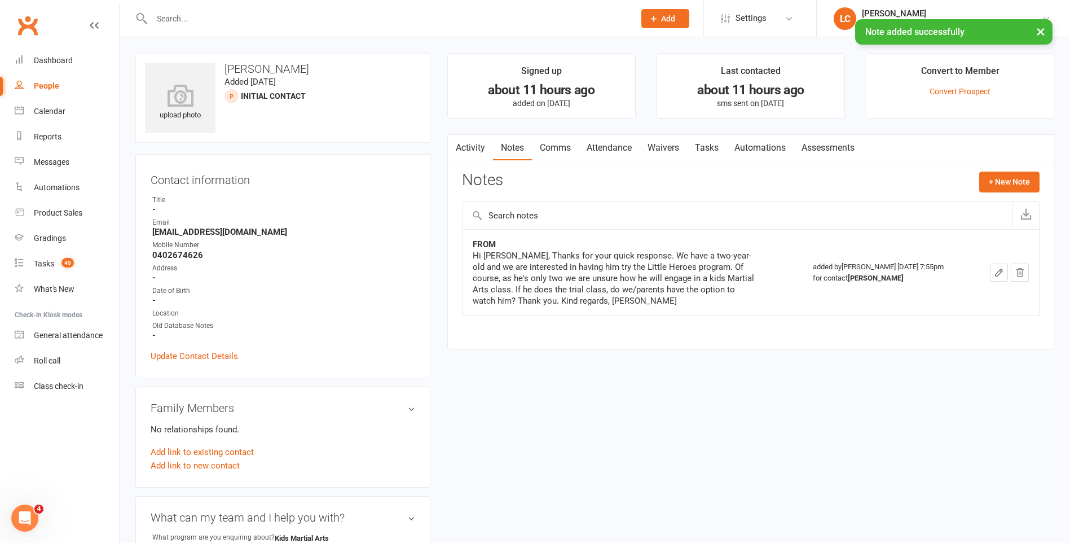
click at [704, 144] on link "Tasks" at bounding box center [706, 148] width 39 height 26
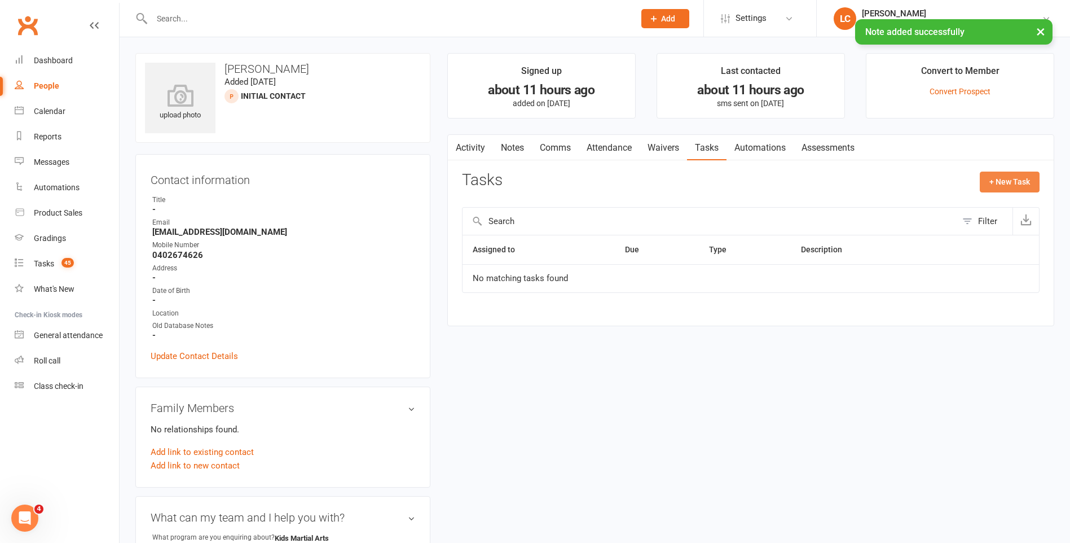
click at [992, 175] on button "+ New Task" at bounding box center [1010, 181] width 60 height 20
select select "47778"
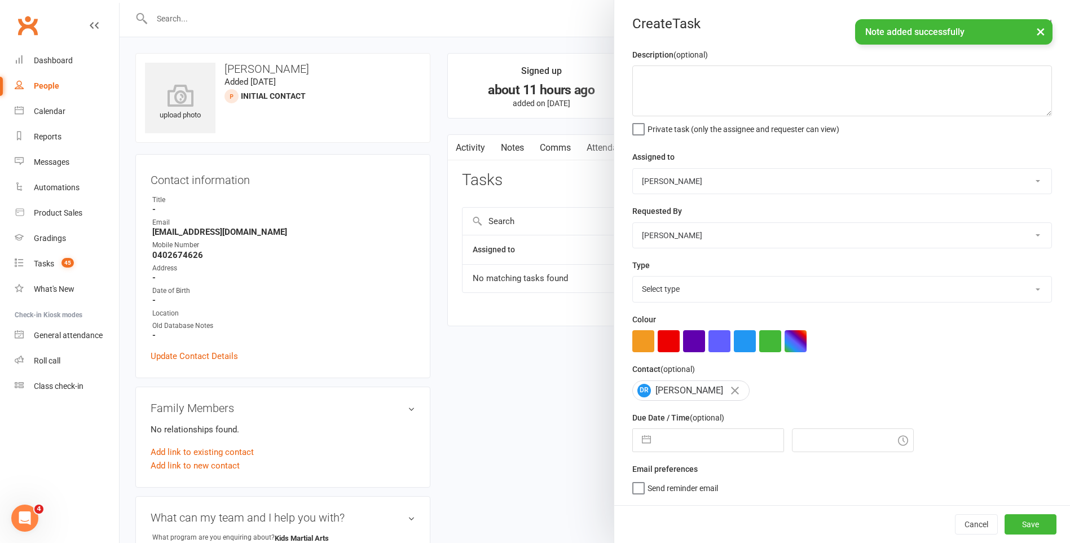
click at [707, 169] on div "[PERSON_NAME] [PERSON_NAME] [PERSON_NAME] [PERSON_NAME] [PERSON_NAME] [PERSON_N…" at bounding box center [842, 181] width 420 height 26
click at [706, 178] on select "[PERSON_NAME] [PERSON_NAME] [PERSON_NAME] [PERSON_NAME] [PERSON_NAME] [PERSON_N…" at bounding box center [842, 181] width 419 height 25
select select "50751"
click at [633, 169] on select "[PERSON_NAME] [PERSON_NAME] [PERSON_NAME] [PERSON_NAME] [PERSON_NAME] [PERSON_N…" at bounding box center [842, 181] width 419 height 25
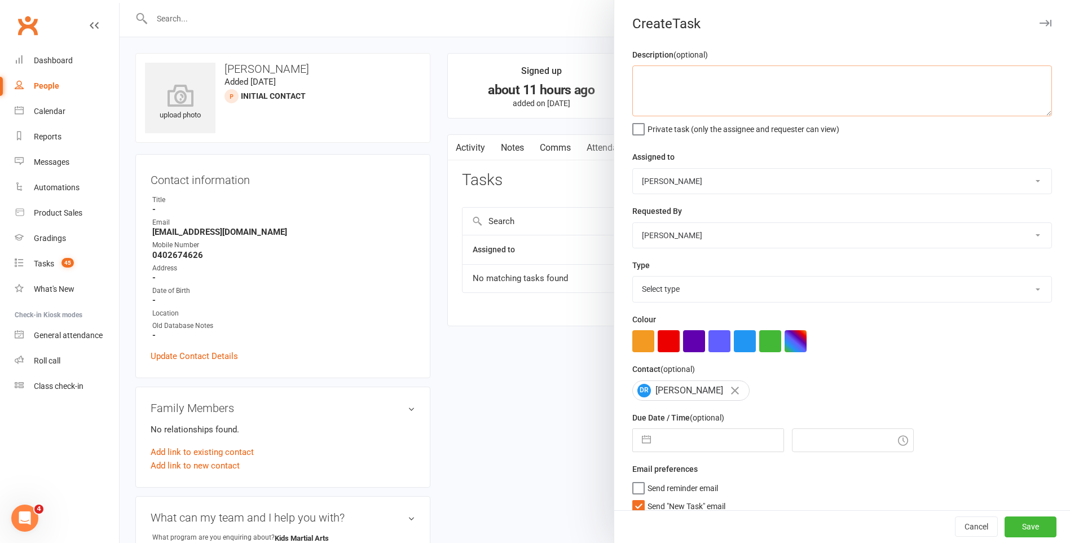
click at [720, 108] on textarea at bounding box center [842, 90] width 420 height 51
type textarea "FU ENQ - Wants a bit more info on little heroes. See Notes."
click at [667, 291] on select "Select type E-mail General task Meeting Phone call Sett in calls Add new task t…" at bounding box center [842, 288] width 419 height 25
select select "25276"
click at [633, 279] on select "Select type E-mail General task Meeting Phone call Sett in calls Add new task t…" at bounding box center [842, 288] width 419 height 25
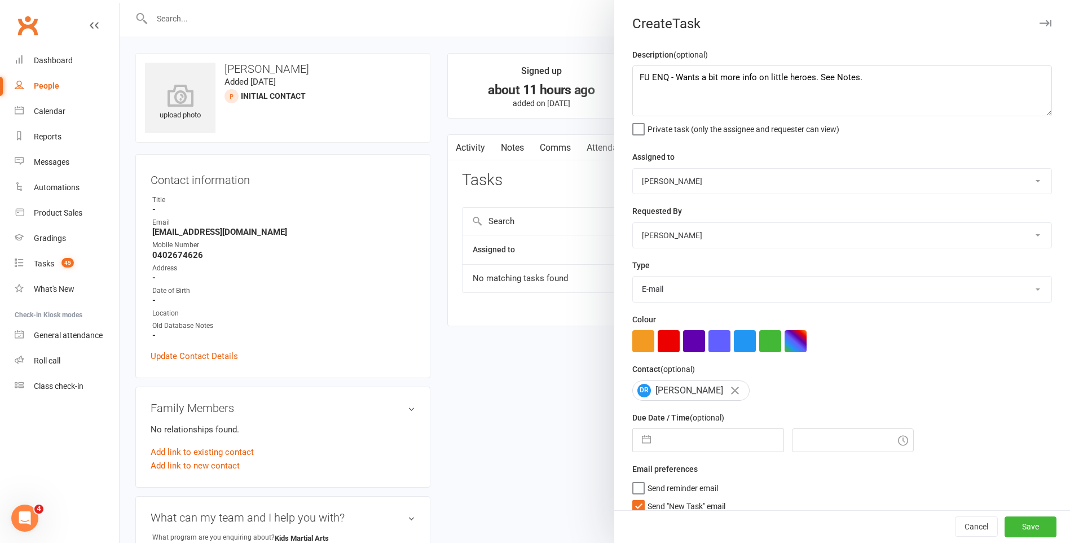
click at [638, 507] on label "Send "New Task" email" at bounding box center [678, 503] width 93 height 11
click at [638, 498] on input "Send "New Task" email" at bounding box center [678, 498] width 93 height 0
select select "8"
select select "2025"
select select "9"
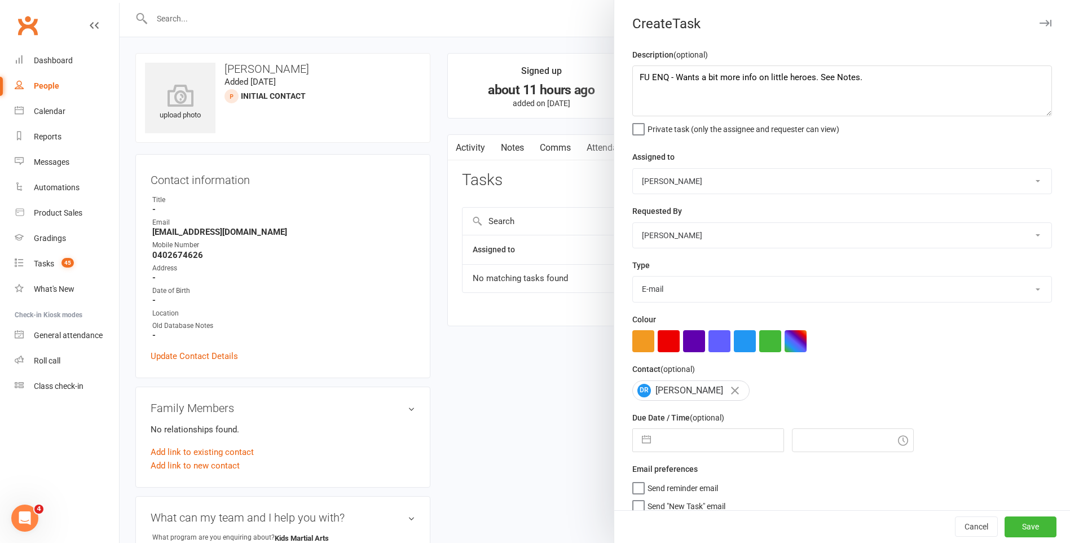
select select "2025"
select select "10"
select select "2025"
drag, startPoint x: 672, startPoint y: 449, endPoint x: 690, endPoint y: 457, distance: 19.2
click at [673, 449] on input "text" at bounding box center [720, 440] width 127 height 23
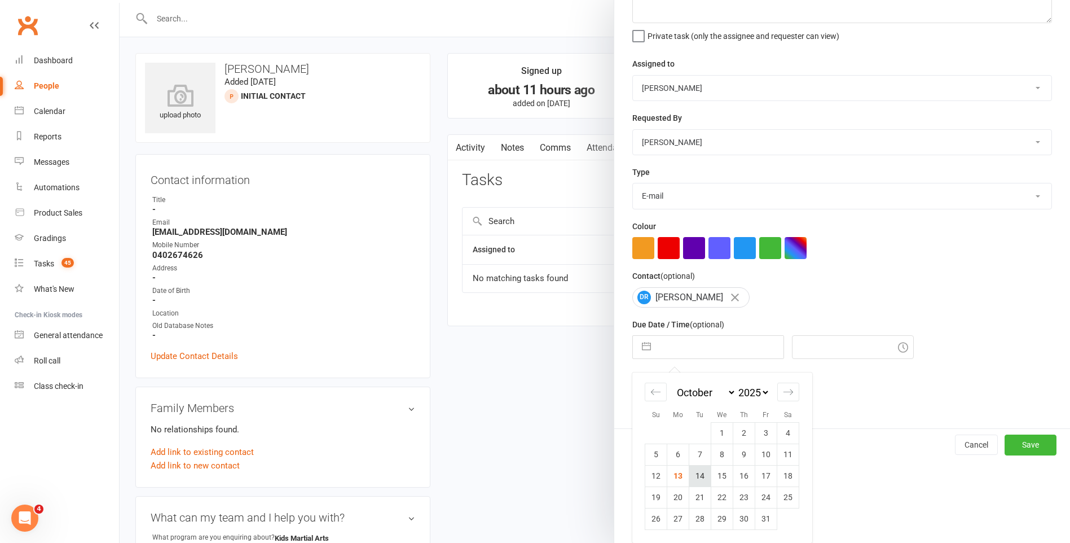
click at [693, 478] on td "14" at bounding box center [700, 475] width 22 height 21
type input "[DATE]"
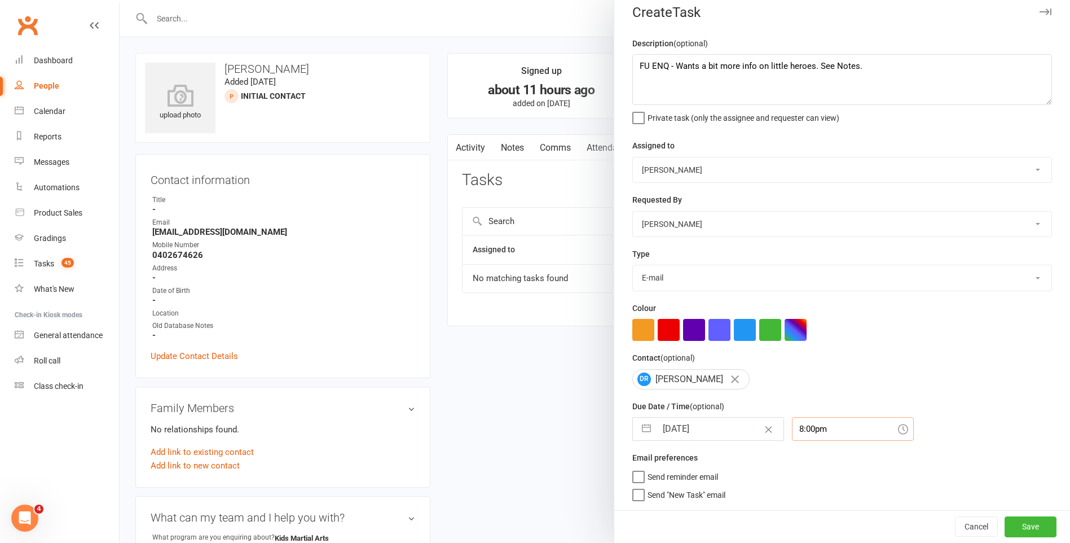
click at [820, 425] on input "8:00pm" at bounding box center [853, 429] width 122 height 24
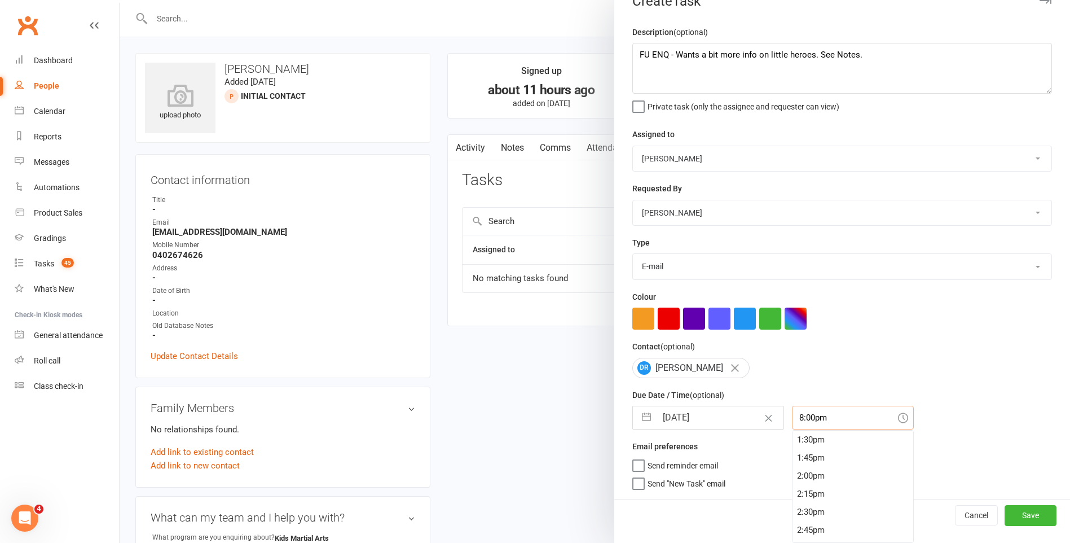
scroll to position [862, 0]
click at [824, 447] on div "12:00pm" at bounding box center [853, 444] width 121 height 18
type input "12:00pm"
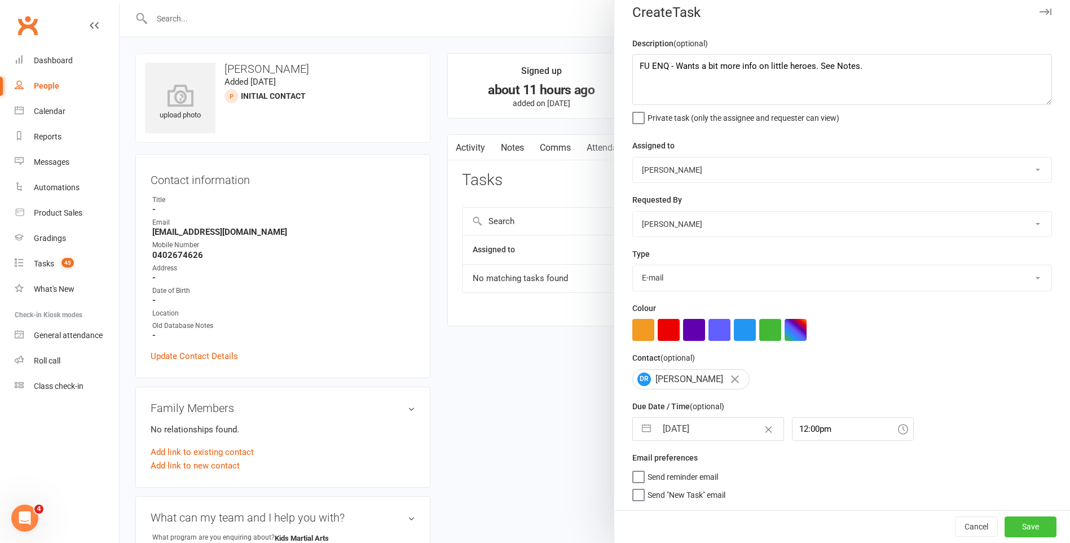
click at [1006, 521] on button "Save" at bounding box center [1031, 526] width 52 height 20
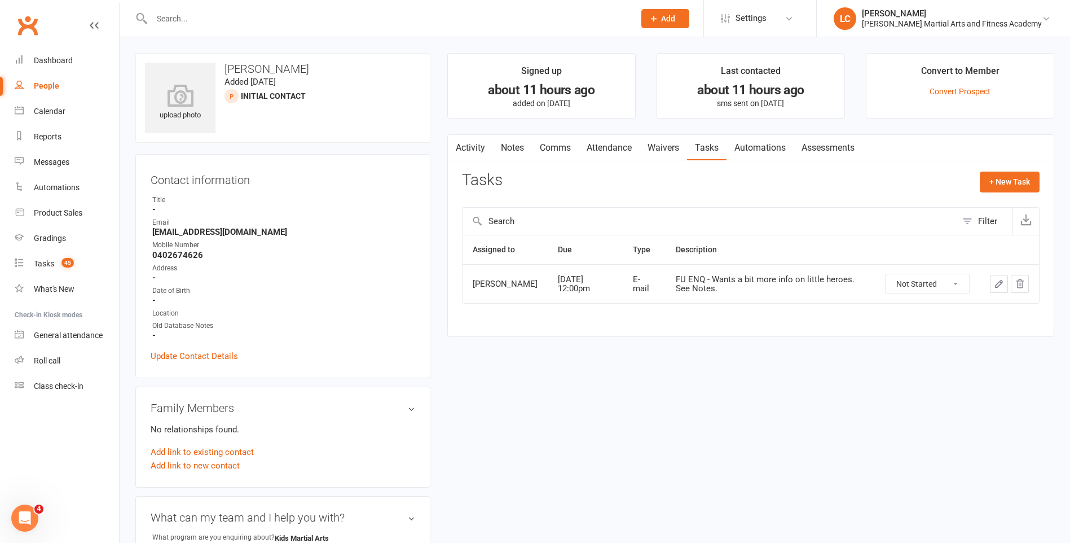
click at [244, 16] on input "text" at bounding box center [387, 19] width 478 height 16
paste input "[PERSON_NAME] [PERSON_NAME] <[EMAIL_ADDRESS][DOMAIN_NAME]>"
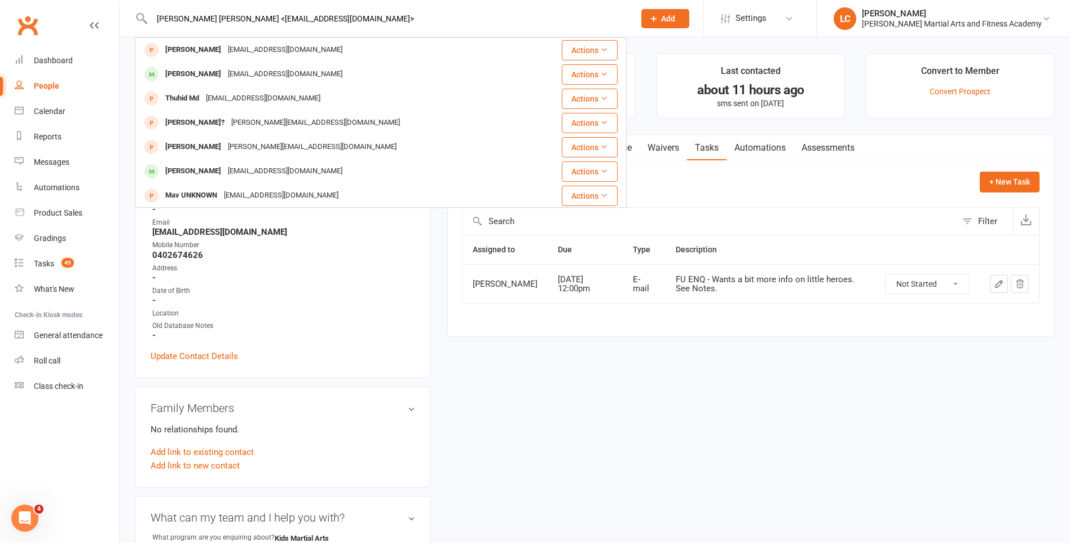
drag, startPoint x: 193, startPoint y: 19, endPoint x: 3, endPoint y: 8, distance: 191.0
click at [3, 3] on header "[PERSON_NAME] [PERSON_NAME] <[EMAIL_ADDRESS][DOMAIN_NAME]> [PERSON_NAME] [PERSO…" at bounding box center [535, 3] width 1070 height 0
click at [336, 12] on input "[PERSON_NAME] [PERSON_NAME] <[EMAIL_ADDRESS][DOMAIN_NAME]>" at bounding box center [387, 19] width 478 height 16
type input "[PERSON_NAME] [PERSON_NAME] <[EMAIL_ADDRESS][DOMAIN_NAME]>"
drag, startPoint x: 366, startPoint y: 7, endPoint x: 172, endPoint y: 21, distance: 194.5
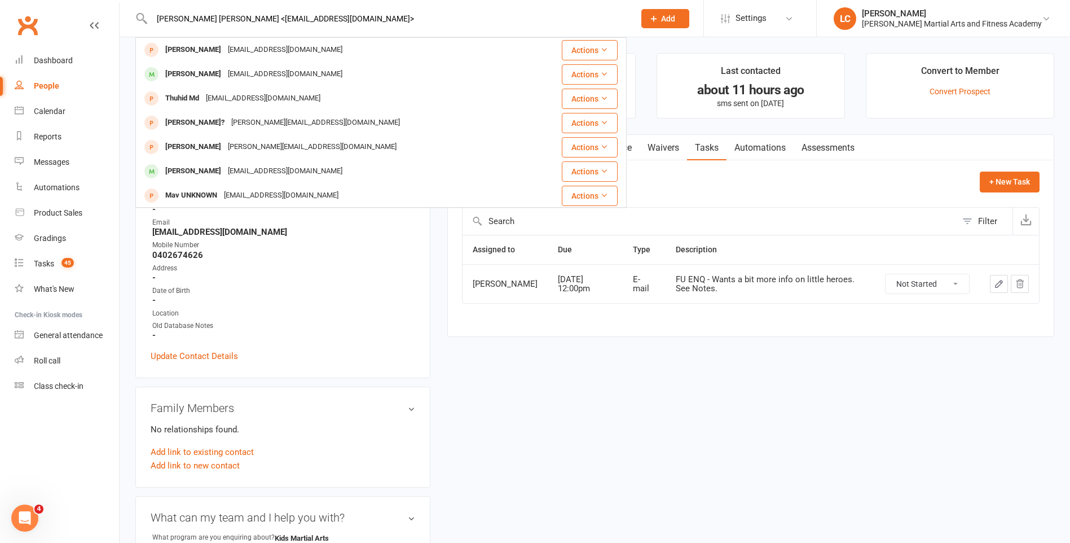
click at [146, 23] on div "[PERSON_NAME] [PERSON_NAME] <[EMAIL_ADDRESS][DOMAIN_NAME]> [PERSON_NAME] [PERSO…" at bounding box center [380, 18] width 491 height 37
drag, startPoint x: 377, startPoint y: 21, endPoint x: 102, endPoint y: 13, distance: 276.0
click at [102, 3] on header "[PERSON_NAME] [PERSON_NAME] <[EMAIL_ADDRESS][DOMAIN_NAME]> [PERSON_NAME] [PERSO…" at bounding box center [535, 3] width 1070 height 0
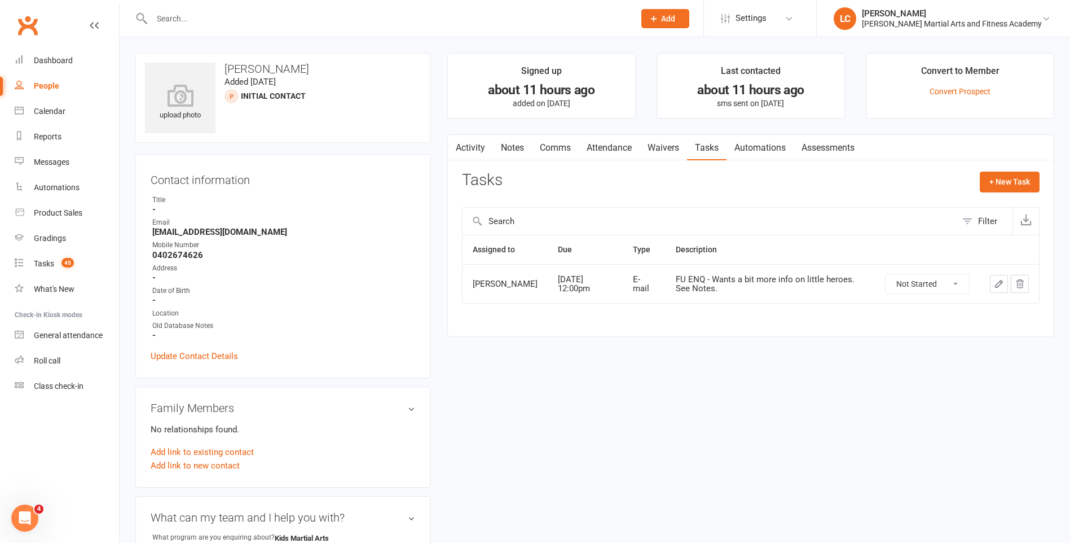
click at [666, 20] on div "Prospect Member Non-attending contact Grading event Task Bulk message Add" at bounding box center [665, 18] width 77 height 37
click at [688, 24] on button "Add" at bounding box center [665, 18] width 48 height 19
click at [665, 61] on link "Prospect" at bounding box center [653, 50] width 100 height 26
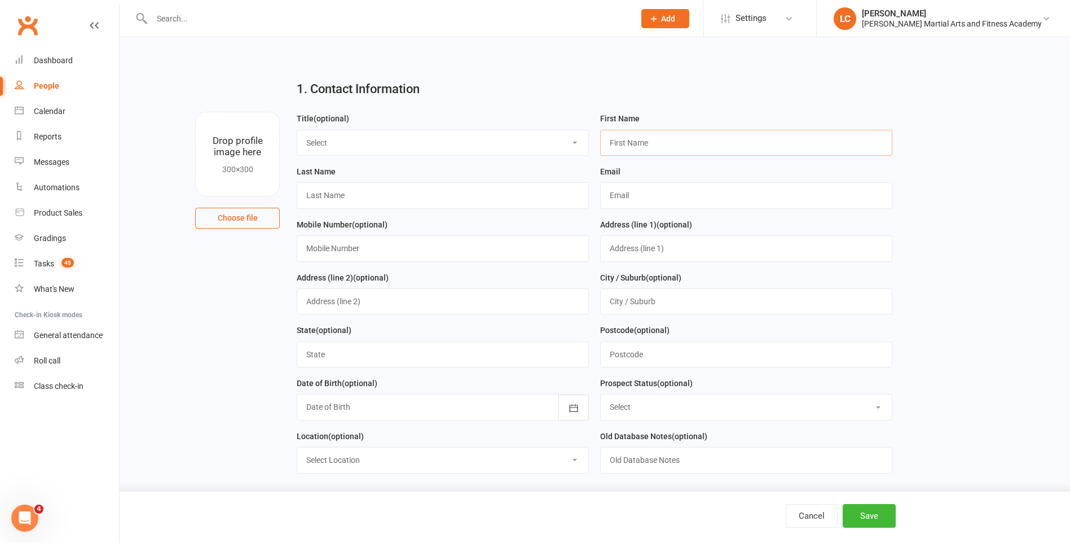
click at [669, 136] on input "text" at bounding box center [746, 143] width 292 height 26
paste input "[PERSON_NAME] [PERSON_NAME] <[EMAIL_ADDRESS][DOMAIN_NAME]>"
drag, startPoint x: 623, startPoint y: 144, endPoint x: 639, endPoint y: 144, distance: 15.8
click at [639, 144] on input "[PERSON_NAME] [PERSON_NAME] <[EMAIL_ADDRESS][DOMAIN_NAME]>" at bounding box center [746, 143] width 292 height 26
click at [739, 144] on input "[PERSON_NAME] [PERSON_NAME] <[EMAIL_ADDRESS][DOMAIN_NAME]>" at bounding box center [746, 143] width 292 height 26
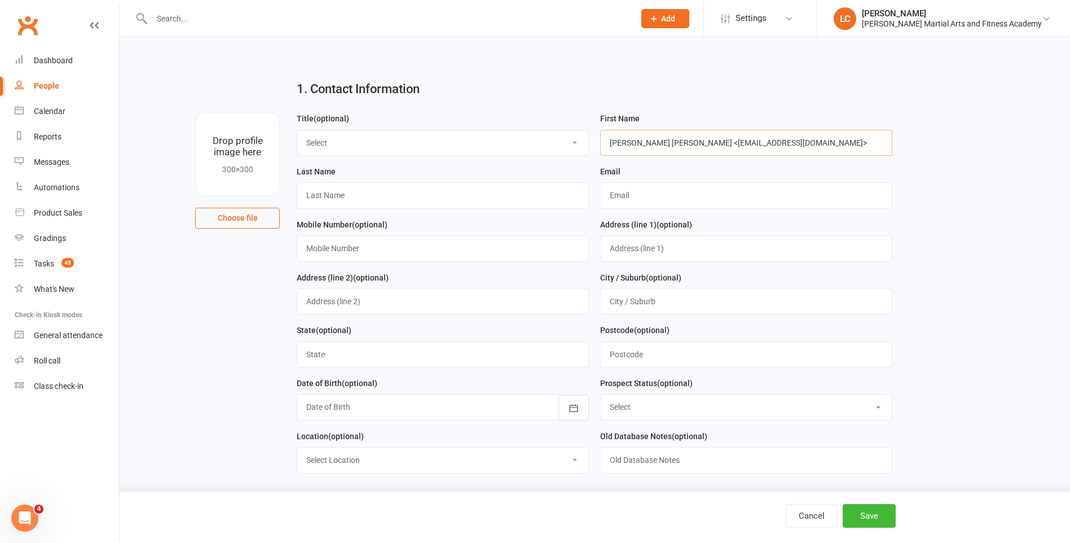
type input "[PERSON_NAME] [PERSON_NAME] <[EMAIL_ADDRESS][DOMAIN_NAME]>"
drag, startPoint x: 745, startPoint y: 147, endPoint x: 549, endPoint y: 155, distance: 195.9
click at [550, 155] on form "Title (optional) Select Mr Mrs Miss Ms Dr First Name [PERSON_NAME] [PERSON_NAME…" at bounding box center [594, 297] width 607 height 370
paste input "[PERSON_NAME] [PERSON_NAME] <[EMAIL_ADDRESS][DOMAIN_NAME]>"
drag, startPoint x: 626, startPoint y: 143, endPoint x: 842, endPoint y: 159, distance: 216.7
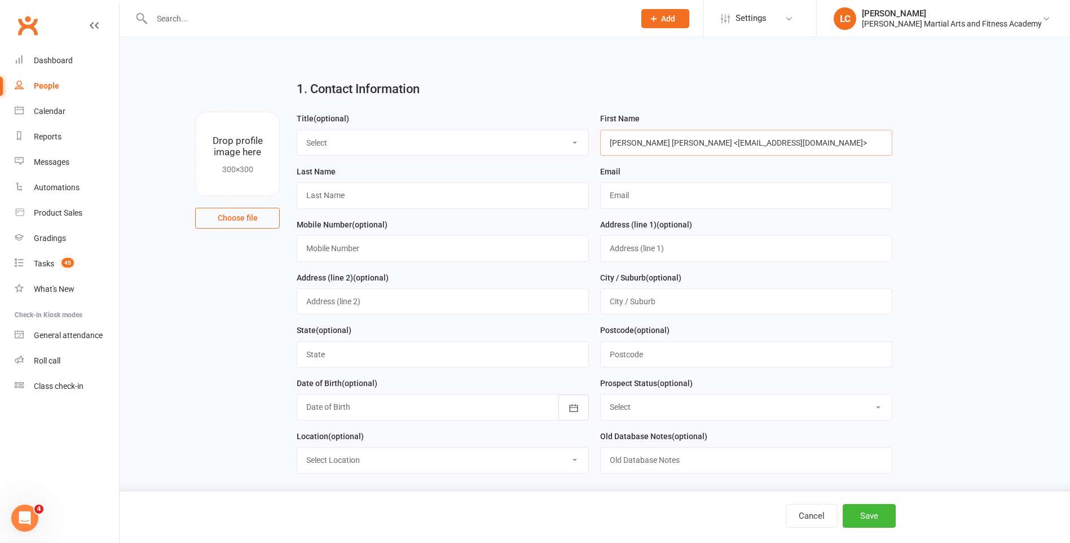
click at [842, 159] on div "First Name [PERSON_NAME] [PERSON_NAME] <[EMAIL_ADDRESS][DOMAIN_NAME]>" at bounding box center [746, 138] width 303 height 53
type input "[PERSON_NAME]"
click at [333, 197] on input "text" at bounding box center [443, 195] width 292 height 26
paste input "[PERSON_NAME] [PERSON_NAME] <[EMAIL_ADDRESS][DOMAIN_NAME]>"
click at [323, 191] on input "[PERSON_NAME] [PERSON_NAME] <[EMAIL_ADDRESS][DOMAIN_NAME]>" at bounding box center [443, 195] width 292 height 26
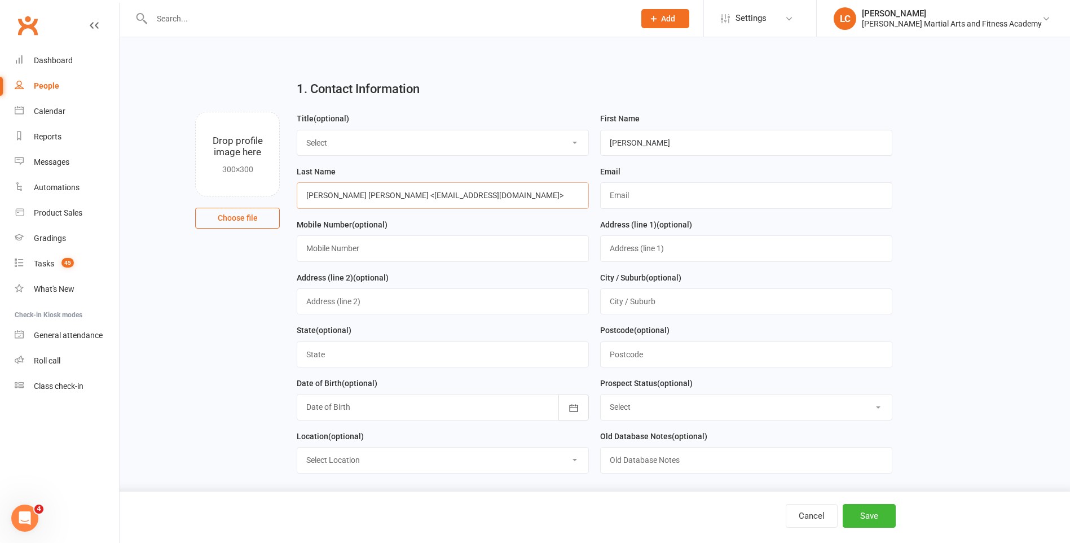
drag, startPoint x: 324, startPoint y: 195, endPoint x: 246, endPoint y: 201, distance: 78.1
click at [246, 112] on div "Drop profile image here 300×300 Choose file Title (optional) Select Mr Mrs Miss…" at bounding box center [594, 112] width 919 height 0
drag, startPoint x: 439, startPoint y: 198, endPoint x: 323, endPoint y: 200, distance: 115.7
click at [323, 200] on input "[PERSON_NAME] <[EMAIL_ADDRESS][DOMAIN_NAME]>" at bounding box center [443, 195] width 292 height 26
type input "[PERSON_NAME]"
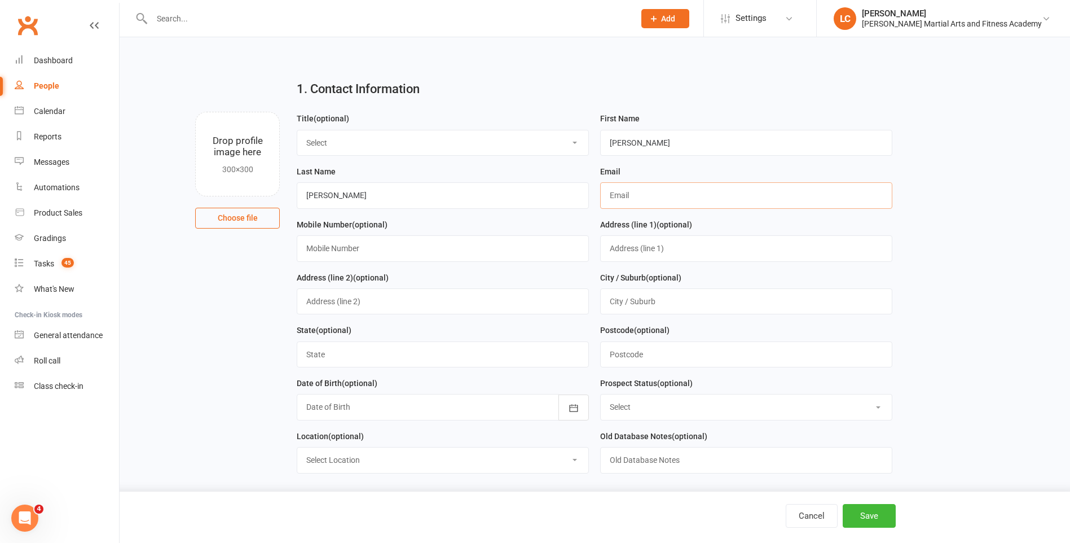
click at [703, 191] on input "text" at bounding box center [746, 195] width 292 height 26
paste input "[PERSON_NAME] [PERSON_NAME] <[EMAIL_ADDRESS][DOMAIN_NAME]>"
click at [639, 196] on input "[PERSON_NAME] [PERSON_NAME] <[EMAIL_ADDRESS][DOMAIN_NAME]>" at bounding box center [746, 195] width 292 height 26
click at [646, 196] on input "[PERSON_NAME] [PERSON_NAME] <[EMAIL_ADDRESS][DOMAIN_NAME]>" at bounding box center [746, 195] width 292 height 26
drag, startPoint x: 634, startPoint y: 200, endPoint x: 516, endPoint y: 207, distance: 117.5
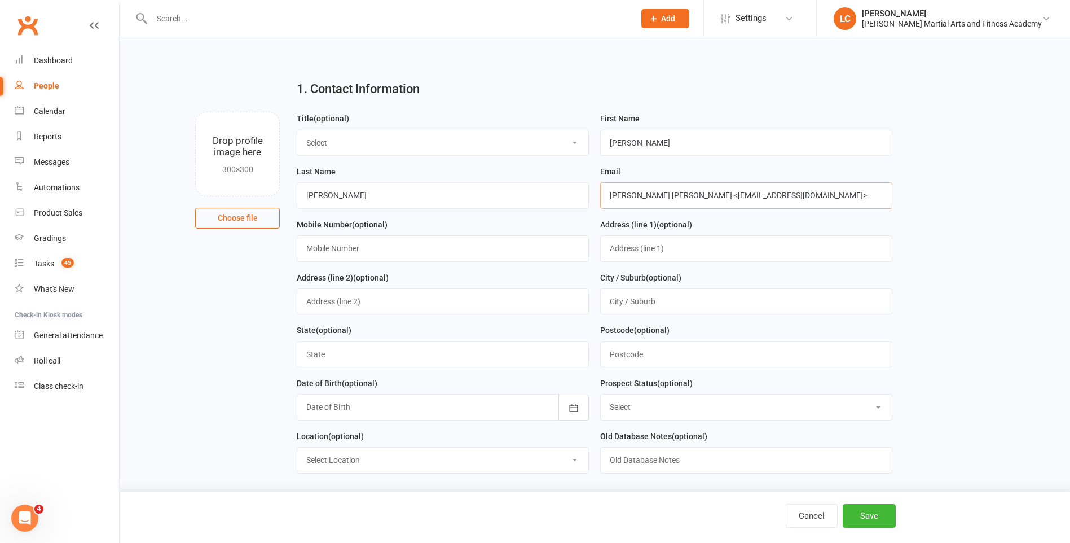
click at [516, 207] on form "Title (optional) Select Mr Mrs Miss Ms Dr First Name [PERSON_NAME] Last Name [P…" at bounding box center [594, 297] width 607 height 370
click at [719, 198] on input "[EMAIL_ADDRESS][DOMAIN_NAME]>" at bounding box center [746, 195] width 292 height 26
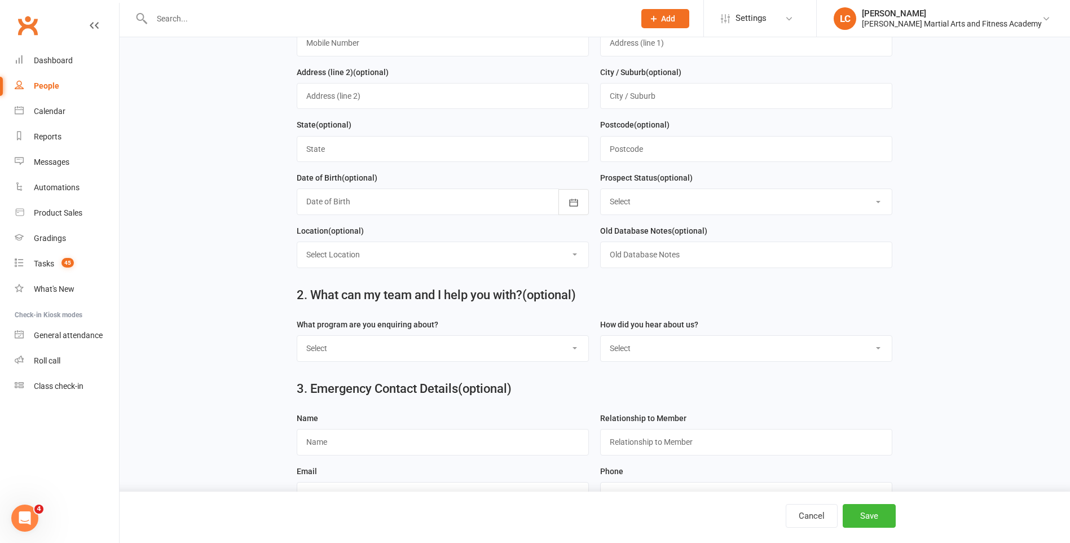
scroll to position [226, 0]
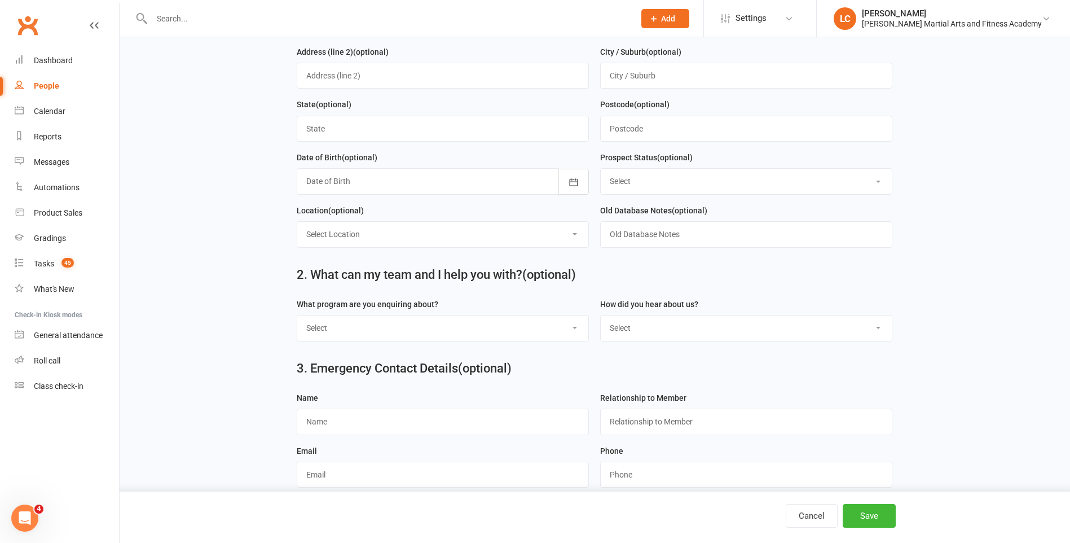
type input "[EMAIL_ADDRESS][DOMAIN_NAME]"
click at [440, 329] on select "Select Kids Martial Arts Kids BJJ Adults BJJ Adults Martial Arts Adults MMA Adu…" at bounding box center [442, 327] width 291 height 25
select select "Kids Martial Arts"
click at [297, 320] on select "Select Kids Martial Arts Kids BJJ Adults BJJ Adults Martial Arts Adults MMA Adu…" at bounding box center [442, 327] width 291 height 25
click at [867, 525] on button "Save" at bounding box center [869, 516] width 53 height 24
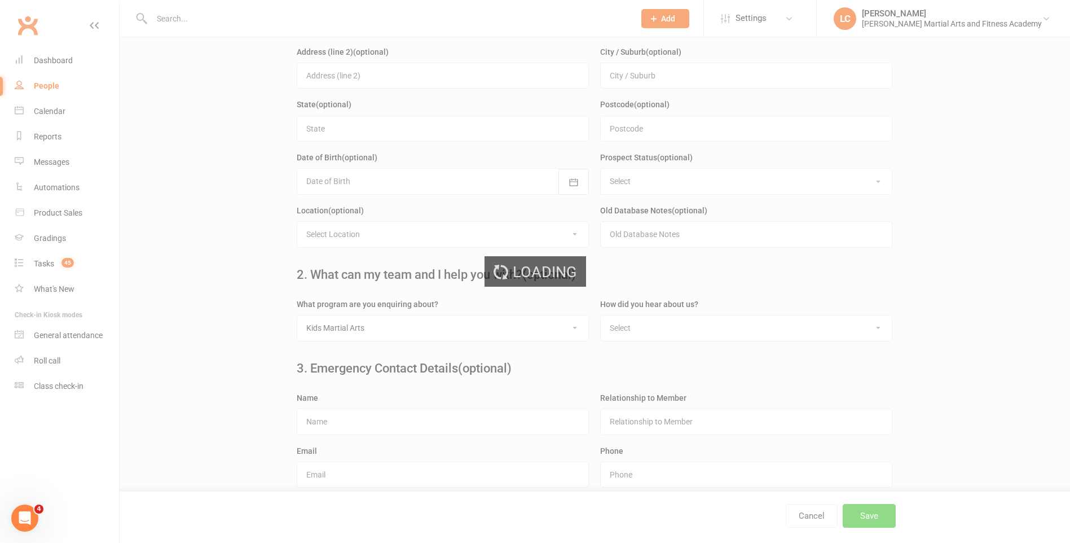
scroll to position [0, 0]
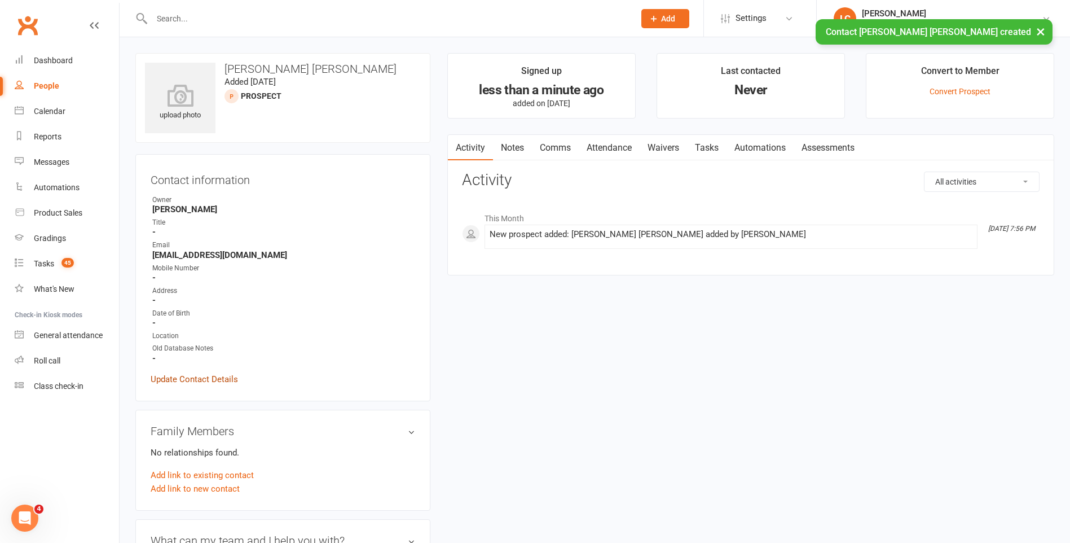
click at [200, 376] on link "Update Contact Details" at bounding box center [194, 379] width 87 height 14
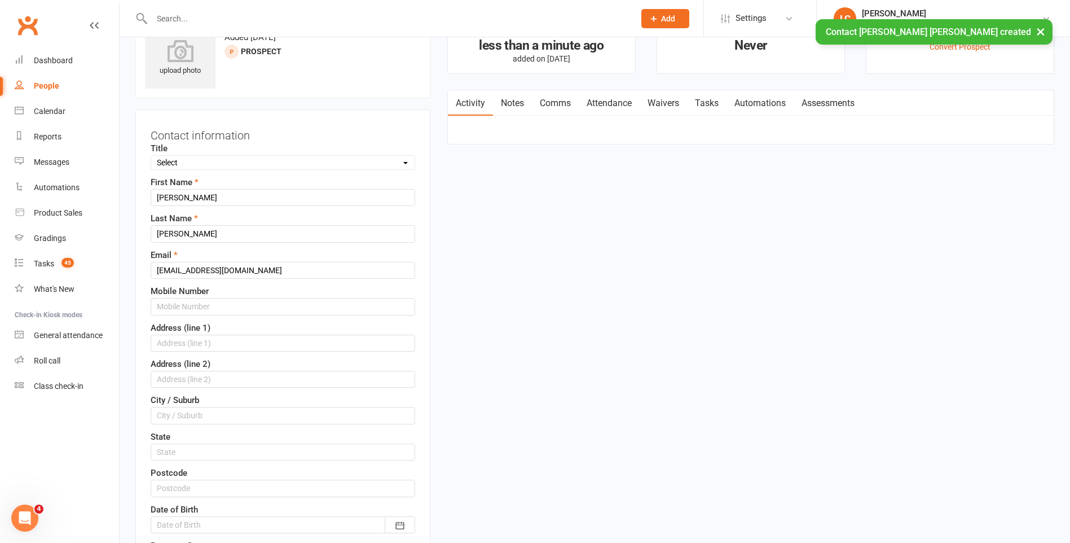
scroll to position [53, 0]
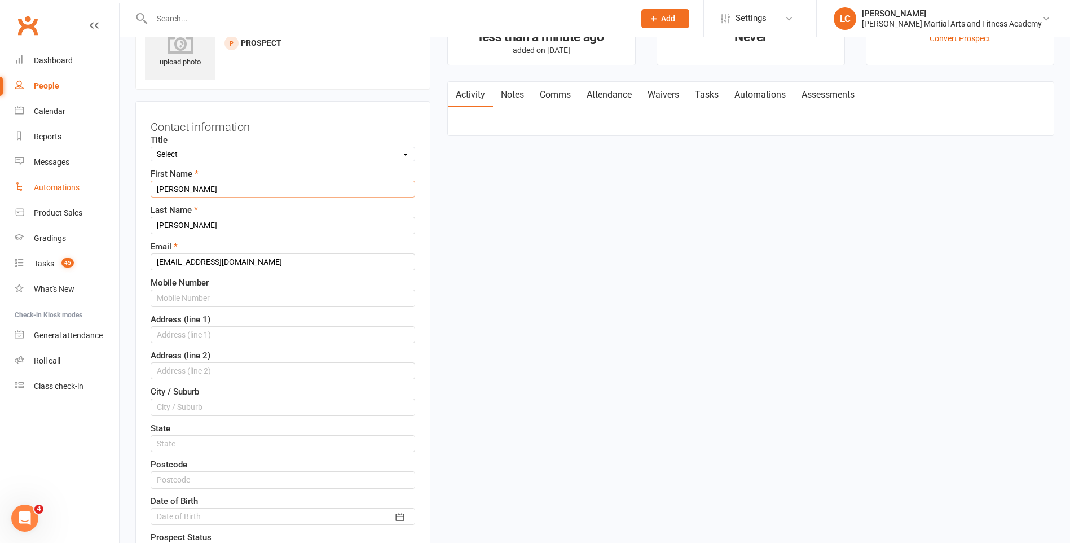
drag, startPoint x: 218, startPoint y: 188, endPoint x: 55, endPoint y: 181, distance: 163.2
paste input "> [PERSON_NAME]"
drag, startPoint x: 178, startPoint y: 190, endPoint x: 37, endPoint y: 184, distance: 140.6
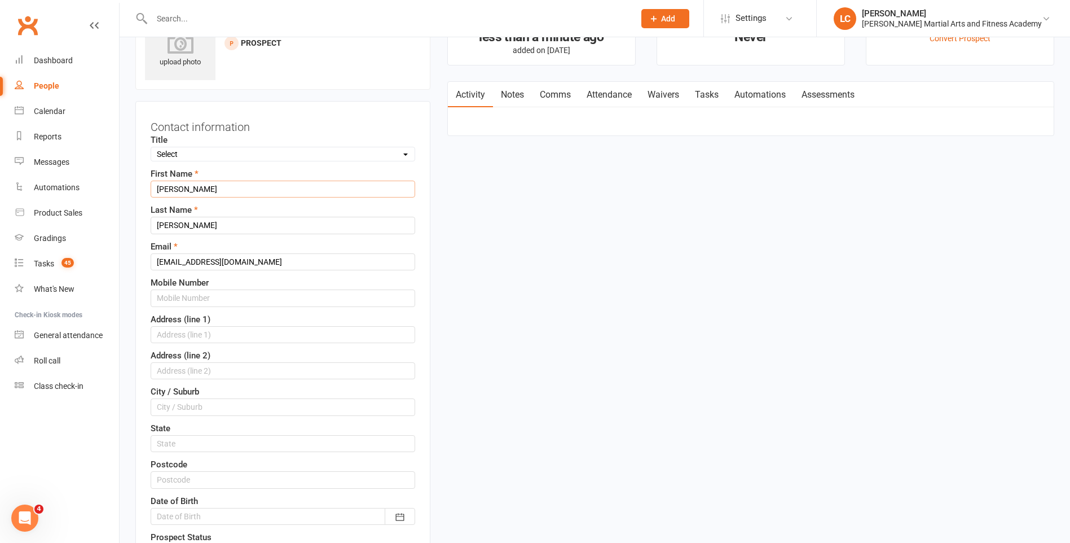
type input "urnbull"
drag, startPoint x: 209, startPoint y: 187, endPoint x: 62, endPoint y: 186, distance: 146.7
drag, startPoint x: 191, startPoint y: 226, endPoint x: 124, endPoint y: 226, distance: 66.6
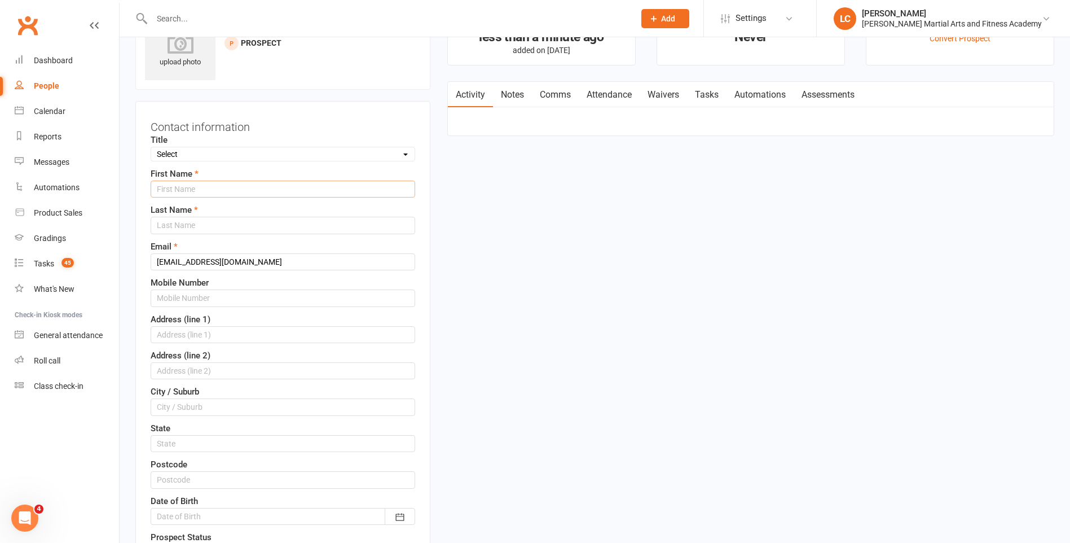
click at [284, 196] on input "text" at bounding box center [283, 189] width 265 height 17
paste input "> [PERSON_NAME]"
drag, startPoint x: 165, startPoint y: 187, endPoint x: 130, endPoint y: 197, distance: 36.4
drag, startPoint x: 174, startPoint y: 188, endPoint x: 234, endPoint y: 193, distance: 60.6
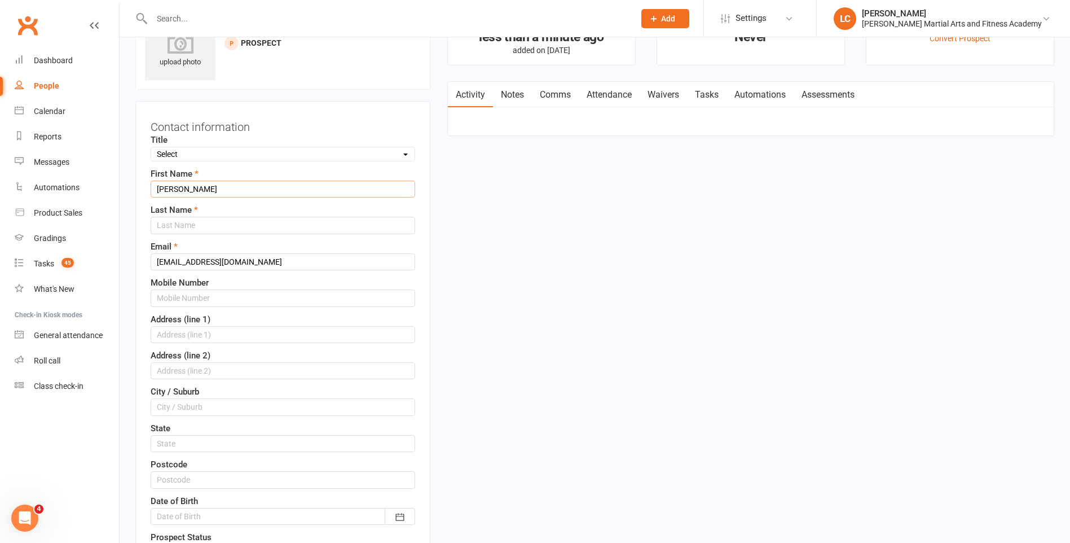
click at [234, 193] on input "[PERSON_NAME]" at bounding box center [283, 189] width 265 height 17
type input "[PERSON_NAME]"
click at [203, 217] on input "text" at bounding box center [283, 225] width 265 height 17
paste input "> [PERSON_NAME]"
drag, startPoint x: 179, startPoint y: 226, endPoint x: 54, endPoint y: 226, distance: 125.2
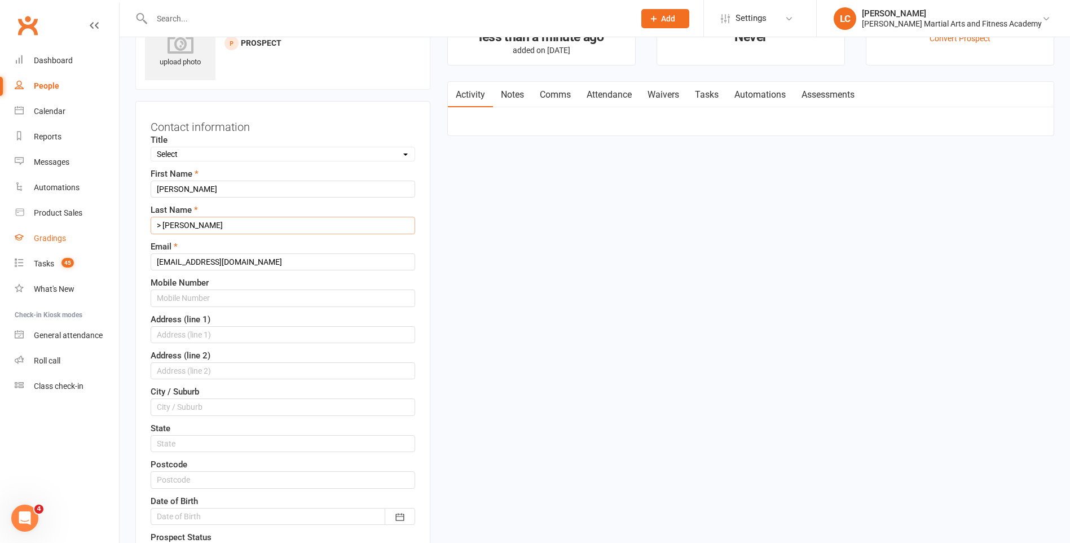
click at [217, 224] on input "[PERSON_NAME]" at bounding box center [283, 225] width 265 height 17
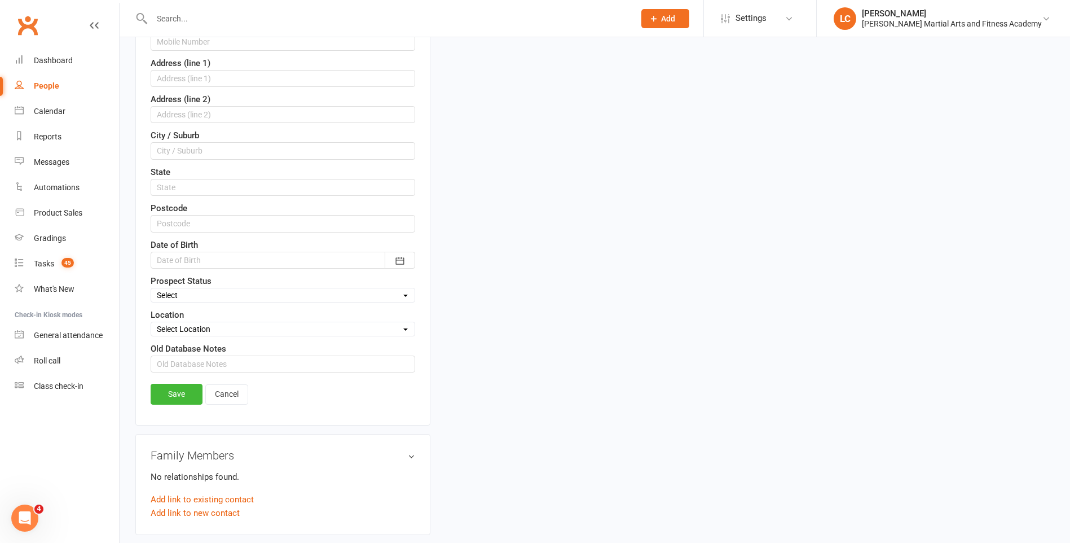
scroll to position [335, 0]
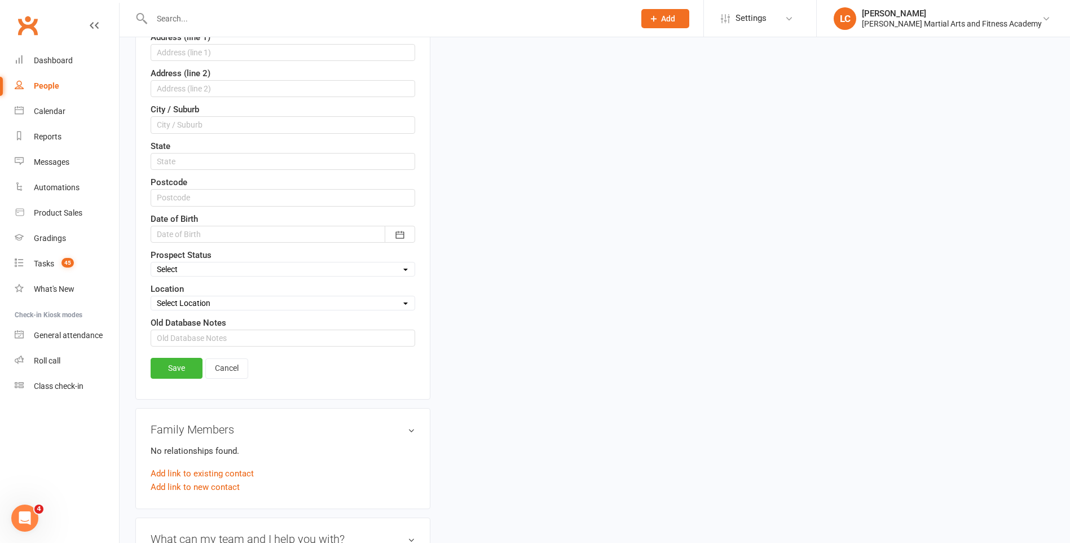
type input "[PERSON_NAME]"
click at [177, 370] on link "Save" at bounding box center [177, 368] width 52 height 20
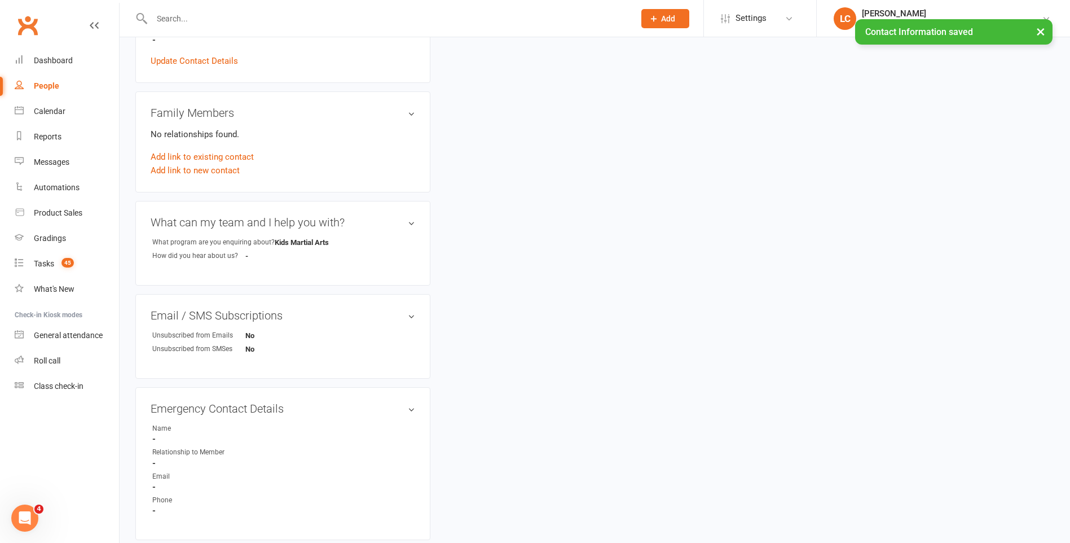
scroll to position [0, 0]
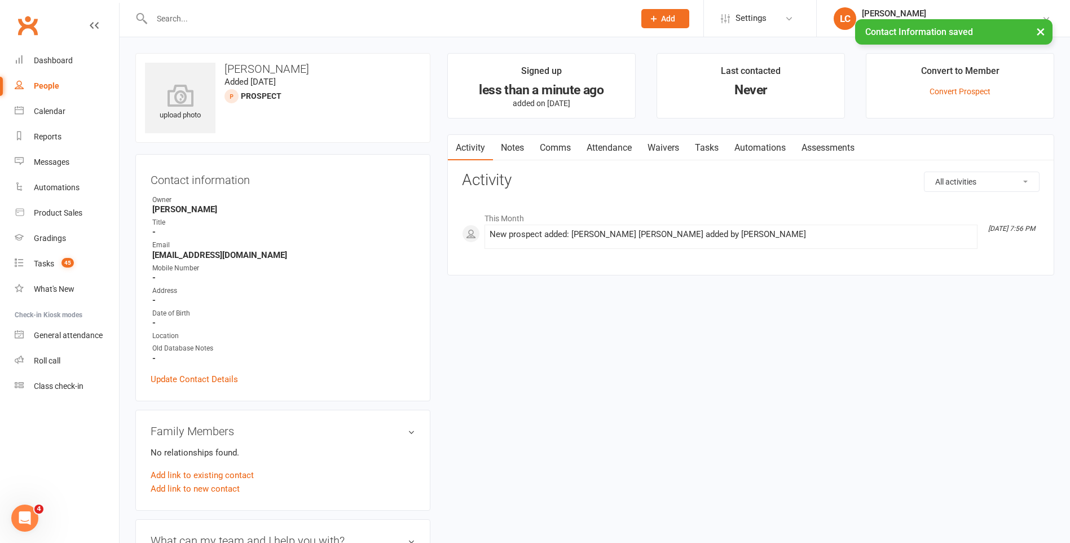
drag, startPoint x: 514, startPoint y: 155, endPoint x: 557, endPoint y: 163, distance: 43.7
click at [514, 155] on link "Notes" at bounding box center [512, 148] width 39 height 26
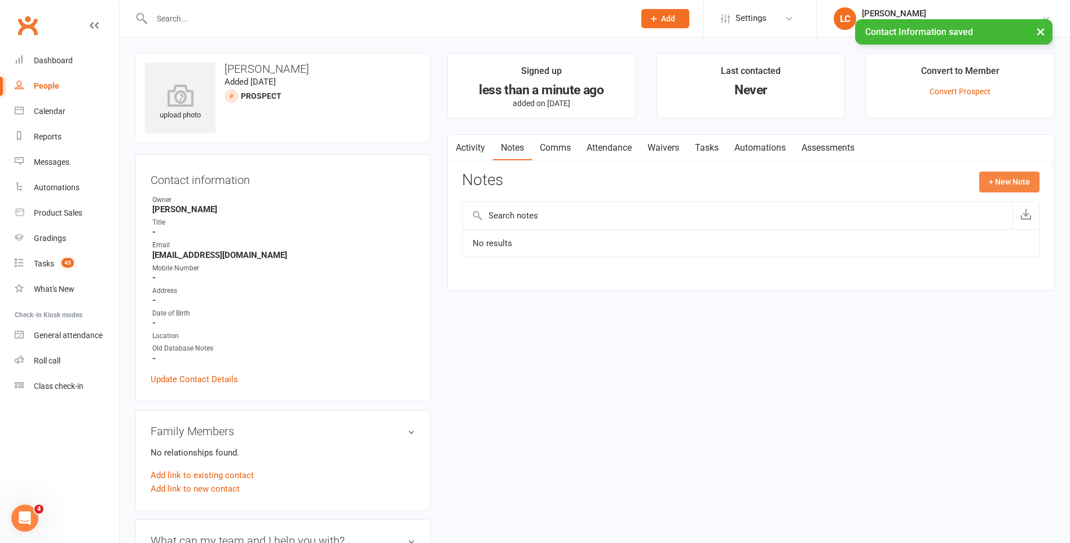
click at [1011, 184] on button "+ New Note" at bounding box center [1009, 181] width 60 height 20
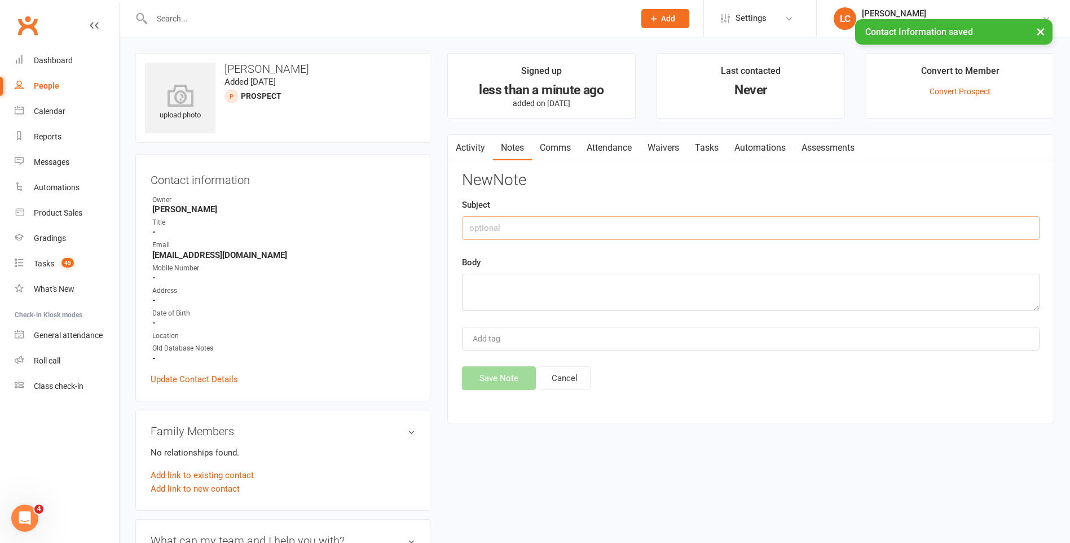
click at [602, 228] on input "text" at bounding box center [751, 228] width 578 height 24
click at [183, 380] on link "Update Contact Details" at bounding box center [194, 379] width 87 height 14
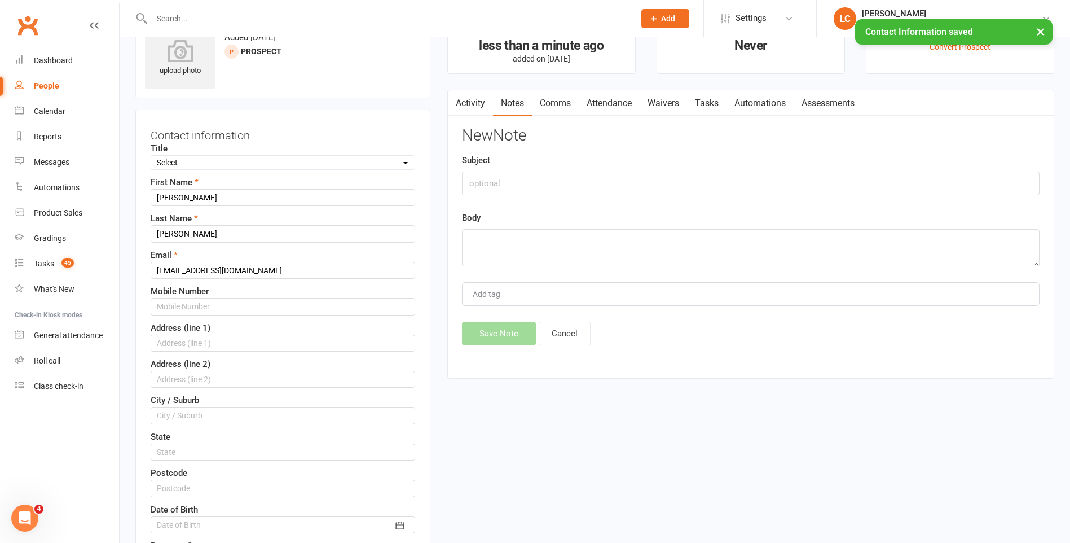
scroll to position [53, 0]
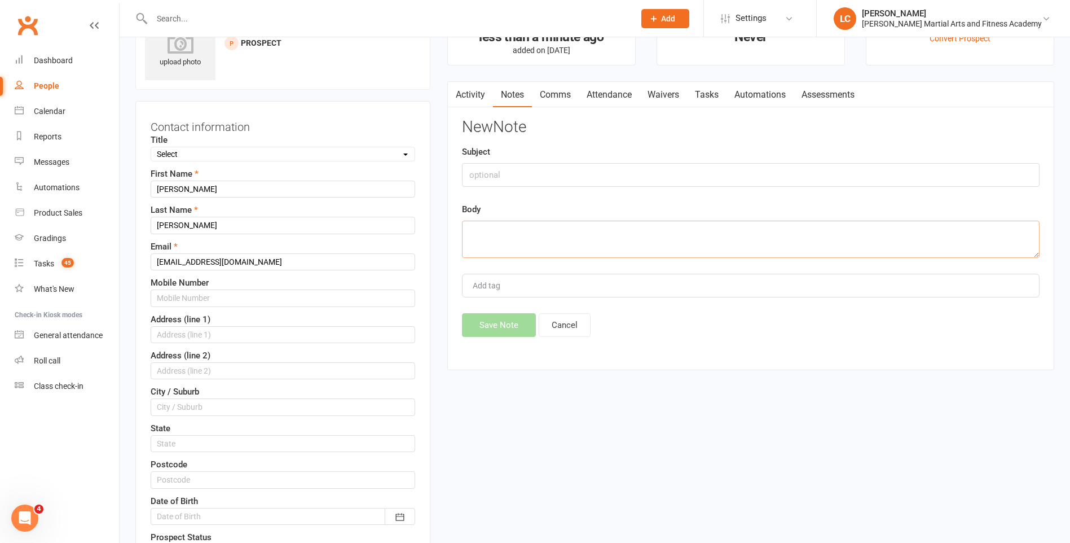
click at [521, 235] on textarea at bounding box center [751, 239] width 578 height 37
paste textarea "0417 110 307"
type textarea "0417 110 307"
click at [205, 296] on input "text" at bounding box center [283, 297] width 265 height 17
paste input "0417 110 307"
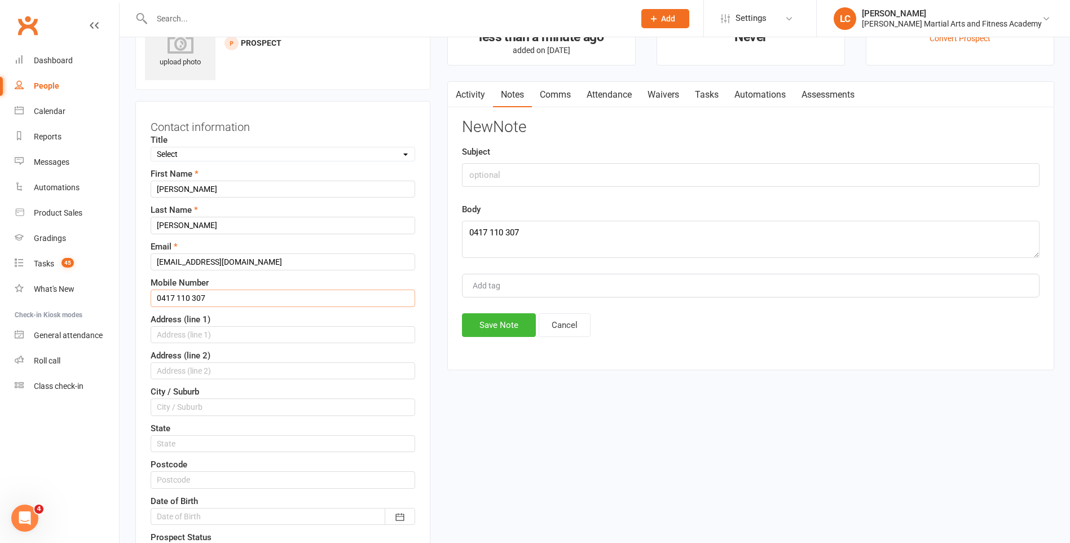
type input "0417 110 307"
drag, startPoint x: 561, startPoint y: 239, endPoint x: 385, endPoint y: 240, distance: 176.0
click at [530, 174] on input "text" at bounding box center [751, 175] width 578 height 24
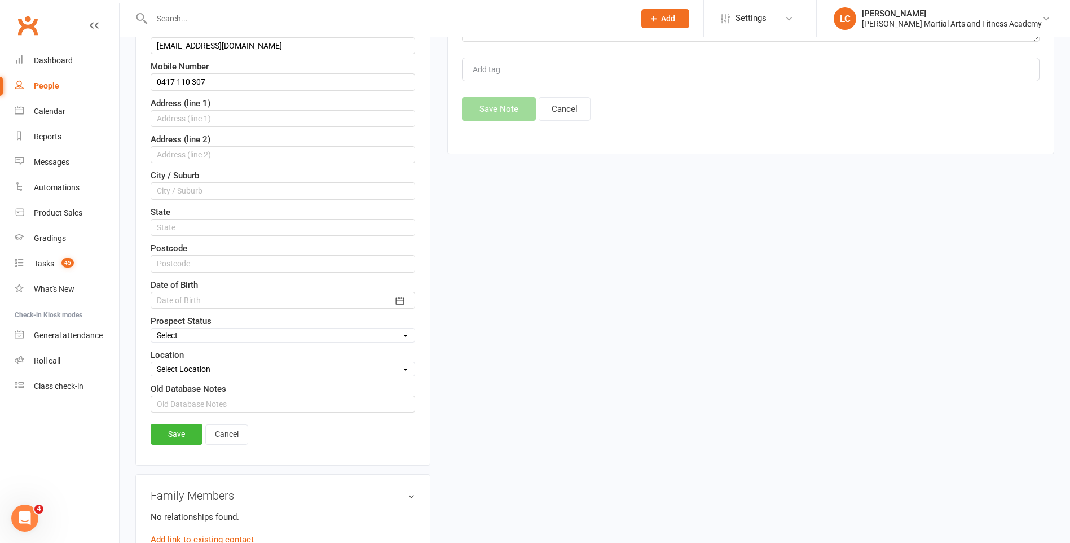
scroll to position [279, 0]
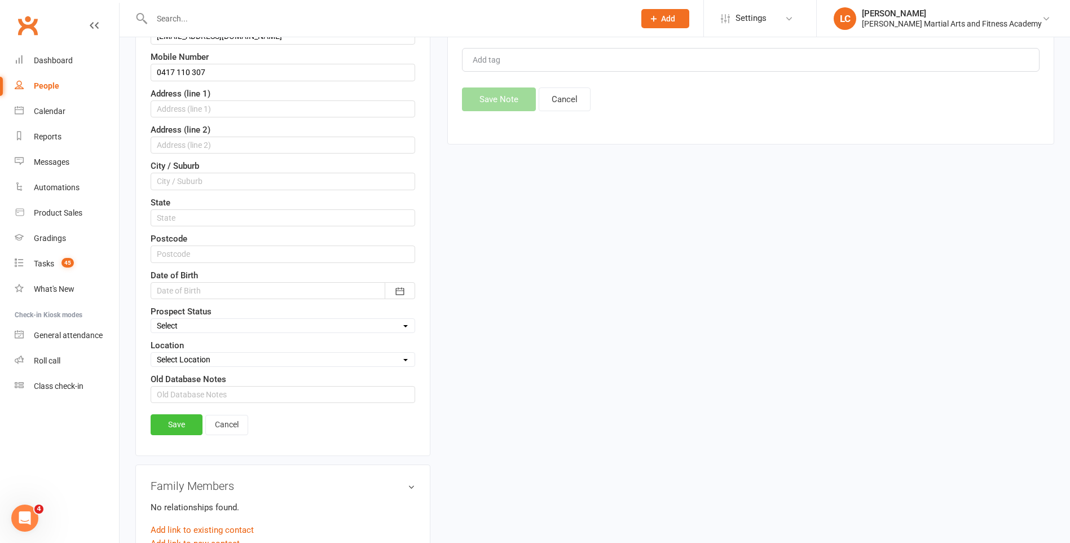
type input "FROM"
click at [174, 427] on link "Save" at bounding box center [177, 424] width 52 height 20
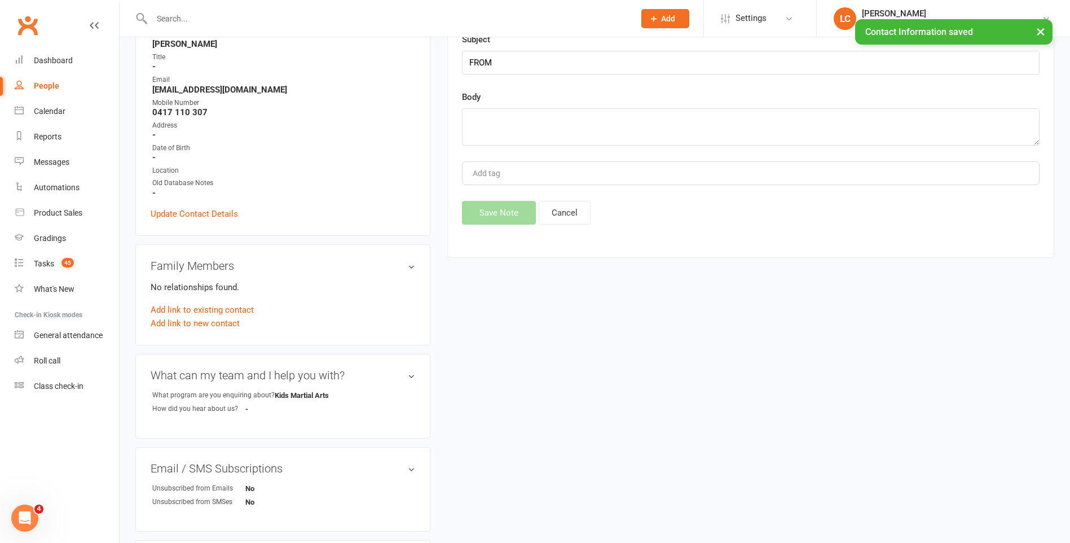
scroll to position [53, 0]
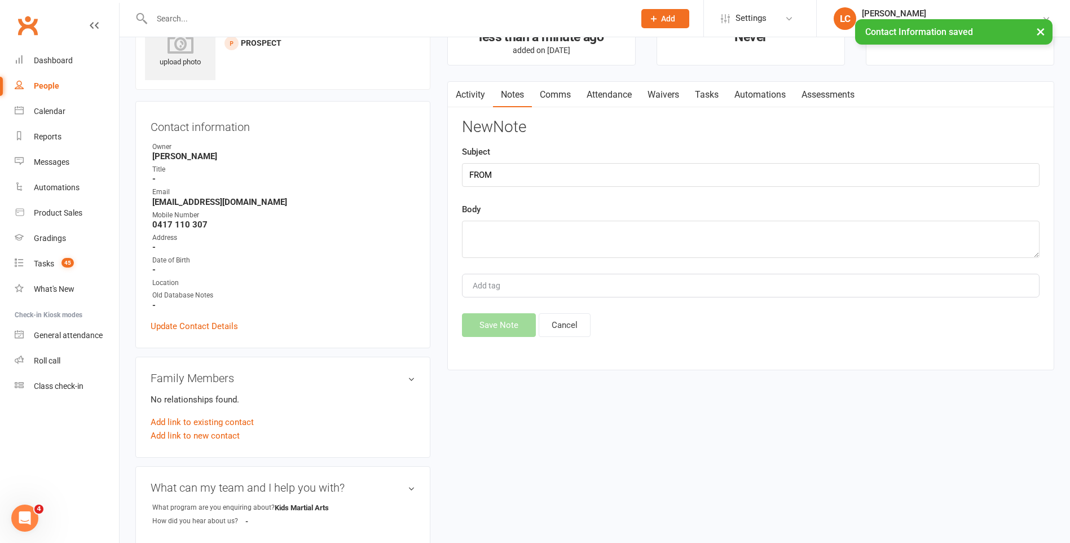
drag, startPoint x: 500, startPoint y: 208, endPoint x: 502, endPoint y: 237, distance: 30.0
click at [500, 212] on div "Body" at bounding box center [751, 230] width 578 height 55
click at [504, 240] on textarea at bounding box center [751, 239] width 578 height 37
paste textarea "> Hello > > I am looking to trial the freestyle martial arts for my just turned…"
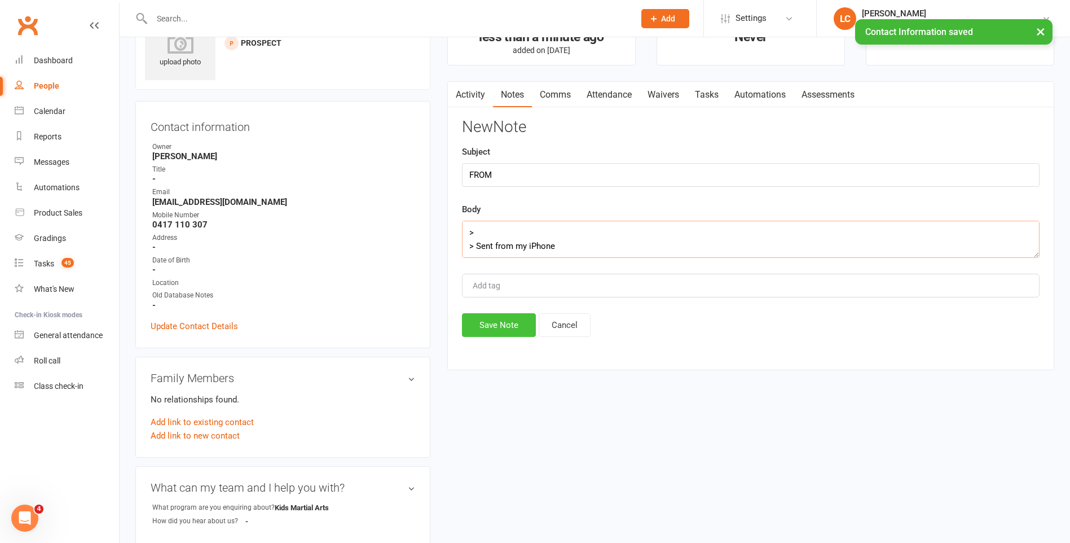
type textarea "> Hello > > I am looking to trial the freestyle martial arts for my just turned…"
click at [488, 320] on button "Save Note" at bounding box center [499, 325] width 74 height 24
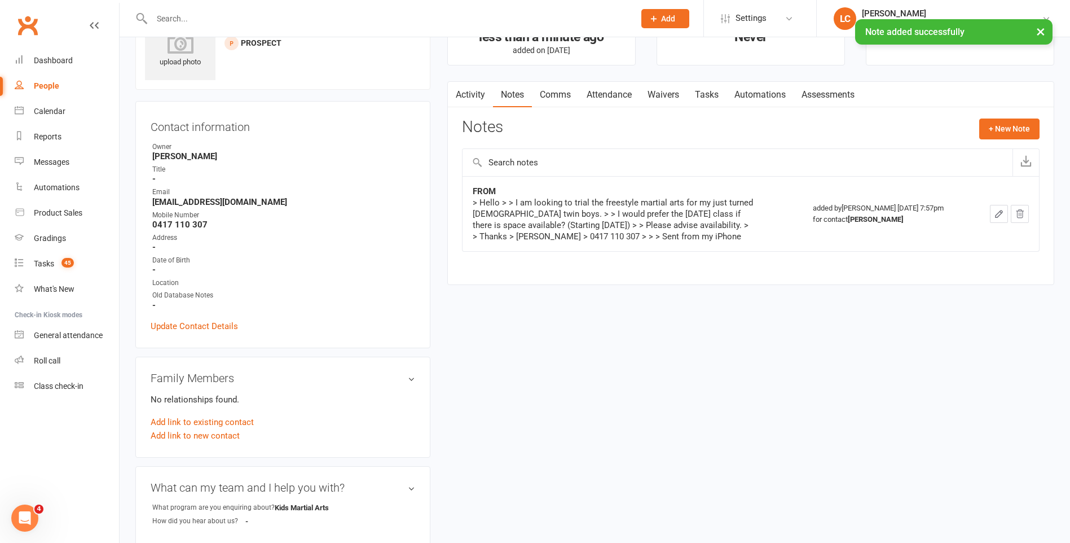
click at [724, 93] on link "Tasks" at bounding box center [706, 95] width 39 height 26
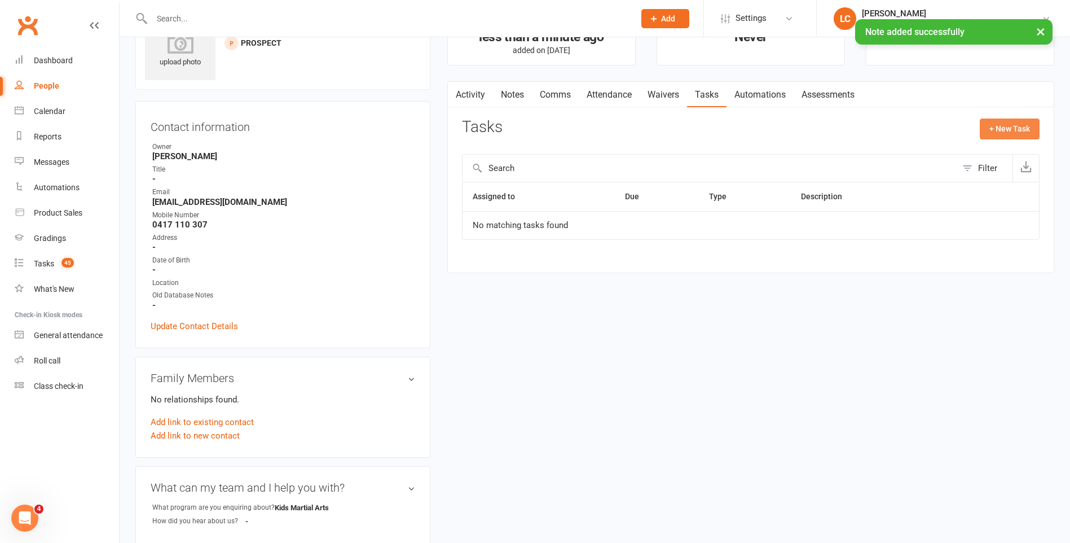
click at [986, 129] on button "+ New Task" at bounding box center [1010, 128] width 60 height 20
select select "47778"
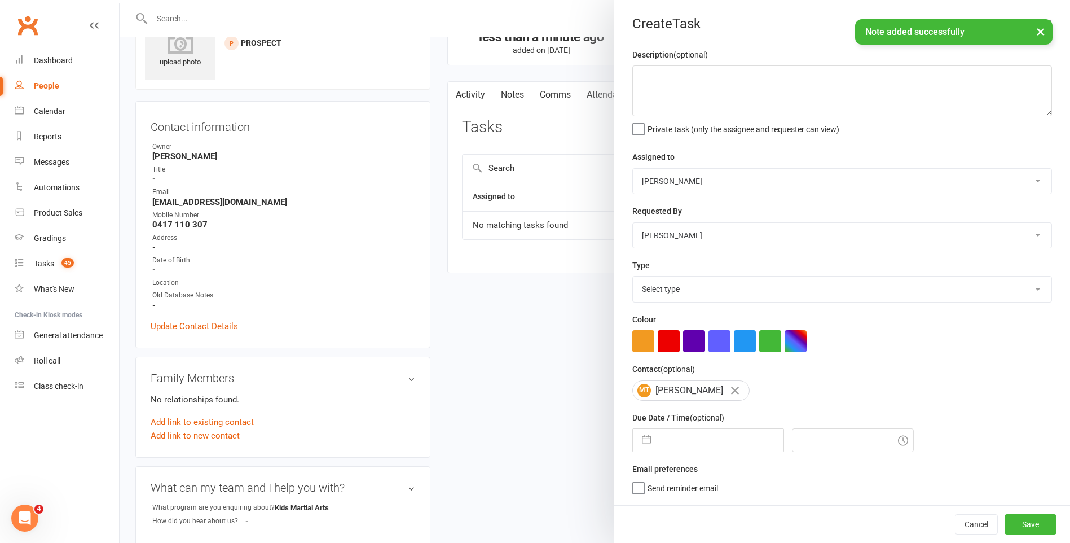
click at [694, 179] on select "[PERSON_NAME] [PERSON_NAME] [PERSON_NAME] [PERSON_NAME] [PERSON_NAME] [PERSON_N…" at bounding box center [842, 181] width 419 height 25
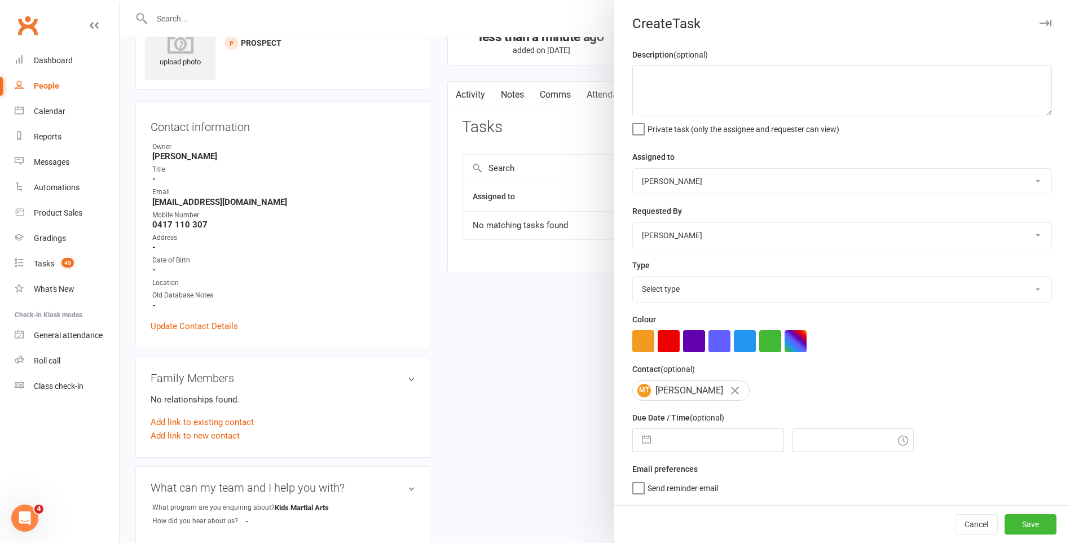
select select "50751"
click at [633, 169] on select "[PERSON_NAME] [PERSON_NAME] [PERSON_NAME] [PERSON_NAME] [PERSON_NAME] [PERSON_N…" at bounding box center [842, 181] width 419 height 25
click at [687, 93] on textarea at bounding box center [842, 90] width 420 height 51
type textarea "FU ENQ - 2 Boys, 7, FMA, looking for a Trial [DATE]."
click at [697, 287] on select "Select type E-mail General task Meeting Phone call Sett in calls Add new task t…" at bounding box center [842, 288] width 419 height 25
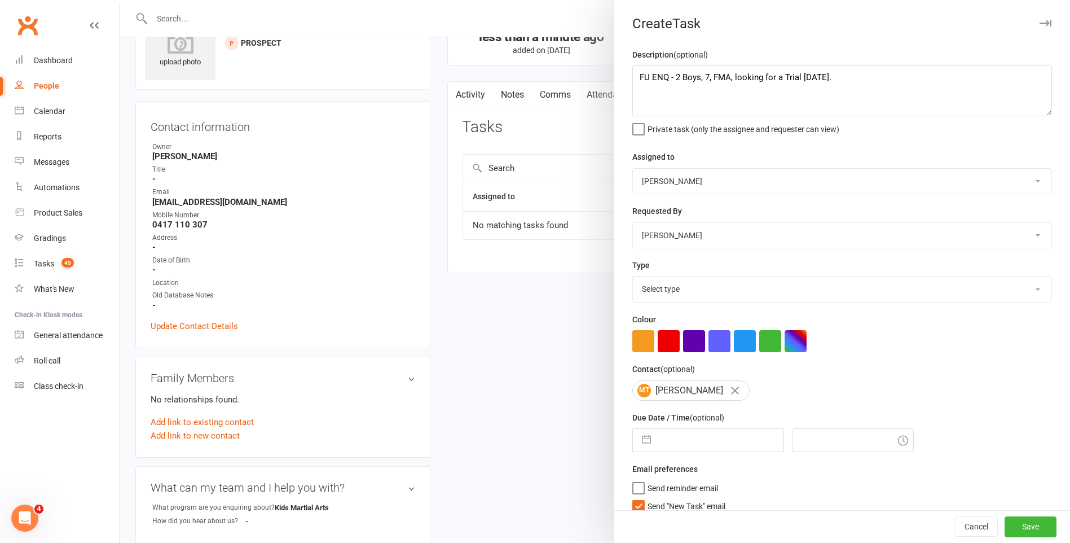
select select "25276"
click at [633, 279] on select "Select type E-mail General task Meeting Phone call Sett in calls Add new task t…" at bounding box center [842, 288] width 419 height 25
click at [636, 511] on div "Cancel Save" at bounding box center [842, 527] width 456 height 32
click at [636, 505] on label "Send "New Task" email" at bounding box center [678, 503] width 93 height 11
click at [636, 498] on input "Send "New Task" email" at bounding box center [678, 498] width 93 height 0
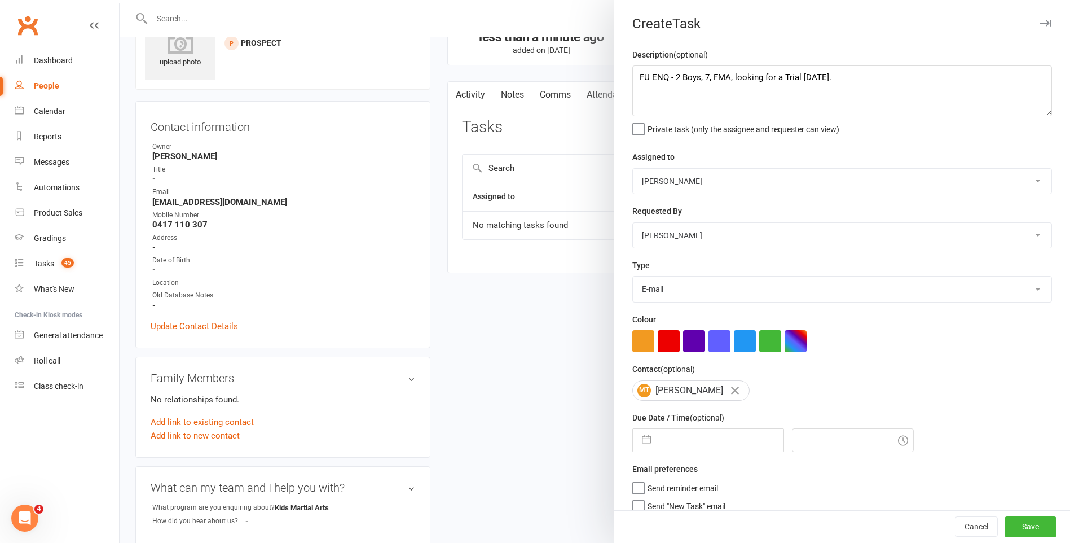
click at [685, 451] on input "text" at bounding box center [720, 440] width 127 height 23
select select "8"
select select "2025"
select select "9"
select select "2025"
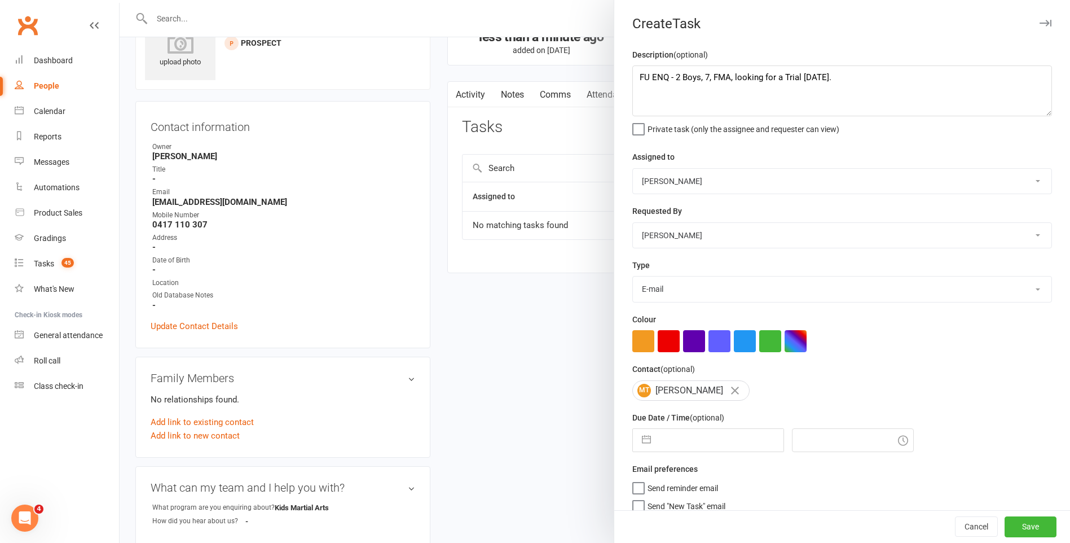
select select "10"
select select "2025"
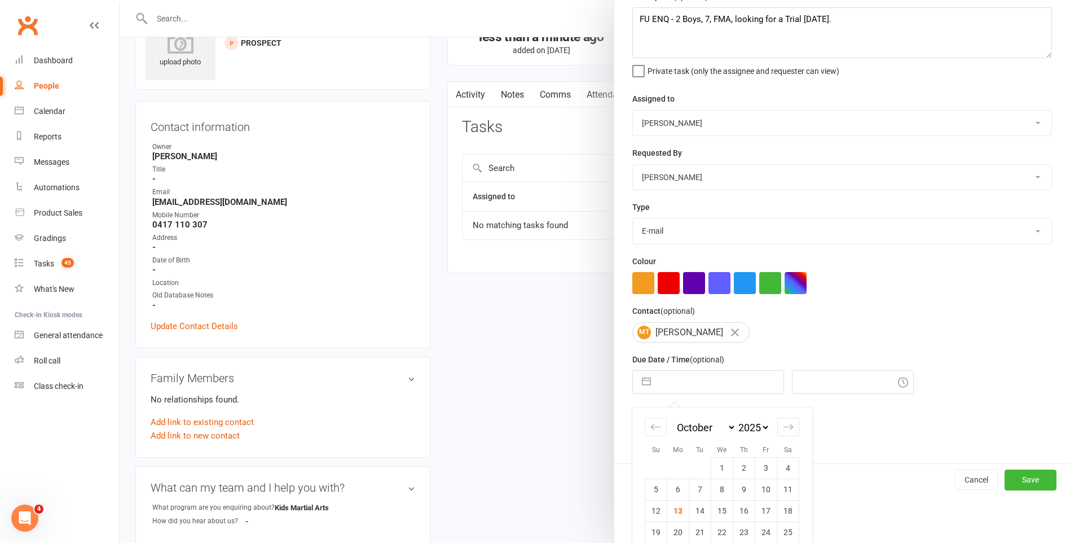
scroll to position [97, 0]
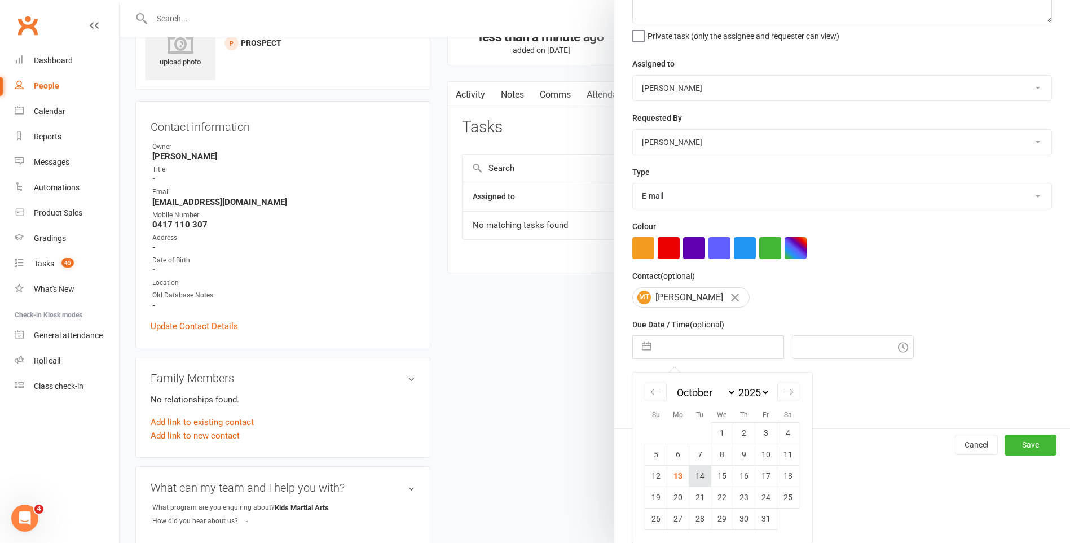
click at [692, 477] on td "14" at bounding box center [700, 475] width 22 height 21
type input "[DATE]"
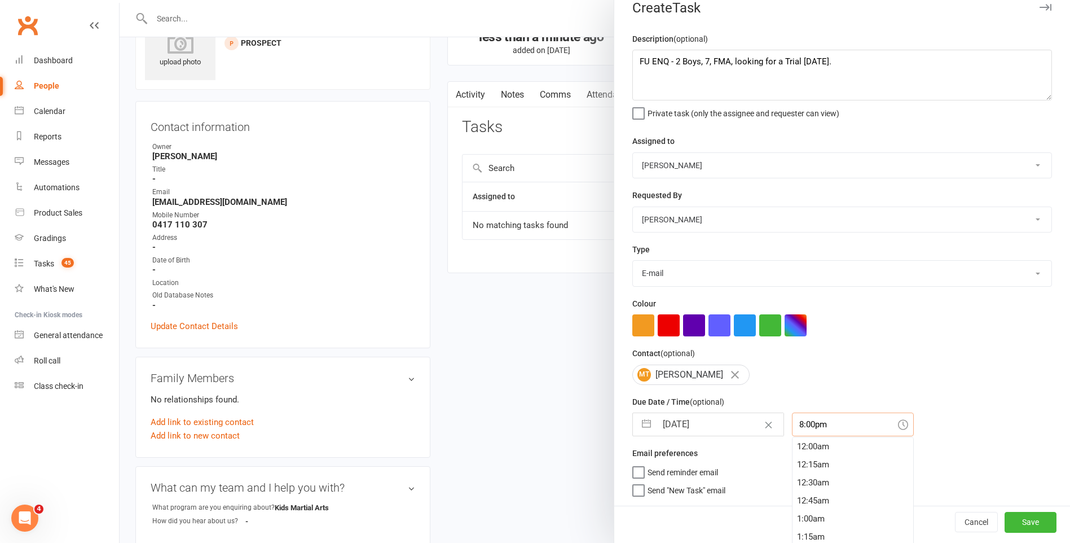
click at [799, 435] on div "8:00pm 12:00am 12:15am 12:30am 12:45am 1:00am 1:15am 1:30am 1:45am 2:00am 2:15a…" at bounding box center [853, 424] width 122 height 24
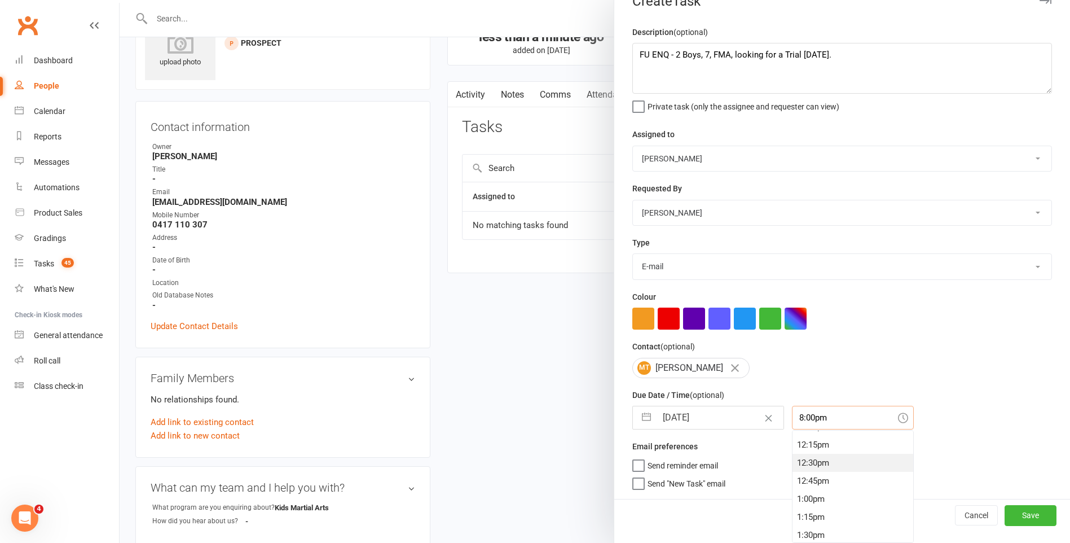
scroll to position [862, 0]
click at [844, 469] on div "12:15pm" at bounding box center [853, 462] width 121 height 18
type input "12:15pm"
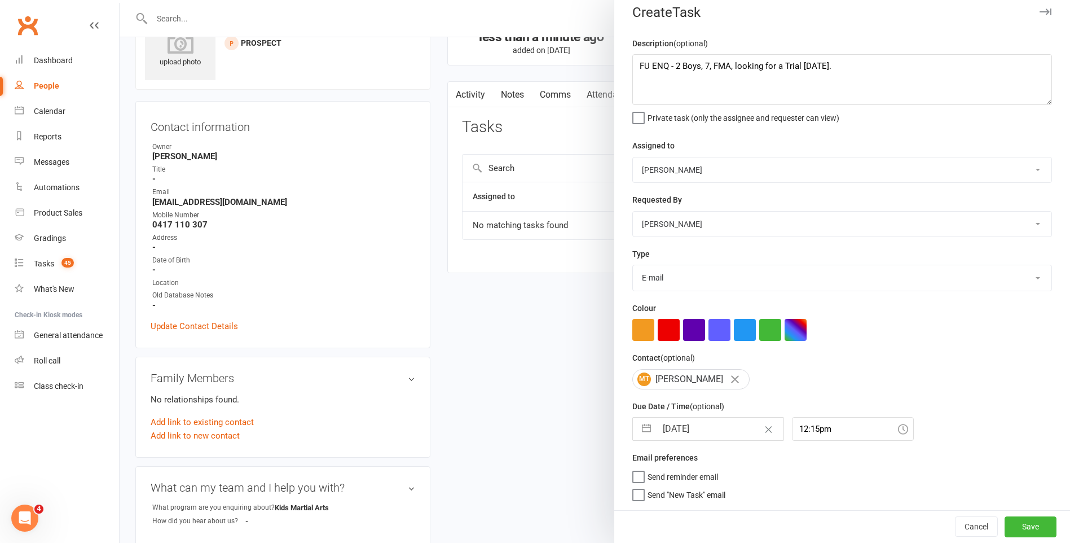
click at [989, 513] on div "Cancel Save" at bounding box center [842, 526] width 456 height 32
drag, startPoint x: 1008, startPoint y: 524, endPoint x: 1005, endPoint y: 530, distance: 6.8
click at [1009, 525] on button "Save" at bounding box center [1031, 526] width 52 height 20
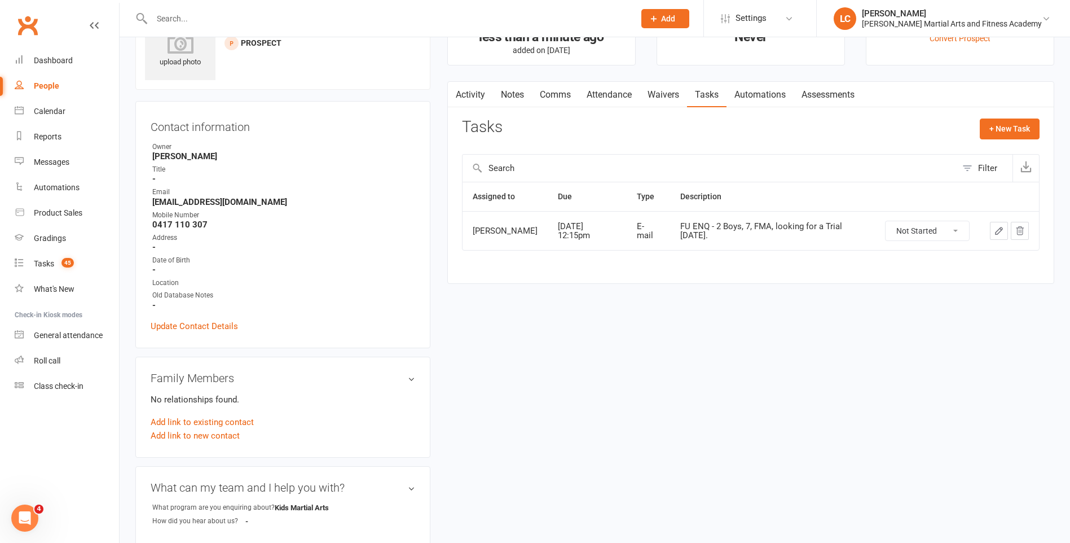
click at [210, 11] on input "text" at bounding box center [387, 19] width 478 height 16
paste input "[PERSON_NAME] <[EMAIL_ADDRESS][DOMAIN_NAME]>"
drag, startPoint x: 209, startPoint y: 20, endPoint x: 95, endPoint y: 23, distance: 114.6
click at [289, 24] on input "[EMAIL_ADDRESS][DOMAIN_NAME]>" at bounding box center [387, 19] width 478 height 16
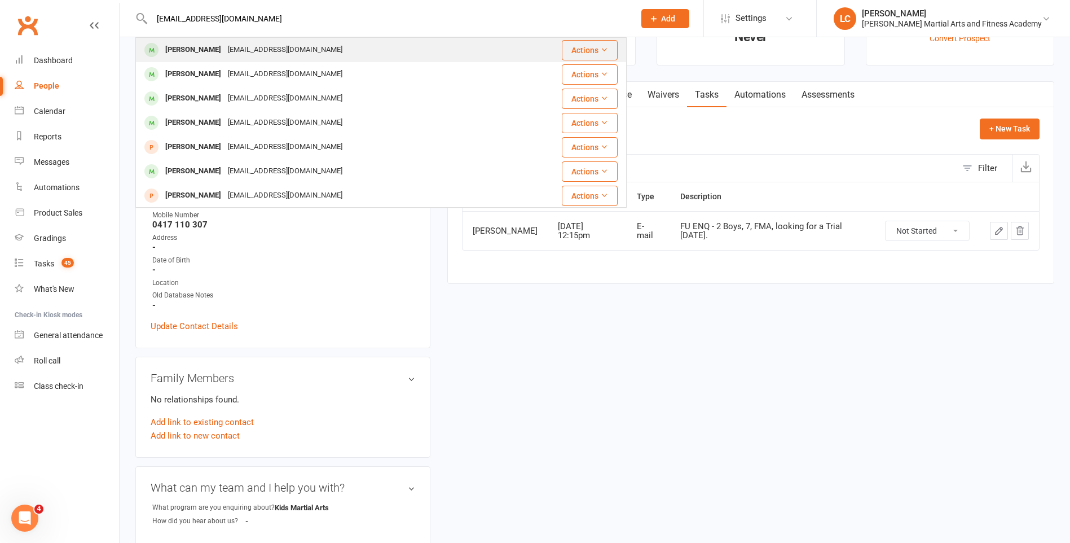
type input "[EMAIL_ADDRESS][DOMAIN_NAME]"
click at [261, 50] on div "[EMAIL_ADDRESS][DOMAIN_NAME]" at bounding box center [285, 50] width 121 height 16
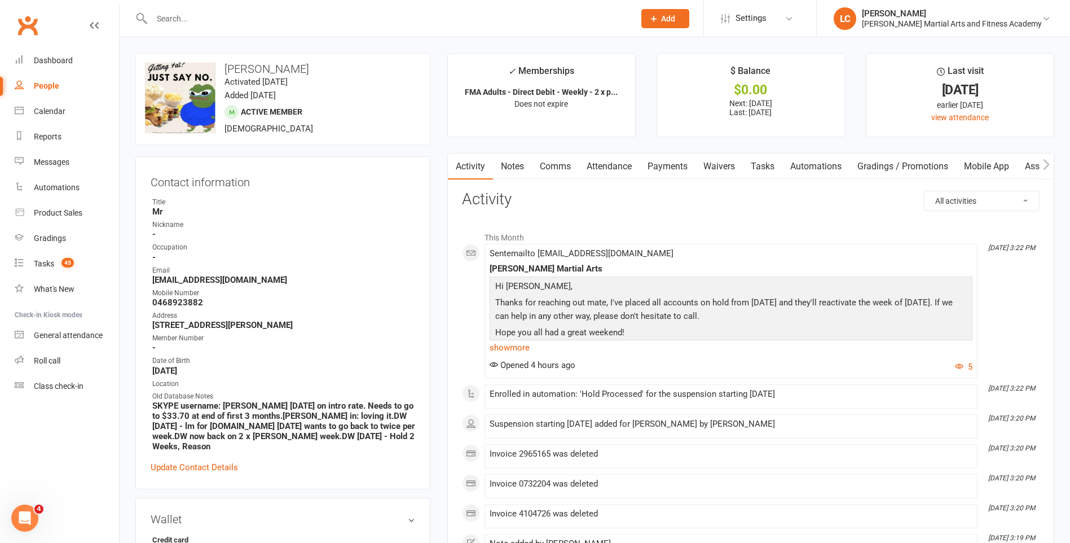
click at [682, 166] on link "Payments" at bounding box center [668, 166] width 56 height 26
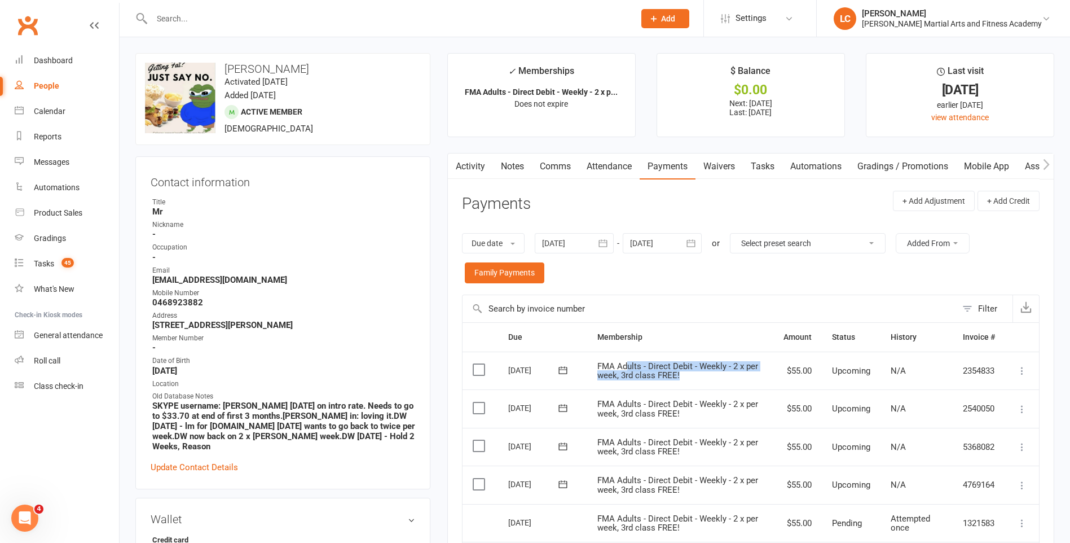
drag, startPoint x: 716, startPoint y: 379, endPoint x: 626, endPoint y: 365, distance: 91.3
click at [626, 365] on td "FMA Adults - Direct Debit - Weekly - 2 x per week, 3rd class FREE!" at bounding box center [680, 370] width 186 height 38
drag, startPoint x: 626, startPoint y: 365, endPoint x: 732, endPoint y: 381, distance: 107.3
click at [732, 381] on td "FMA Adults - Direct Debit - Weekly - 2 x per week, 3rd class FREE!" at bounding box center [680, 370] width 186 height 38
drag, startPoint x: 690, startPoint y: 379, endPoint x: 624, endPoint y: 366, distance: 66.7
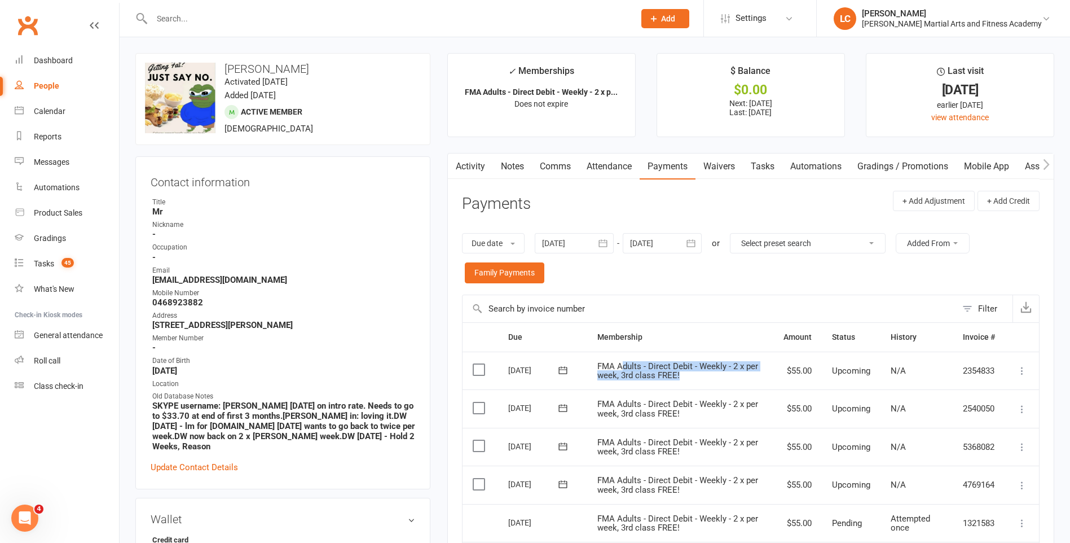
click at [624, 366] on td "FMA Adults - Direct Debit - Weekly - 2 x per week, 3rd class FREE!" at bounding box center [680, 370] width 186 height 38
drag, startPoint x: 624, startPoint y: 366, endPoint x: 749, endPoint y: 408, distance: 131.5
click at [724, 393] on td "FMA Adults - Direct Debit - Weekly - 2 x per week, 3rd class FREE!" at bounding box center [680, 408] width 186 height 38
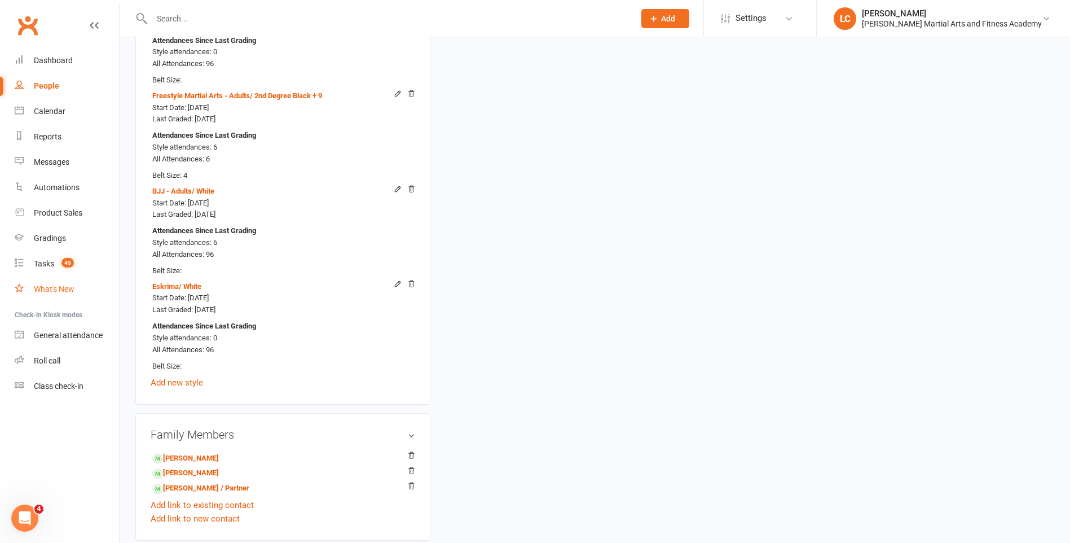
scroll to position [1241, 0]
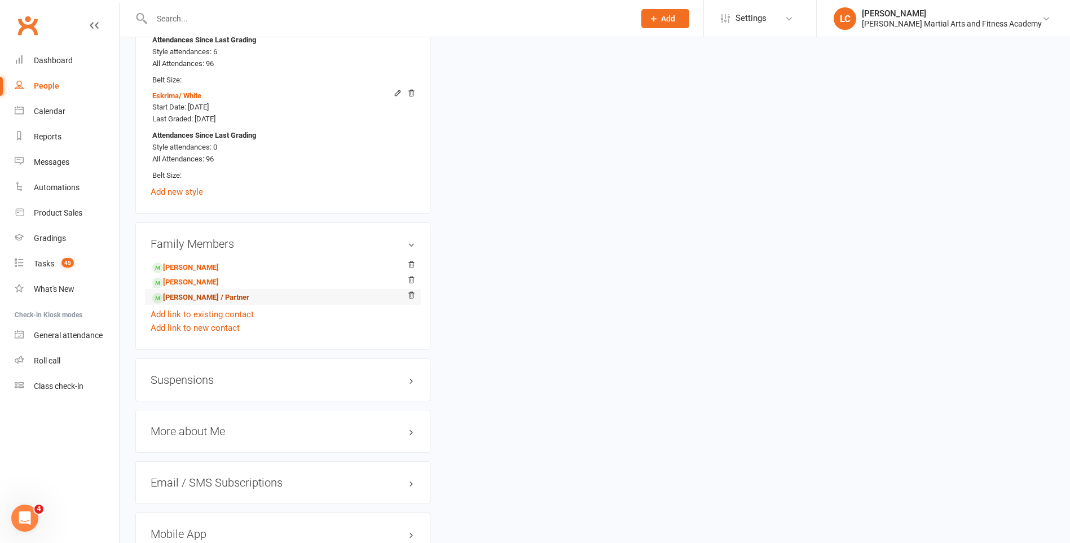
click at [175, 292] on link "[PERSON_NAME] / Partner" at bounding box center [200, 298] width 97 height 12
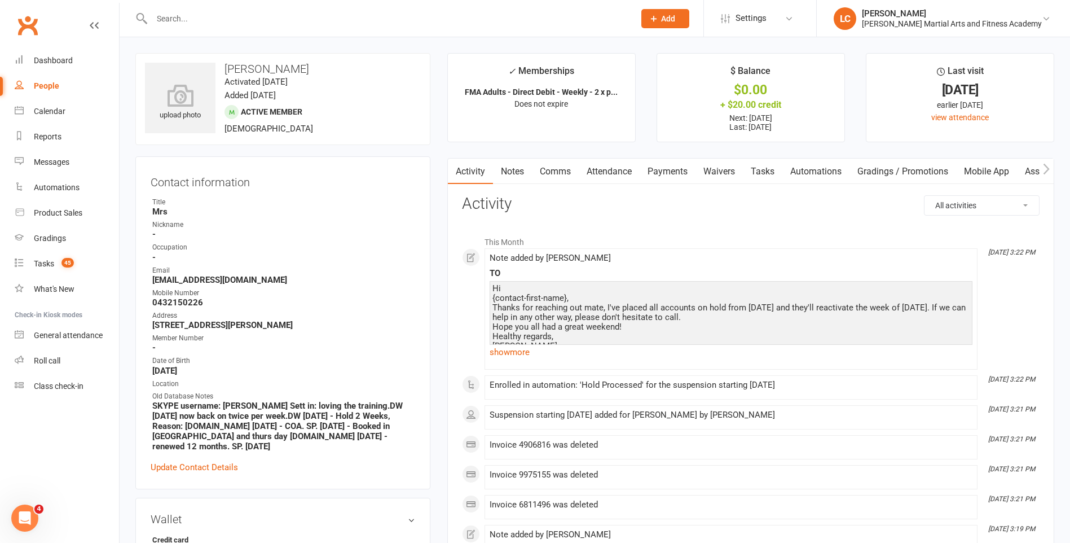
click at [679, 171] on link "Payments" at bounding box center [668, 172] width 56 height 26
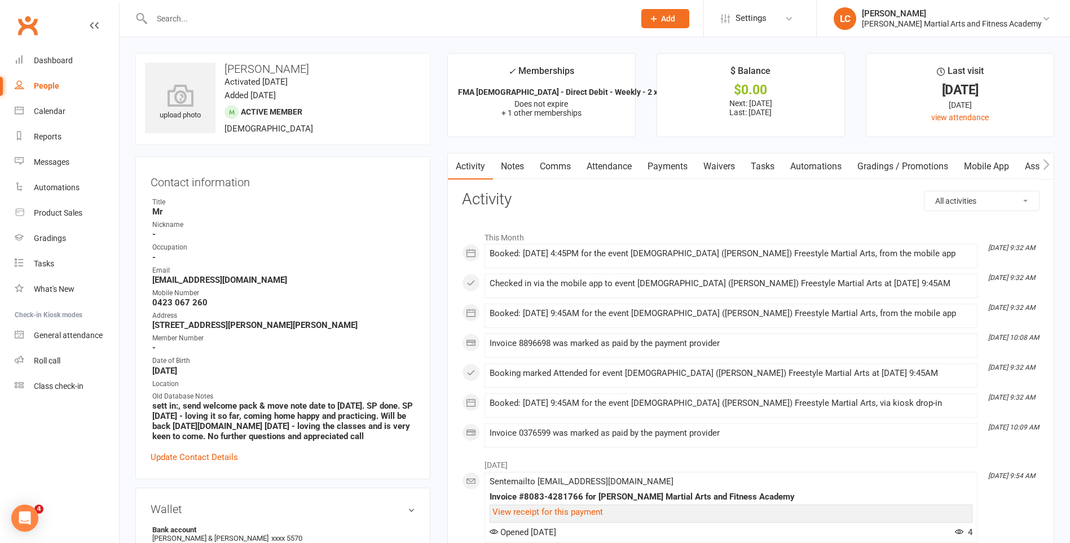
click at [518, 158] on link "Notes" at bounding box center [512, 166] width 39 height 26
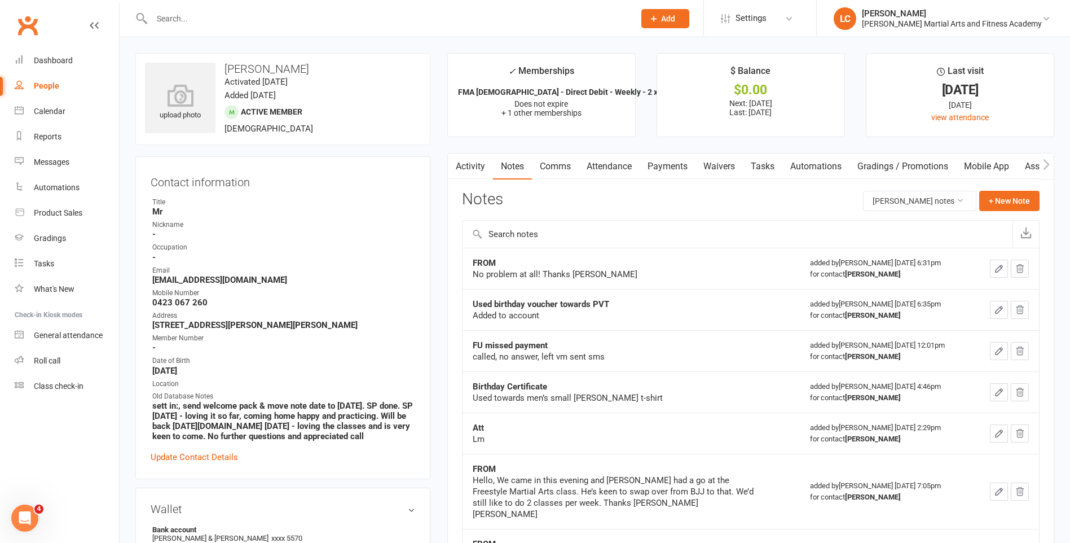
click at [1023, 189] on div "Activity Notes Comms Attendance Payments Waivers Tasks Automations Gradings / P…" at bounding box center [750, 534] width 607 height 762
click at [1014, 199] on button "+ New Note" at bounding box center [1009, 201] width 60 height 20
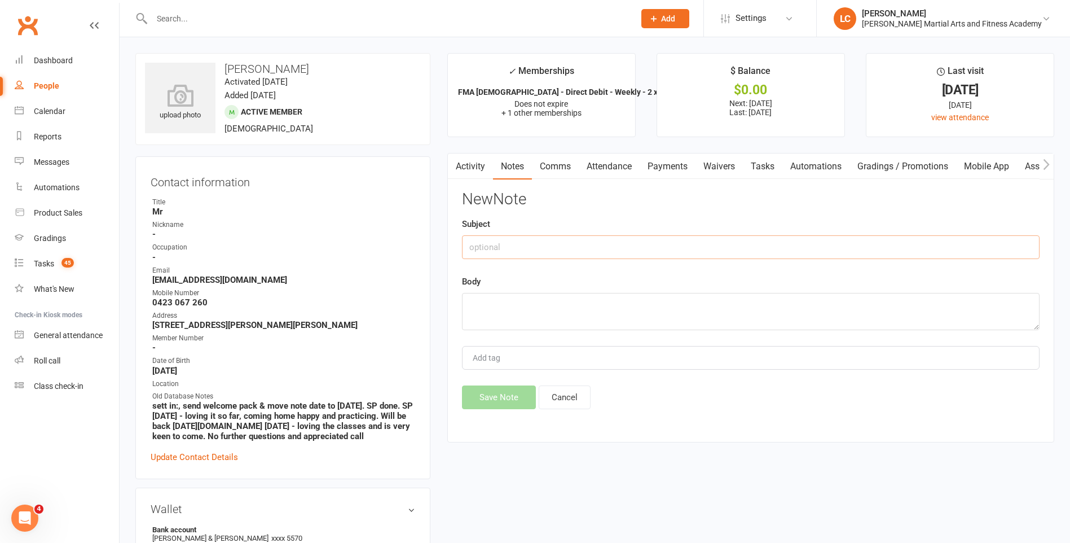
click at [560, 235] on input "text" at bounding box center [751, 247] width 578 height 24
type input "FROM"
drag, startPoint x: 538, startPoint y: 313, endPoint x: 538, endPoint y: 366, distance: 53.6
click at [539, 313] on textarea at bounding box center [751, 311] width 578 height 37
paste textarea "Hello, Could we please pause our membership from 18/10- 14/11 for both [PERSON_…"
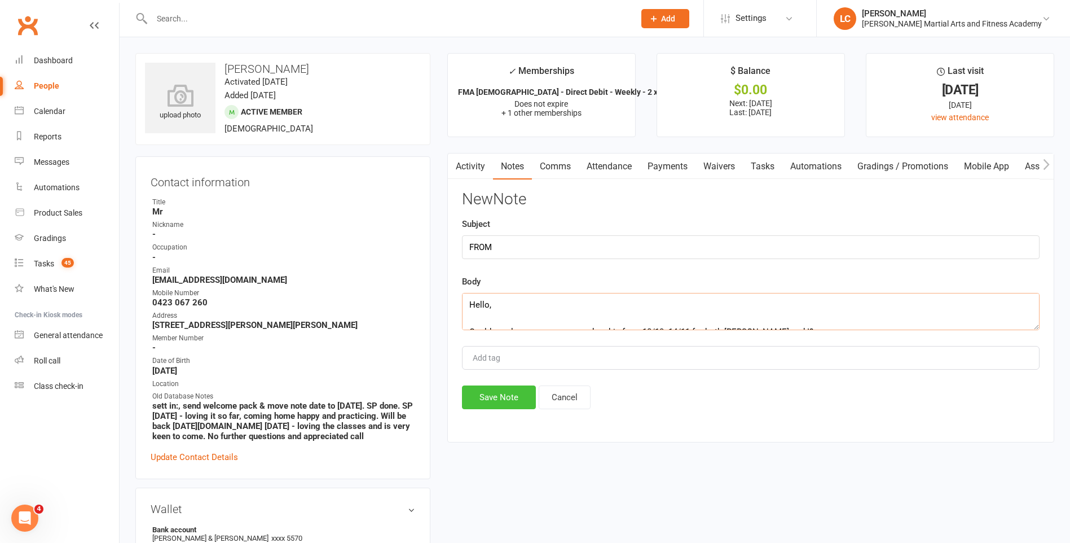
scroll to position [143, 0]
type textarea "Hello, Could we please pause our membership from 18/10- 14/11 for both [PERSON_…"
click at [500, 399] on button "Save Note" at bounding box center [499, 397] width 74 height 24
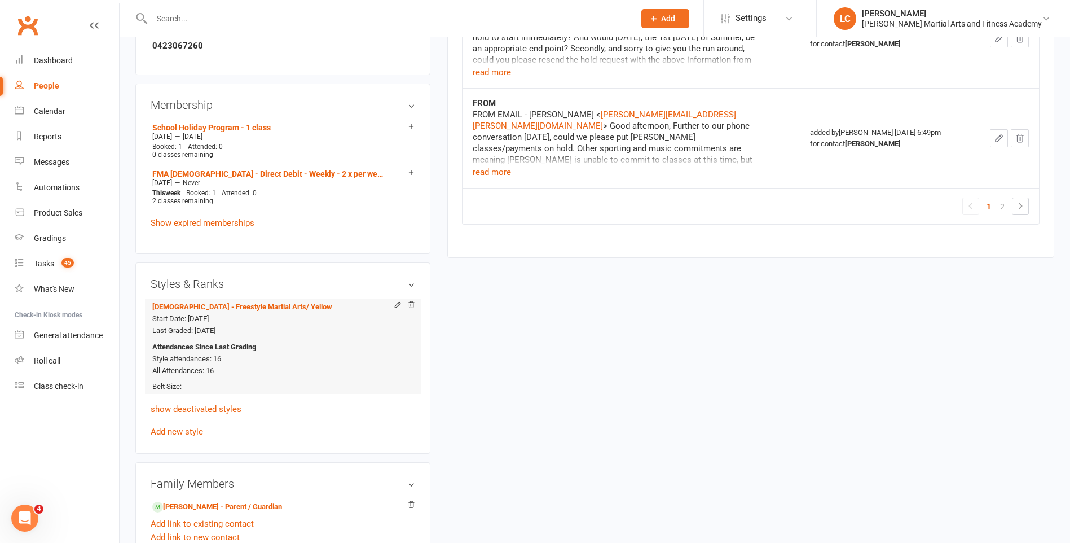
scroll to position [846, 0]
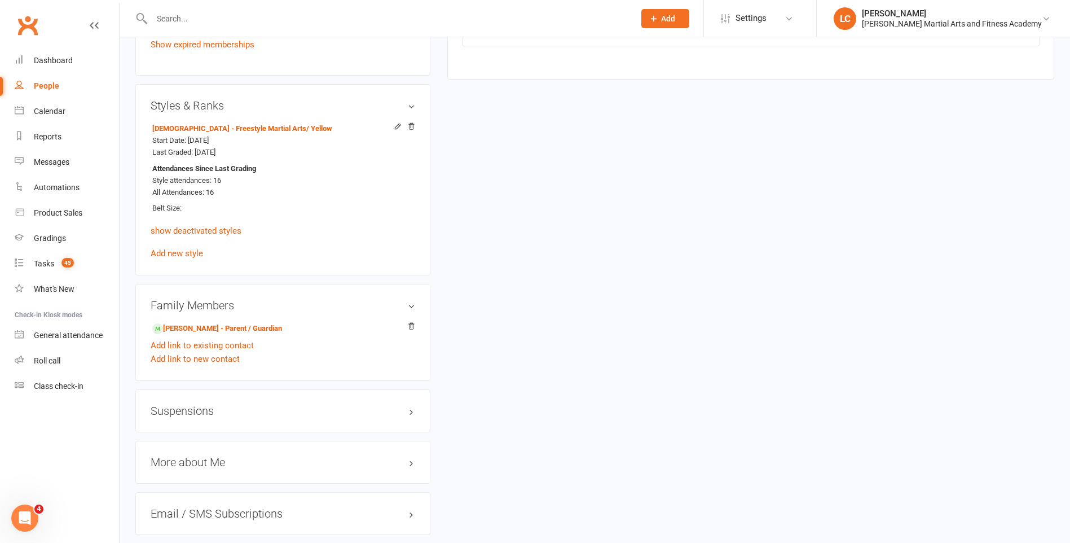
click at [223, 415] on h3 "Suspensions" at bounding box center [283, 410] width 265 height 12
click at [195, 456] on link "Add new suspension" at bounding box center [190, 455] width 78 height 10
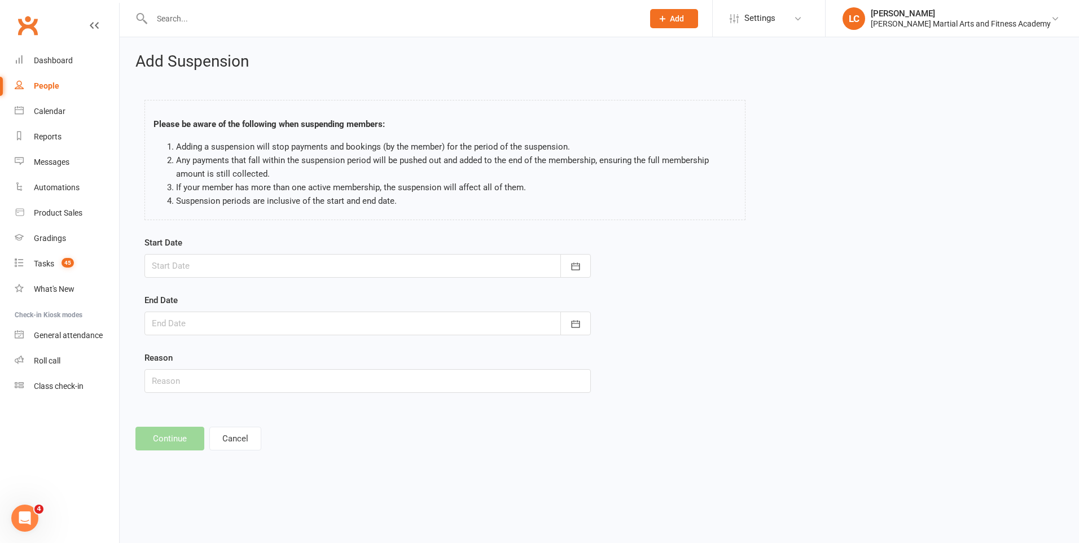
click at [292, 267] on div at bounding box center [367, 266] width 446 height 24
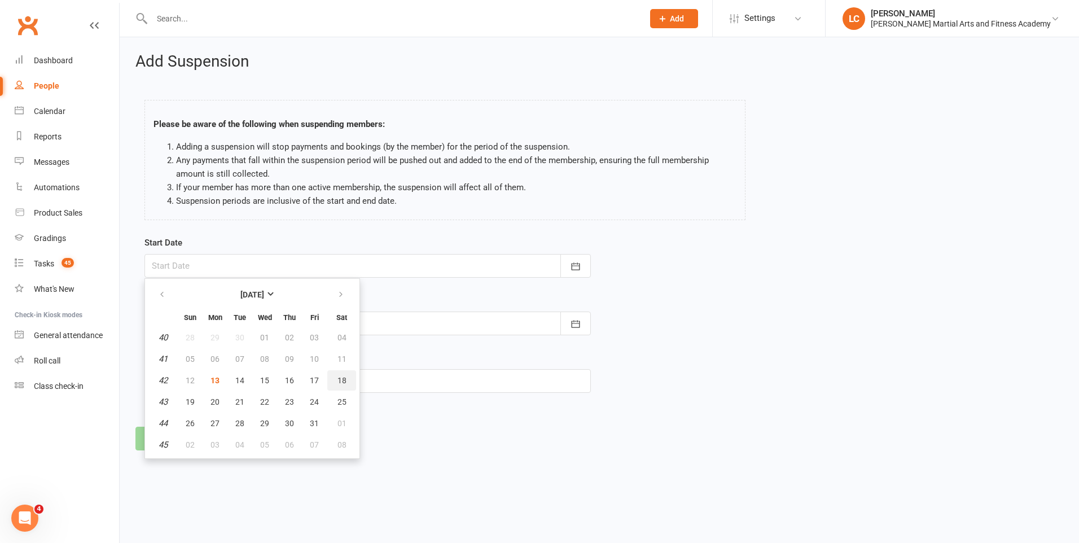
click at [338, 384] on span "18" at bounding box center [341, 380] width 9 height 9
type input "[DATE]"
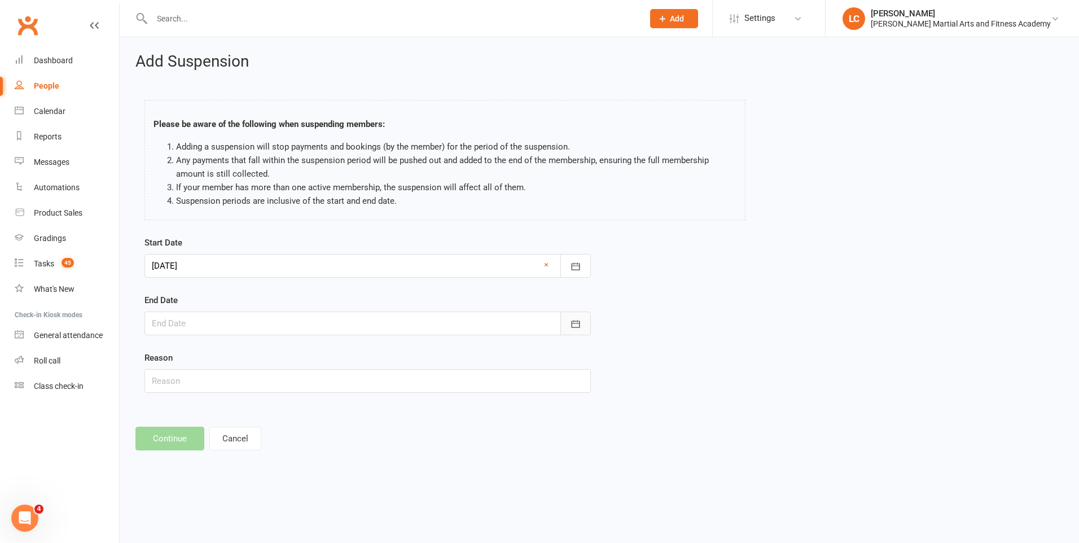
click at [564, 323] on button "button" at bounding box center [575, 323] width 30 height 24
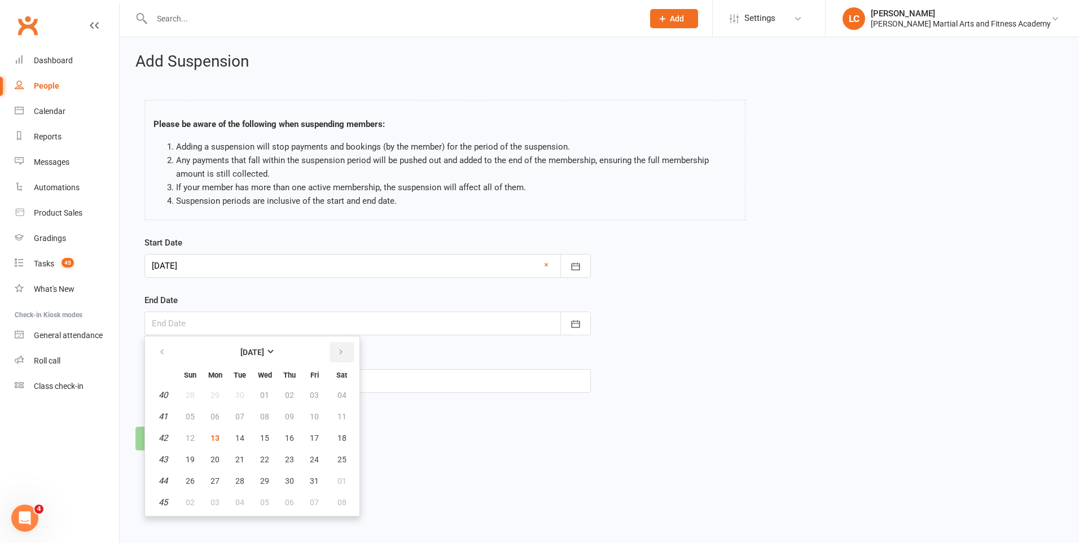
click at [342, 342] on button "button" at bounding box center [341, 352] width 24 height 20
click at [192, 435] on span "09" at bounding box center [190, 437] width 9 height 9
type input "[DATE]"
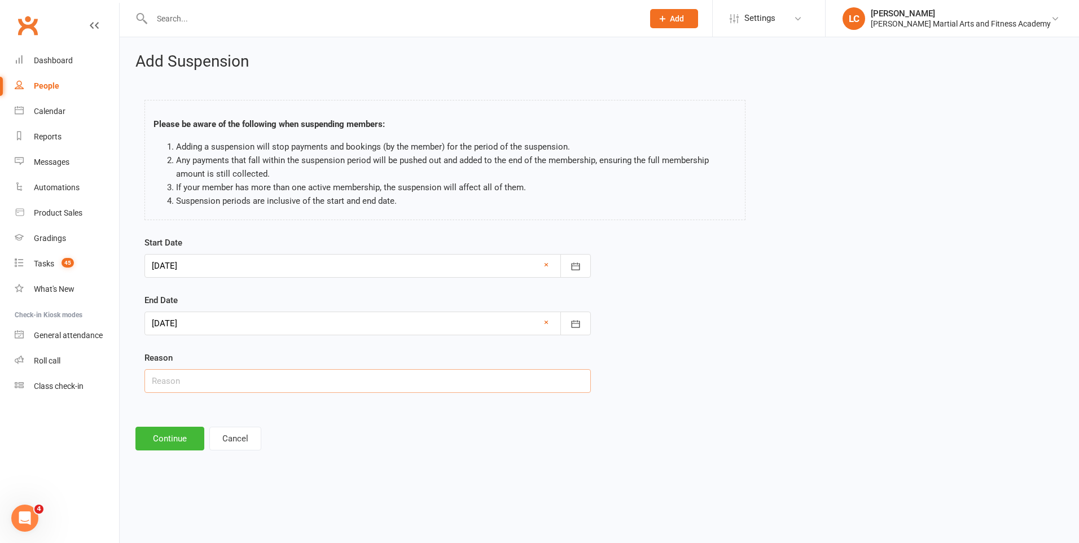
drag, startPoint x: 172, startPoint y: 389, endPoint x: 182, endPoint y: 400, distance: 14.4
click at [172, 389] on input "text" at bounding box center [367, 381] width 446 height 24
type input "AWAY"
click at [163, 429] on button "Continue" at bounding box center [169, 438] width 69 height 24
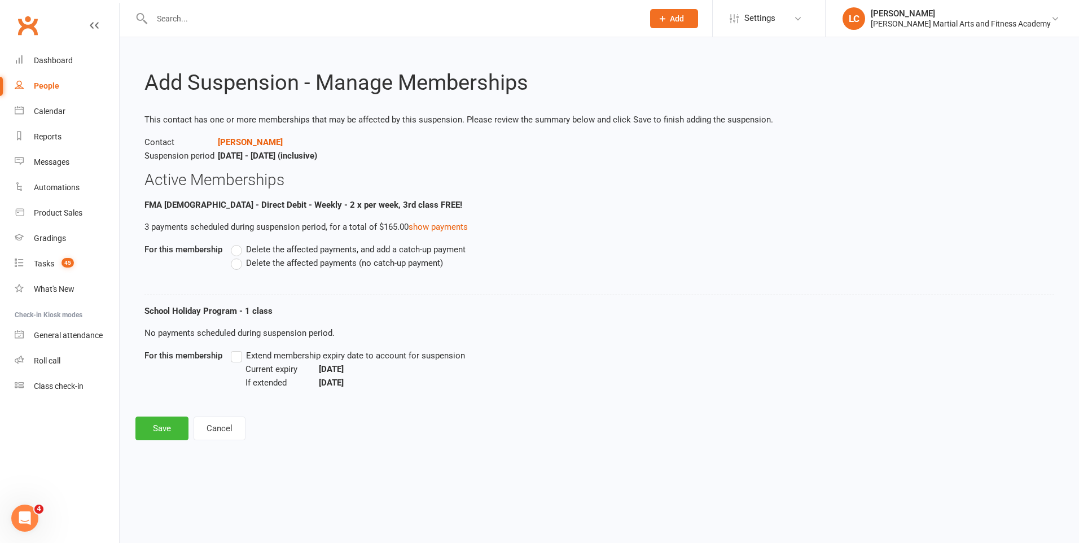
click at [237, 248] on label "Delete the affected payments, and add a catch-up payment" at bounding box center [348, 250] width 235 height 14
click at [237, 243] on input "Delete the affected payments, and add a catch-up payment" at bounding box center [234, 243] width 7 height 0
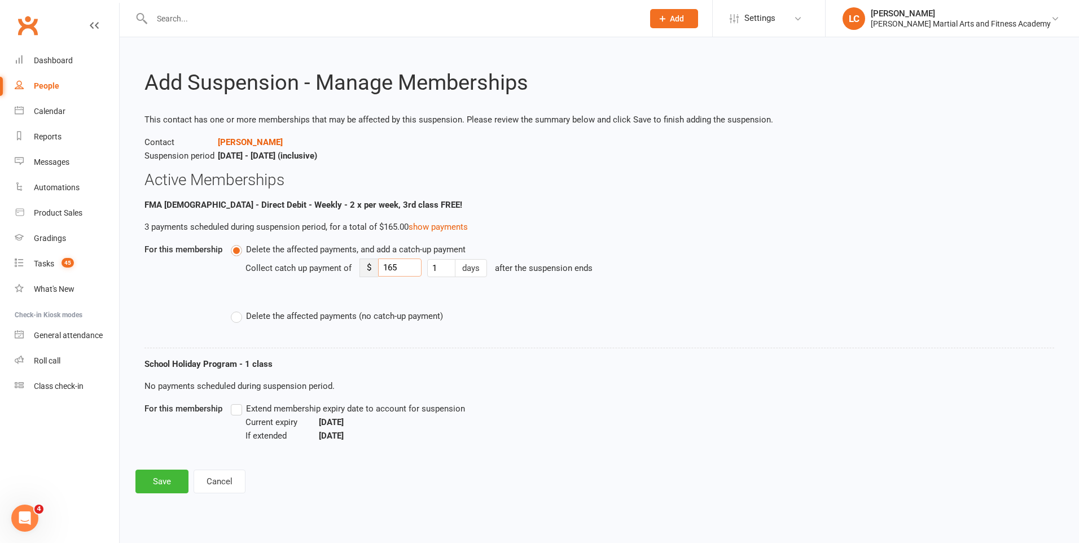
drag, startPoint x: 403, startPoint y: 270, endPoint x: 363, endPoint y: 273, distance: 39.6
click at [363, 273] on div "$ 165" at bounding box center [390, 267] width 62 height 19
type input "8"
click at [156, 483] on button "Save" at bounding box center [161, 481] width 53 height 24
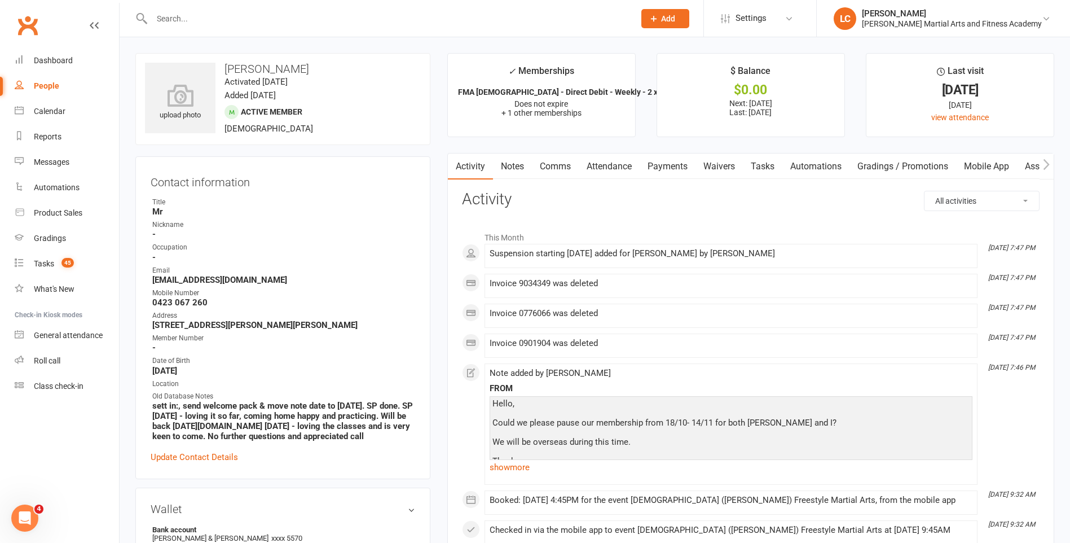
click at [518, 159] on link "Notes" at bounding box center [512, 166] width 39 height 26
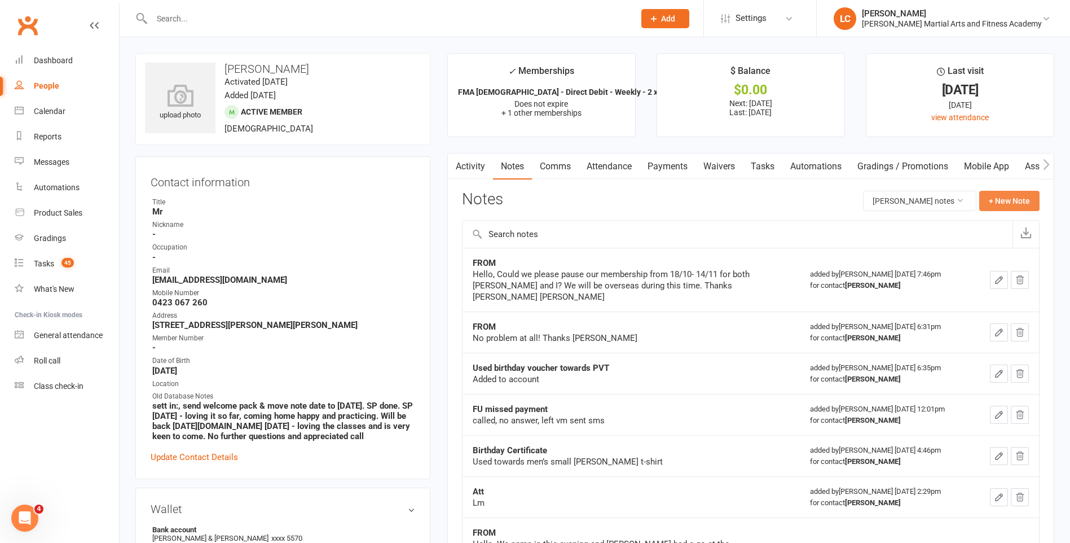
click at [1025, 205] on button "+ New Note" at bounding box center [1009, 201] width 60 height 20
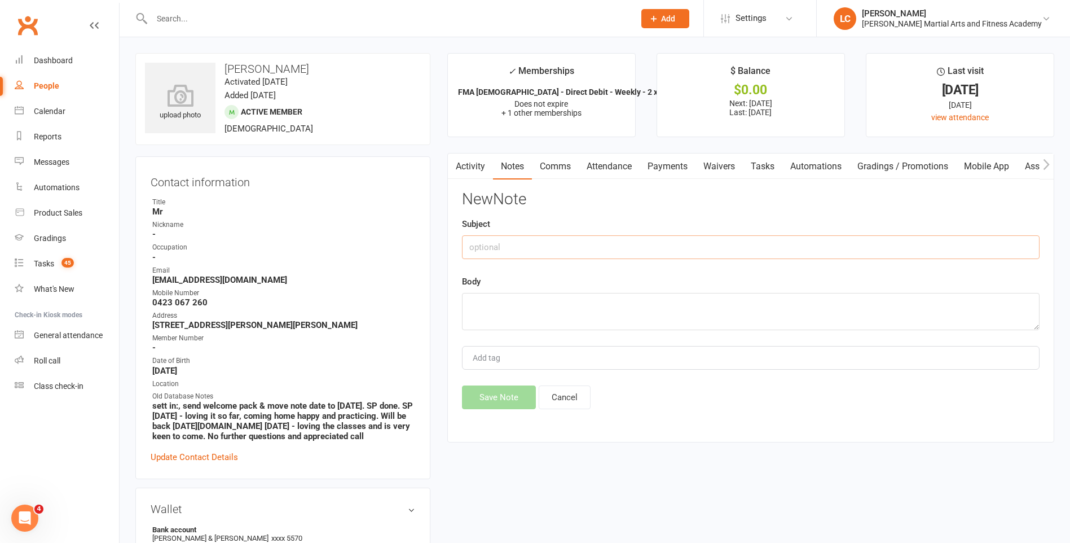
click at [577, 246] on input "text" at bounding box center [751, 247] width 578 height 24
type input "TO"
click at [575, 304] on textarea at bounding box center [751, 311] width 578 height 37
paste textarea "Hi {contact-first-name}, Thanks for reaching out, I've placed both Bailey and y…"
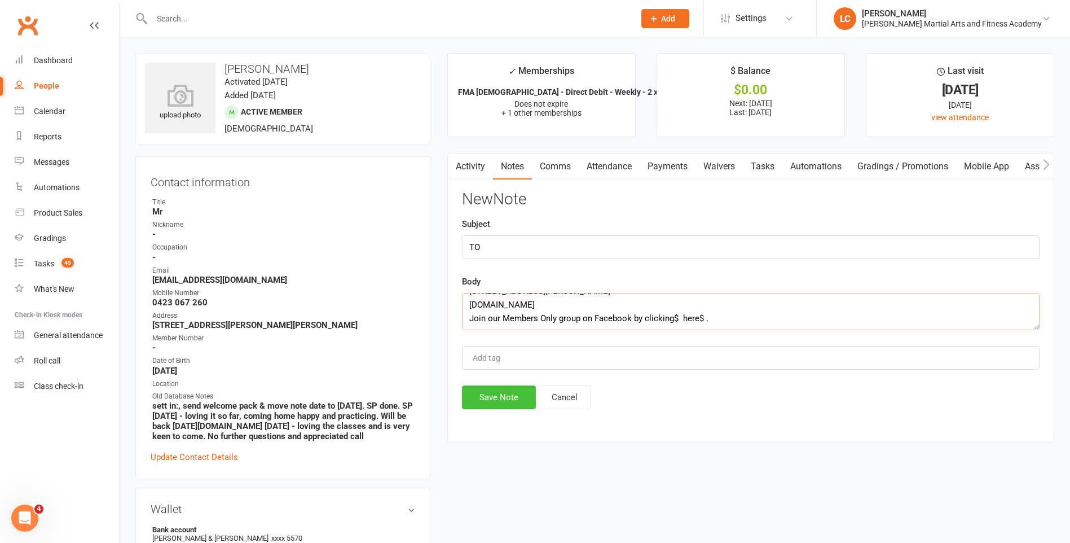
type textarea "Hi {contact-first-name}, Thanks for reaching out, I've placed both Bailey and y…"
click at [504, 401] on button "Save Note" at bounding box center [499, 397] width 74 height 24
